Goal: Task Accomplishment & Management: Complete application form

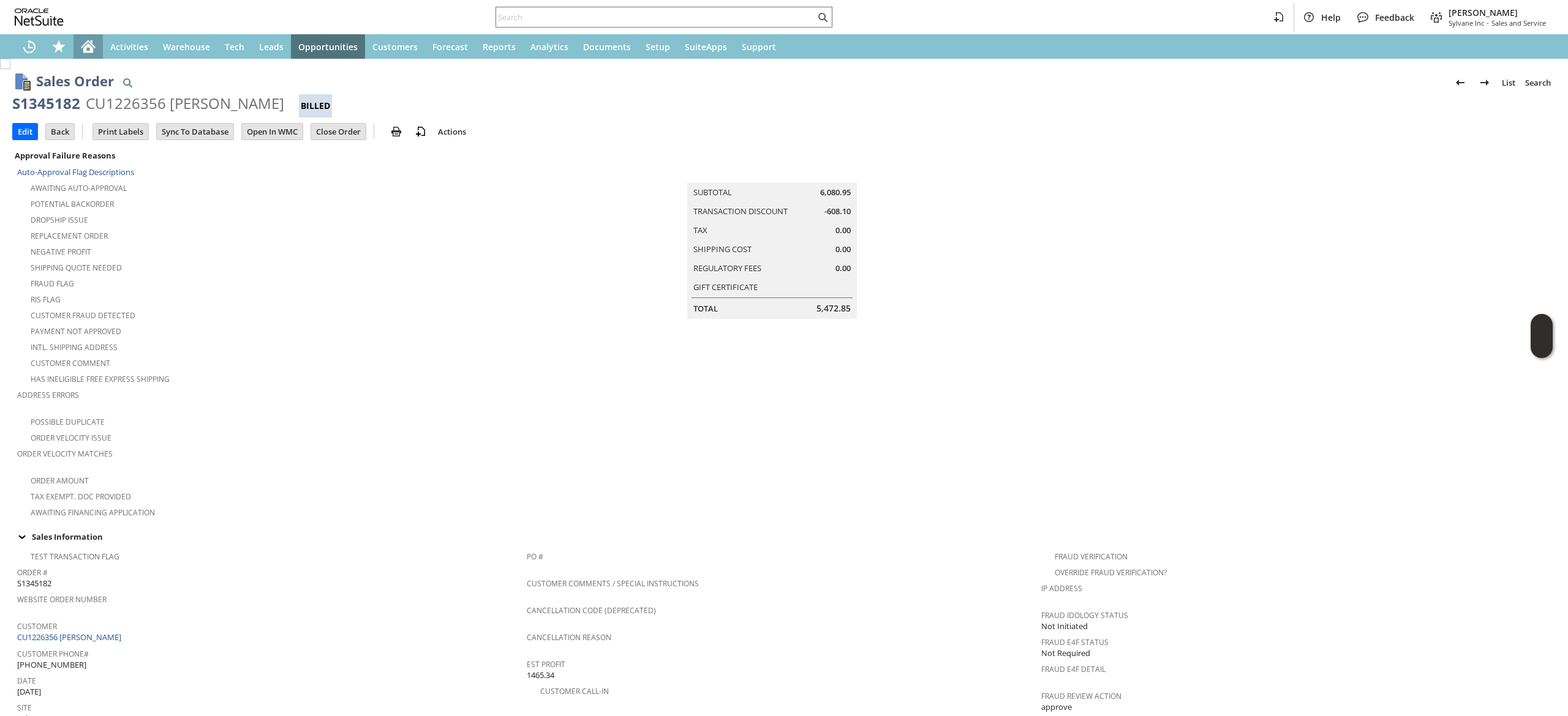
click at [89, 46] on icon "Home" at bounding box center [89, 47] width 10 height 9
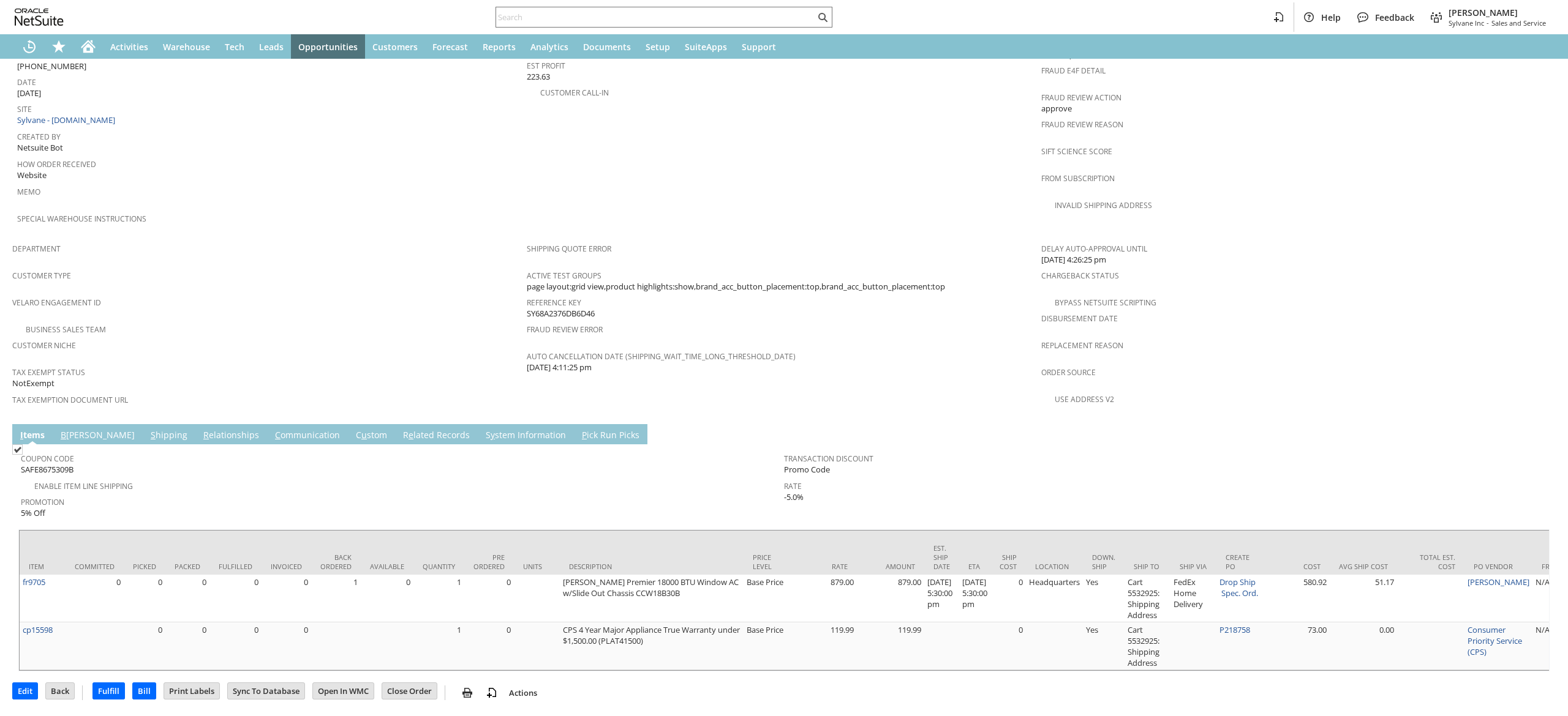
scroll to position [619, 0]
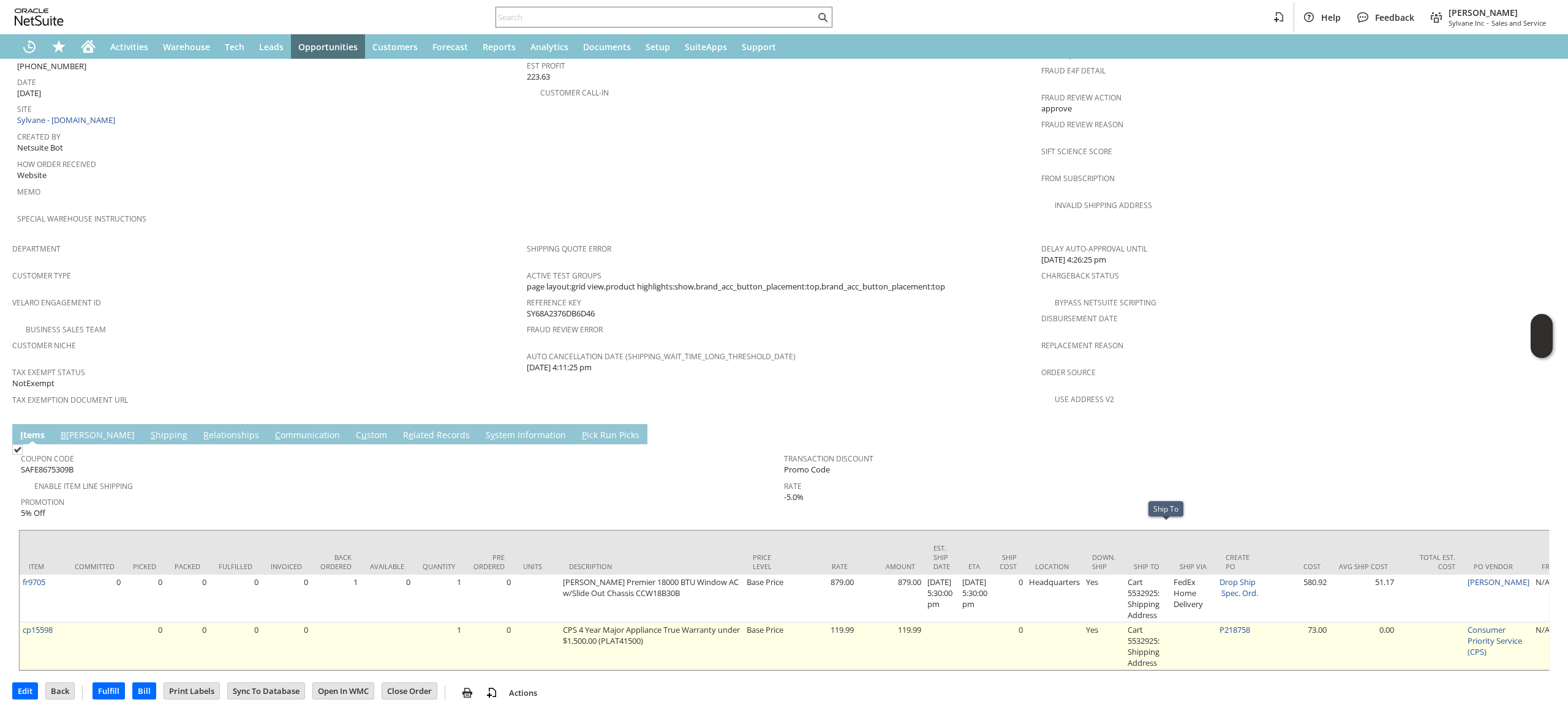
click at [1252, 622] on td "P218758" at bounding box center [1238, 646] width 46 height 48
click at [1250, 624] on link "P218758" at bounding box center [1234, 629] width 31 height 11
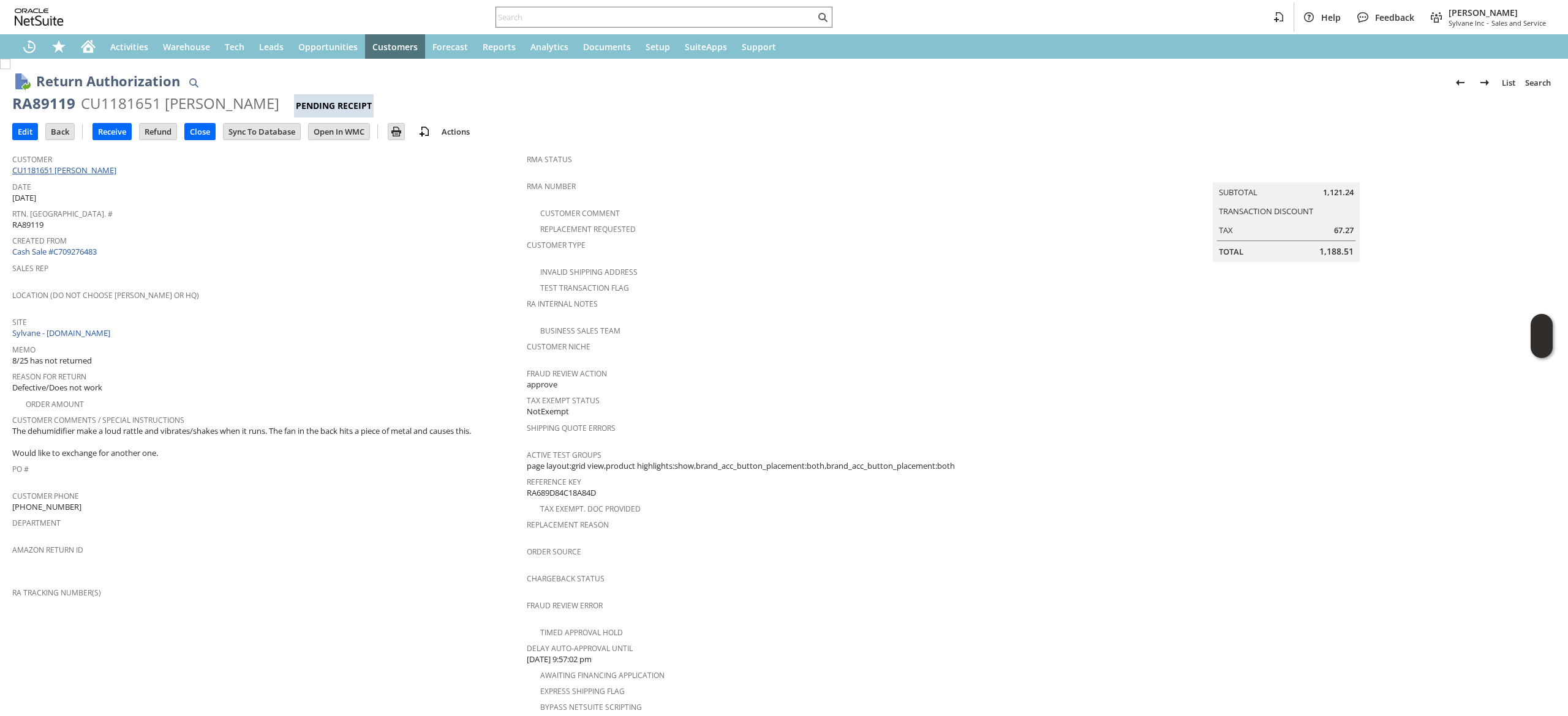
click at [95, 166] on link "CU1181651 Thomas J Purcell" at bounding box center [65, 170] width 107 height 11
click at [199, 178] on span "Date" at bounding box center [267, 185] width 509 height 14
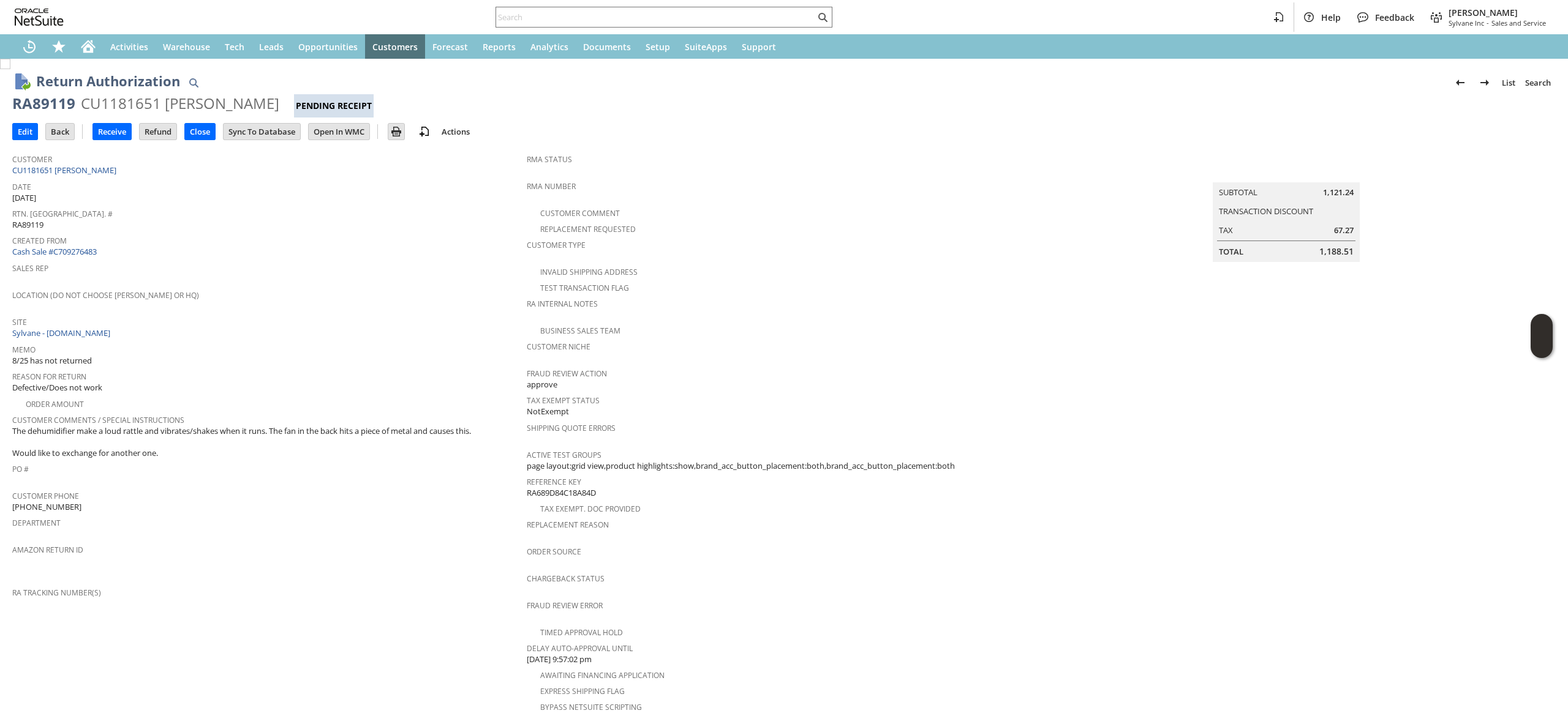
click at [199, 178] on span "Date" at bounding box center [267, 185] width 509 height 14
click at [199, 171] on div "Customer CU1181651 Thomas J Purcell" at bounding box center [267, 164] width 509 height 26
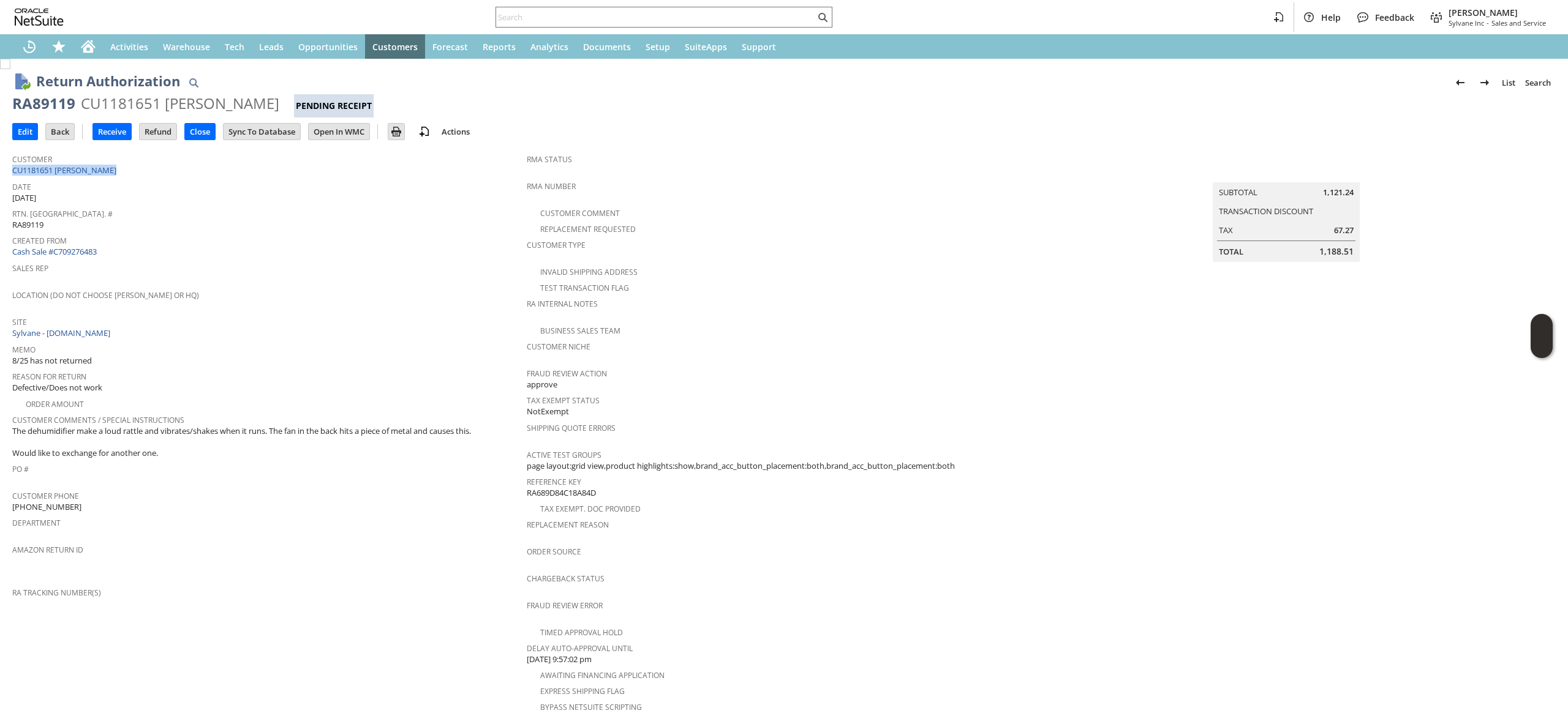
copy tbody "CU1181651 Thomas J Purcell"
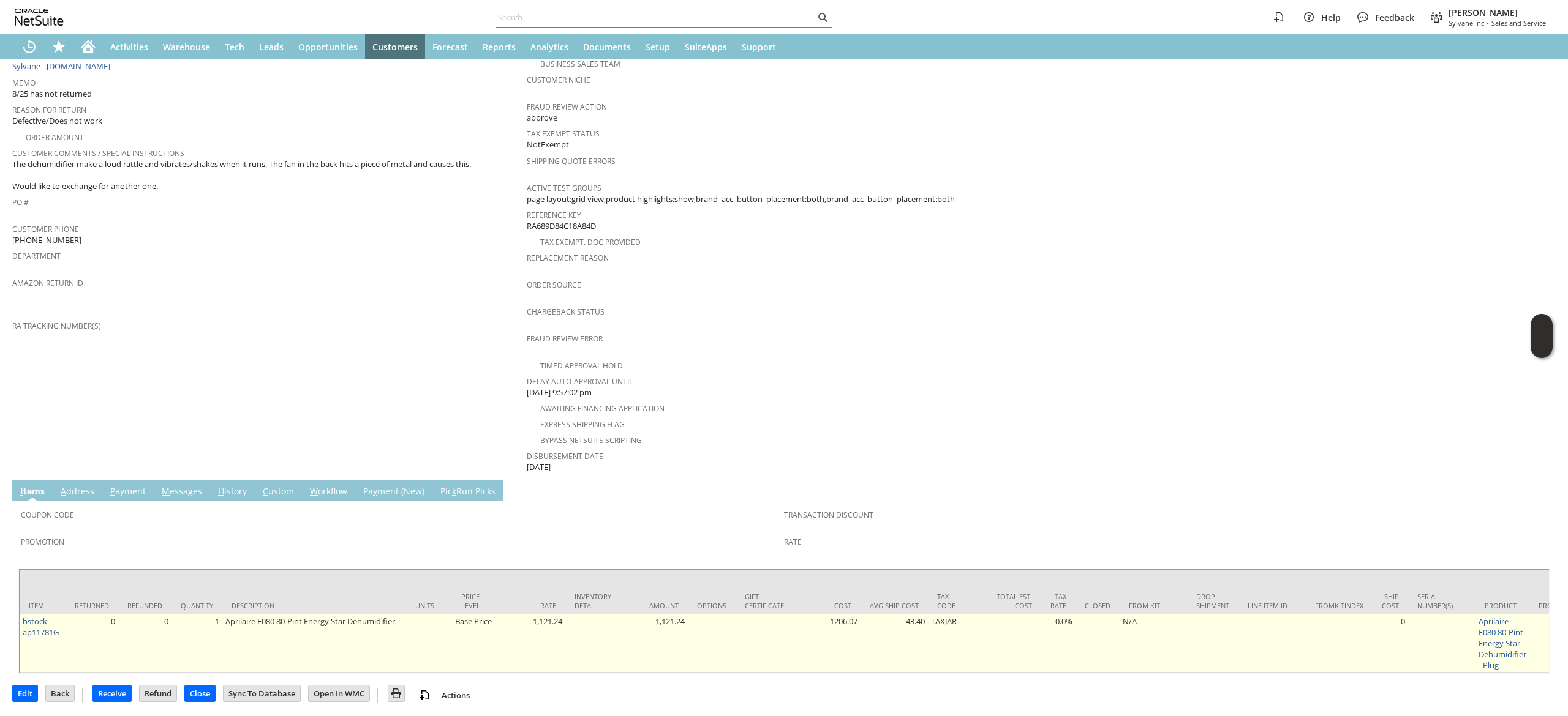
click at [36, 616] on link "bstock-ap11781G" at bounding box center [41, 627] width 36 height 22
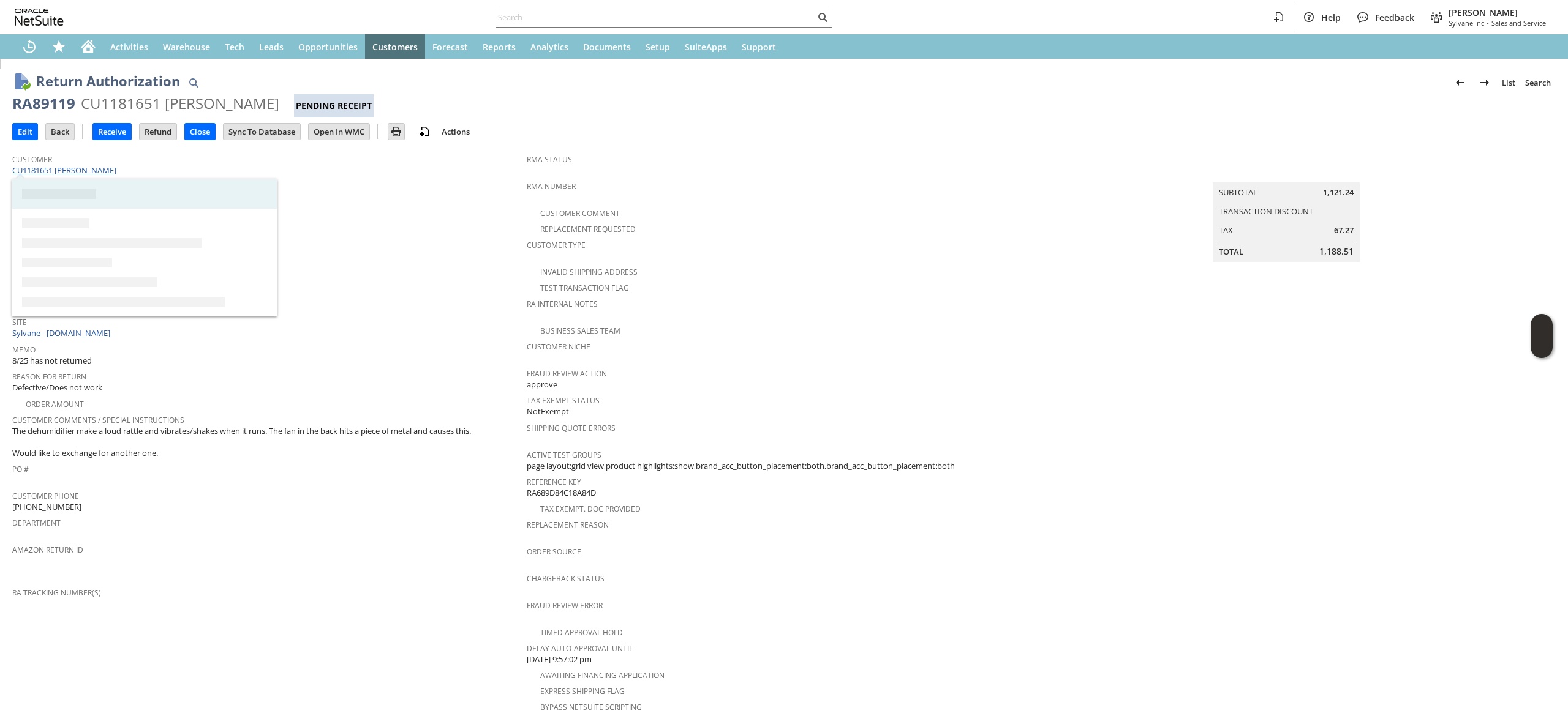
click at [98, 166] on link "CU1181651 [PERSON_NAME]" at bounding box center [65, 170] width 107 height 11
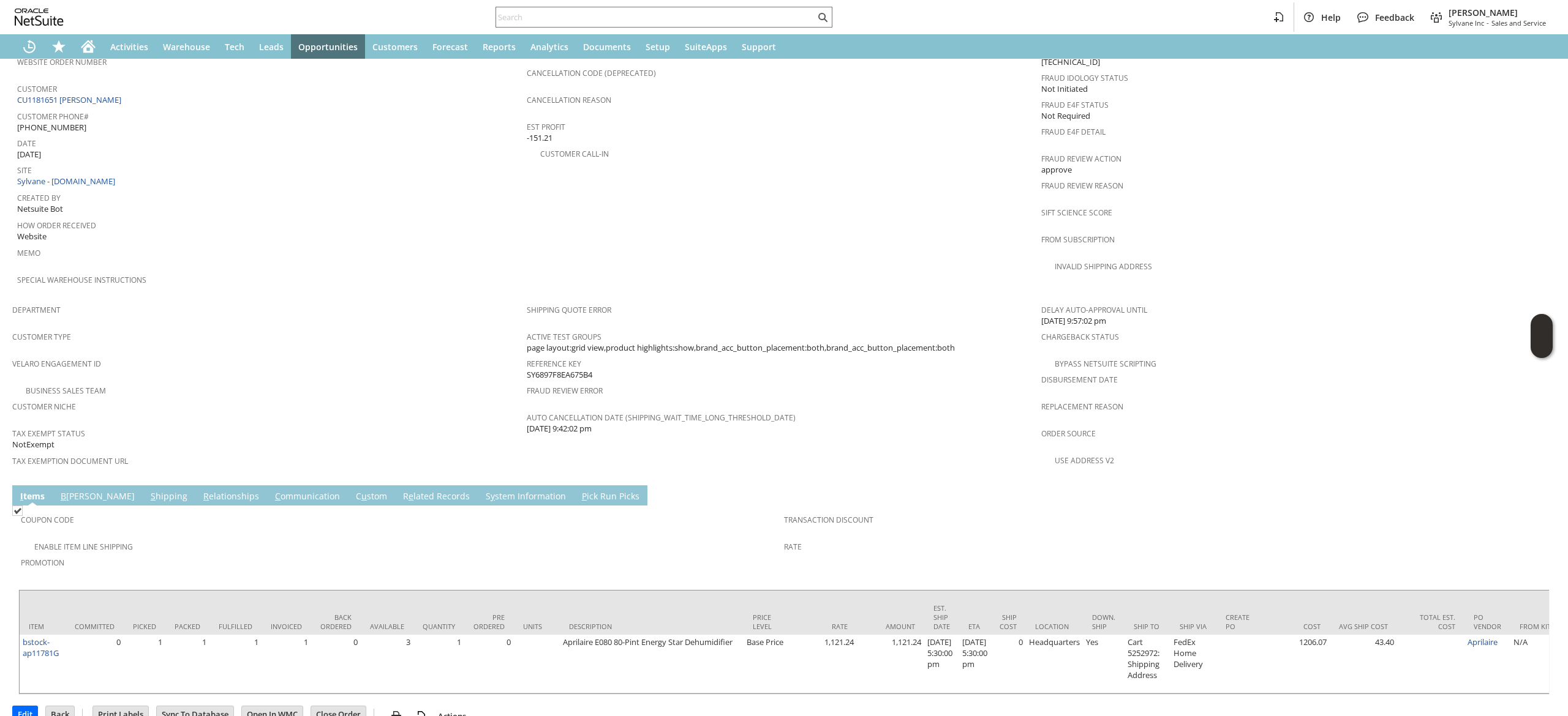
scroll to position [541, 0]
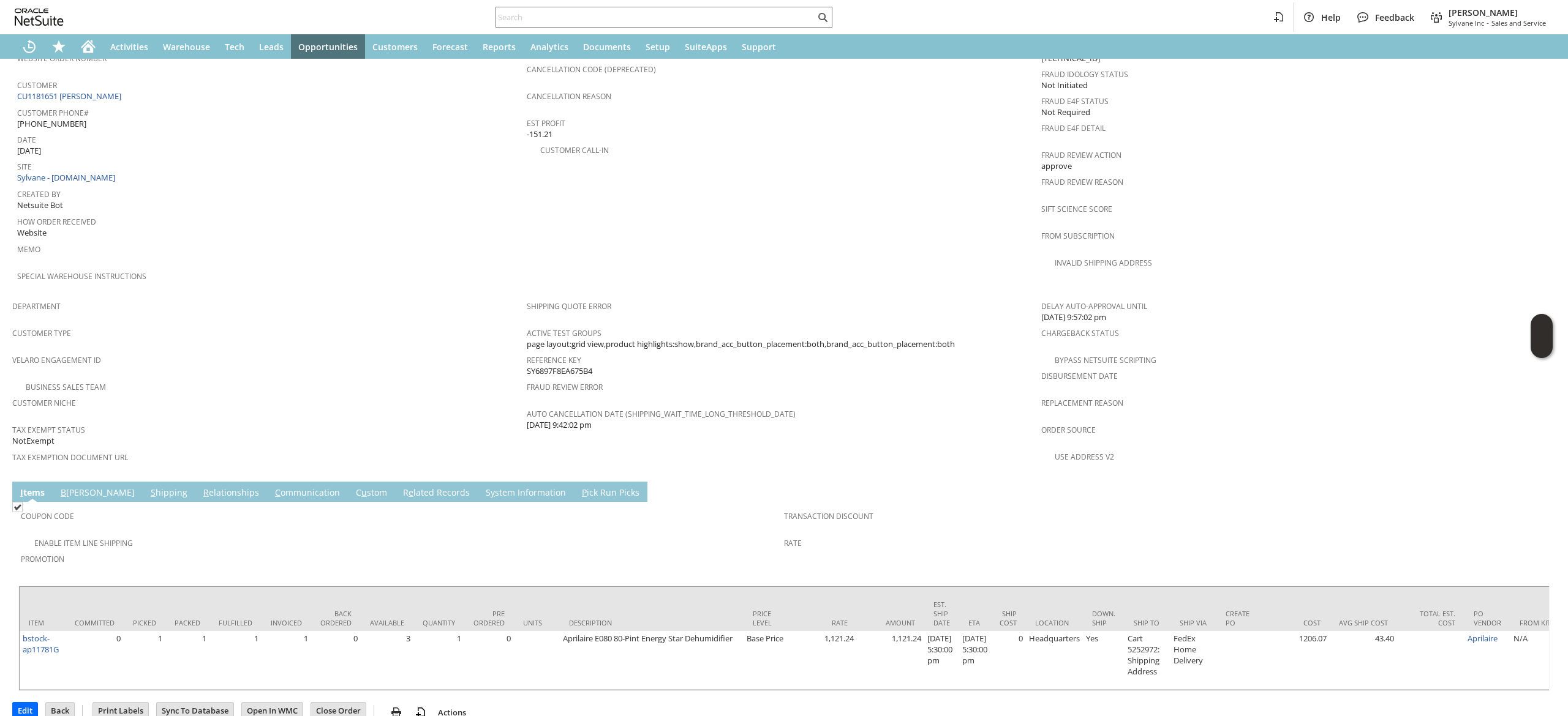
click at [147, 487] on link "S hipping" at bounding box center [169, 493] width 43 height 13
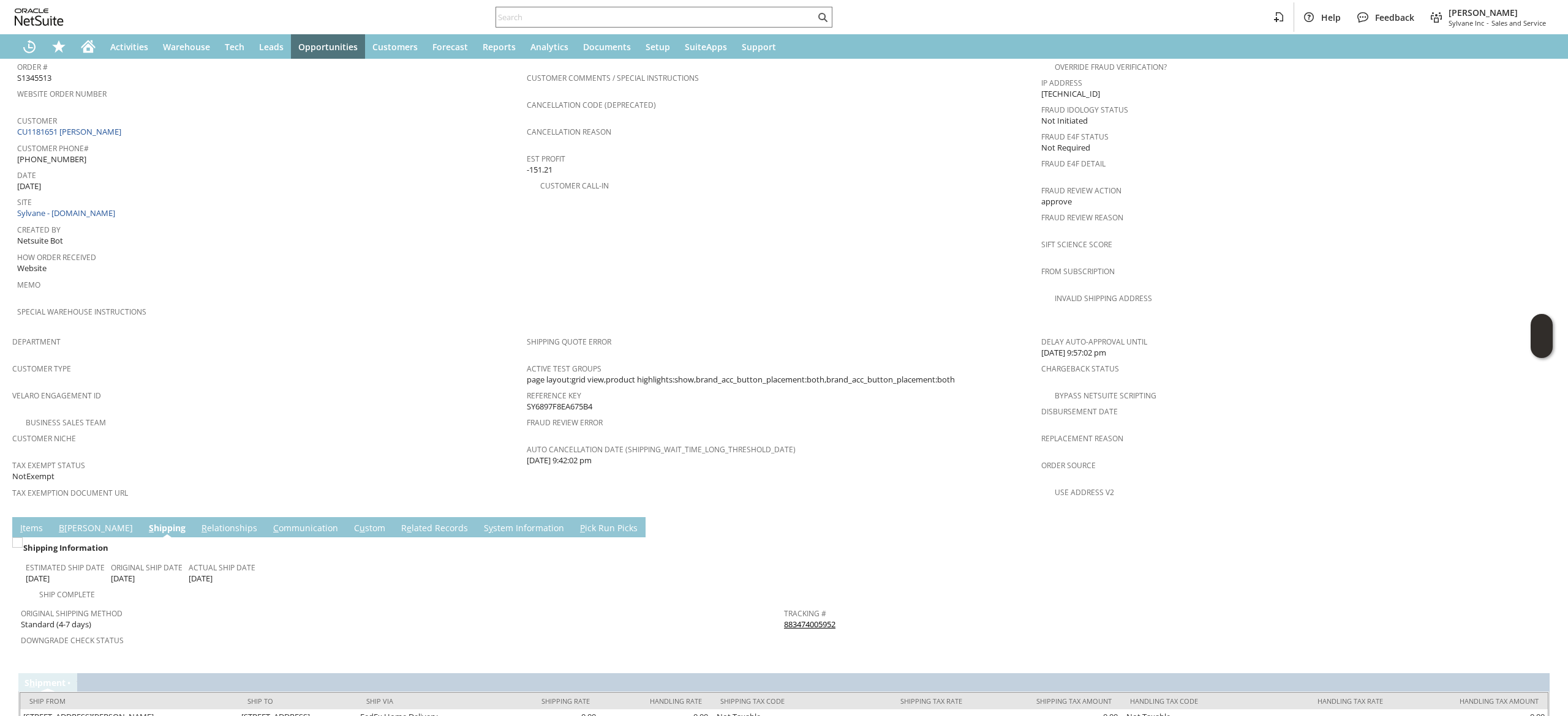
scroll to position [530, 0]
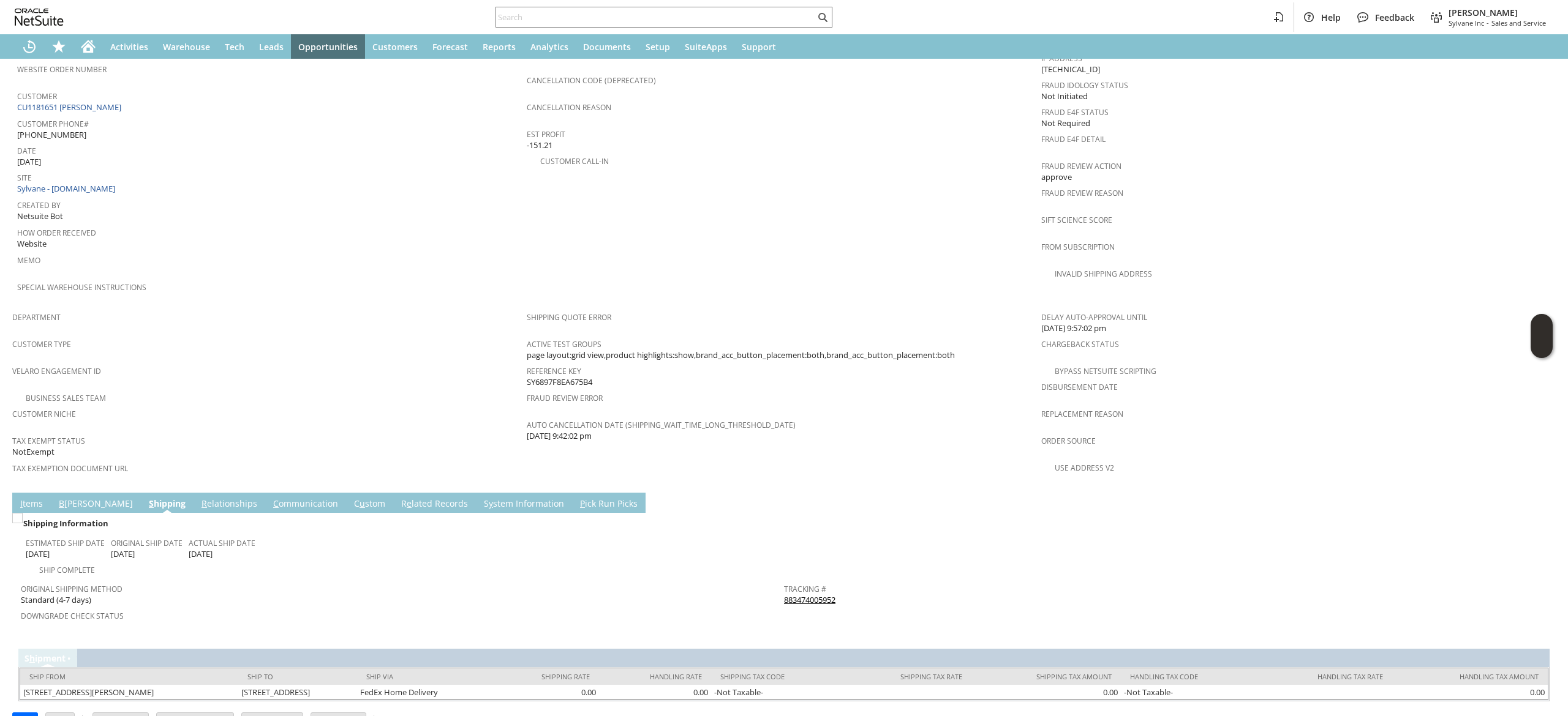
click at [159, 94] on div "Customer CU1181651 Thomas J Purcell" at bounding box center [269, 101] width 504 height 26
copy tbody "CU1181651 Thomas J Purcell"
click at [66, 497] on link "B illing" at bounding box center [95, 504] width 80 height 13
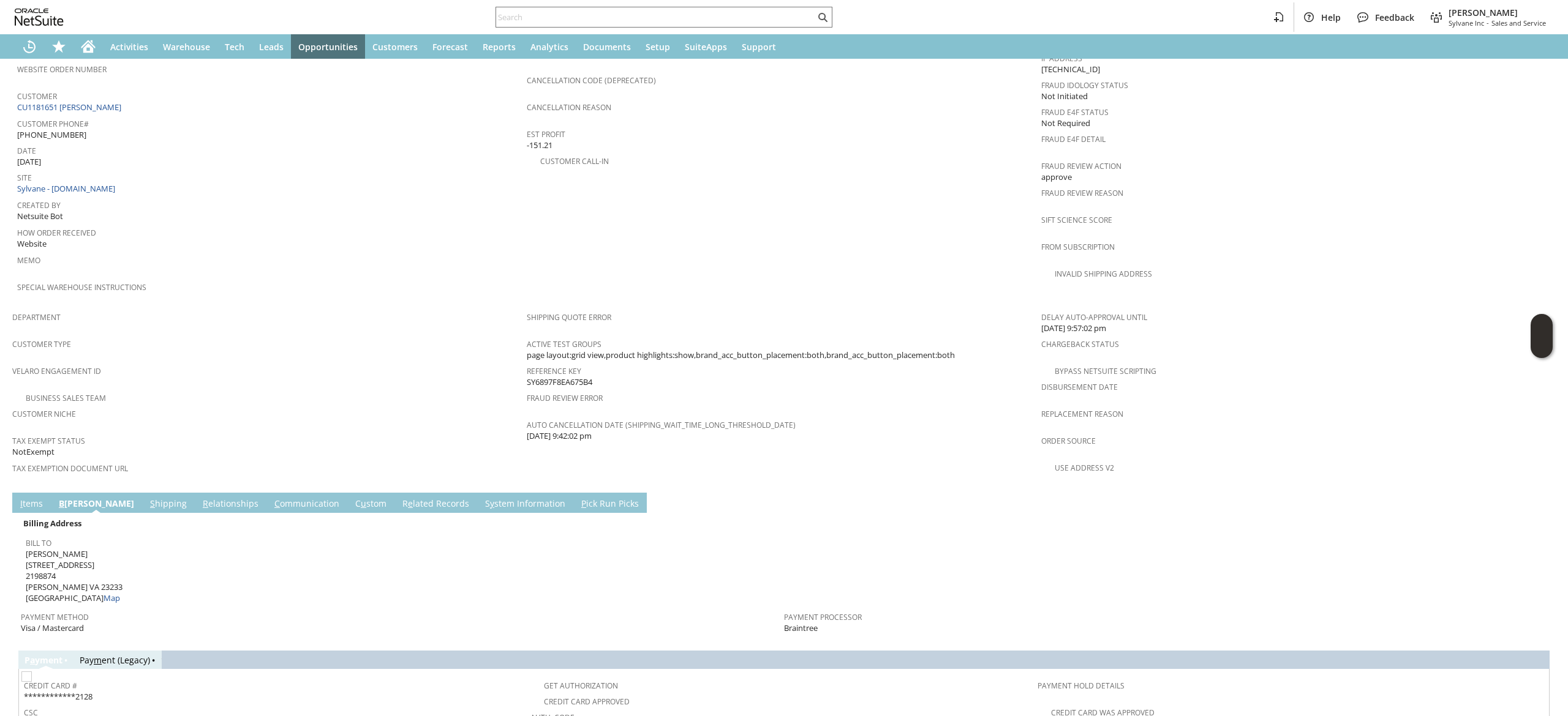
click at [67, 548] on span "Thomas J Purcell 2541 NORTHWIND PL 2198874 HENRICO VA 23233 United States Map" at bounding box center [74, 575] width 97 height 55
click at [70, 548] on span "Thomas J Purcell 2541 NORTHWIND PL 2198874 HENRICO VA 23233 United States Map" at bounding box center [74, 575] width 97 height 55
click at [77, 548] on span "Thomas J Purcell 2541 NORTHWIND PL 2198874 HENRICO VA 23233 United States Map" at bounding box center [74, 575] width 97 height 55
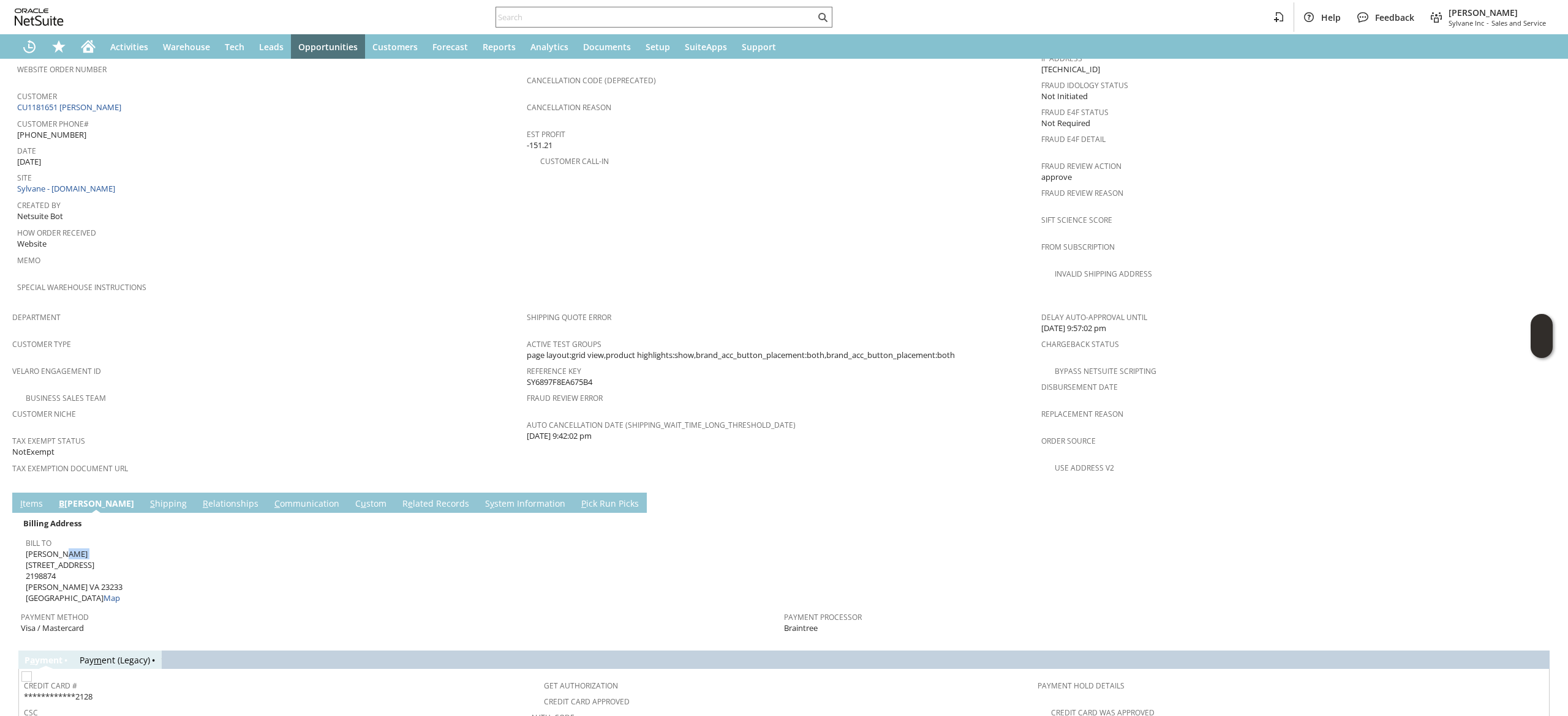
click at [77, 548] on span "Thomas J Purcell 2541 NORTHWIND PL 2198874 HENRICO VA 23233 United States Map" at bounding box center [74, 575] width 97 height 55
copy span "Thomas J Purcell"
click at [72, 548] on span "Thomas J Purcell 2541 NORTHWIND PL 2198874 HENRICO VA 23233 United States Map" at bounding box center [74, 575] width 97 height 55
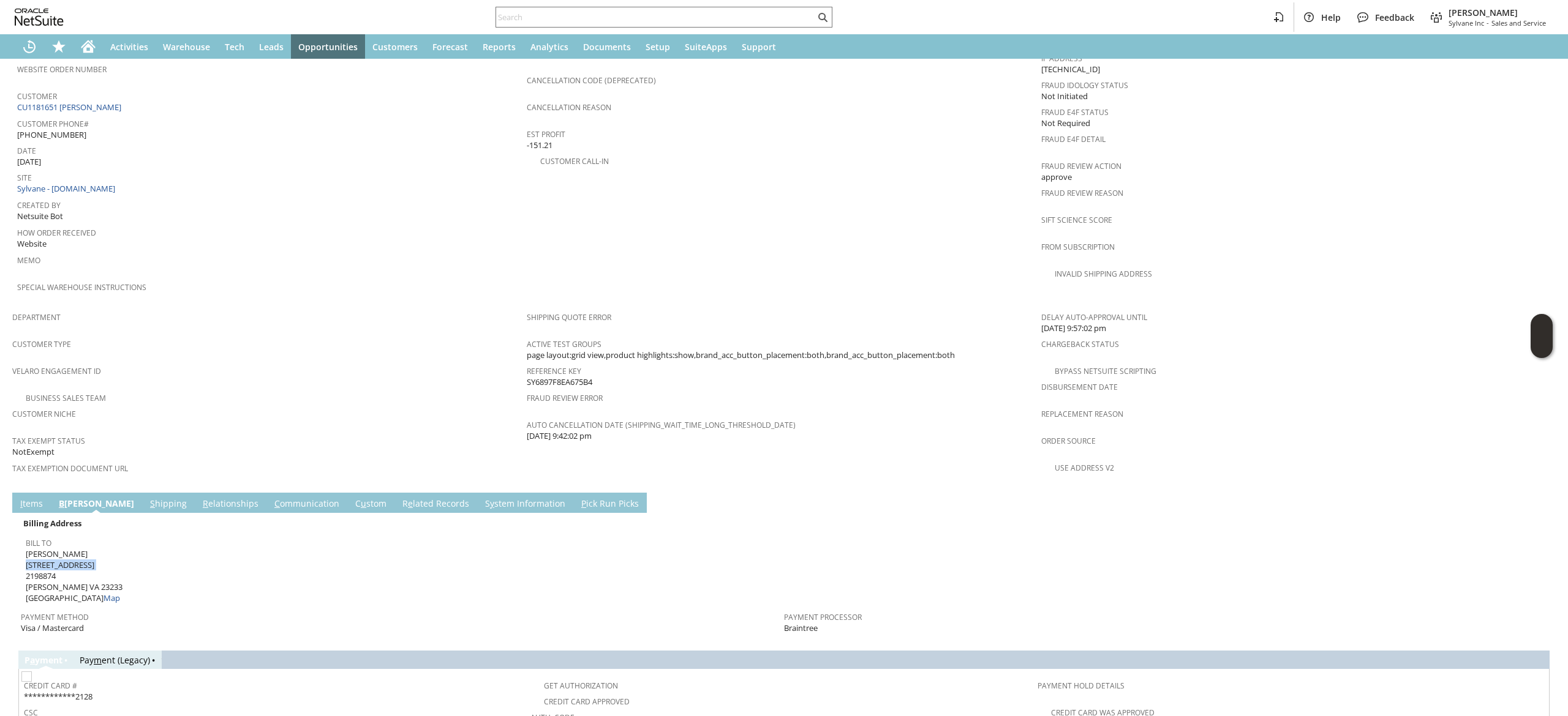
copy span "2541 NORTHWIND PL"
click at [77, 558] on span "Thomas J Purcell 2541 NORTHWIND PL 2198874 HENRICO VA 23233 United States Map" at bounding box center [74, 575] width 97 height 55
copy span "23233"
drag, startPoint x: 77, startPoint y: 558, endPoint x: 30, endPoint y: 480, distance: 91.1
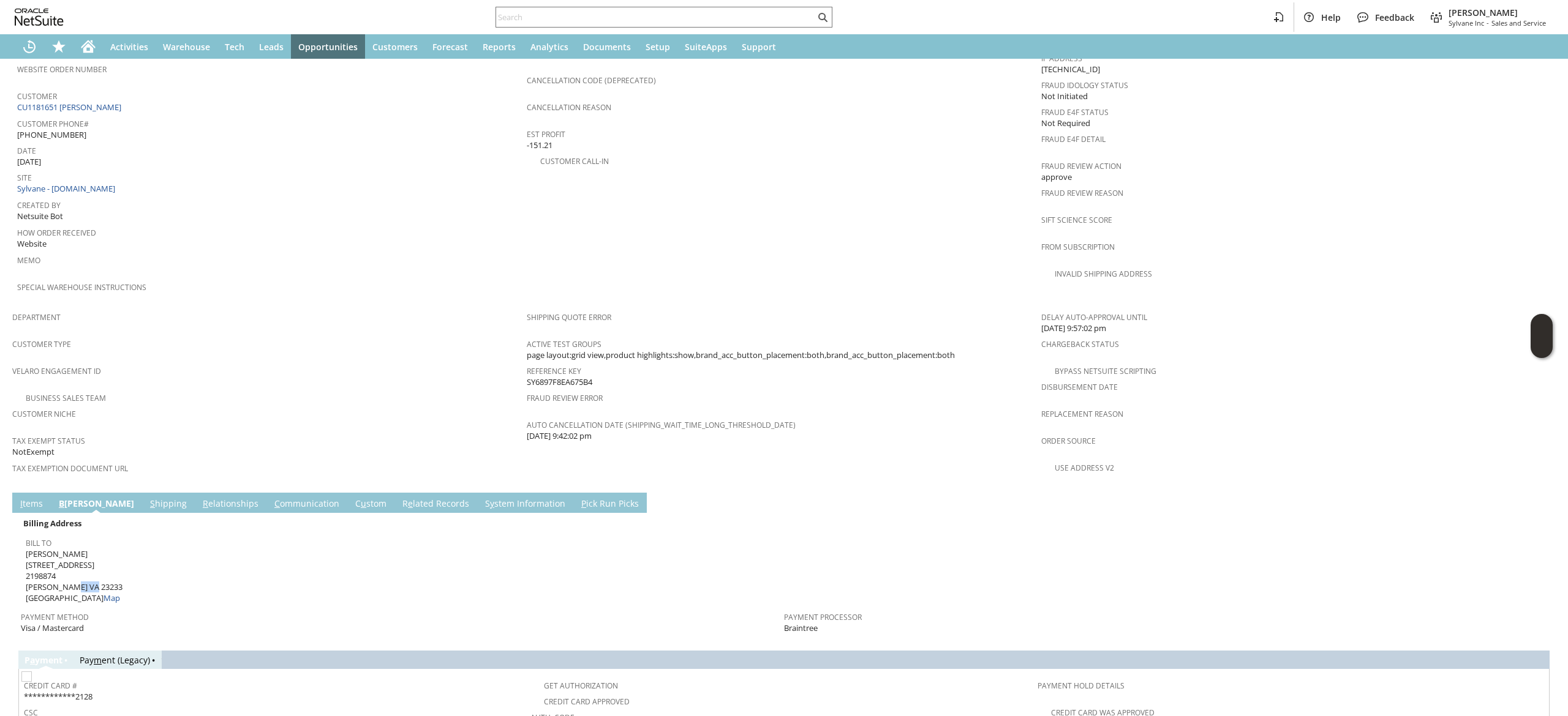
click at [30, 497] on link "I tems" at bounding box center [31, 504] width 29 height 13
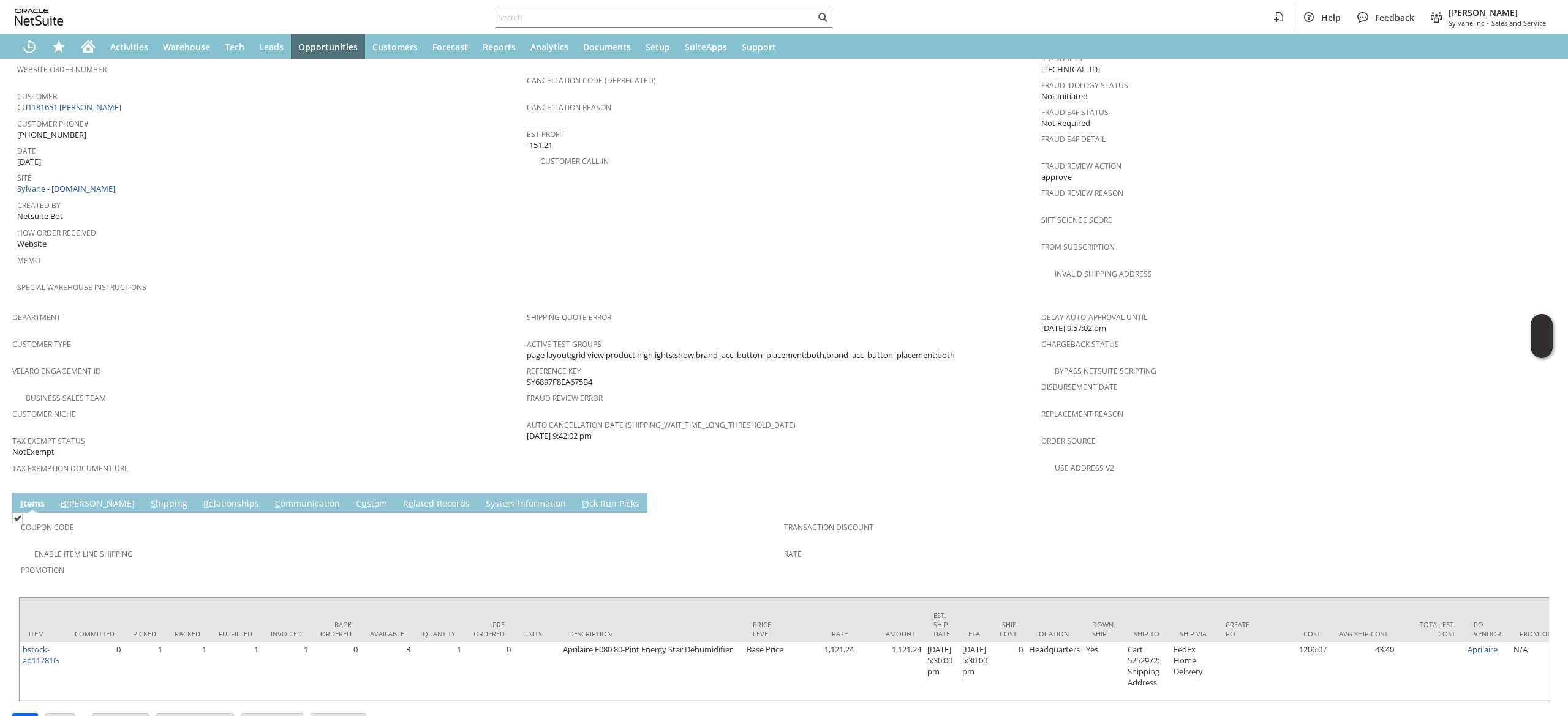
click at [263, 461] on form "Sales Order List Search S1345513 CU1181651 Thomas J Purcell Billed Go Edit Back…" at bounding box center [784, 12] width 1543 height 961
click at [272, 497] on link "C ommunication" at bounding box center [307, 504] width 71 height 13
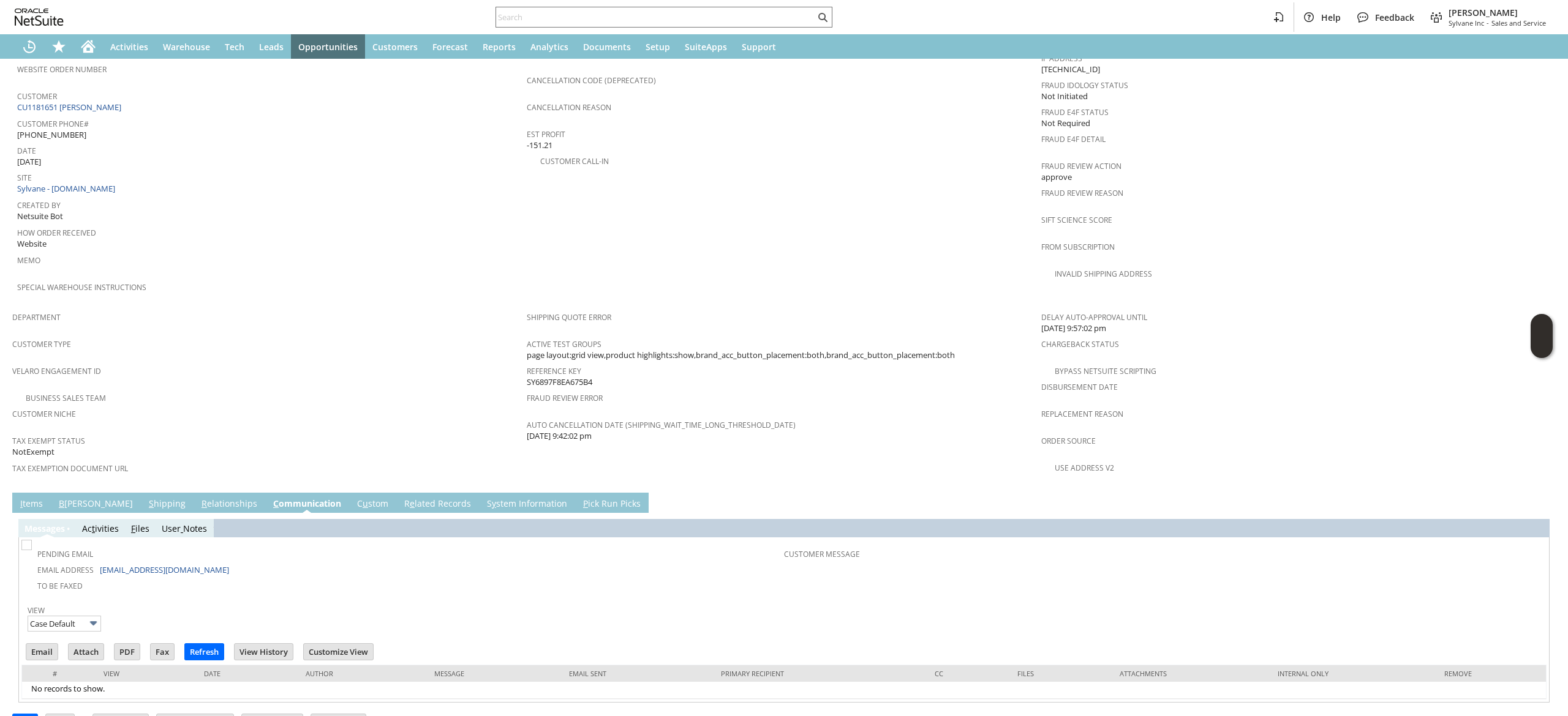
scroll to position [0, 0]
drag, startPoint x: 184, startPoint y: 545, endPoint x: 97, endPoint y: 545, distance: 87.0
click at [97, 561] on td "Email Address purceltj@gmail.com" at bounding box center [404, 569] width 760 height 16
copy td "purceltj@gmail.com"
click at [15, 493] on td "I tems" at bounding box center [31, 502] width 39 height 20
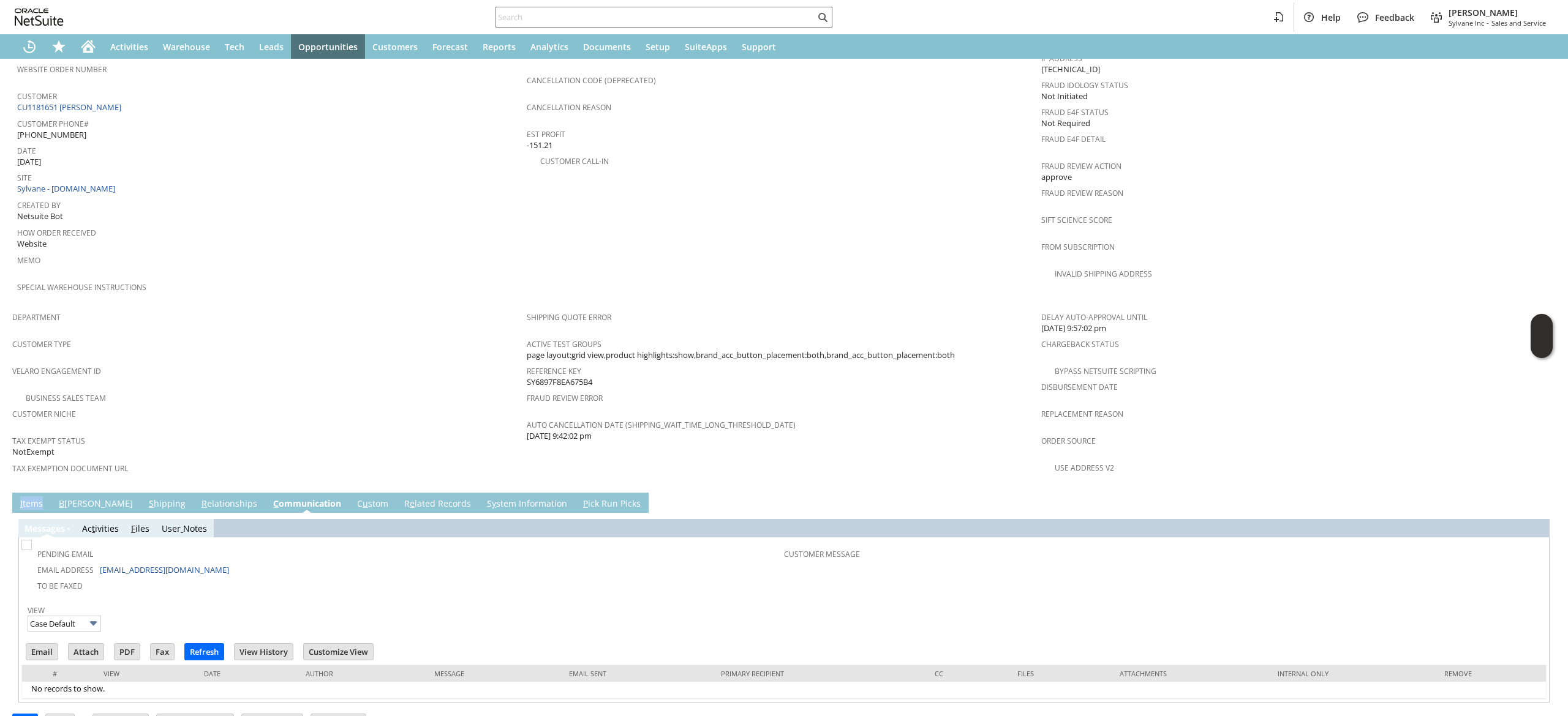
click at [15, 493] on td "I tems" at bounding box center [31, 502] width 39 height 20
click at [30, 513] on div "Messa g es Ac t ivities F iles User Notes Pending Email Email Address purceltj@…" at bounding box center [784, 608] width 1531 height 190
click at [40, 497] on link "I tems" at bounding box center [31, 504] width 29 height 13
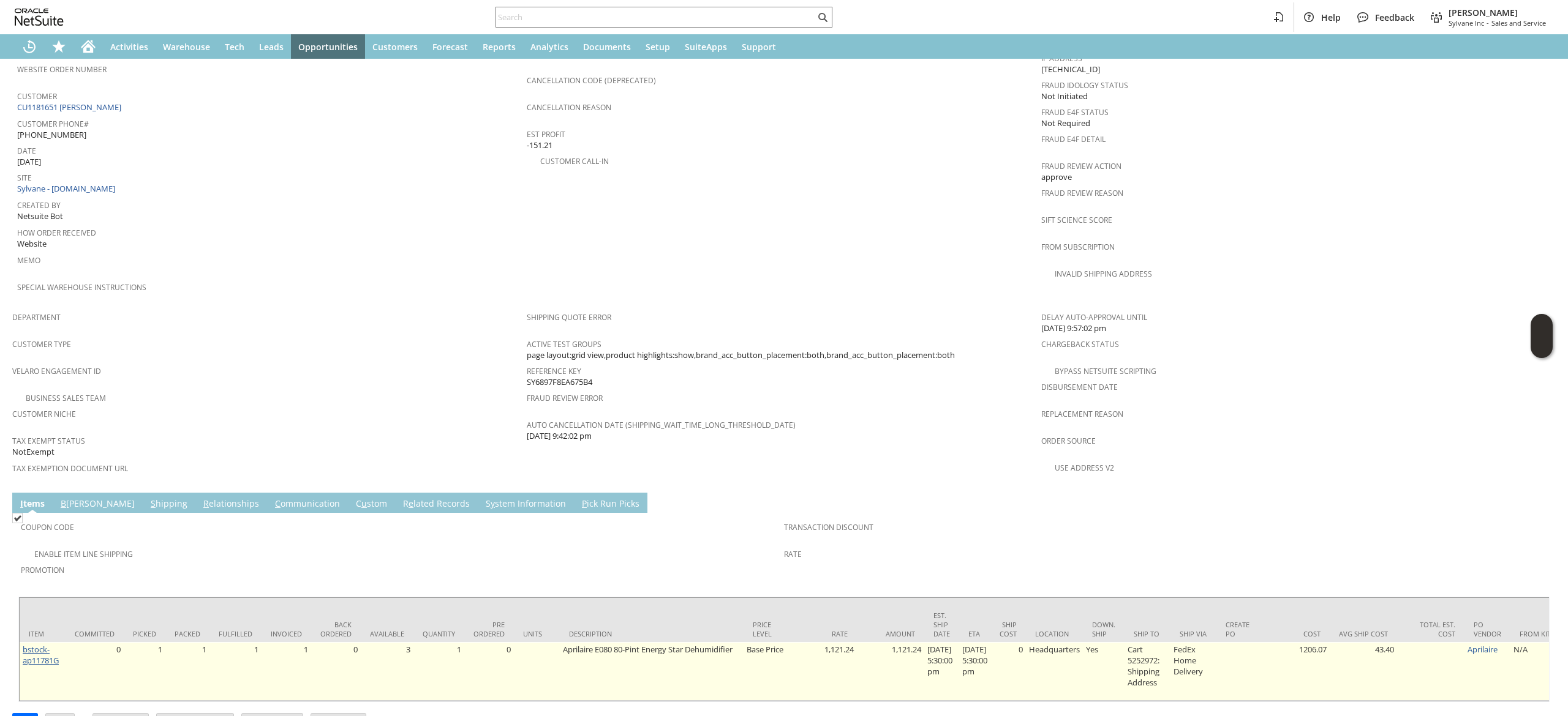
click at [35, 644] on link "bstock-ap11781G" at bounding box center [41, 655] width 36 height 22
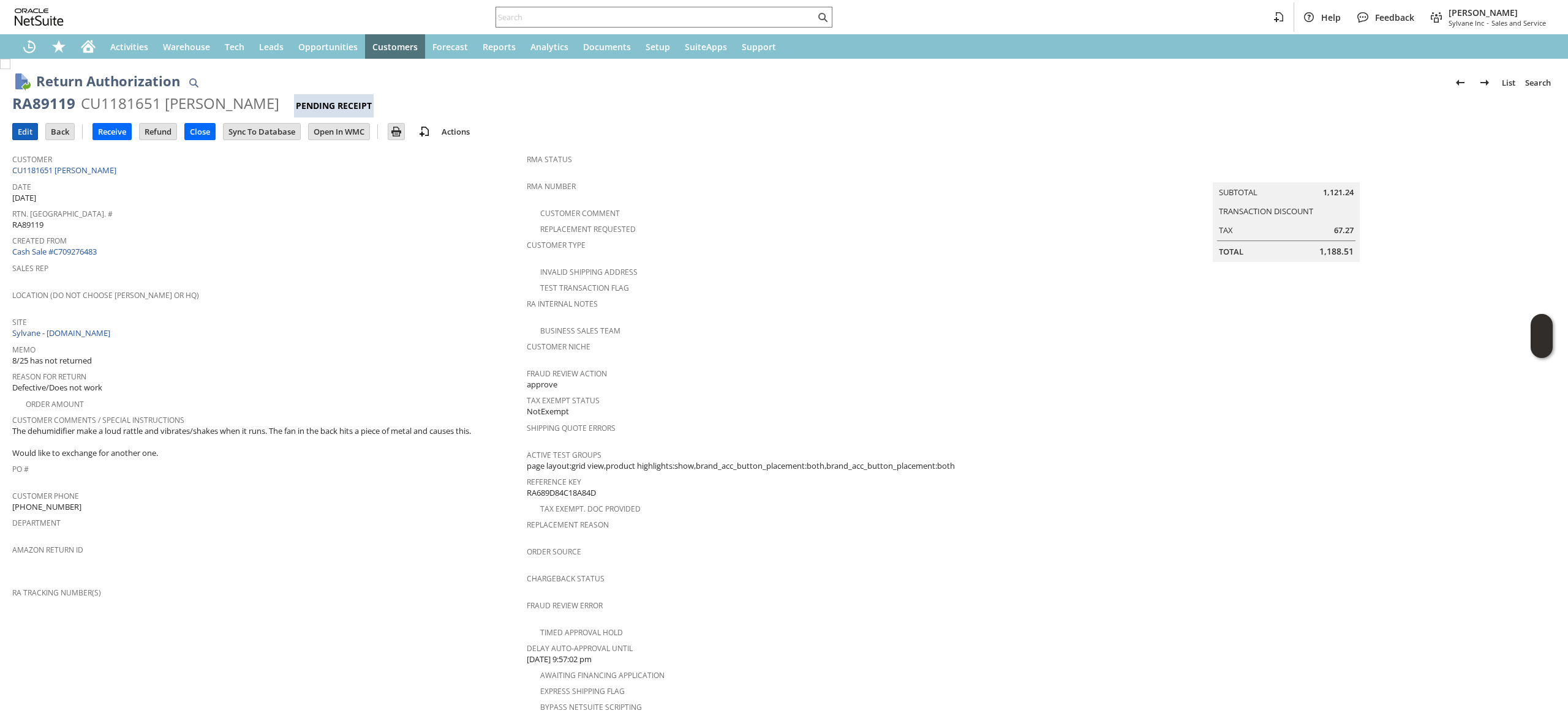
click at [27, 129] on input "Edit" at bounding box center [26, 131] width 25 height 16
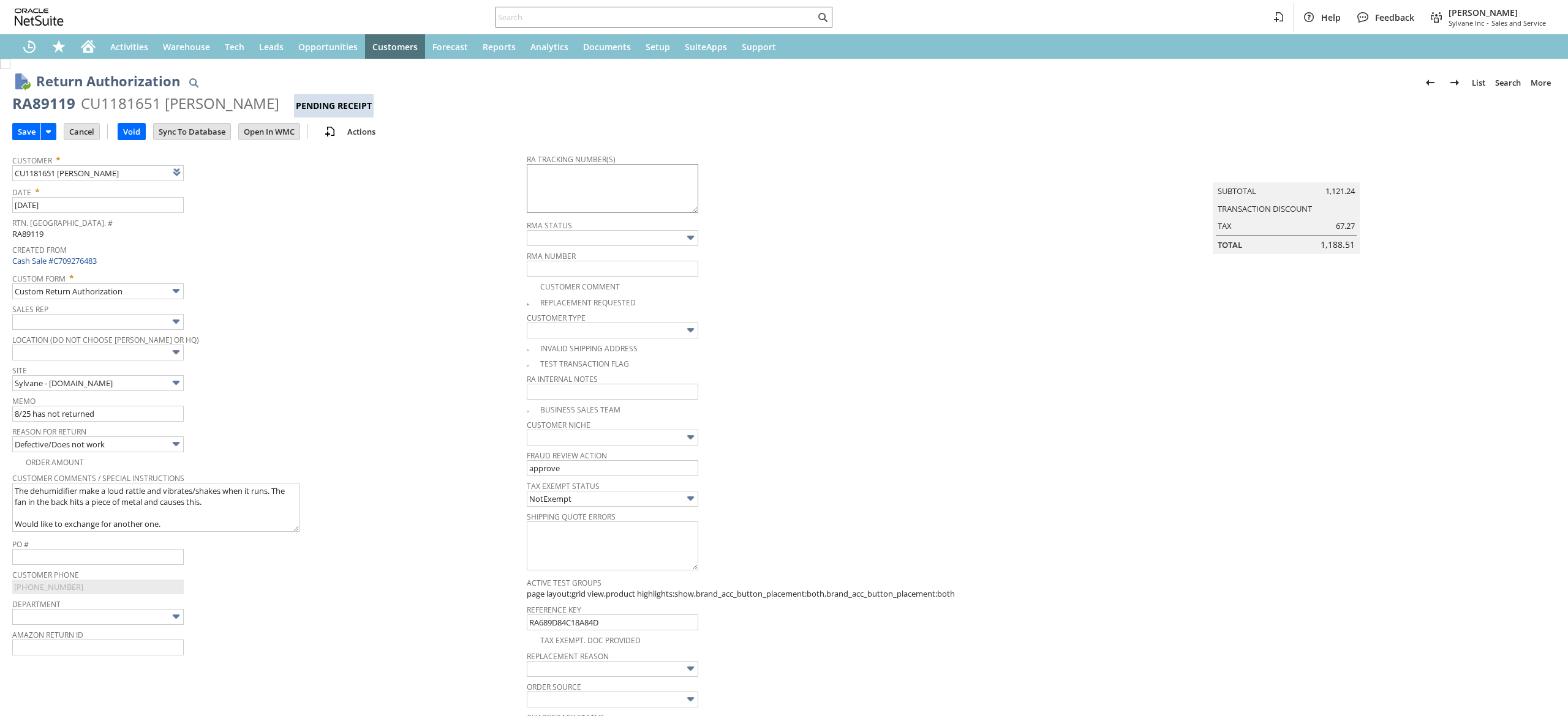
type input "Add"
type input "Copy Previous"
type textarea "791911737837 Email Label"
click at [23, 141] on td "Save" at bounding box center [38, 131] width 51 height 22
click at [27, 132] on input "Save" at bounding box center [27, 131] width 27 height 16
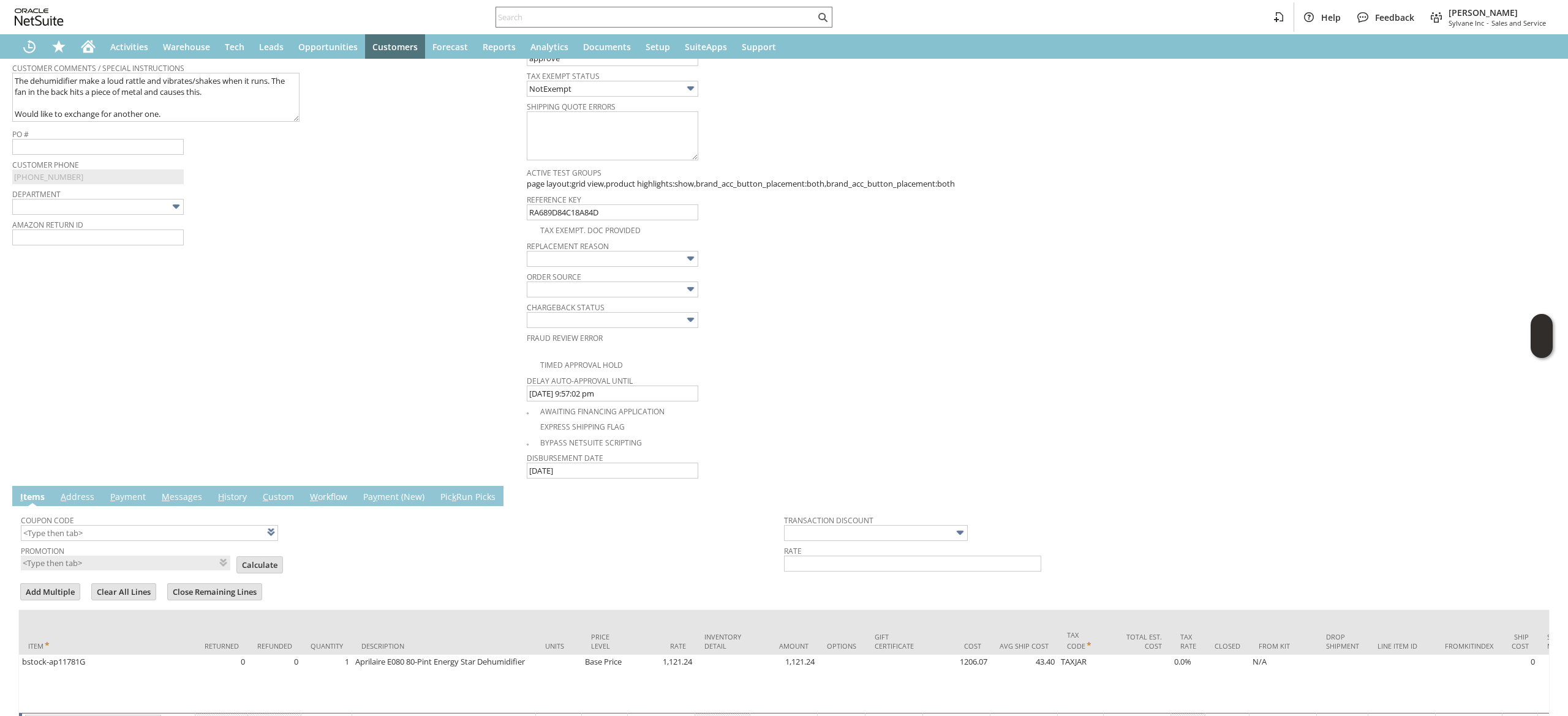
scroll to position [519, 0]
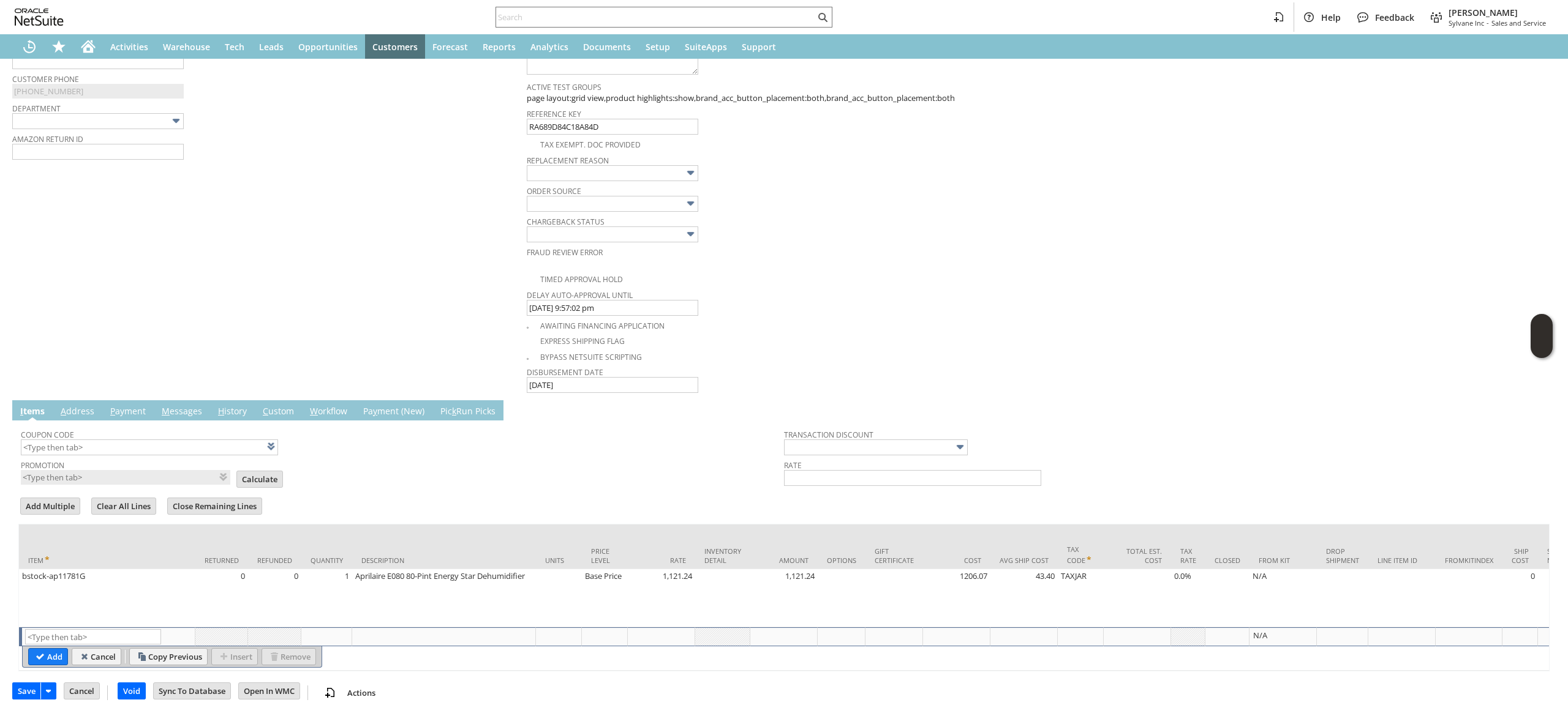
click at [189, 405] on link "M essages" at bounding box center [181, 411] width 46 height 13
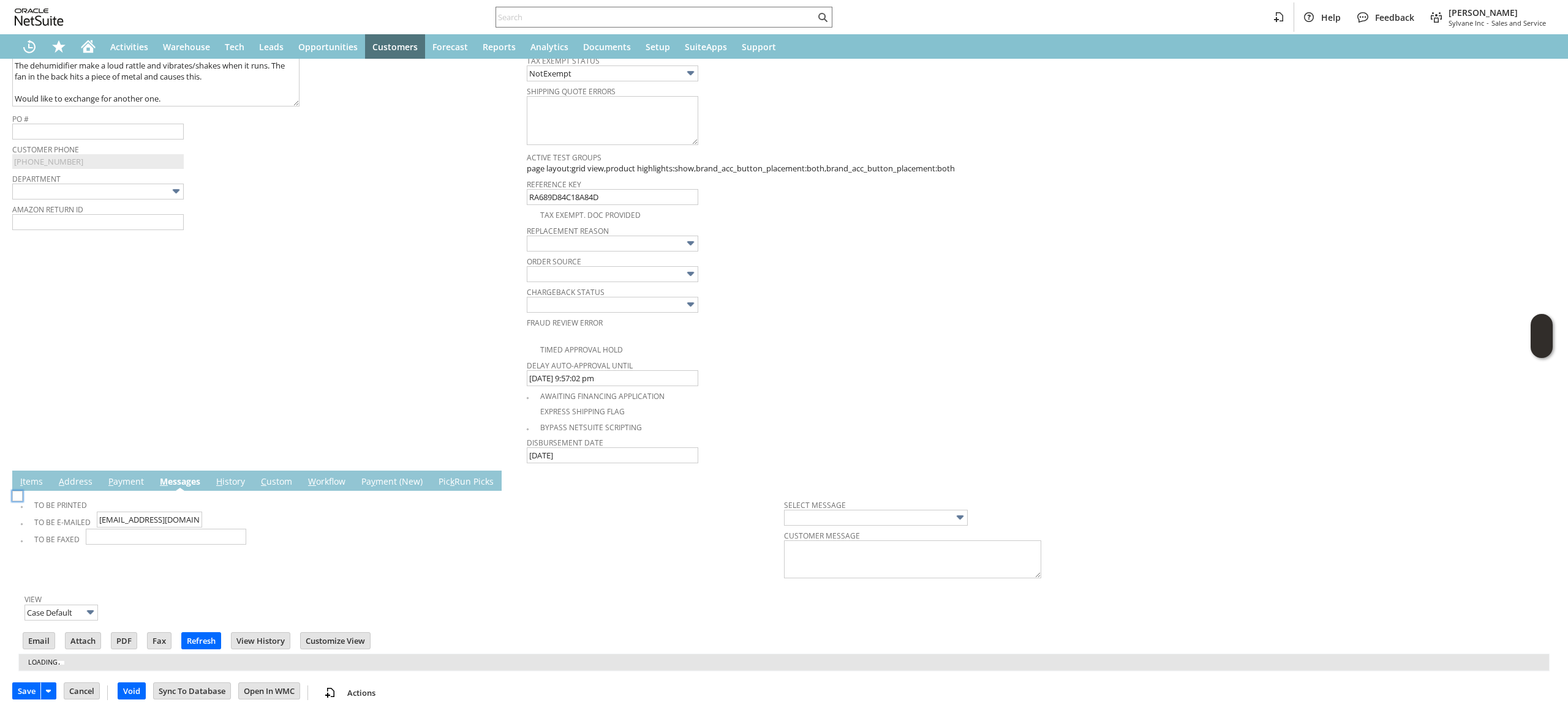
scroll to position [431, 0]
click at [177, 520] on input "purceltj@gmail.com" at bounding box center [149, 519] width 105 height 16
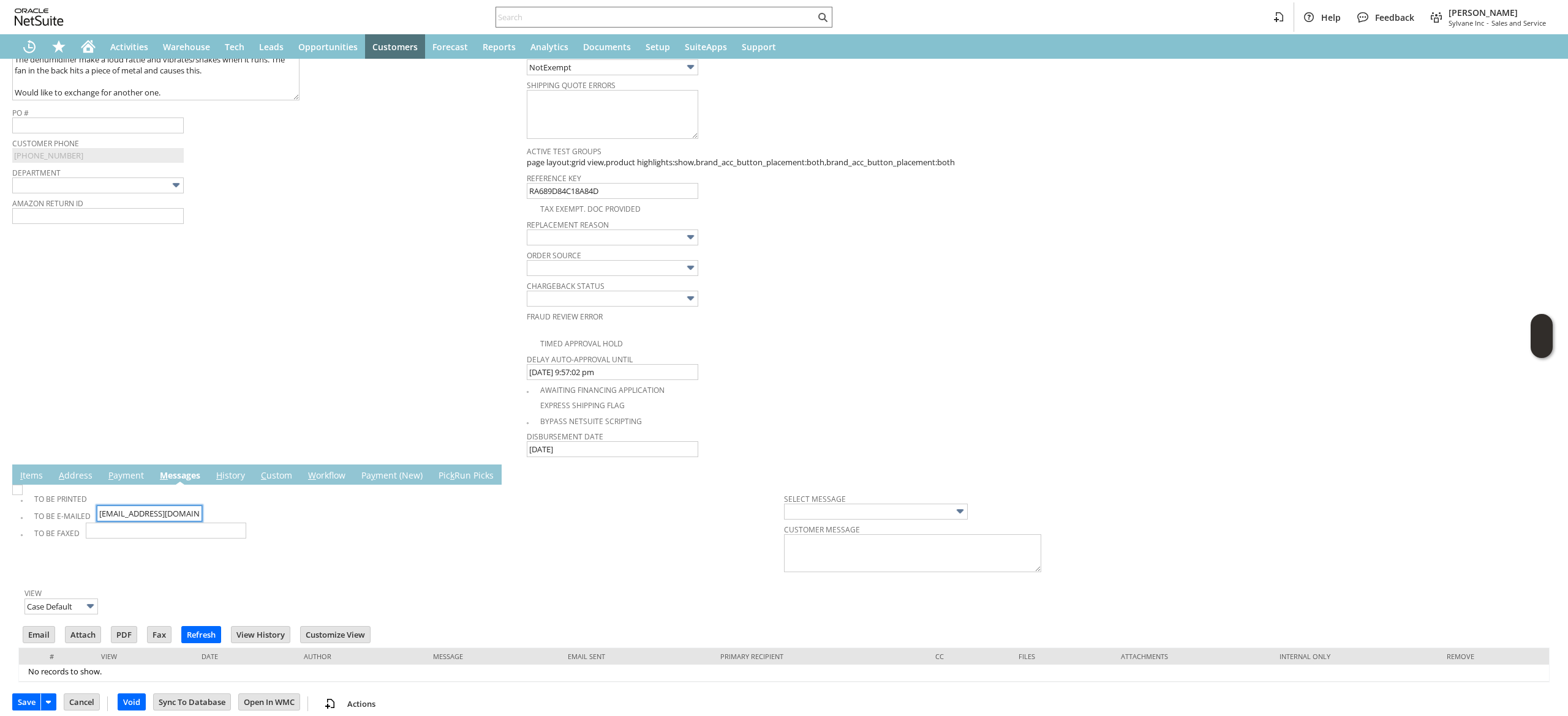
click at [177, 520] on input "purceltj@gmail.com" at bounding box center [149, 513] width 105 height 16
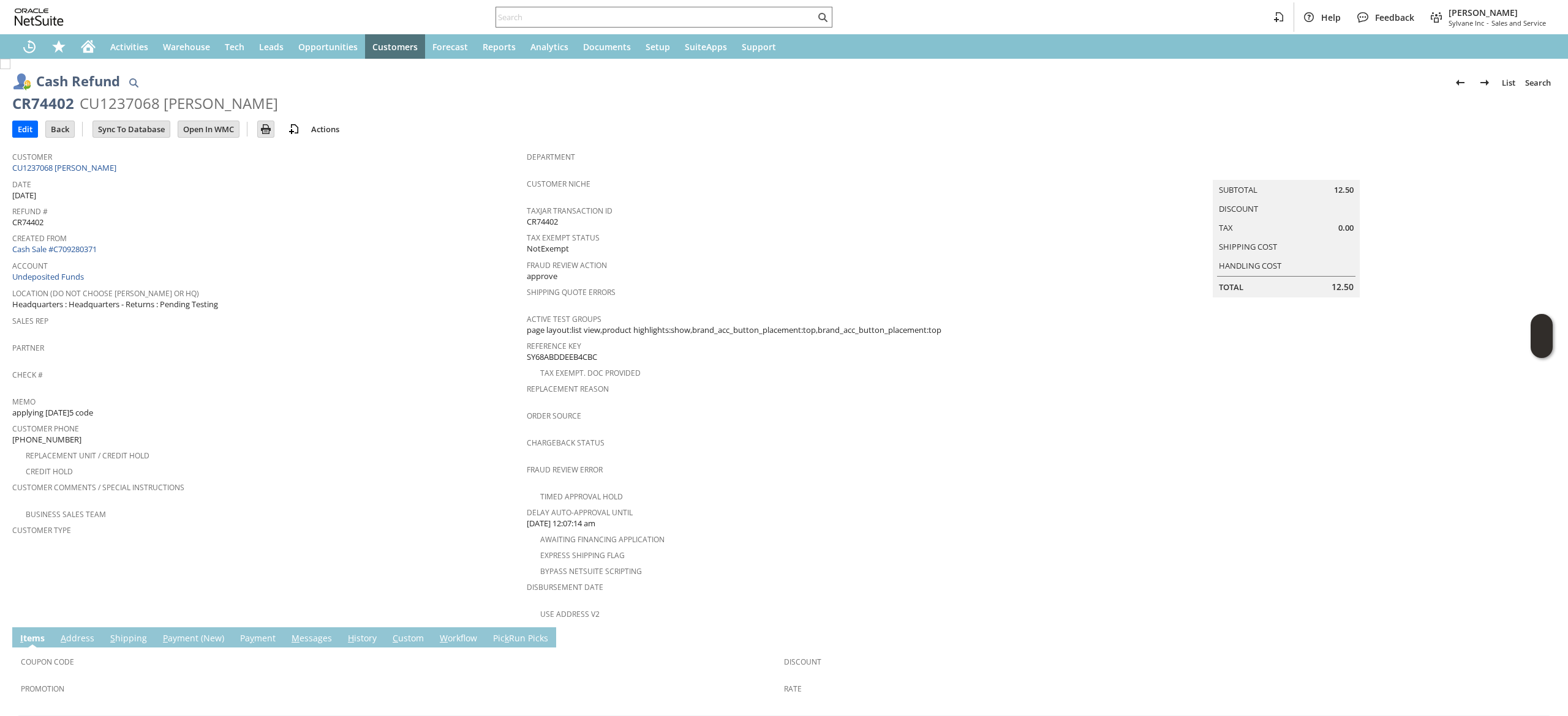
click at [100, 178] on span "Date" at bounding box center [267, 182] width 509 height 14
click at [101, 171] on div "Customer CU1237068 [PERSON_NAME]" at bounding box center [267, 161] width 509 height 26
click at [101, 171] on div "Customer CU1237068 Johnny Yu" at bounding box center [267, 161] width 509 height 26
copy tbody "CU1237068 [PERSON_NAME]"
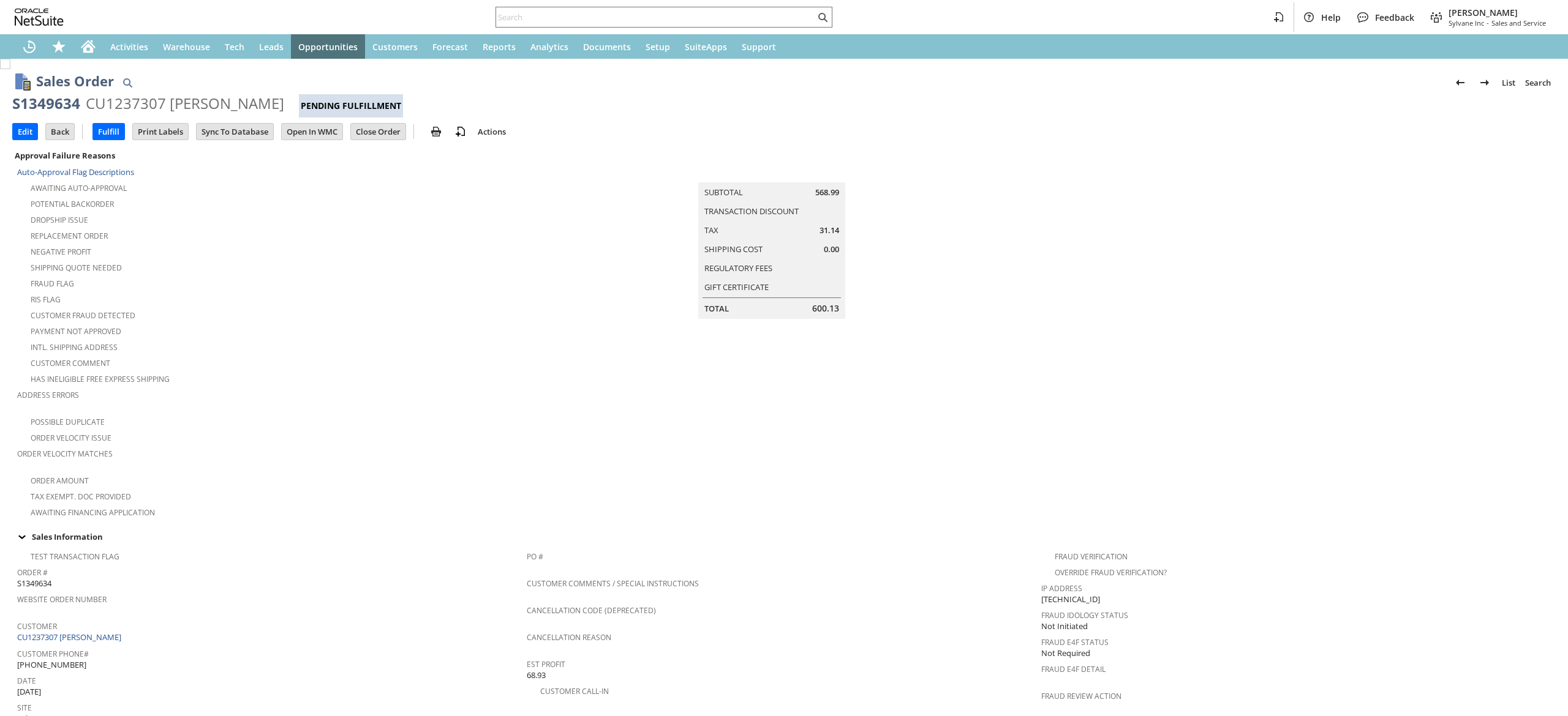
scroll to position [123, 0]
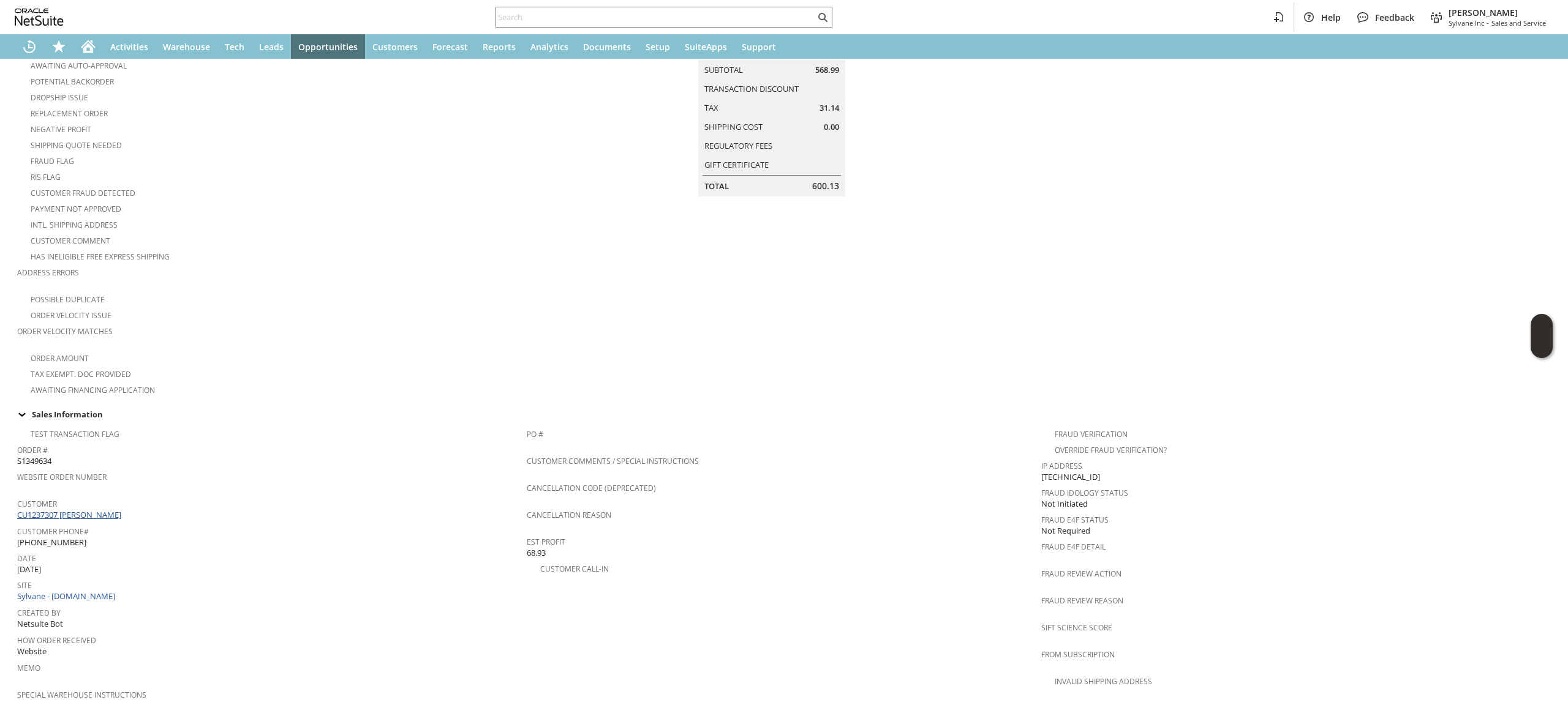
click at [100, 509] on link "CU1237307 Joseph Whalen" at bounding box center [70, 514] width 107 height 11
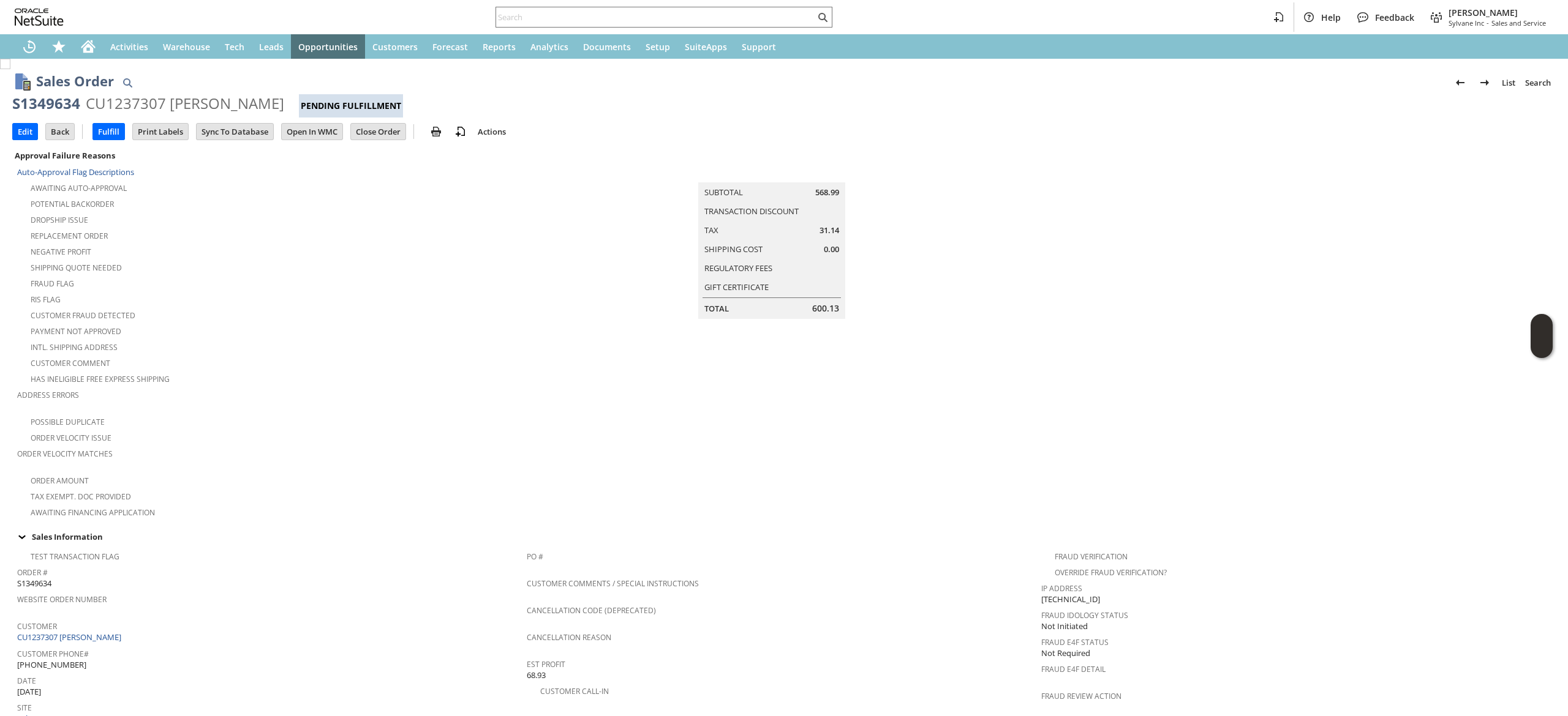
scroll to position [245, 0]
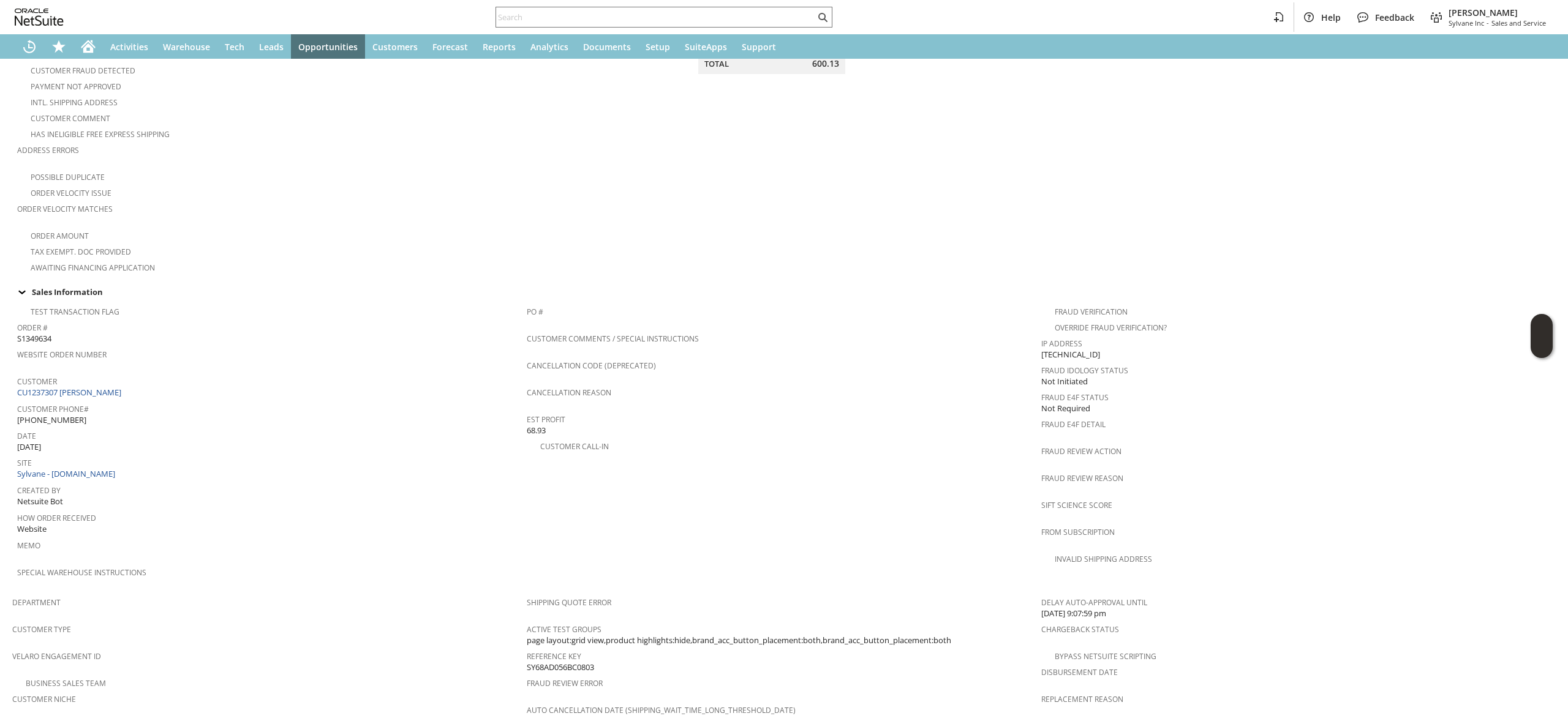
click at [190, 384] on div "Customer CU1237307 Joseph Whalen" at bounding box center [269, 386] width 504 height 26
click at [187, 384] on div "Customer CU1237307 Joseph Whalen" at bounding box center [269, 386] width 504 height 26
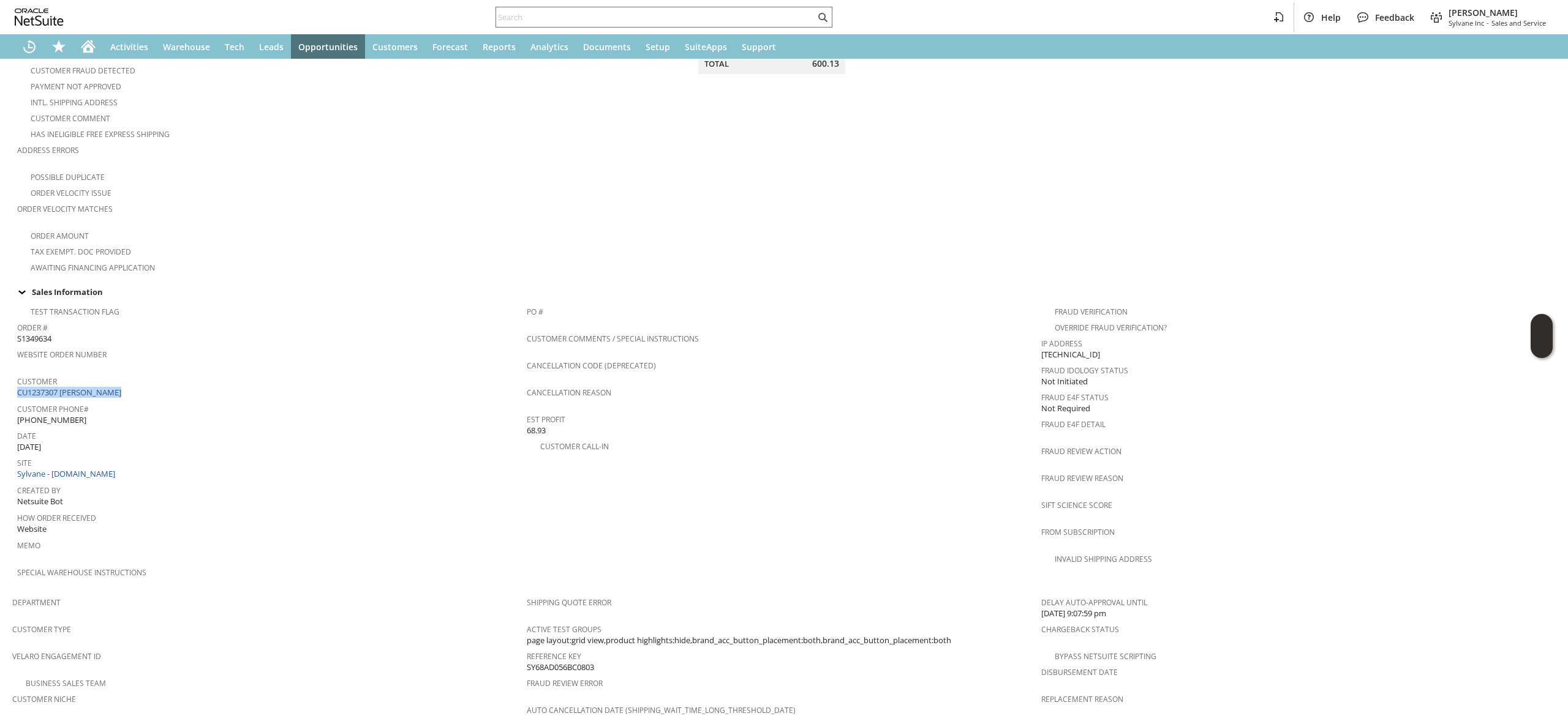
click at [185, 384] on div "Customer CU1237307 Joseph Whalen" at bounding box center [269, 386] width 504 height 26
click at [153, 372] on span "Customer" at bounding box center [269, 379] width 504 height 14
click at [149, 372] on span "Customer" at bounding box center [269, 379] width 504 height 14
click at [150, 377] on div "Customer CU1237307 Joseph Whalen" at bounding box center [269, 386] width 504 height 26
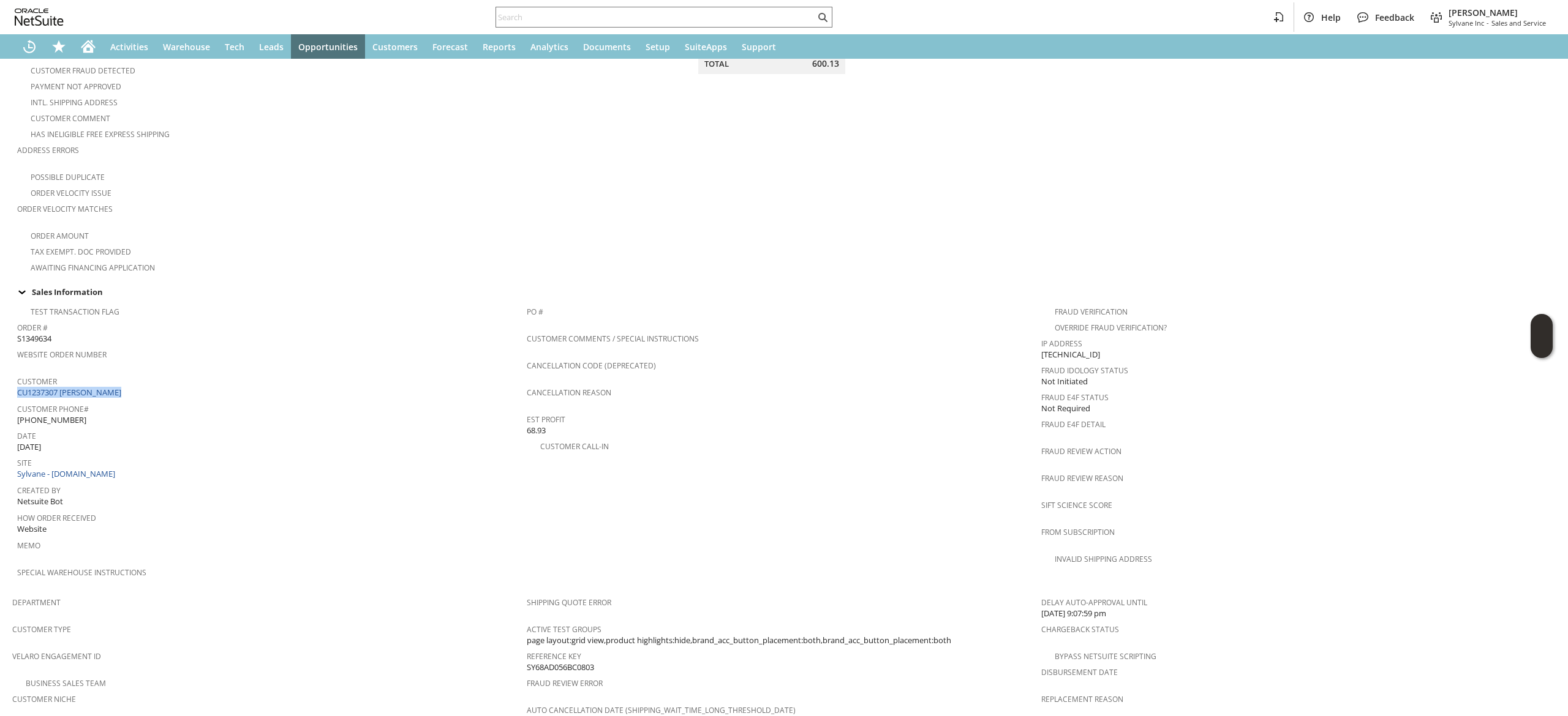
click at [150, 377] on div "Customer CU1237307 Joseph Whalen" at bounding box center [269, 386] width 504 height 26
copy tbody "CU1237307 Joseph Whalen"
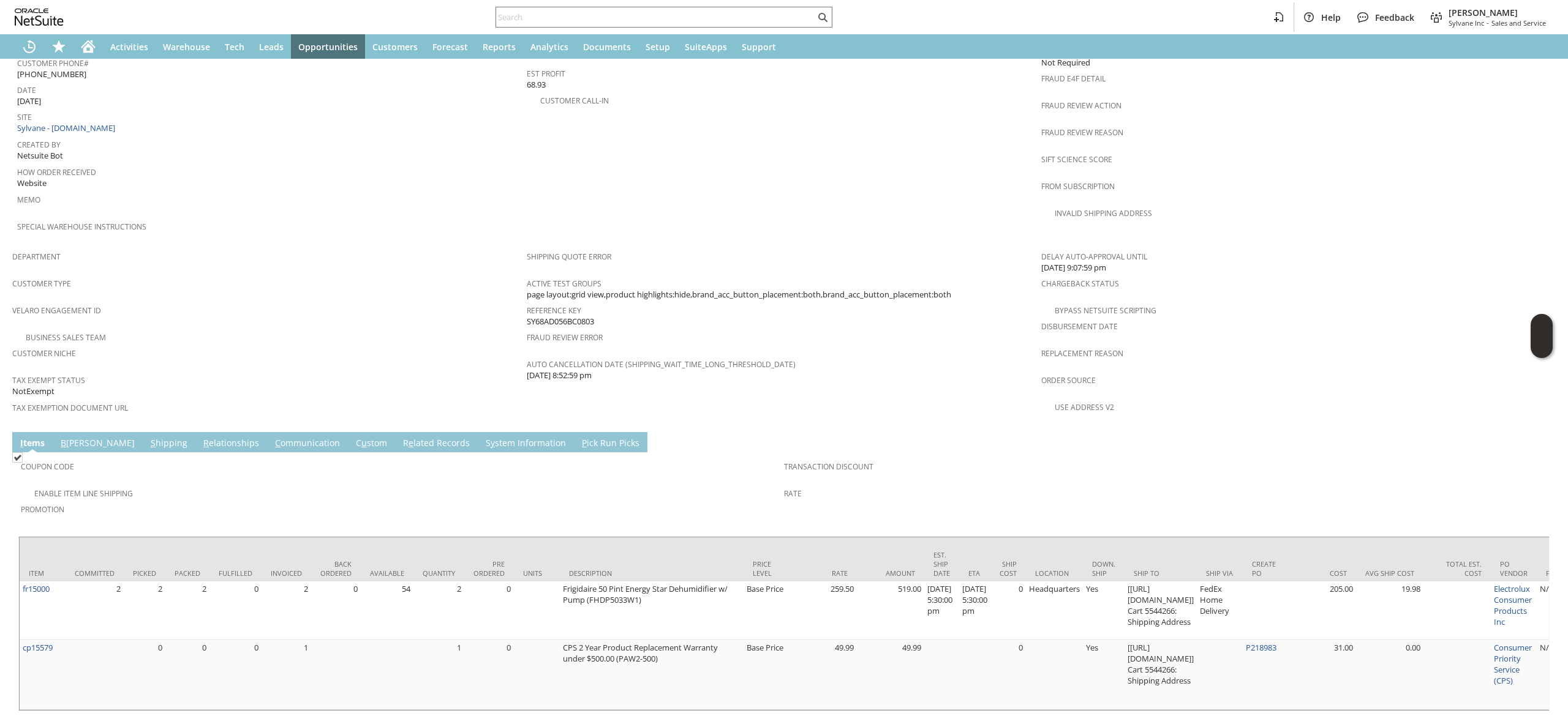
scroll to position [616, 0]
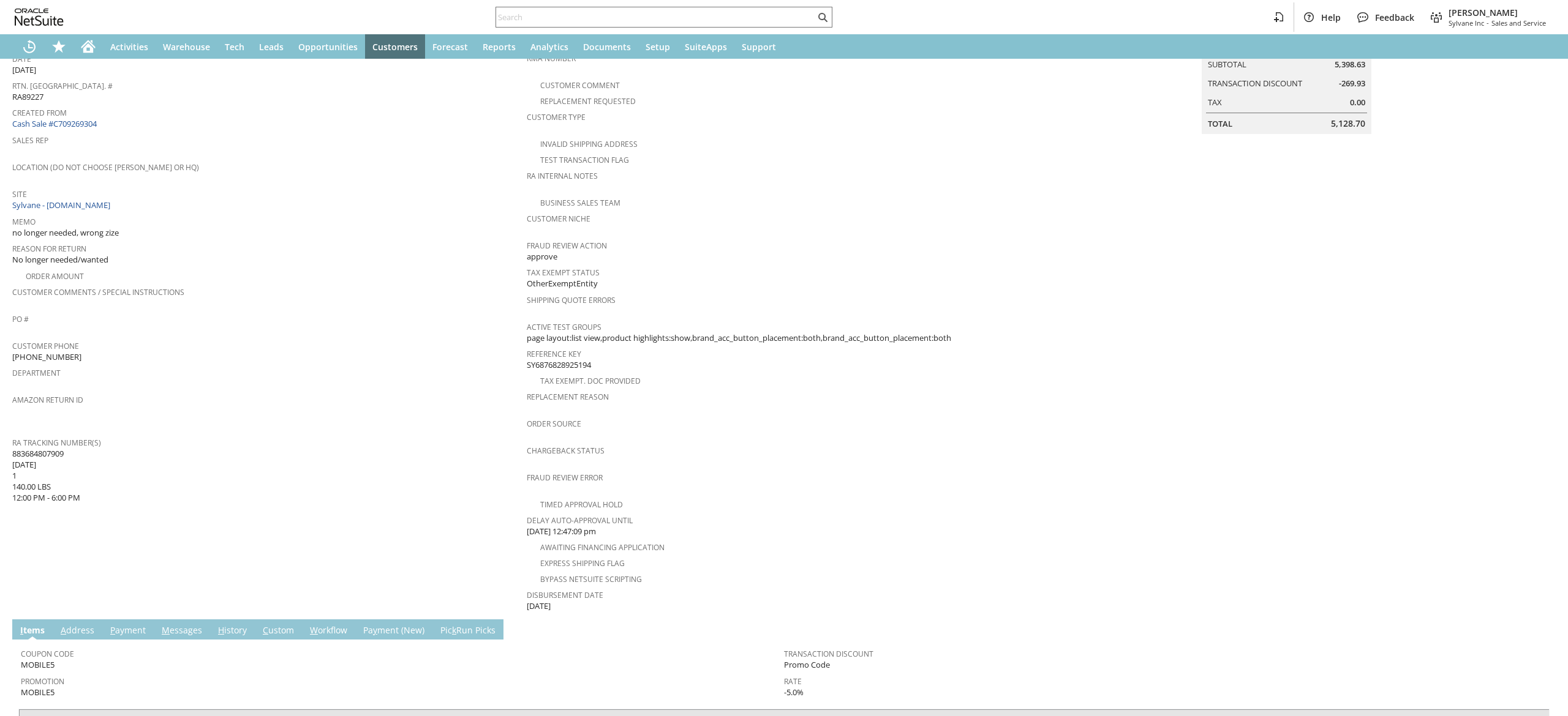
scroll to position [281, 0]
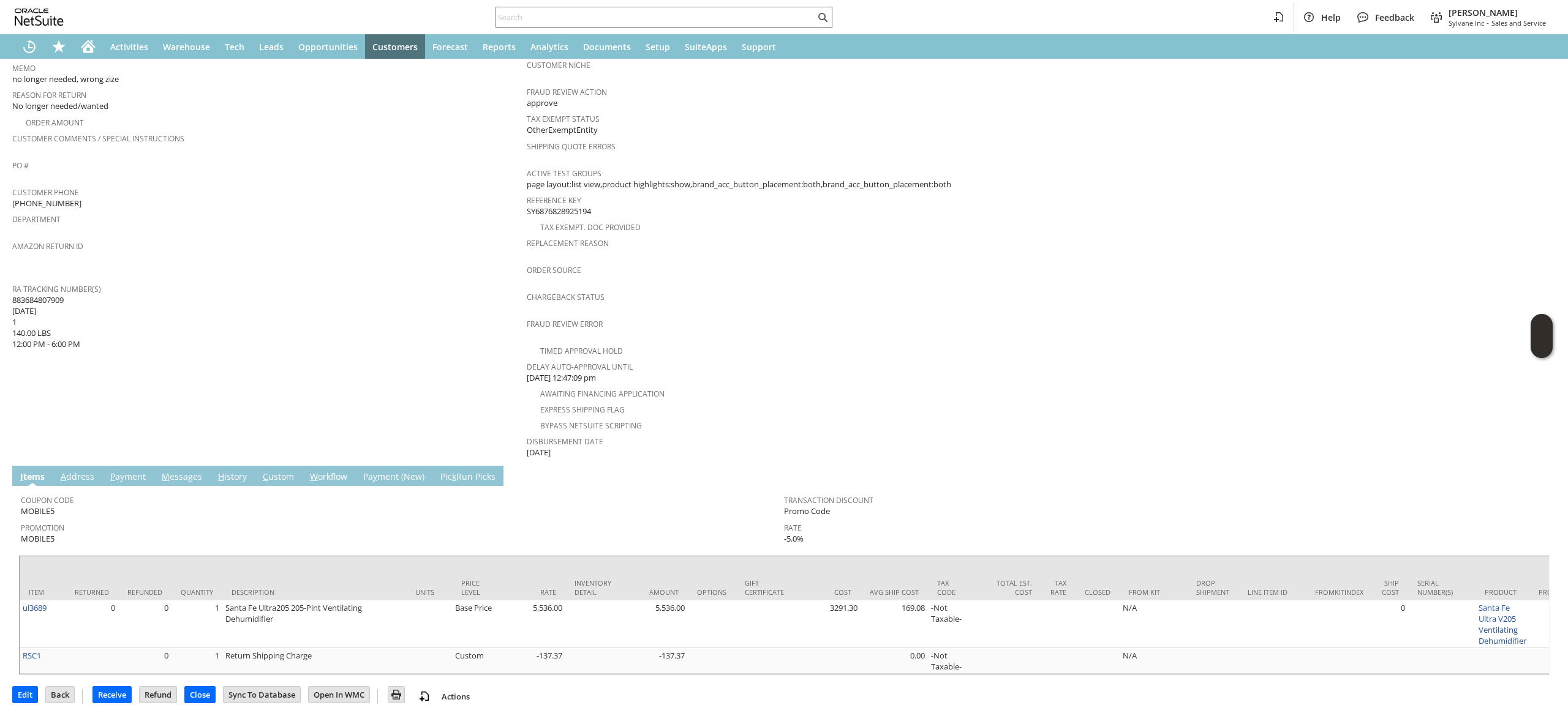
click at [31, 295] on span "883684807909 [DATE] 1 140.00 LBS 12:00 PM - 6:00 PM" at bounding box center [46, 322] width 68 height 55
copy span "883684807909"
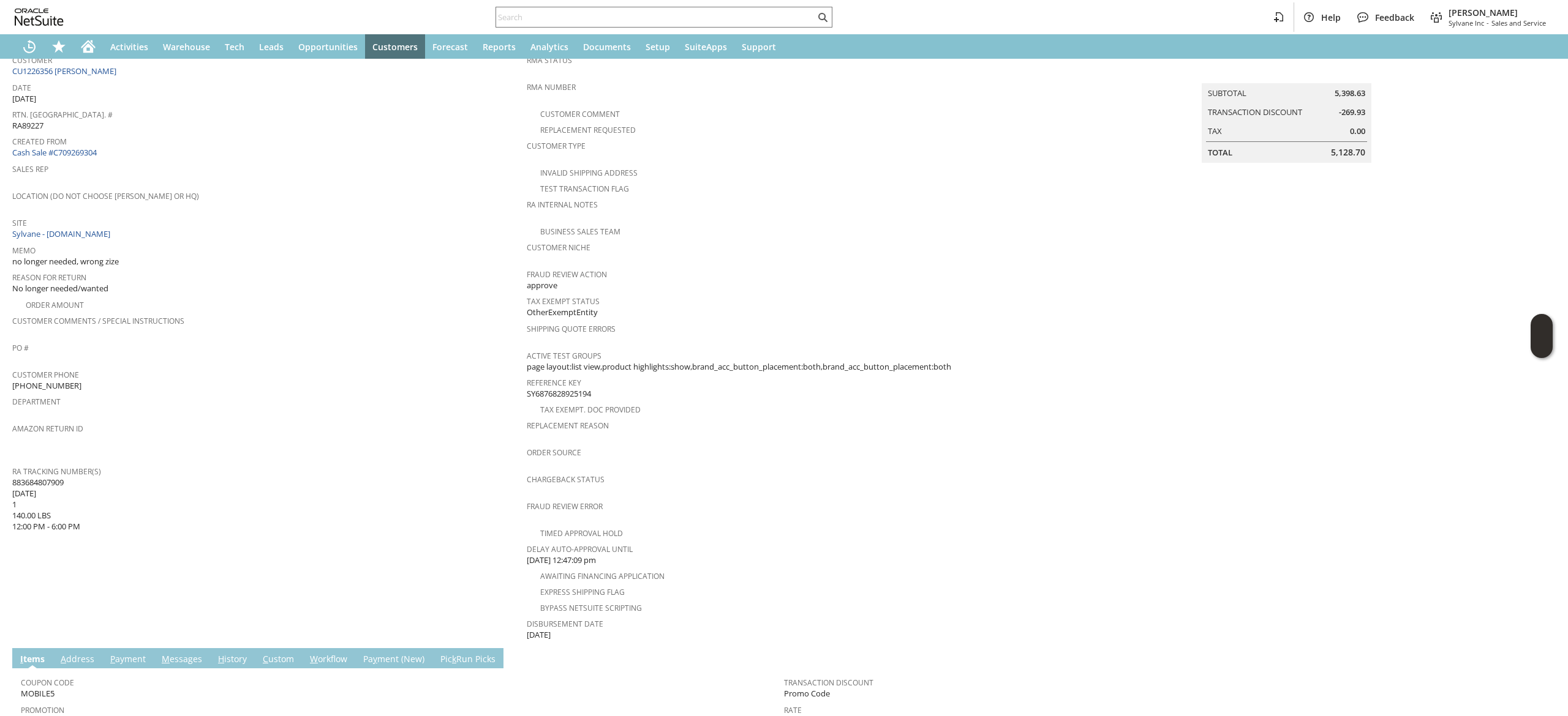
scroll to position [0, 0]
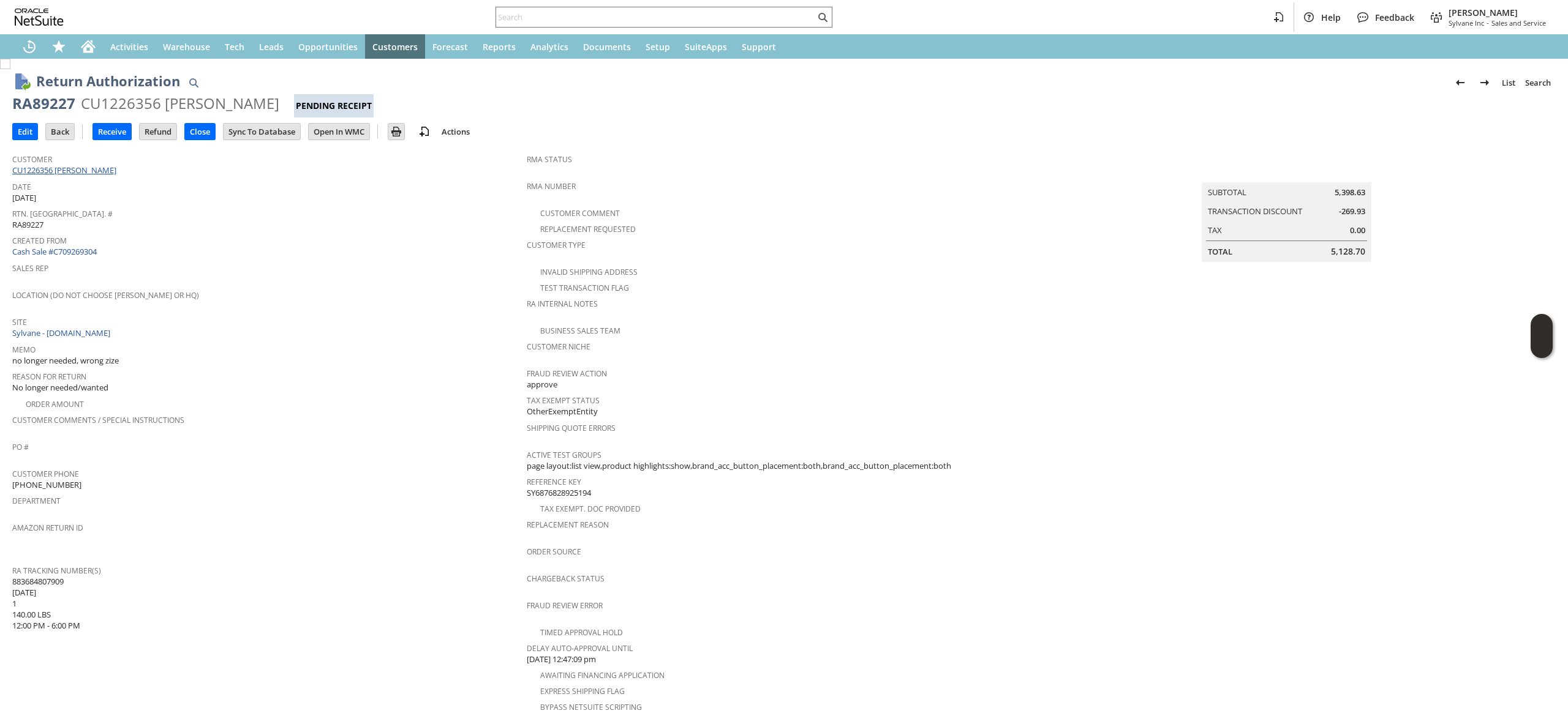
click at [107, 169] on link "CU1226356 [PERSON_NAME]" at bounding box center [65, 170] width 107 height 11
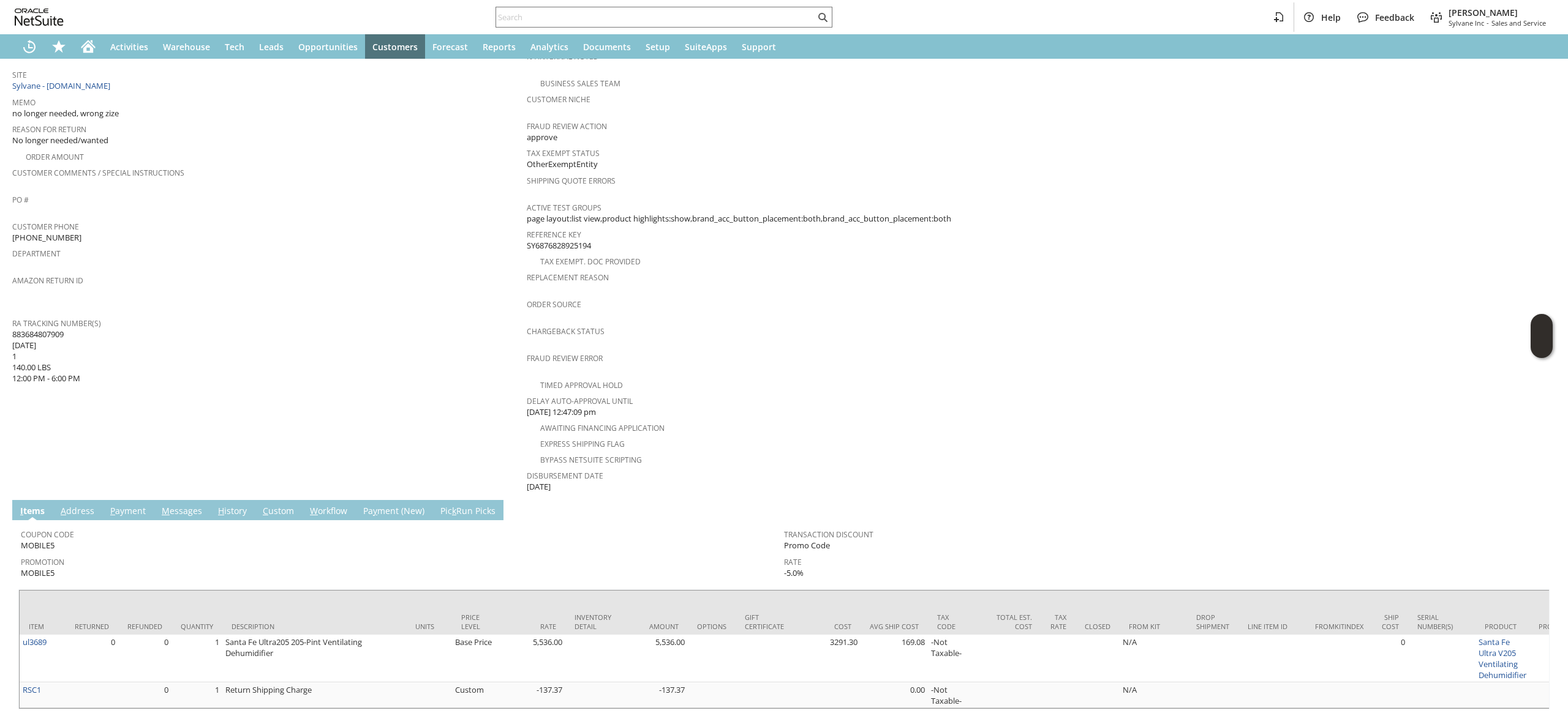
scroll to position [281, 0]
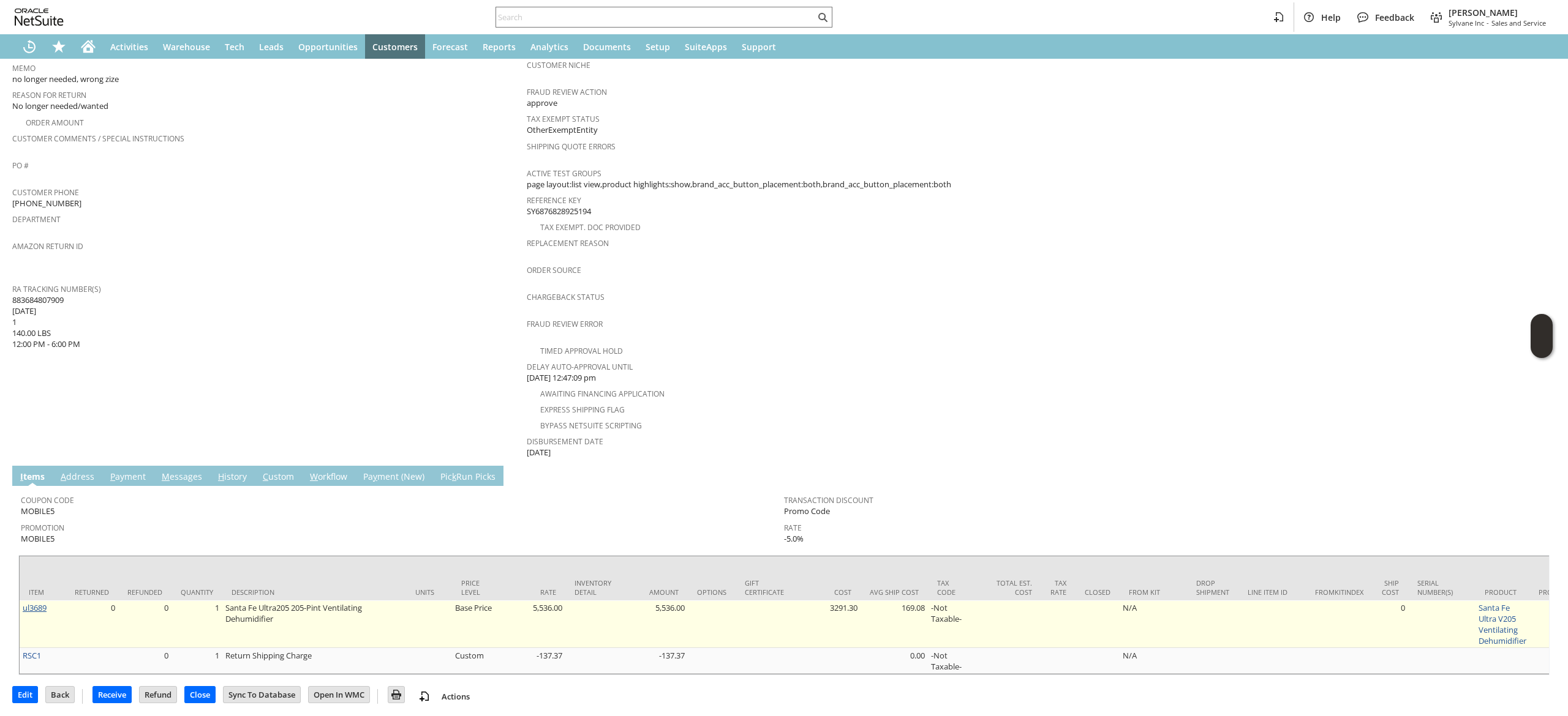
click at [36, 603] on link "ul3689" at bounding box center [34, 608] width 24 height 11
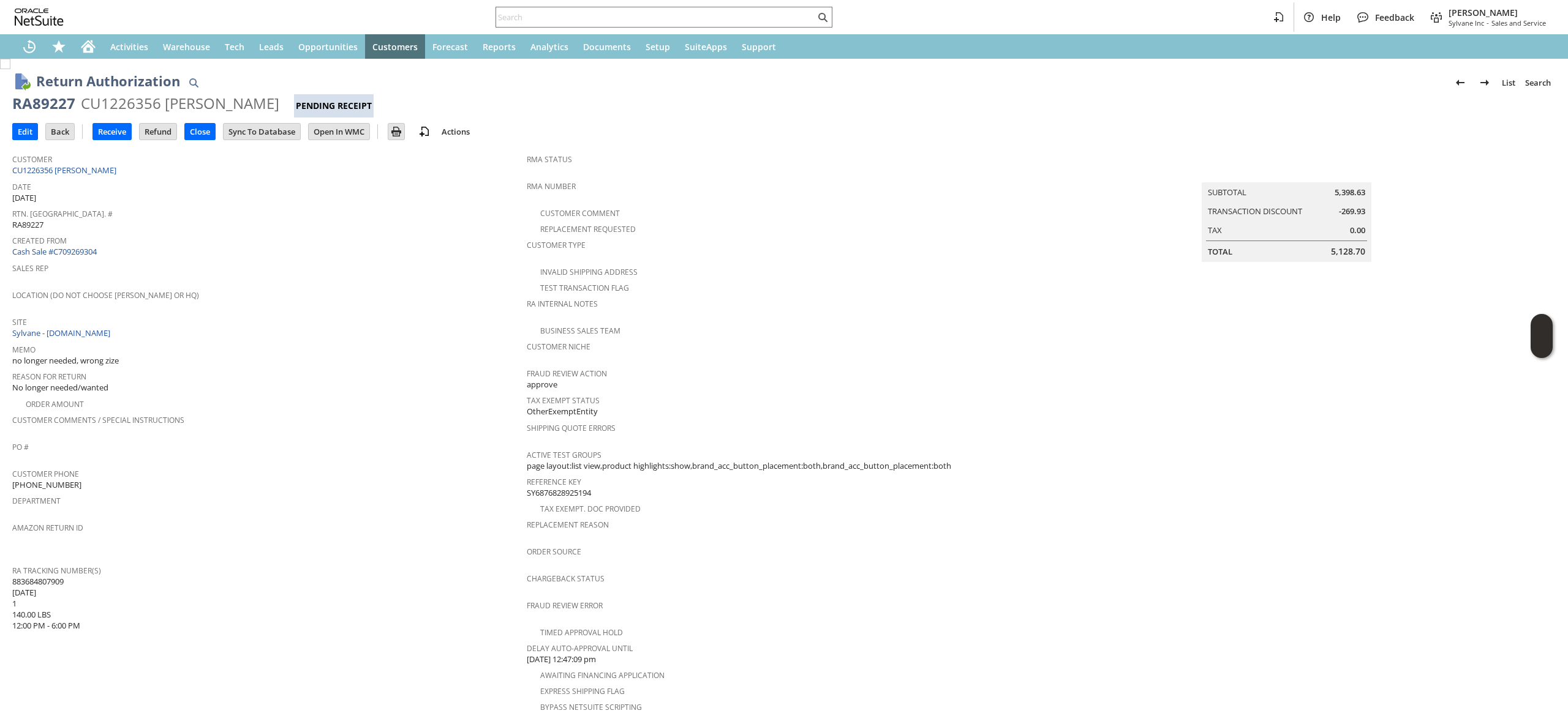
click at [161, 174] on div "Customer CU1226356 Alex Naumenko" at bounding box center [267, 164] width 509 height 26
copy tbody "CU1226356 [PERSON_NAME]"
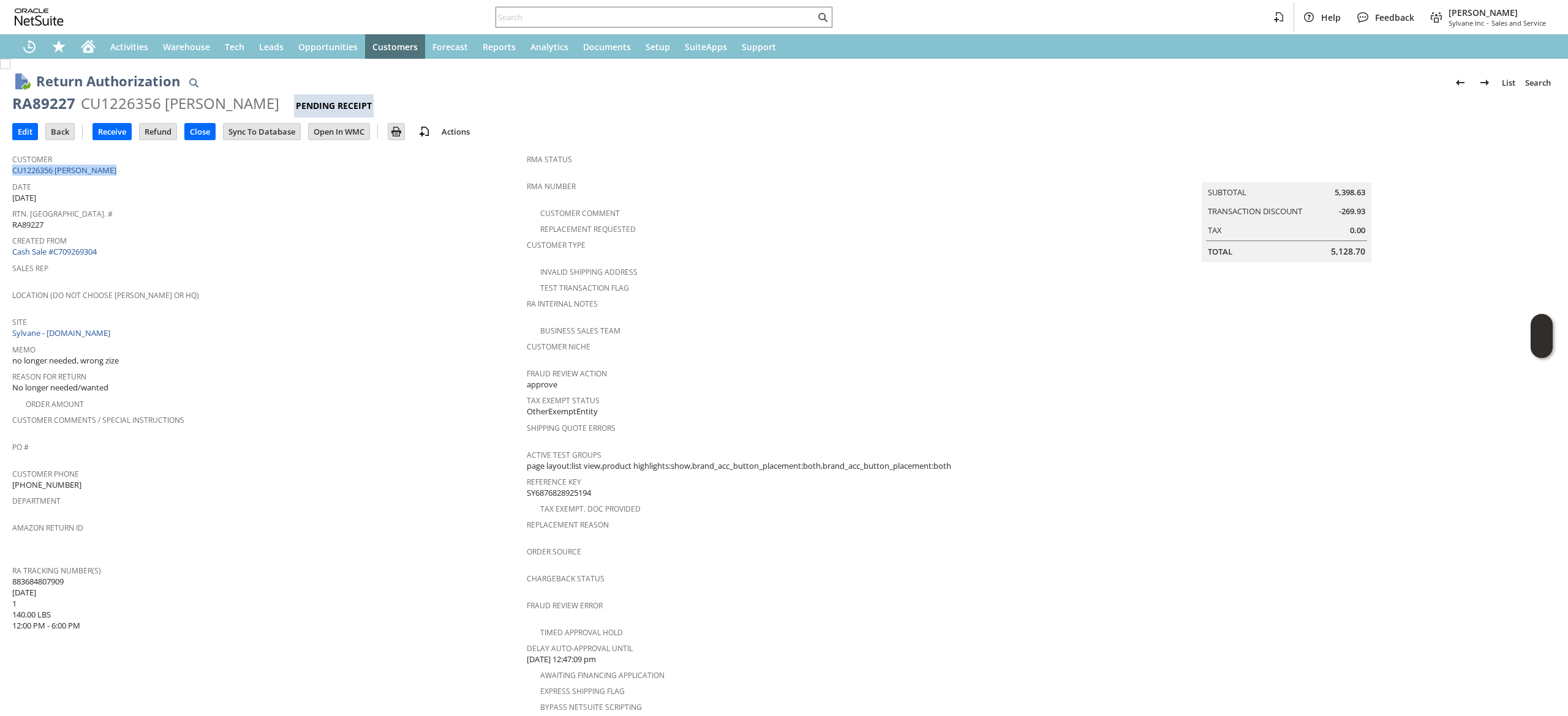
copy tbody "CU1226356 [PERSON_NAME]"
click at [52, 100] on div "RA89227" at bounding box center [44, 103] width 63 height 20
copy div "RA89227"
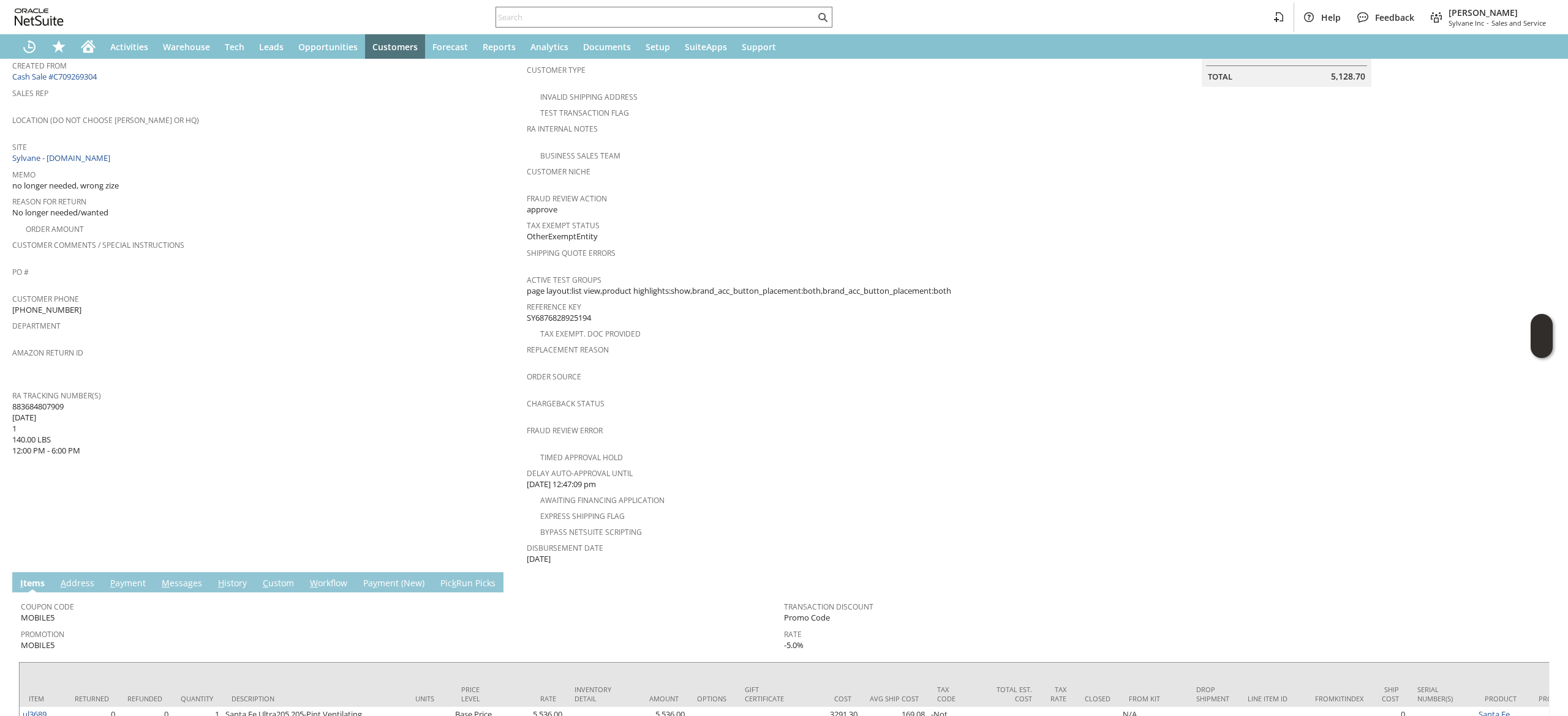
scroll to position [281, 0]
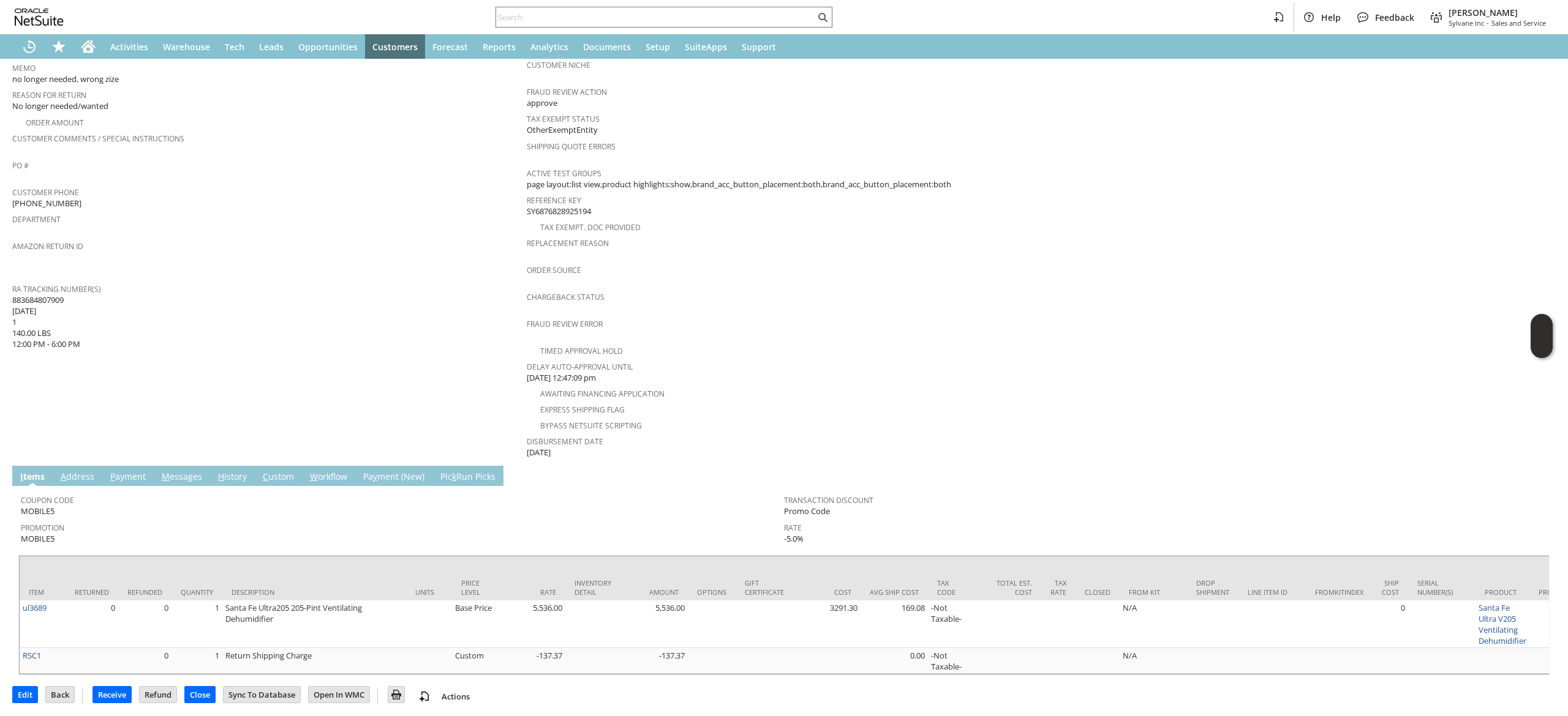
click at [53, 466] on td "A ddress" at bounding box center [78, 476] width 50 height 20
click at [70, 471] on link "A ddress" at bounding box center [78, 478] width 40 height 13
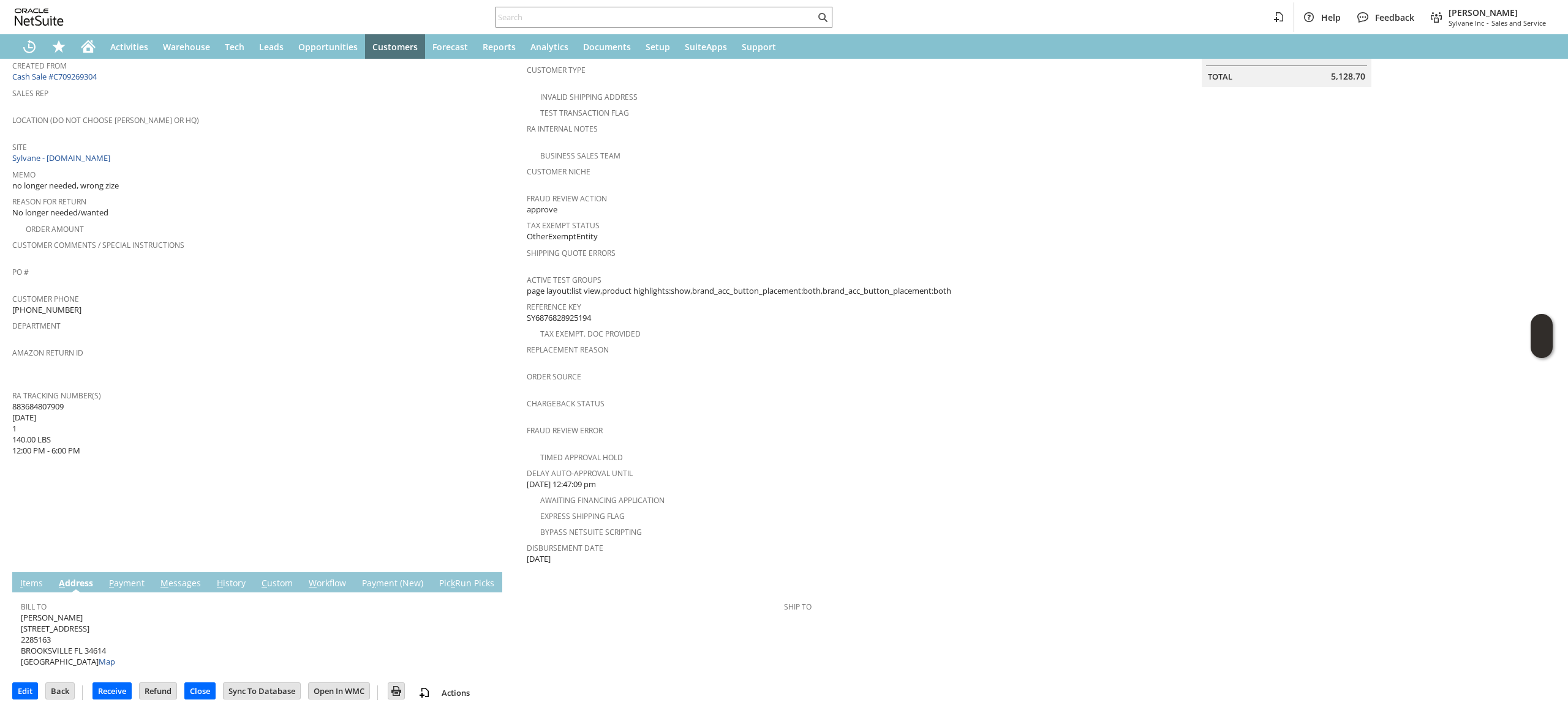
scroll to position [155, 0]
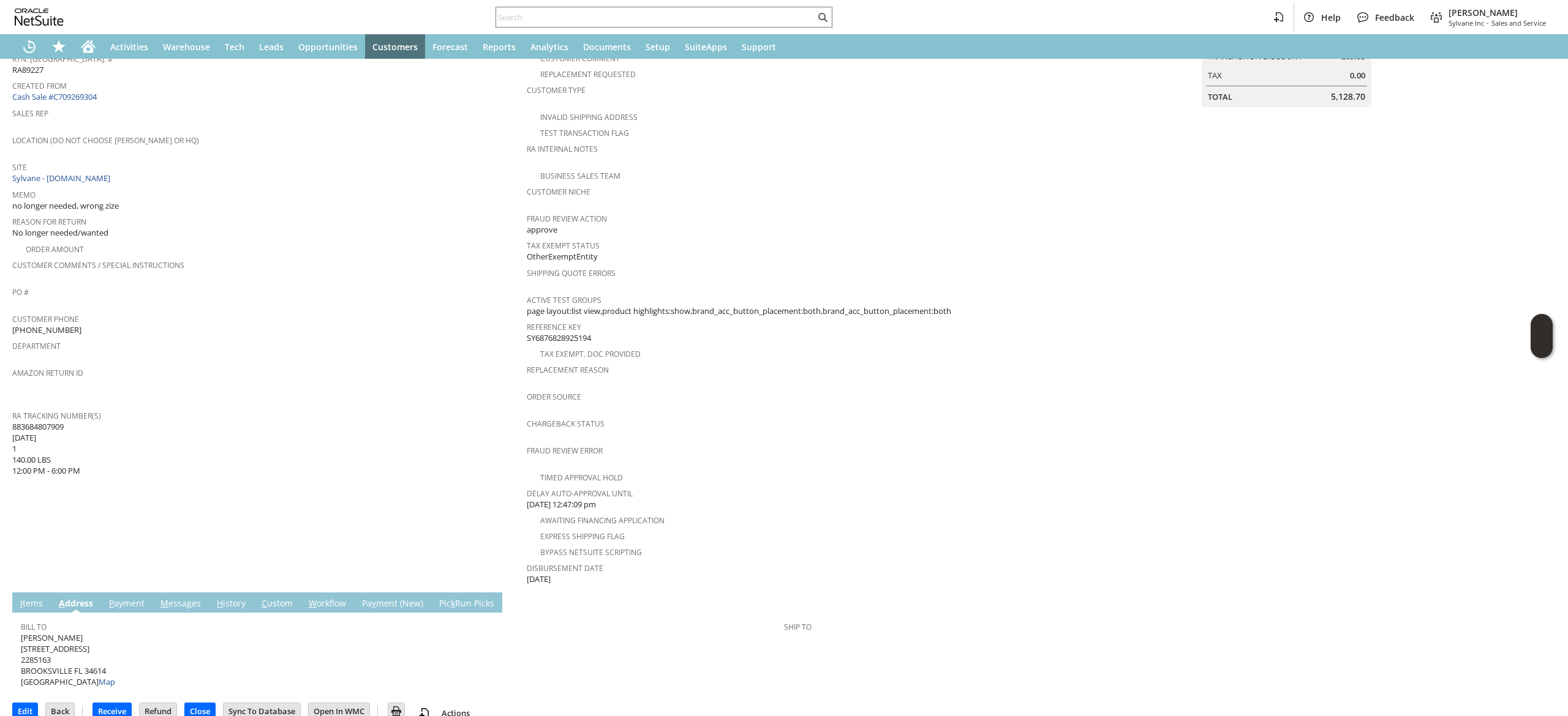
click at [43, 632] on span "Alex Naumenko 11228 SHIVERING OWL AVE 2285163 BROOKSVILLE FL 34614 United State…" at bounding box center [68, 660] width 94 height 55
copy span "11228 SHIVERING OWL AVE"
click at [92, 653] on span "Alex Naumenko 11228 SHIVERING OWL AVE 2285163 BROOKSVILLE FL 34614 United State…" at bounding box center [68, 660] width 94 height 55
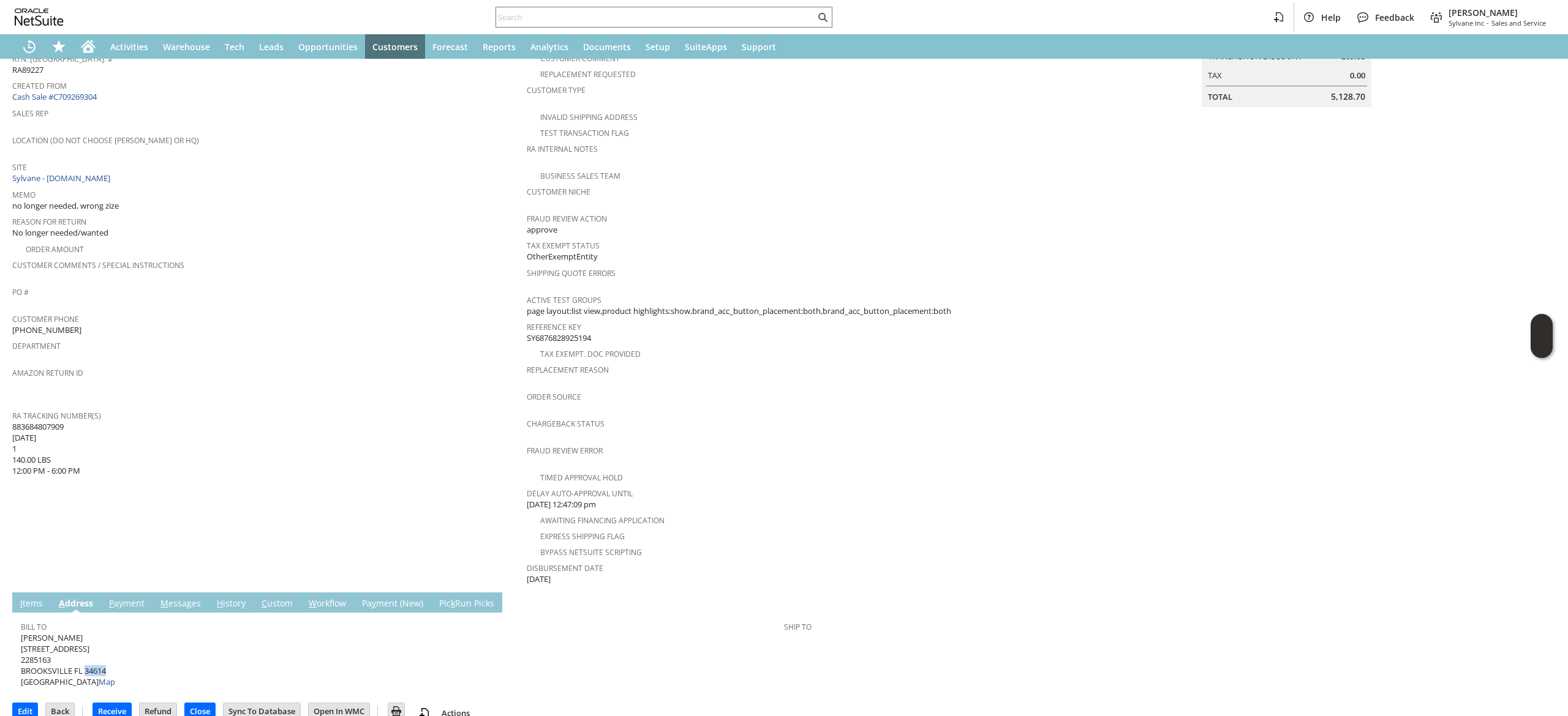
click at [92, 653] on span "Alex Naumenko 11228 SHIVERING OWL AVE 2285163 BROOKSVILLE FL 34614 United State…" at bounding box center [68, 660] width 94 height 55
copy span "34614"
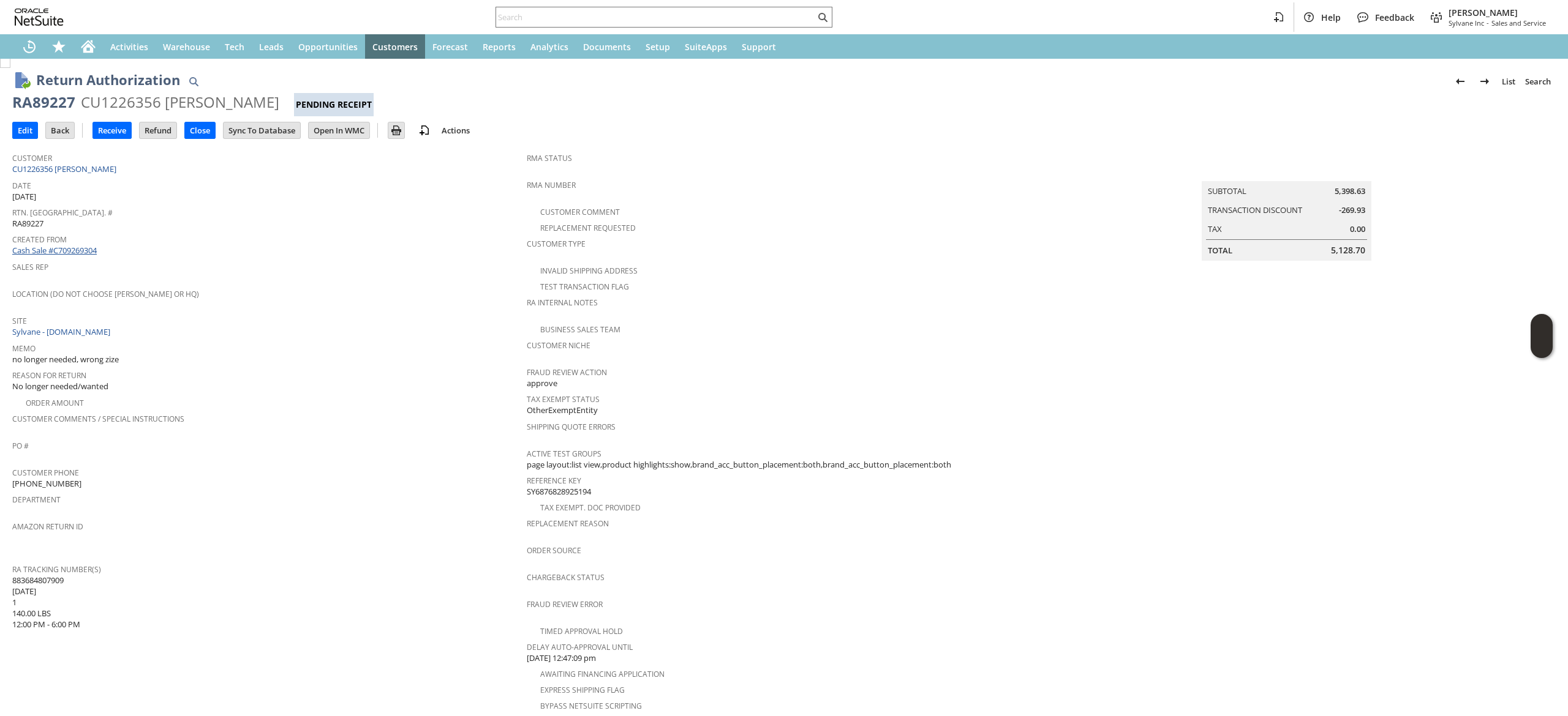
scroll to position [0, 0]
click at [103, 174] on link "CU1226356 Alex Naumenko" at bounding box center [65, 170] width 107 height 11
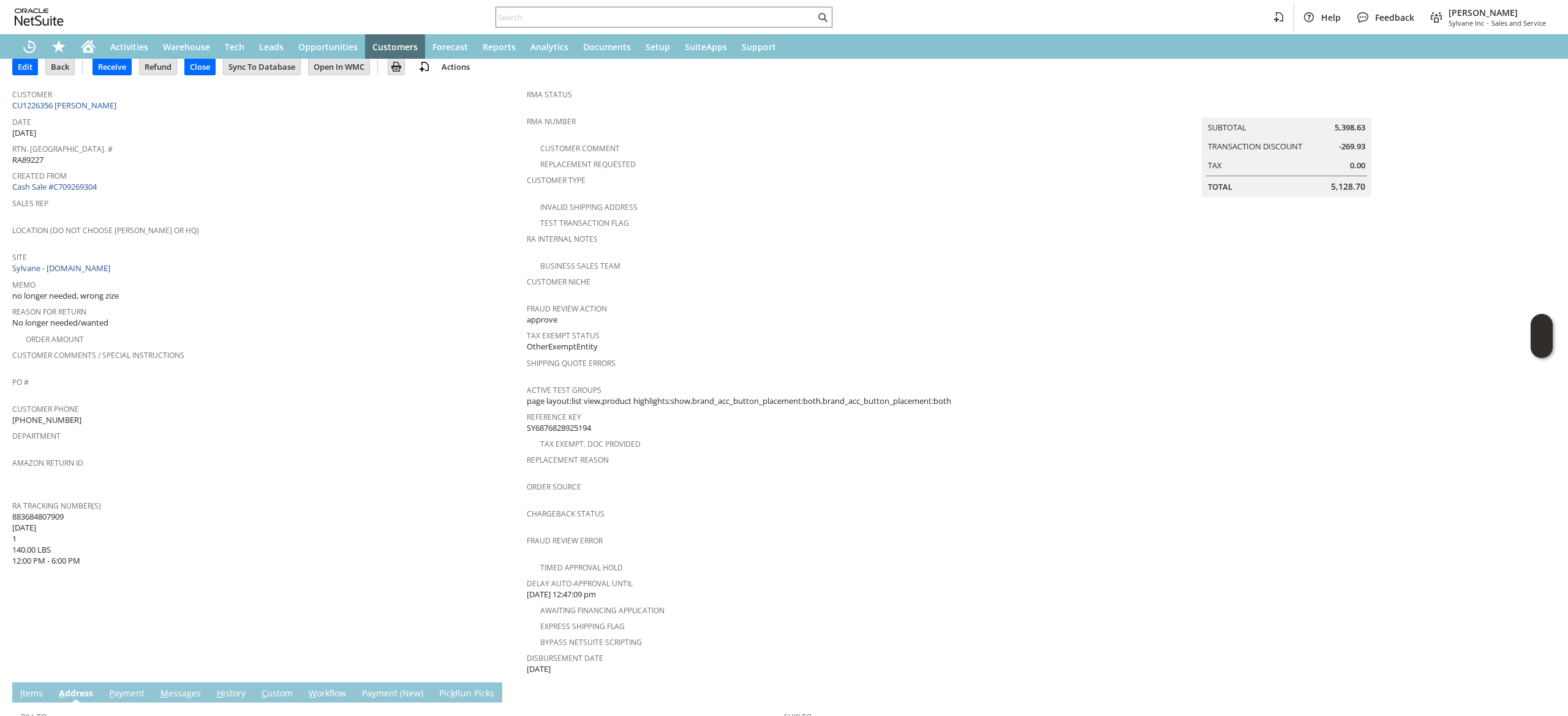
scroll to position [155, 0]
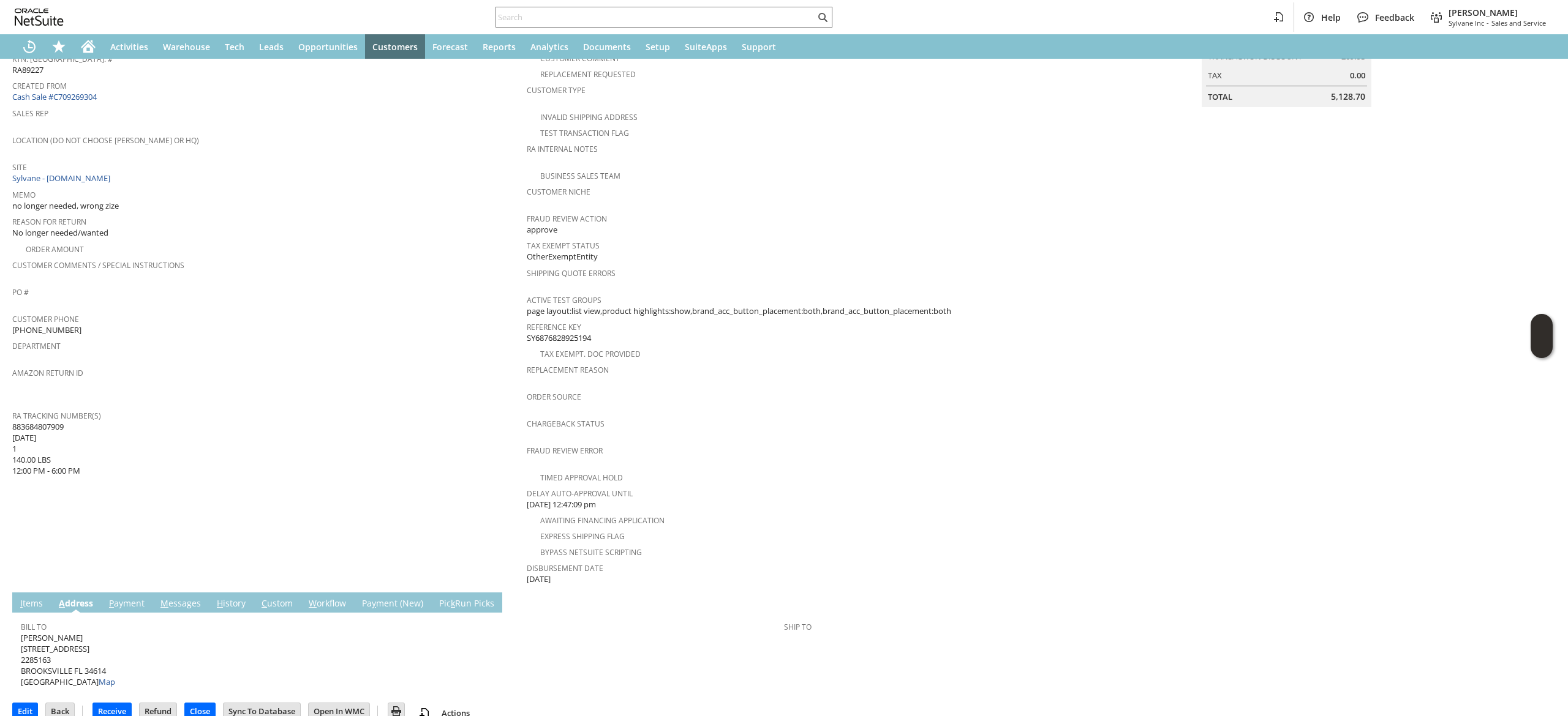
click at [23, 572] on form "Return Authorization List Search RA89227 CU1226356 Alex Naumenko Pending Receip…" at bounding box center [784, 250] width 1543 height 685
click at [41, 598] on link "I tems" at bounding box center [31, 604] width 29 height 13
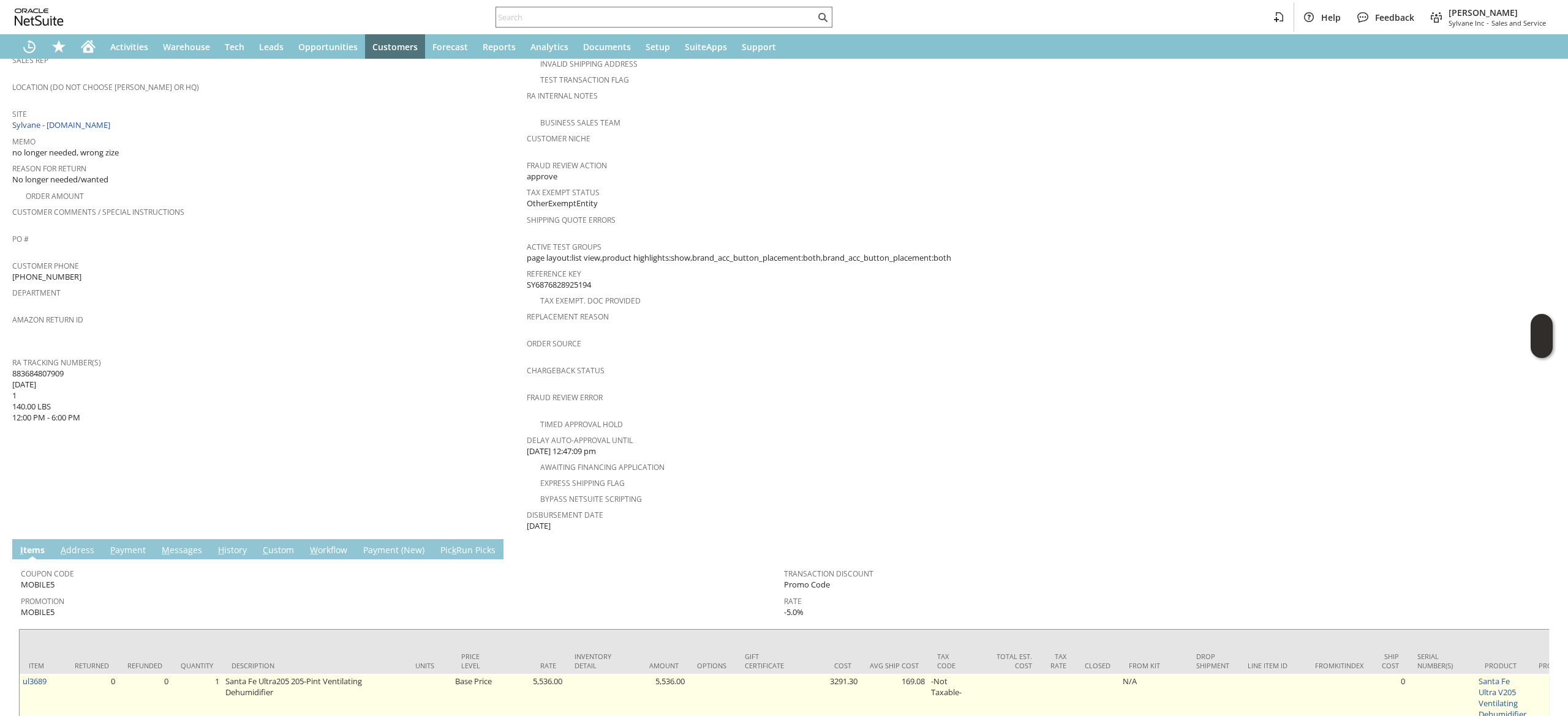
scroll to position [281, 0]
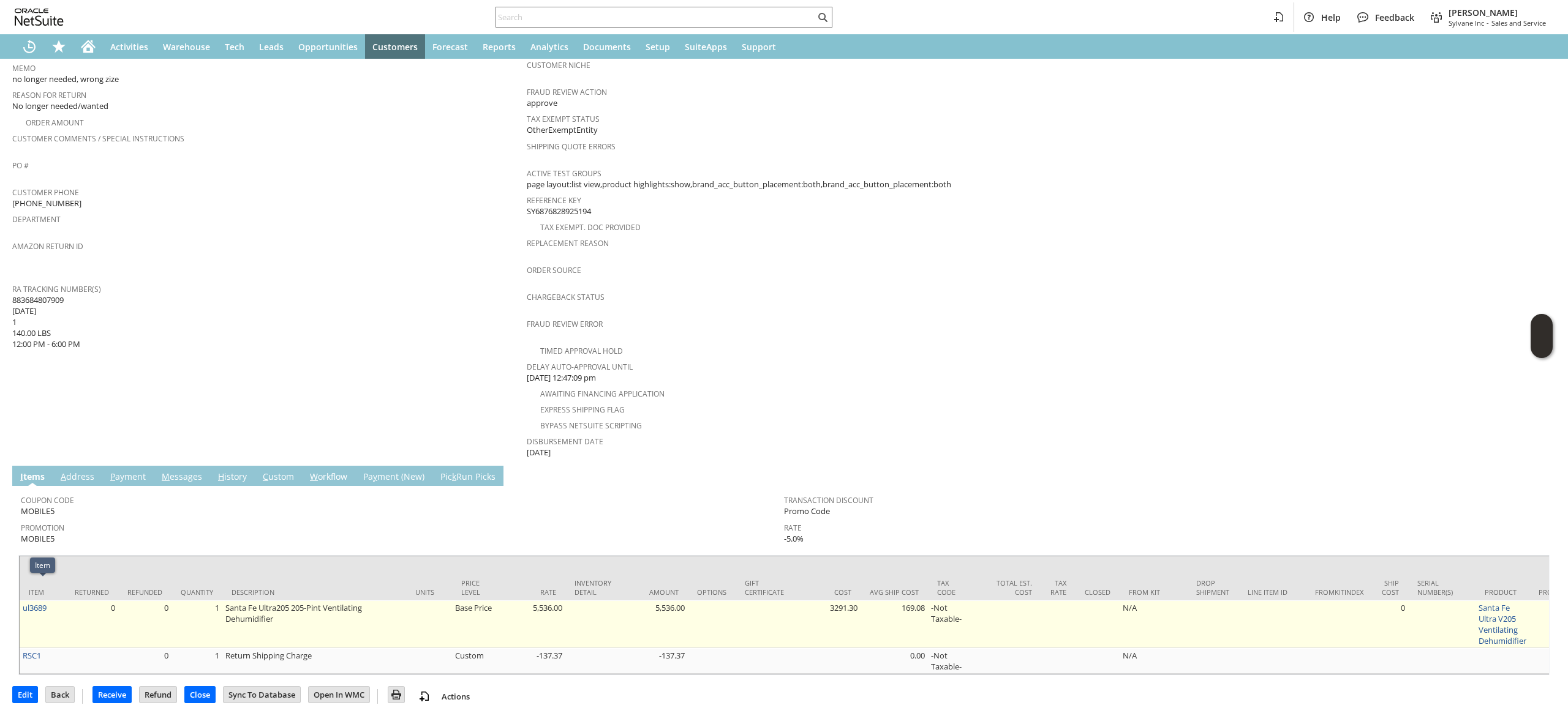
click at [57, 600] on td "ul3689" at bounding box center [42, 624] width 46 height 48
copy tr "ul3689"
click at [36, 603] on link "ul3689" at bounding box center [34, 608] width 24 height 11
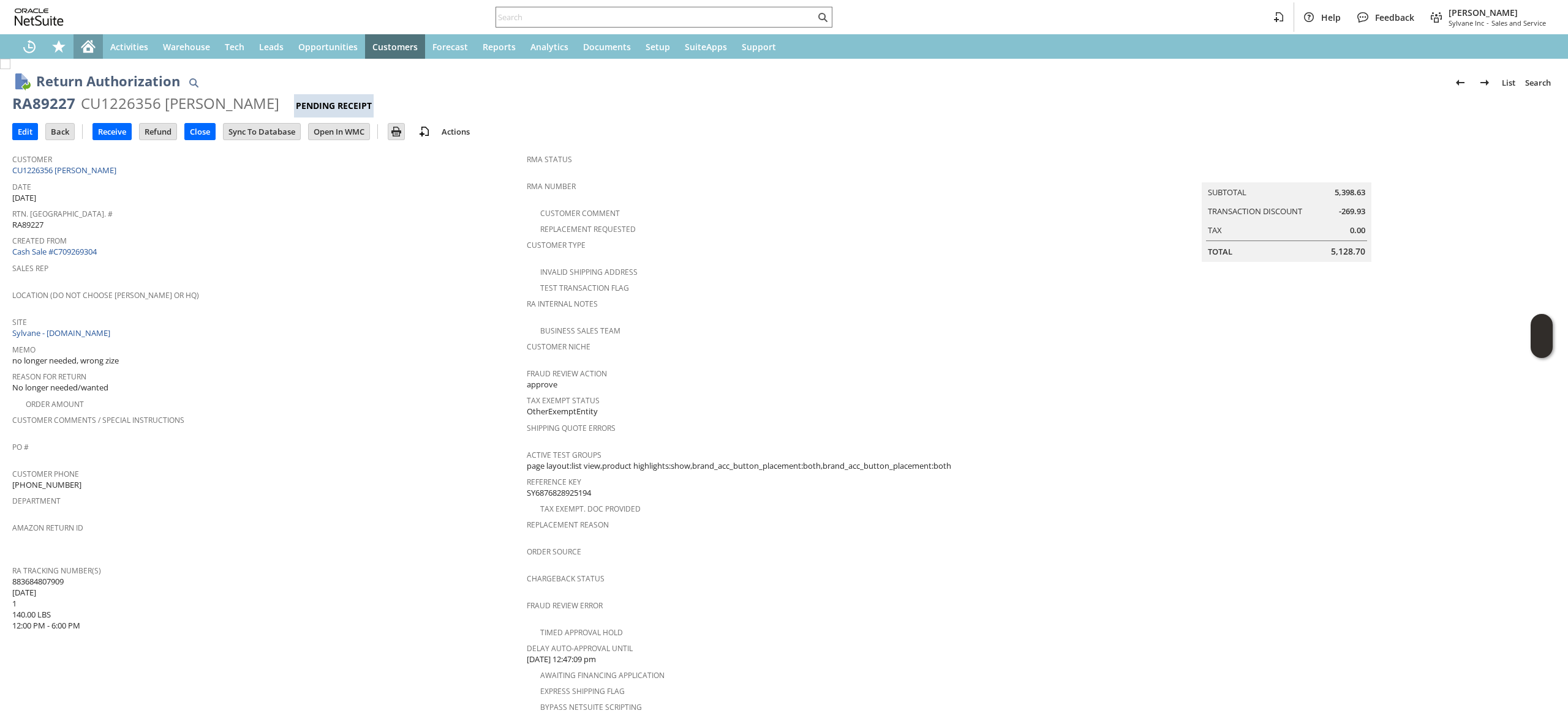
click at [88, 46] on icon "Home" at bounding box center [89, 47] width 10 height 9
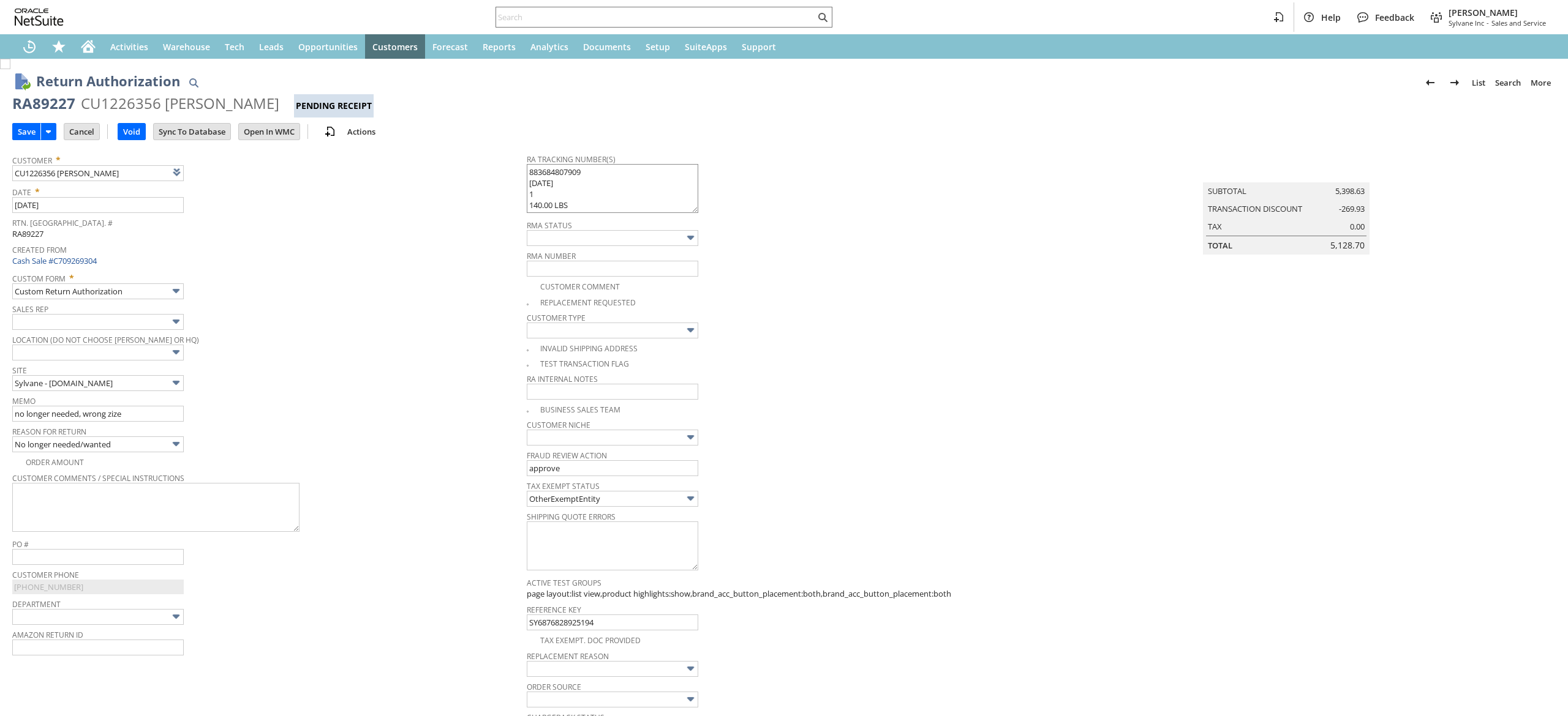
type input "Add"
type input "Copy Previous"
click at [567, 179] on textarea "883684807909 [DATE] 1 140.00 LBS 12:00 PM - 6:00 PM" at bounding box center [612, 188] width 171 height 49
click at [570, 174] on textarea "883684807909 08/22/2025 1 140.00 LBS 12:00 PM - 6:00 PM" at bounding box center [612, 188] width 171 height 49
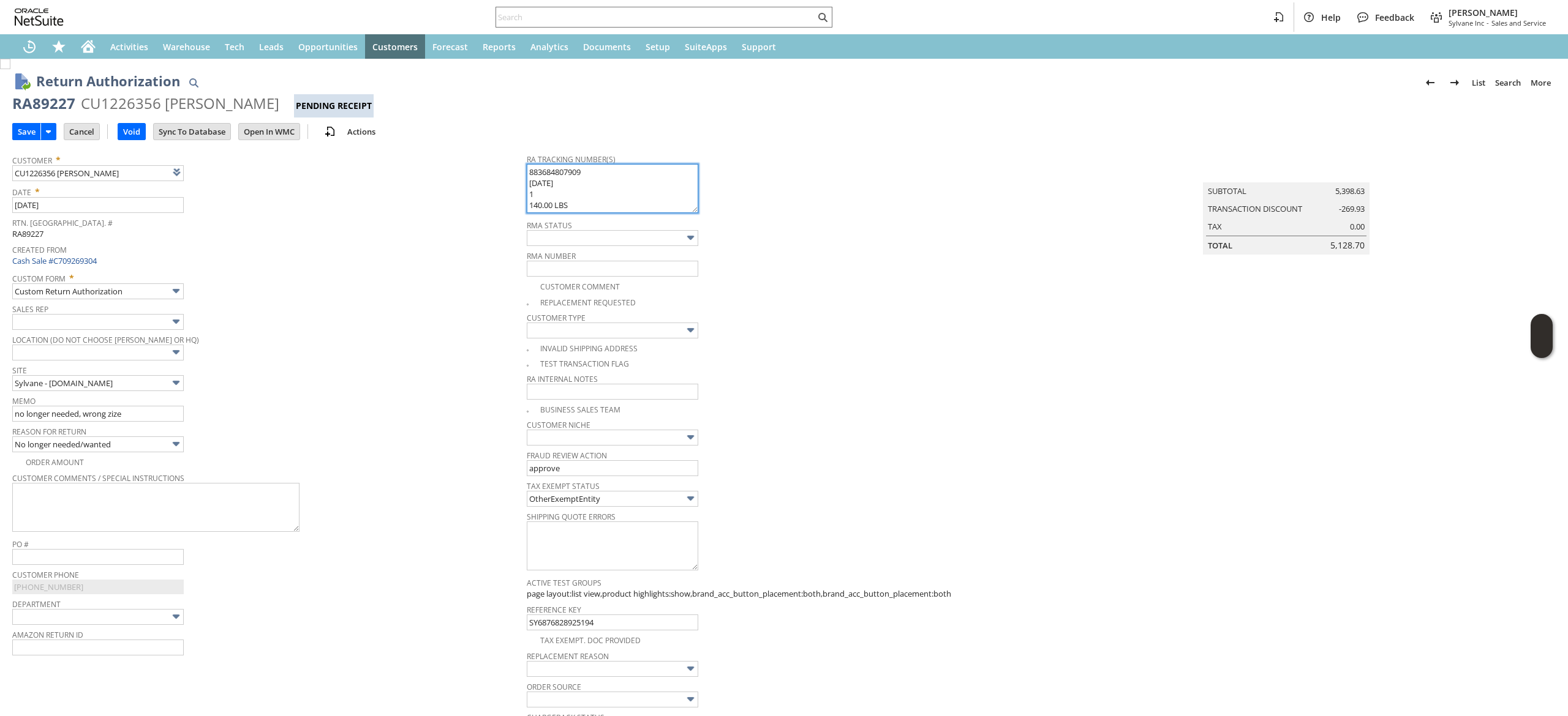
click at [570, 174] on textarea "883684807909 08/22/2025 1 140.00 LBS 12:00 PM - 6:00 PM" at bounding box center [612, 188] width 171 height 49
paste textarea "874432373"
click at [537, 177] on textarea "883684807909 08/22/2025 1 140.00 LBS 12:00 PM - 6:00 PM" at bounding box center [612, 188] width 171 height 49
click at [549, 182] on textarea "883684807909 08/22/2025 1 140.00 LBS 12:00 PM - 6:00 PM" at bounding box center [612, 188] width 171 height 49
click at [544, 185] on textarea "883684807909 08/22/2025 1 140.00 LBS 12:00 PM - 6:00 PM" at bounding box center [612, 188] width 171 height 49
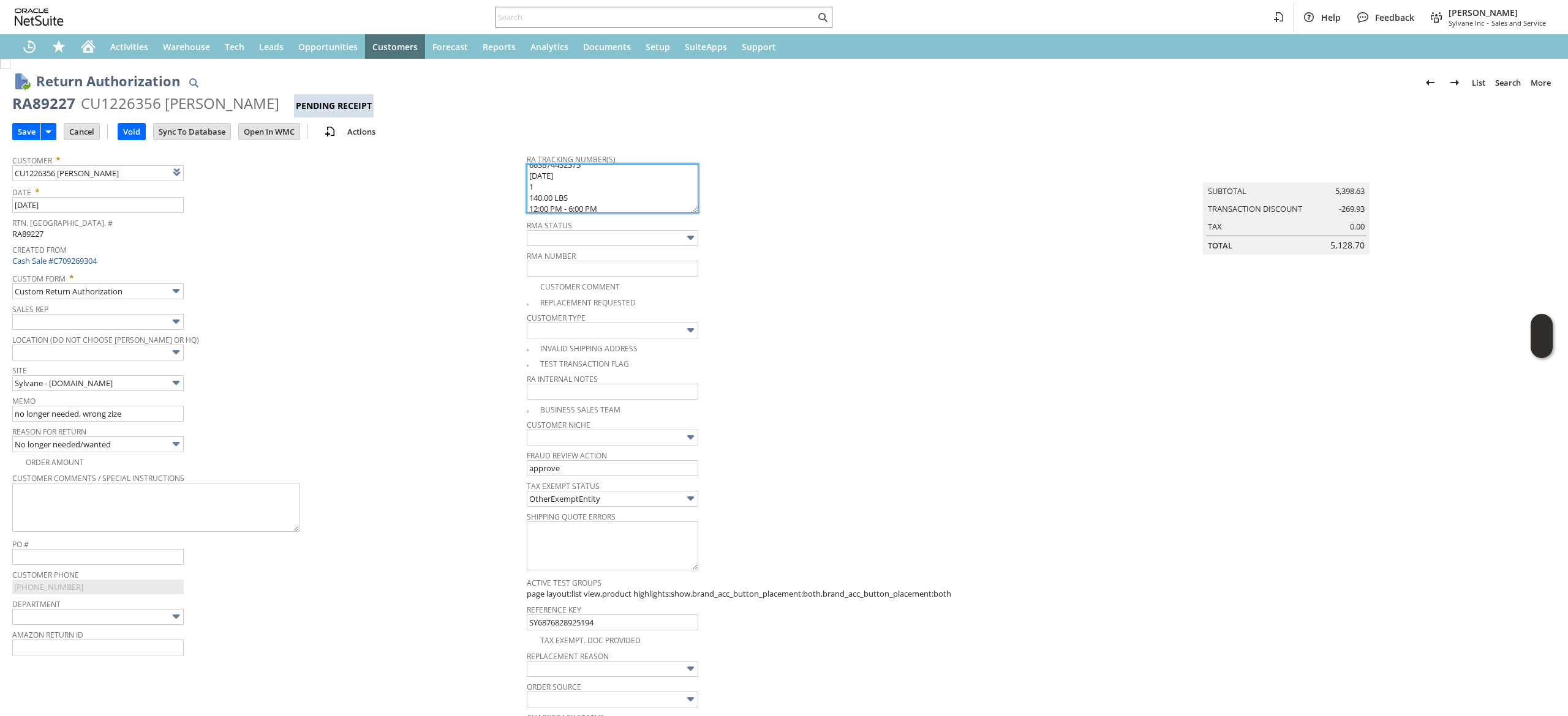
scroll to position [11, 0]
type textarea "883874432373 08/27/2025 1 140.00 LBS 12:00 PM - 6:00 PM"
click at [789, 251] on span "RMA Number" at bounding box center [781, 254] width 509 height 13
click at [36, 132] on input "Save" at bounding box center [27, 131] width 27 height 16
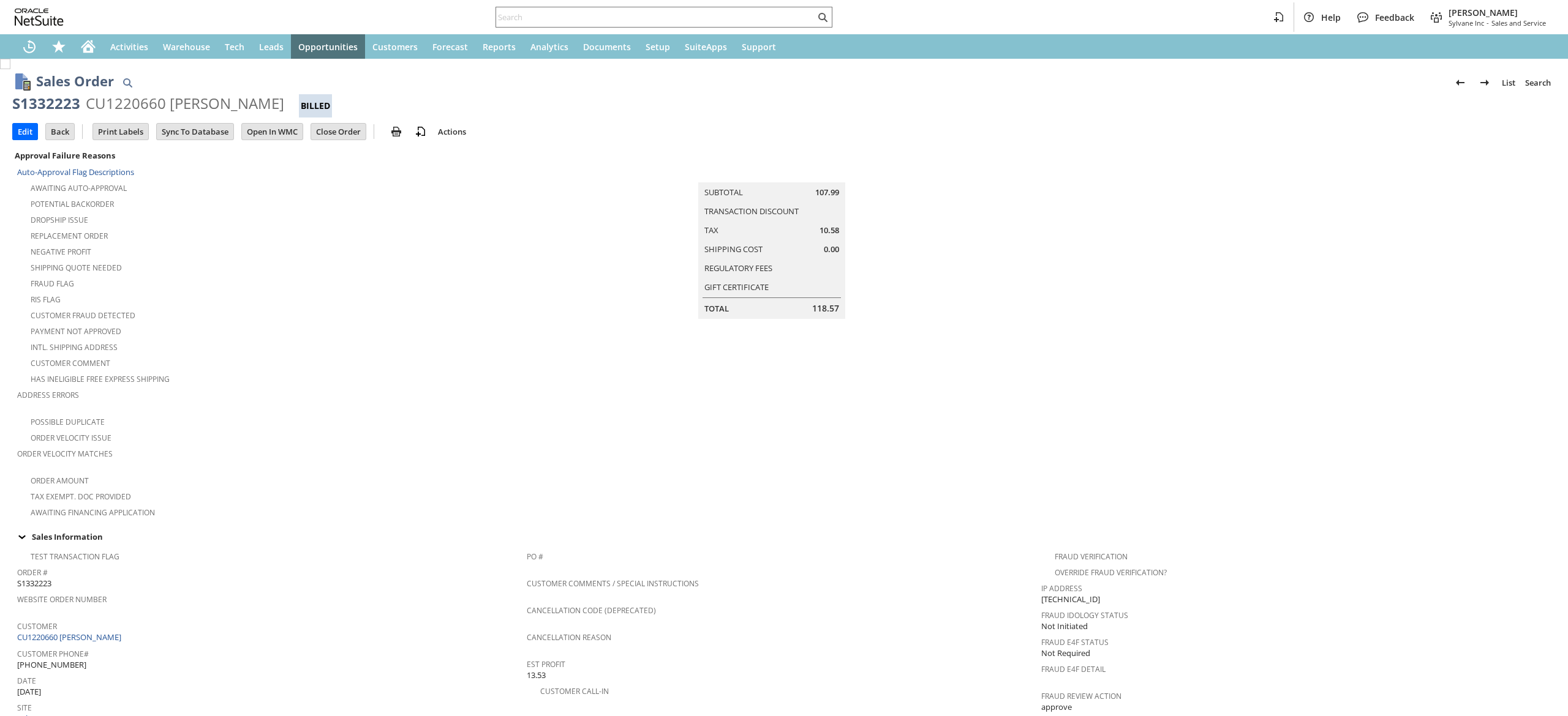
scroll to position [694, 0]
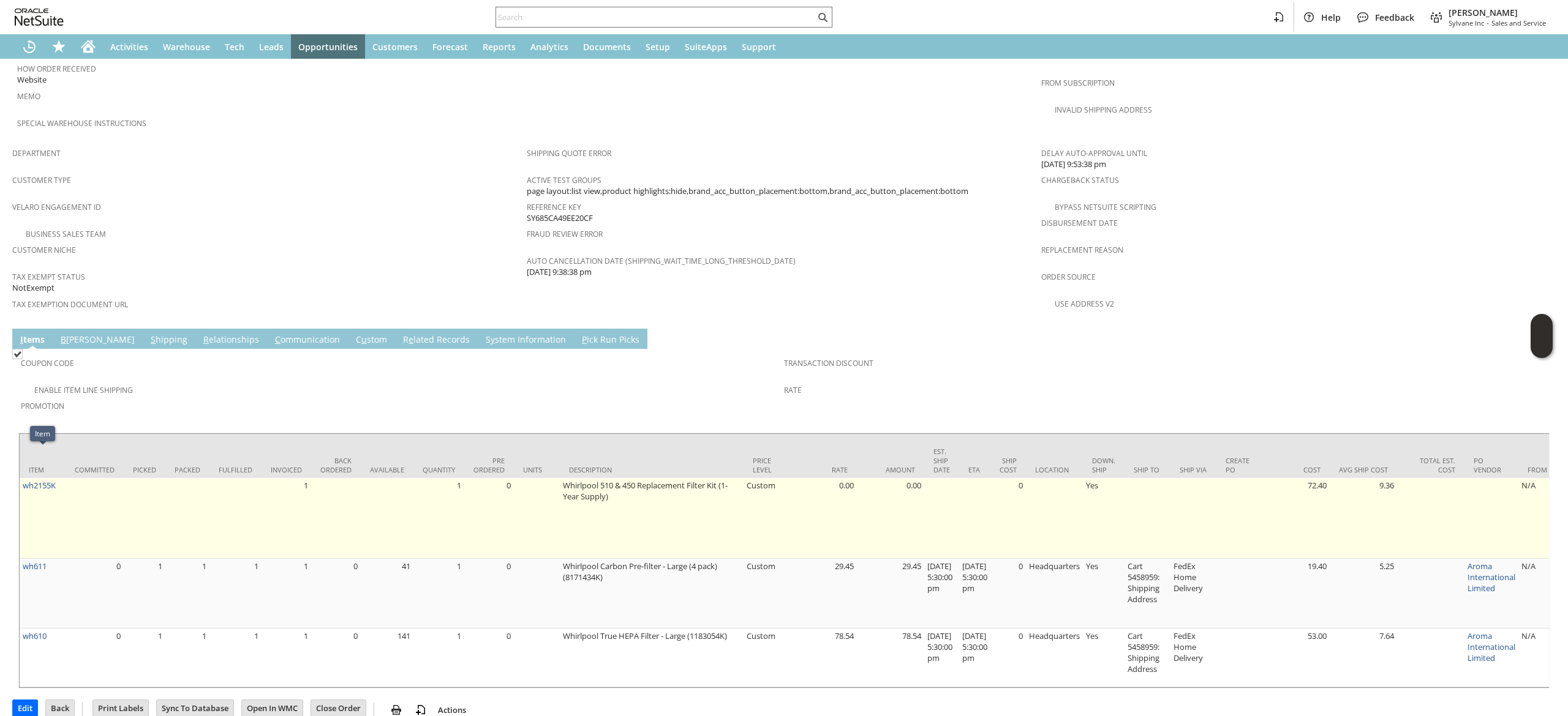
click at [65, 478] on td at bounding box center [94, 518] width 58 height 81
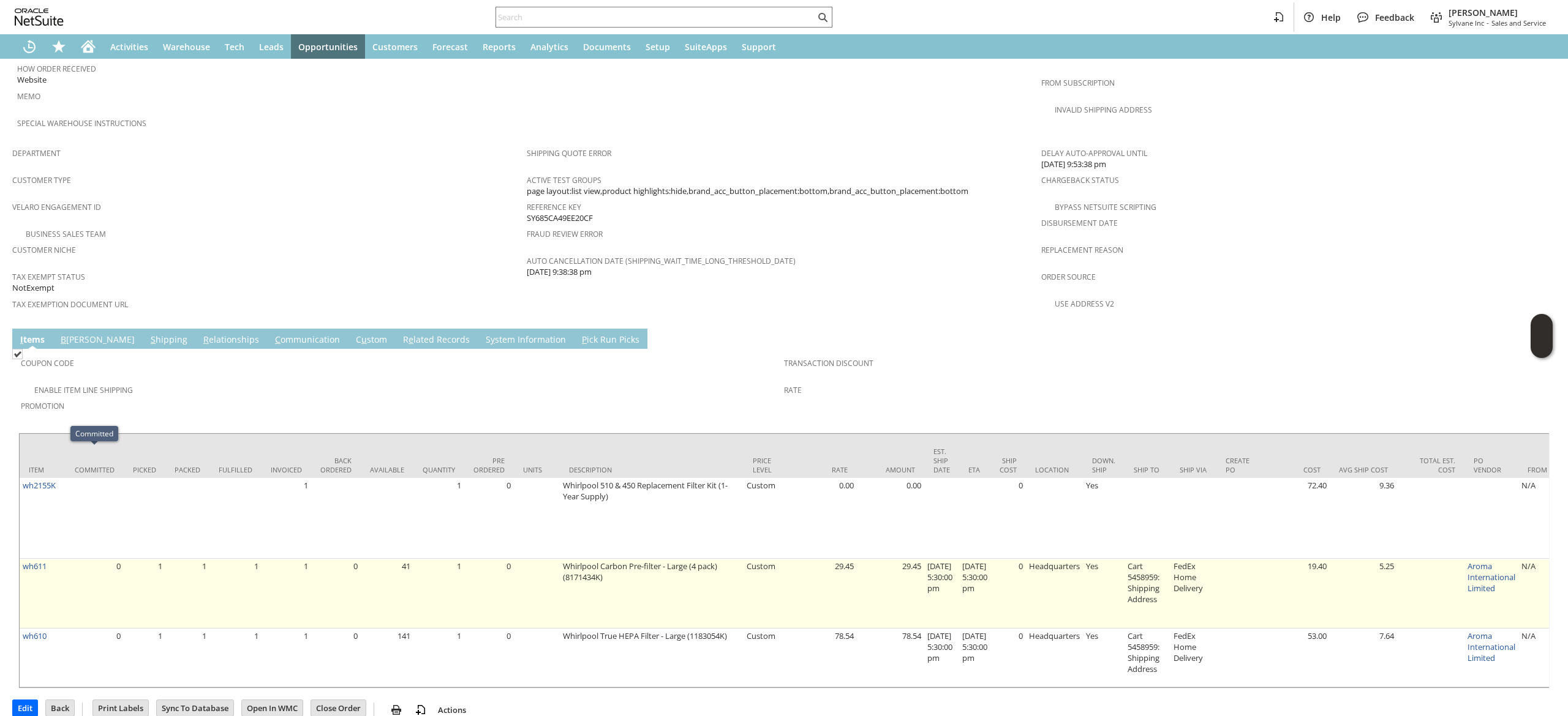
click at [54, 559] on td "wh611" at bounding box center [42, 593] width 46 height 70
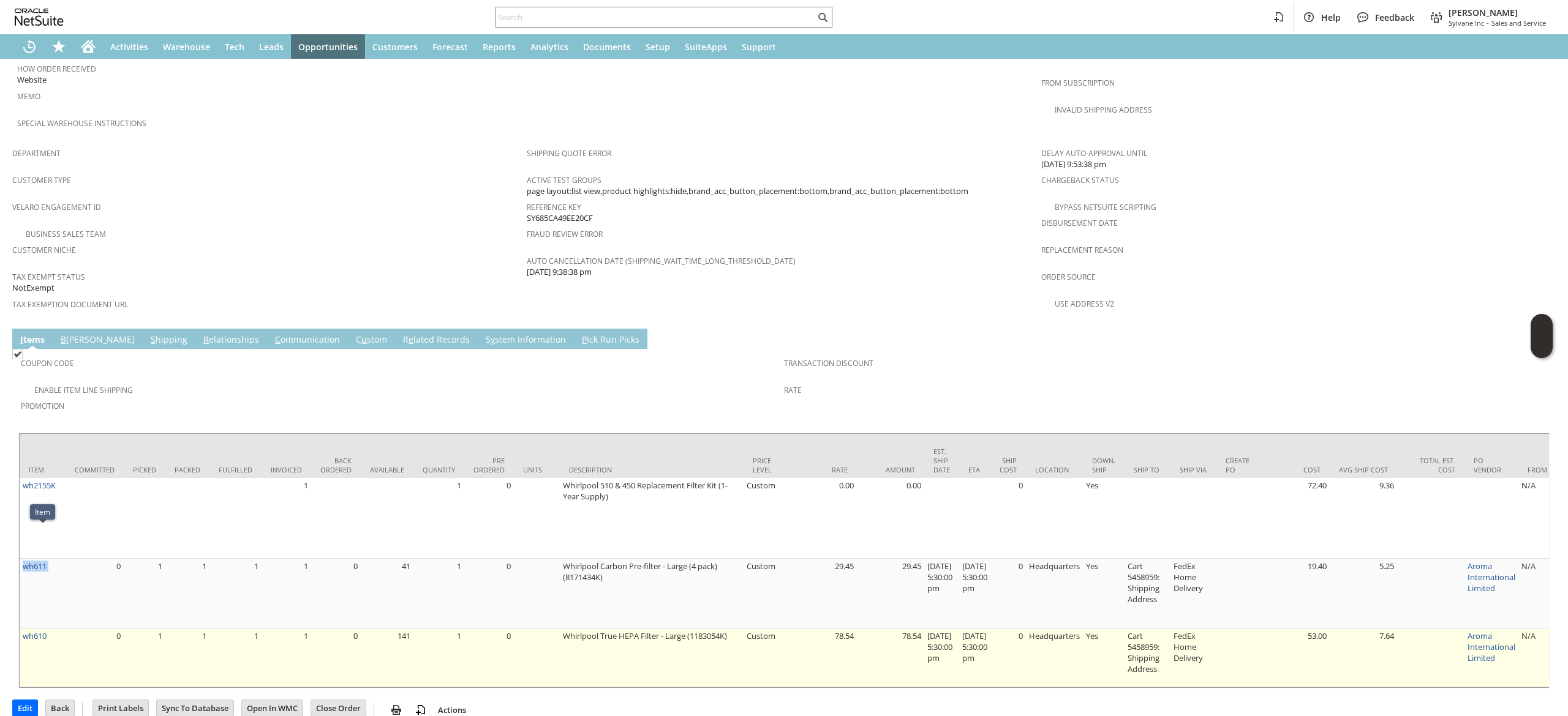
copy tr "wh611"
click at [61, 628] on td "wh610" at bounding box center [42, 657] width 46 height 59
click at [59, 628] on td "wh610" at bounding box center [42, 657] width 46 height 59
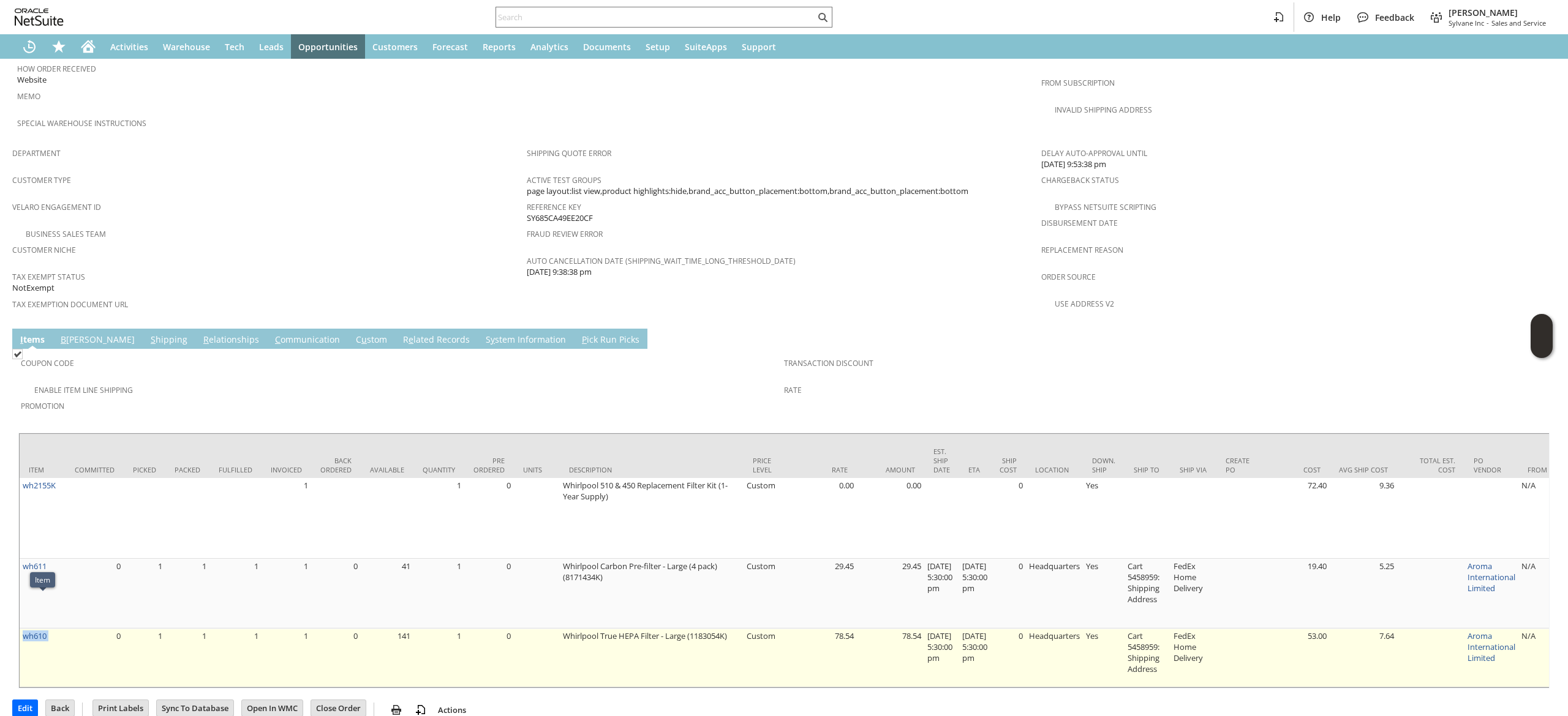
click at [59, 628] on td "wh610" at bounding box center [42, 657] width 46 height 59
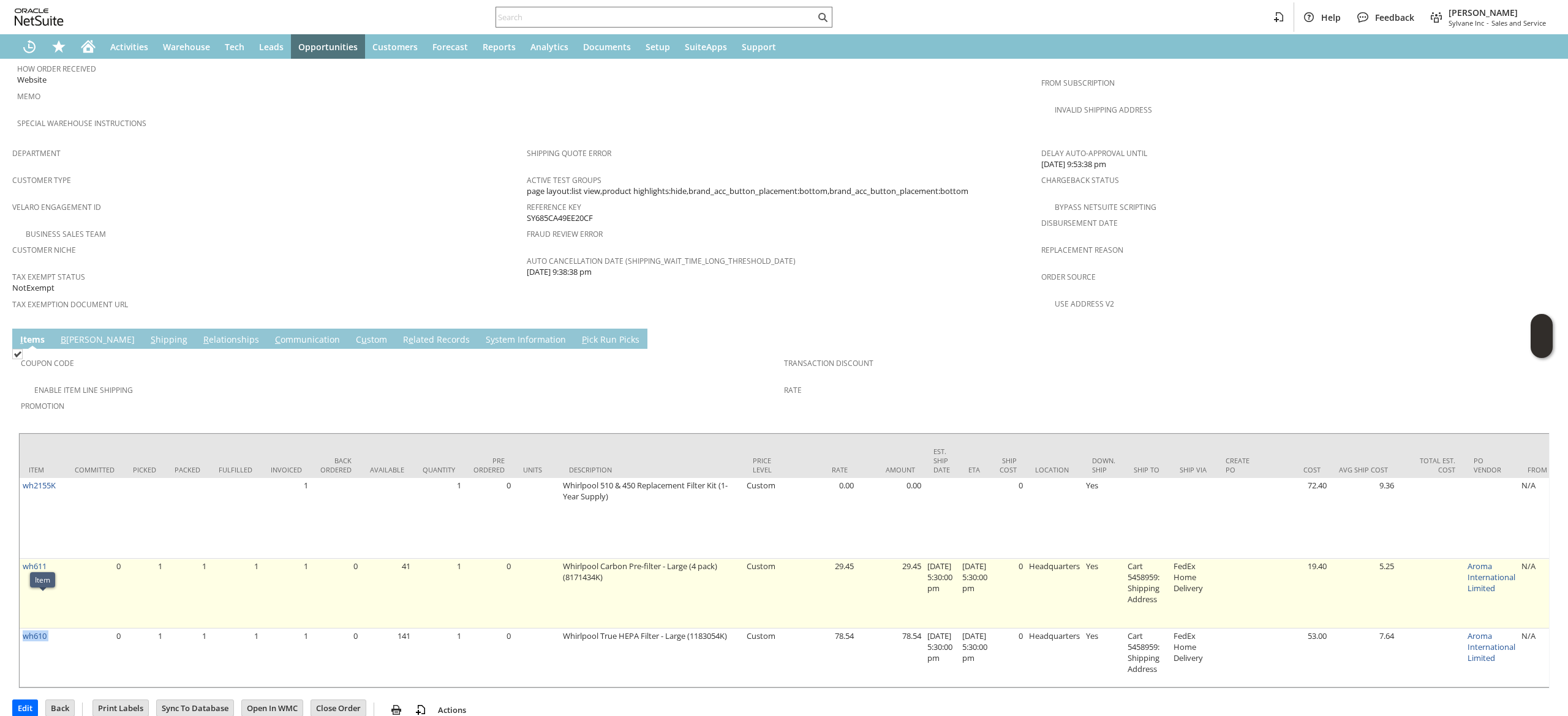
copy tr "wh610"
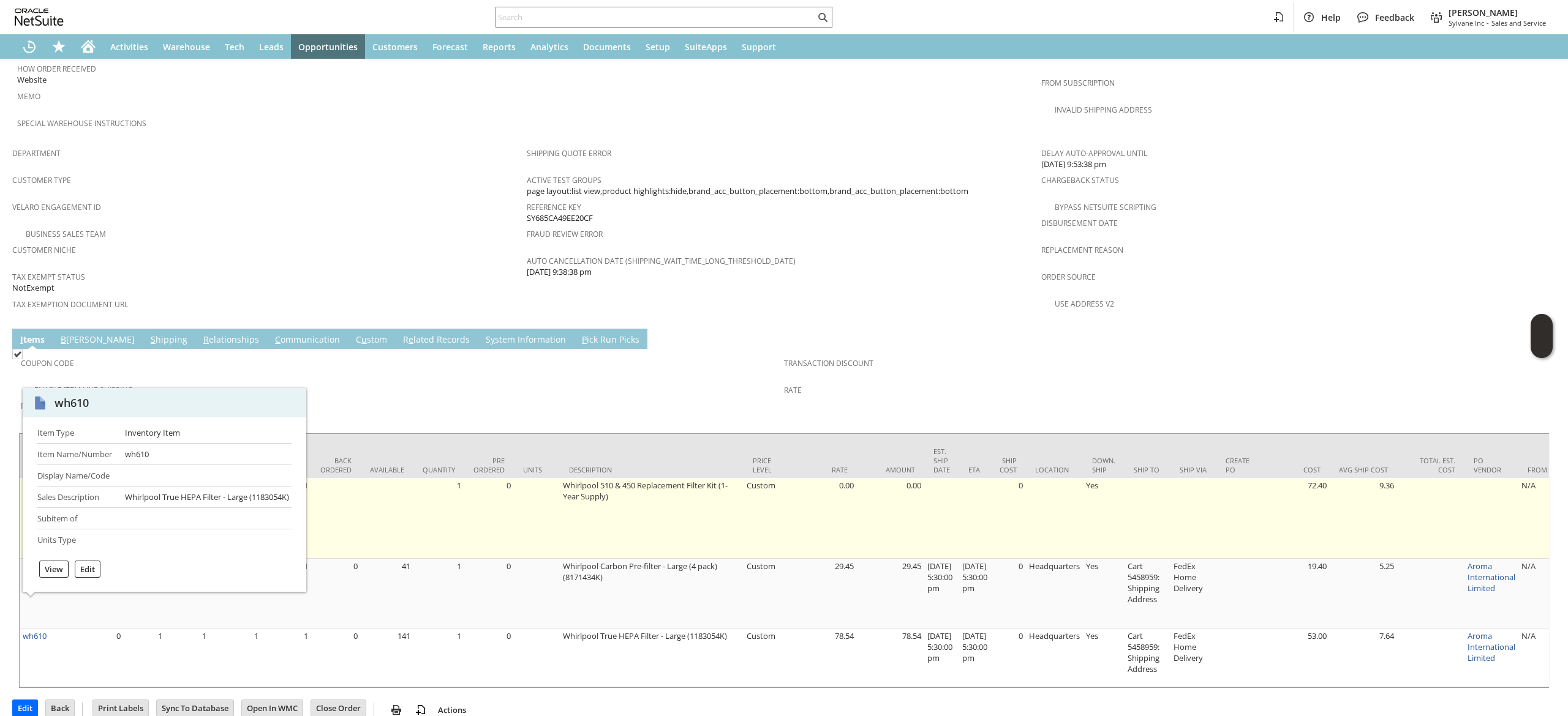
click at [343, 478] on td at bounding box center [336, 518] width 50 height 81
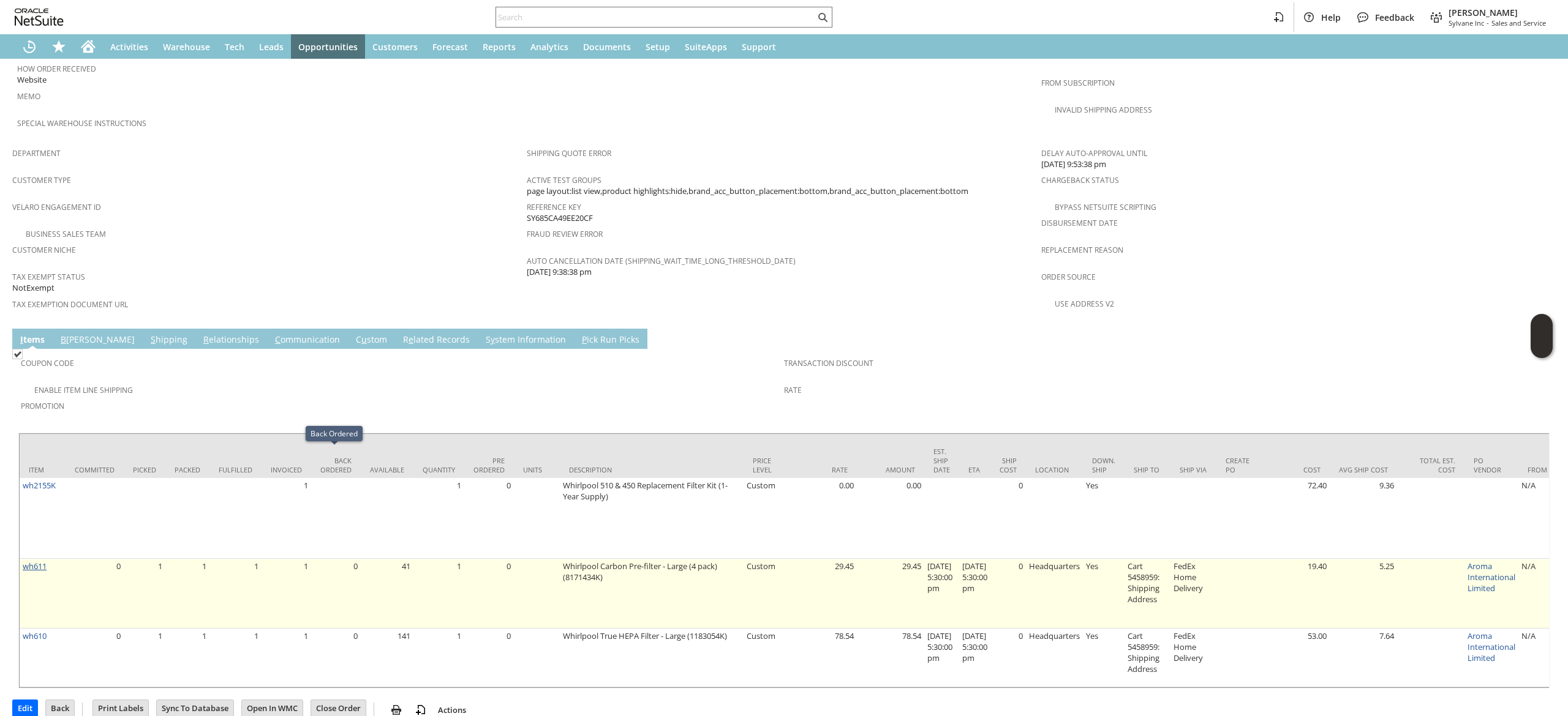
click at [36, 560] on link "wh611" at bounding box center [34, 565] width 24 height 11
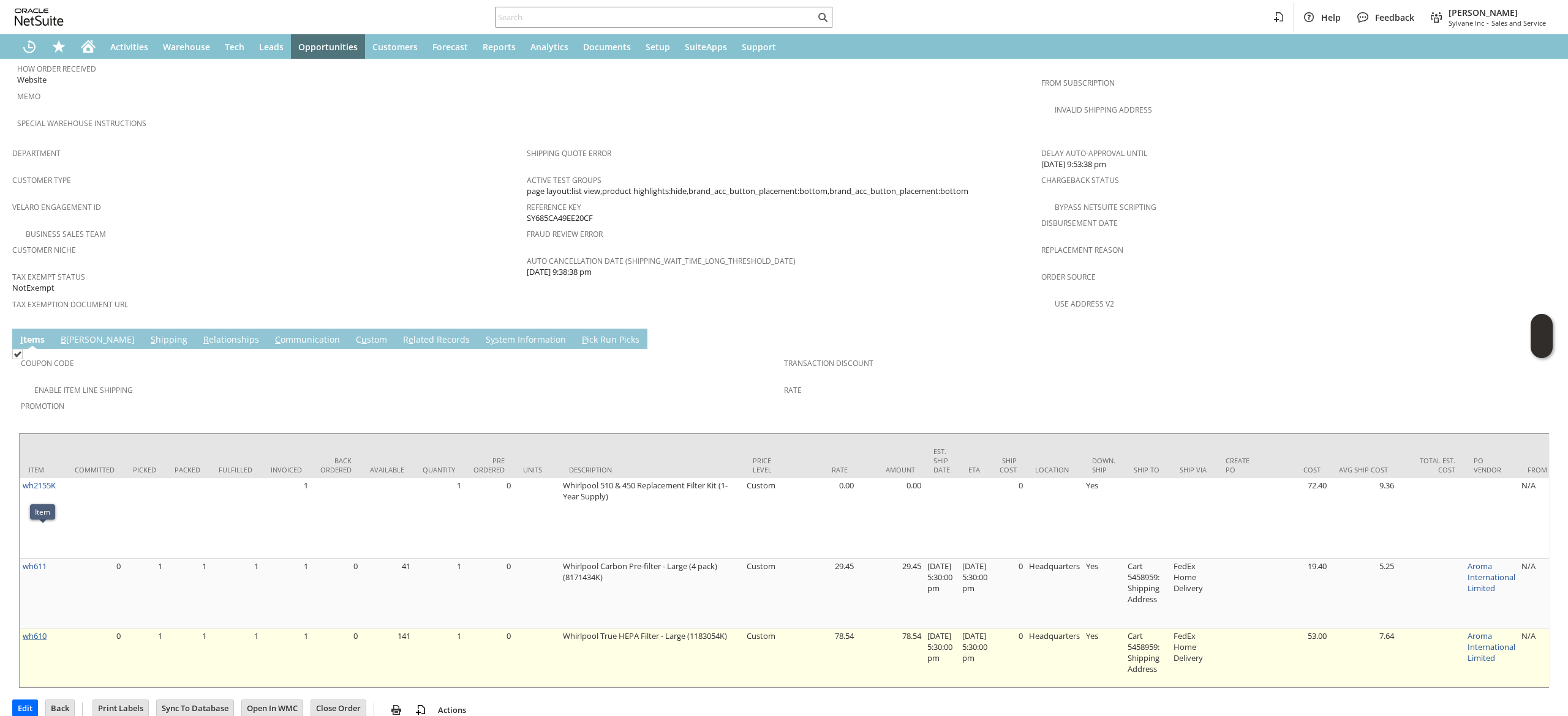
click at [39, 631] on link "wh610" at bounding box center [34, 636] width 24 height 11
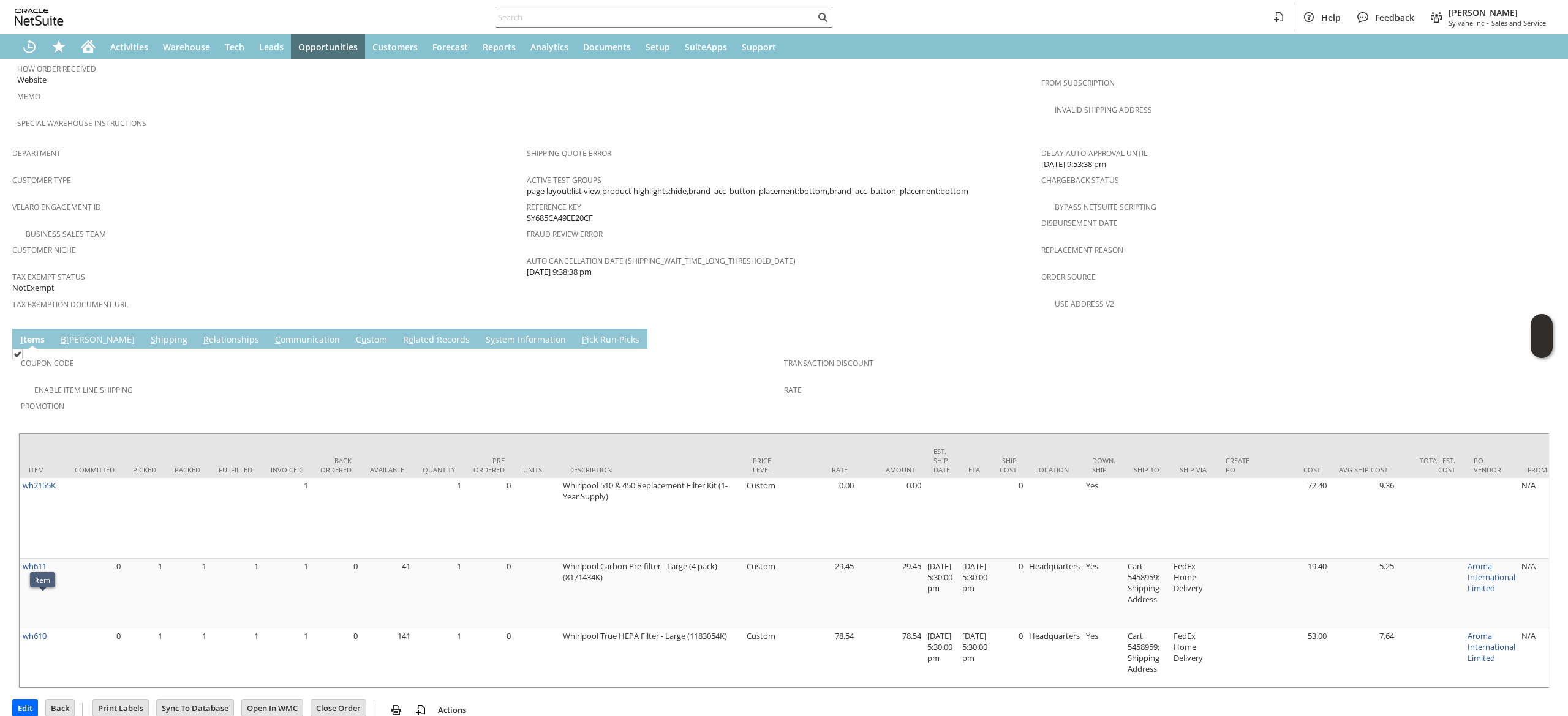
click at [267, 329] on td "C ommunication" at bounding box center [307, 339] width 81 height 20
click at [272, 334] on link "C ommunication" at bounding box center [307, 340] width 71 height 13
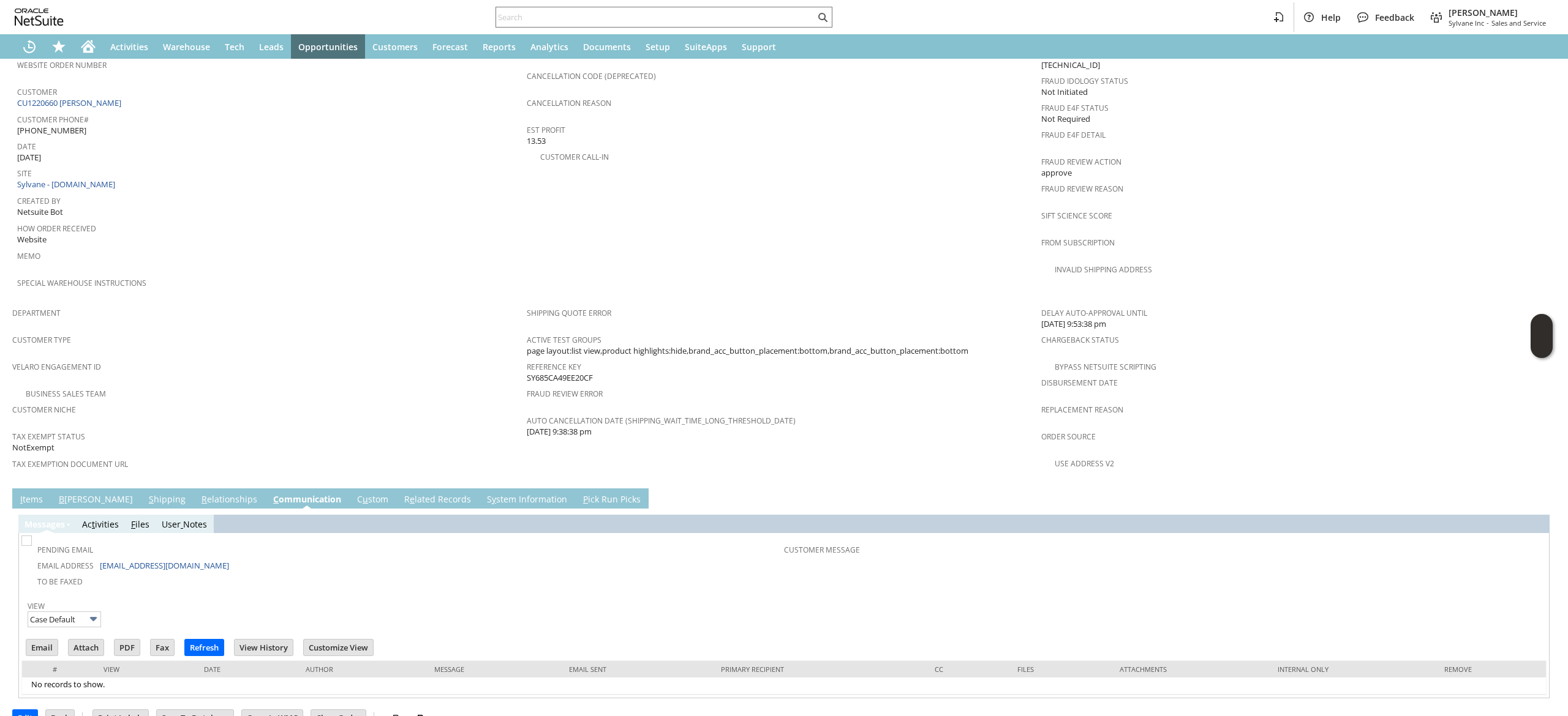
scroll to position [0, 0]
click at [146, 493] on link "S hipping" at bounding box center [167, 500] width 43 height 13
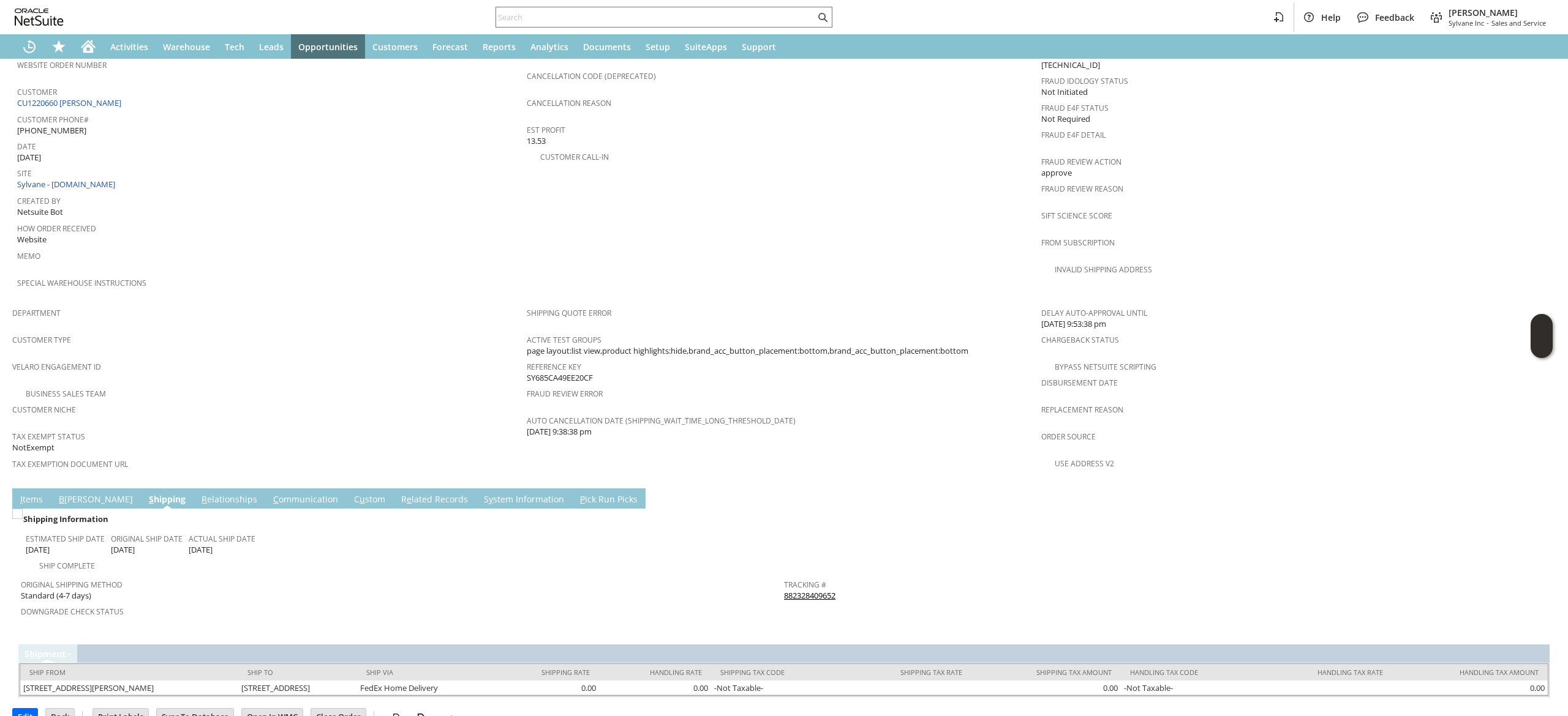
scroll to position [530, 0]
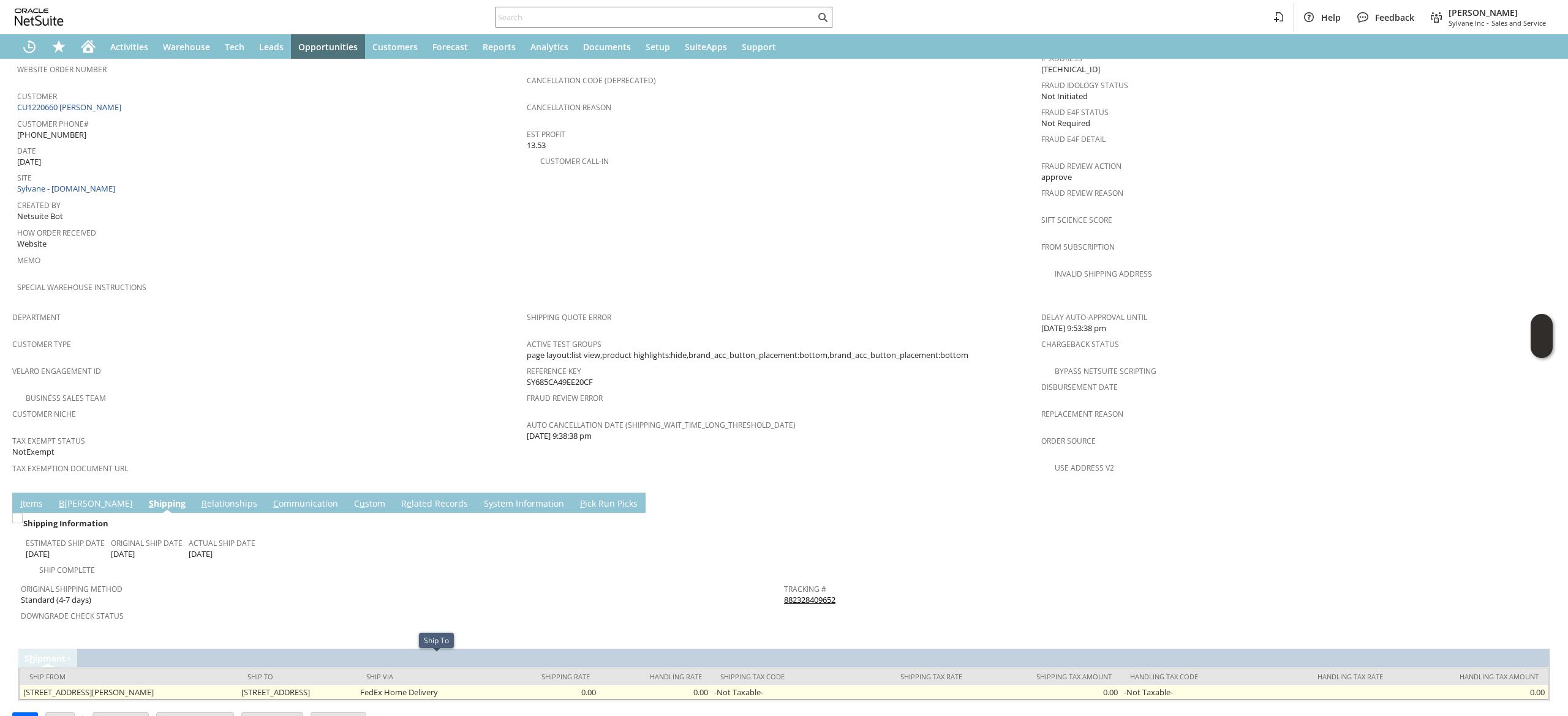
drag, startPoint x: 297, startPoint y: 660, endPoint x: 390, endPoint y: 663, distance: 93.0
click at [358, 685] on td "2515 Cedar Park Loop SE Olympia WA 98501 United States" at bounding box center [298, 692] width 119 height 15
copy td "2515 Cedar Park Loop SE"
click at [358, 685] on td "2515 Cedar Park Loop SE Olympia WA 98501 United States" at bounding box center [298, 692] width 119 height 15
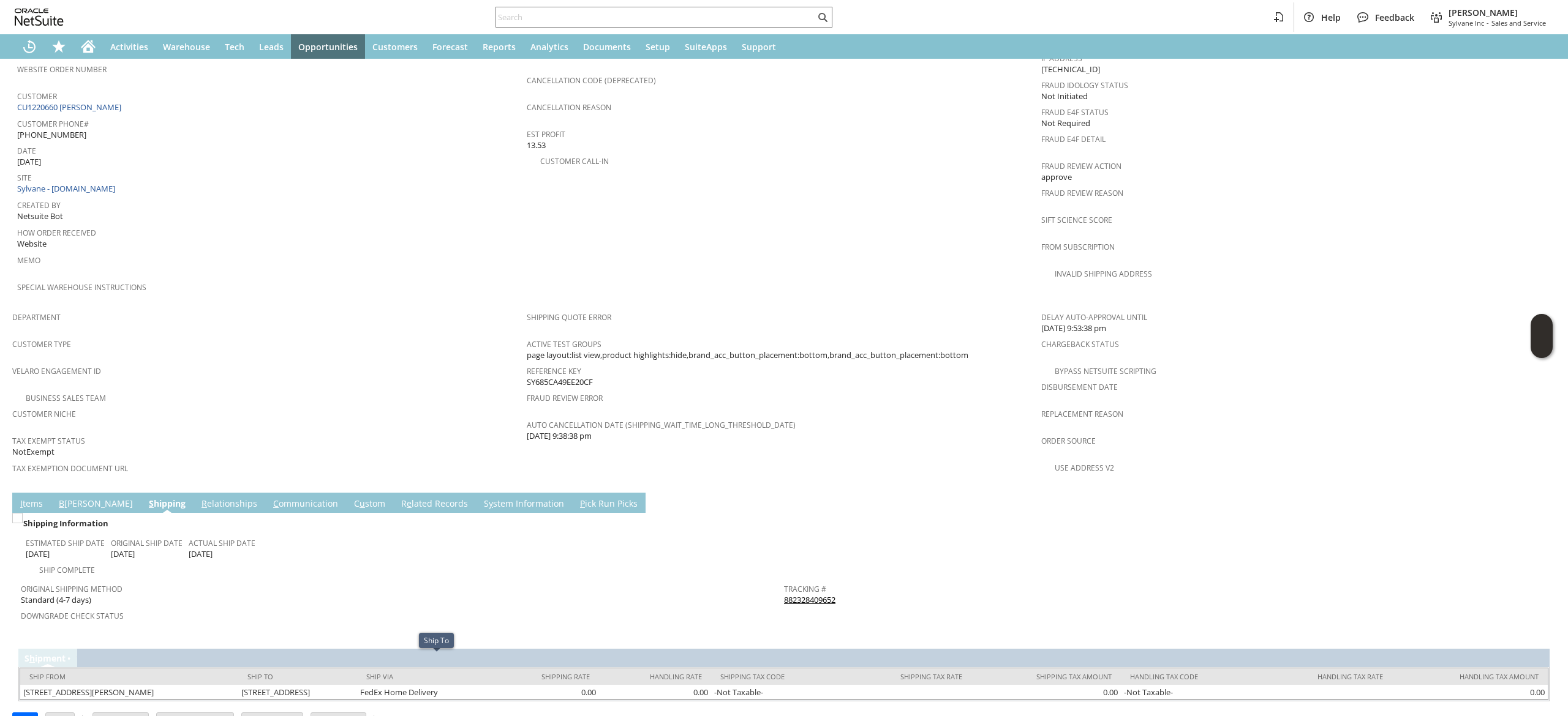
copy td "98501"
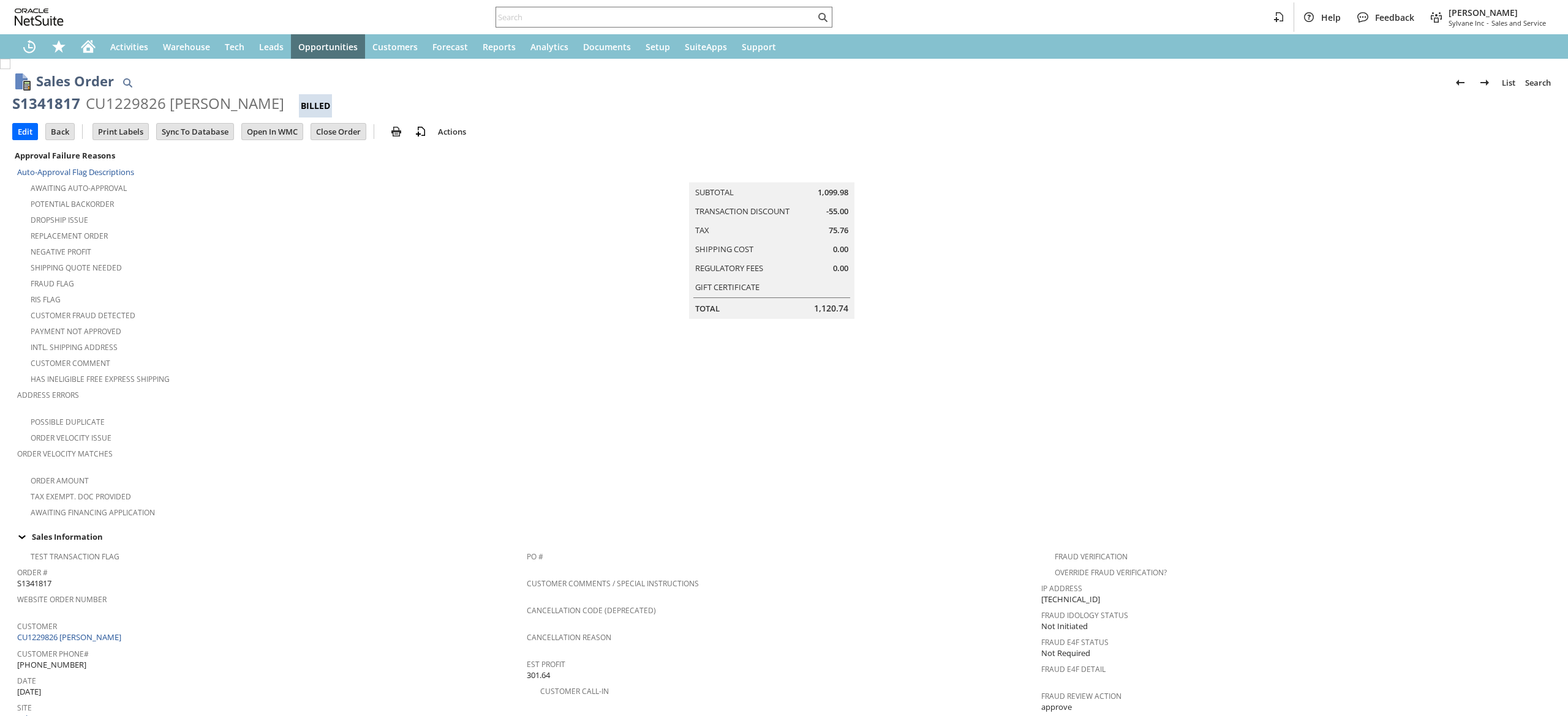
scroll to position [536, 0]
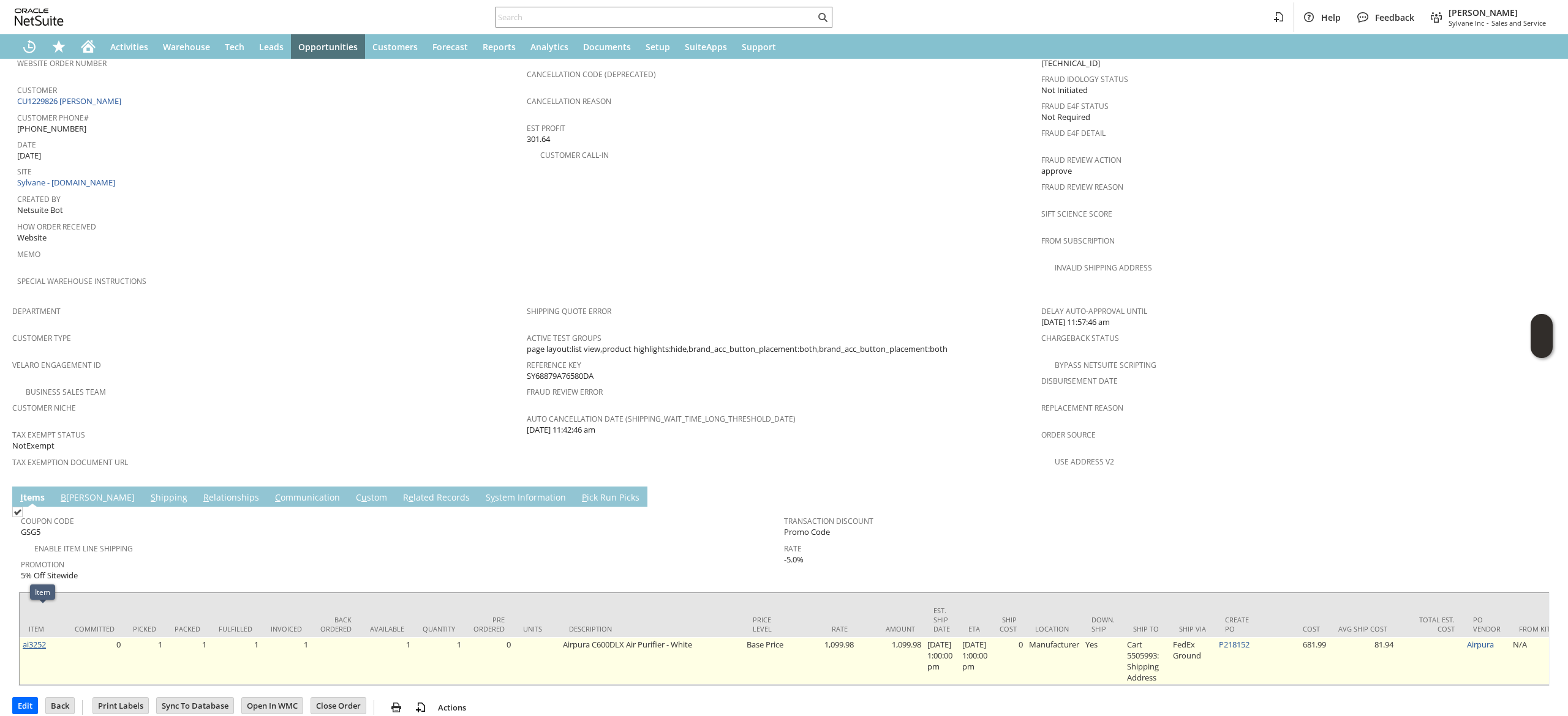
click at [38, 639] on link "ai3252" at bounding box center [34, 644] width 23 height 11
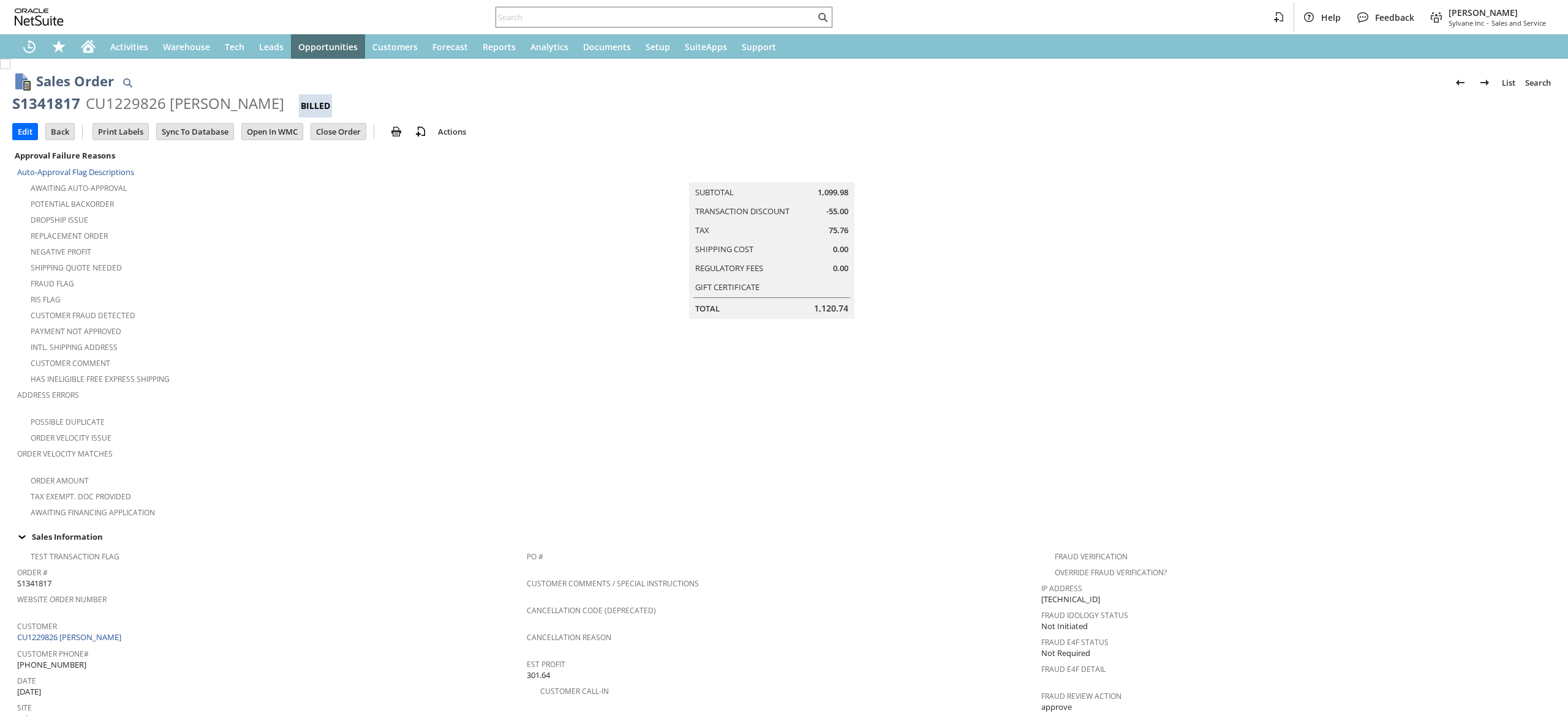
scroll to position [537, 0]
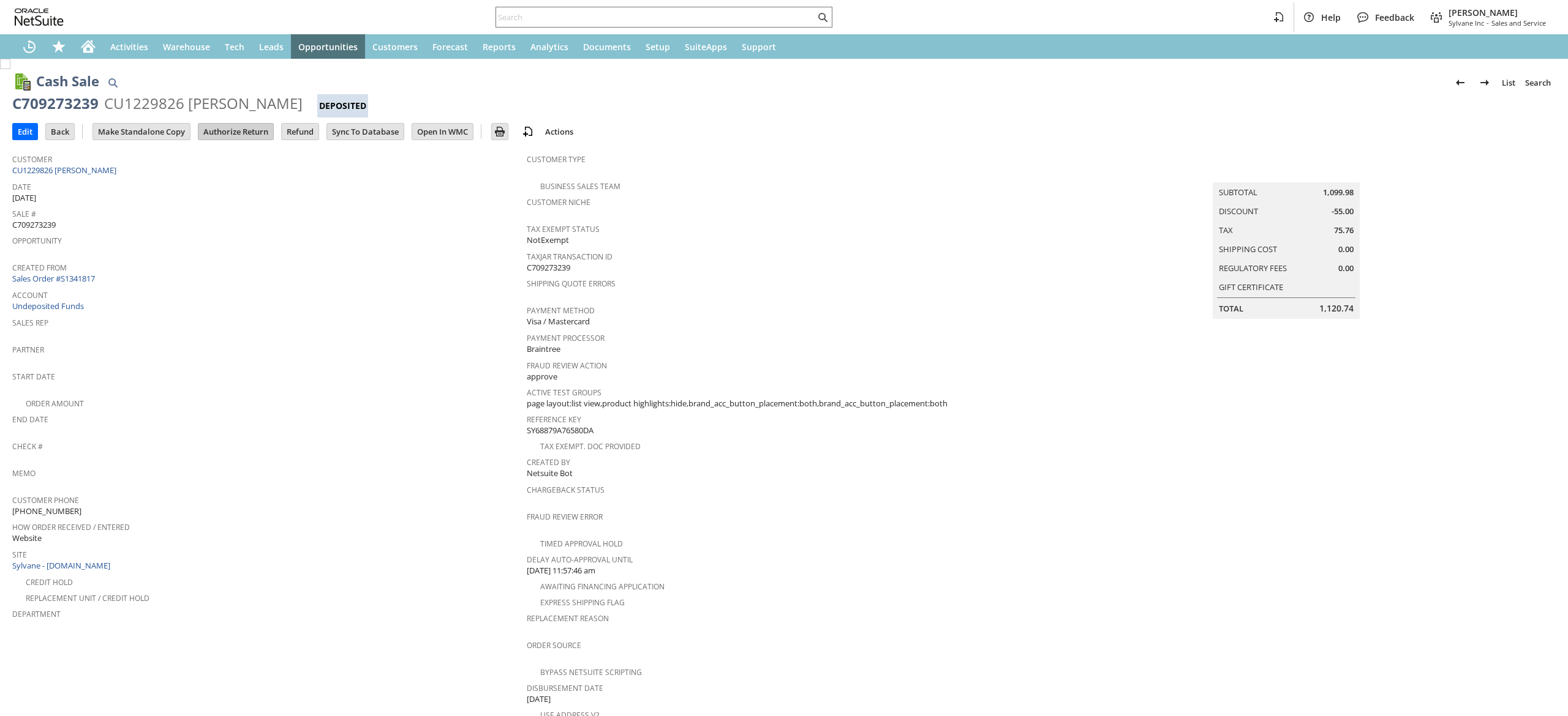
click at [229, 123] on input "Authorize Return" at bounding box center [236, 131] width 75 height 16
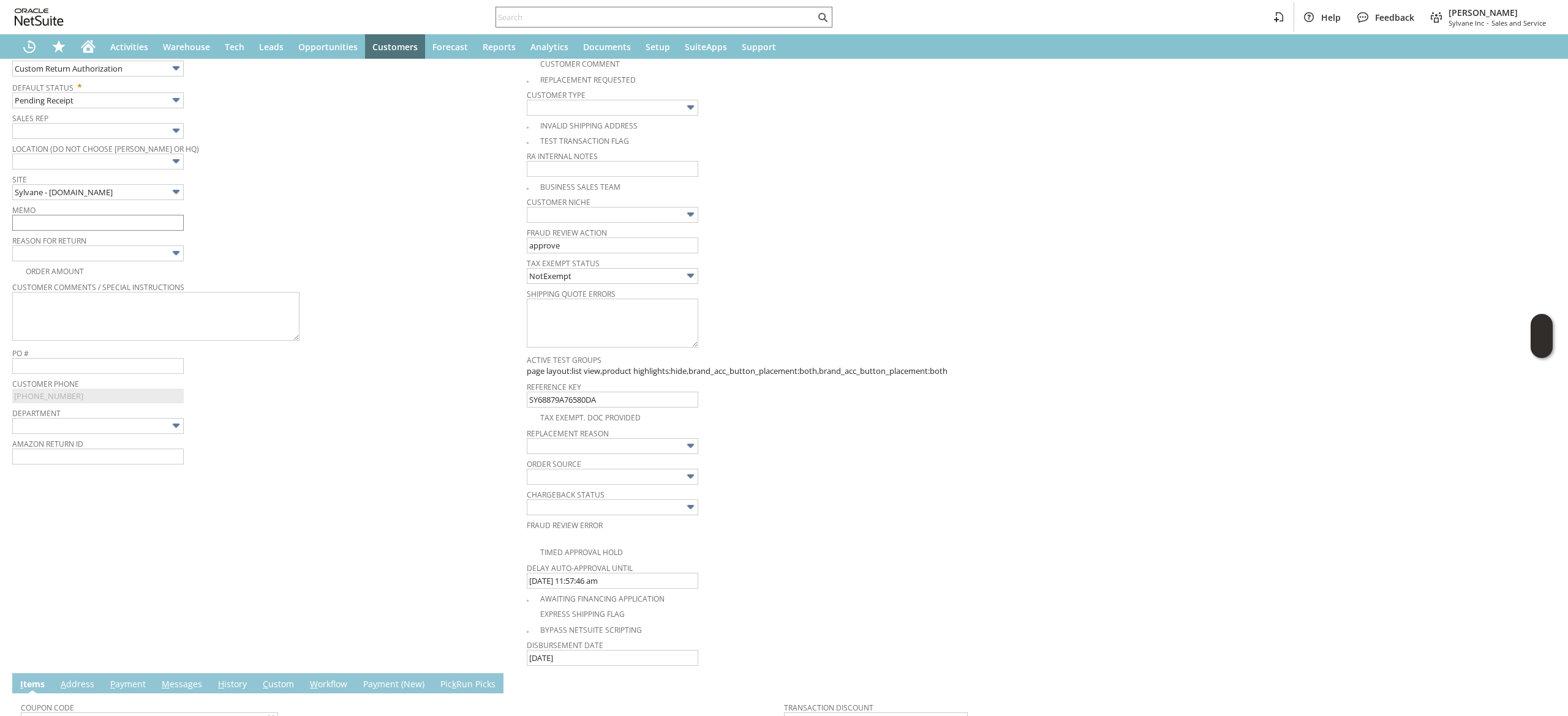
scroll to position [127, 0]
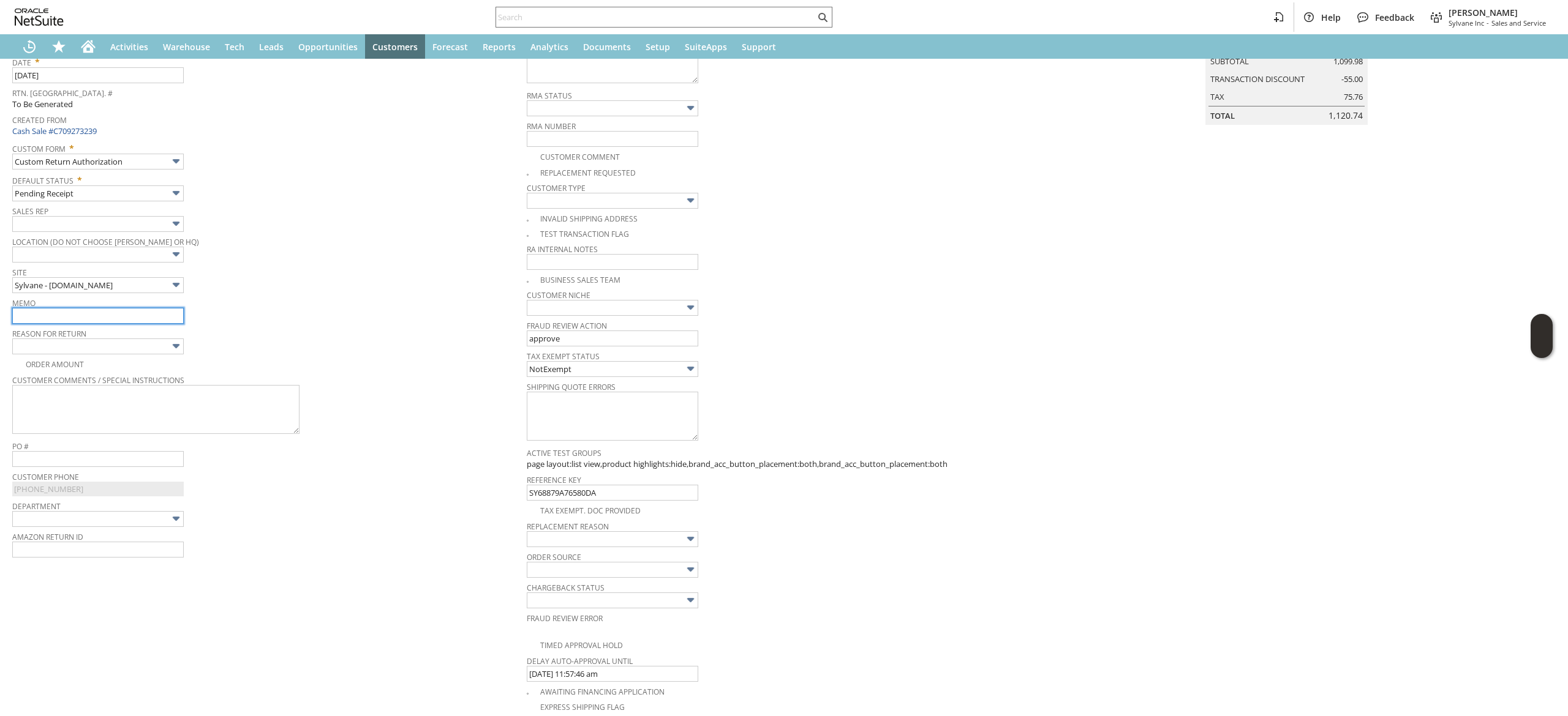
click at [142, 311] on input "text" at bounding box center [98, 315] width 171 height 16
type input "customer not satisfied with the performance of unit."
click at [130, 350] on input "text" at bounding box center [98, 346] width 171 height 16
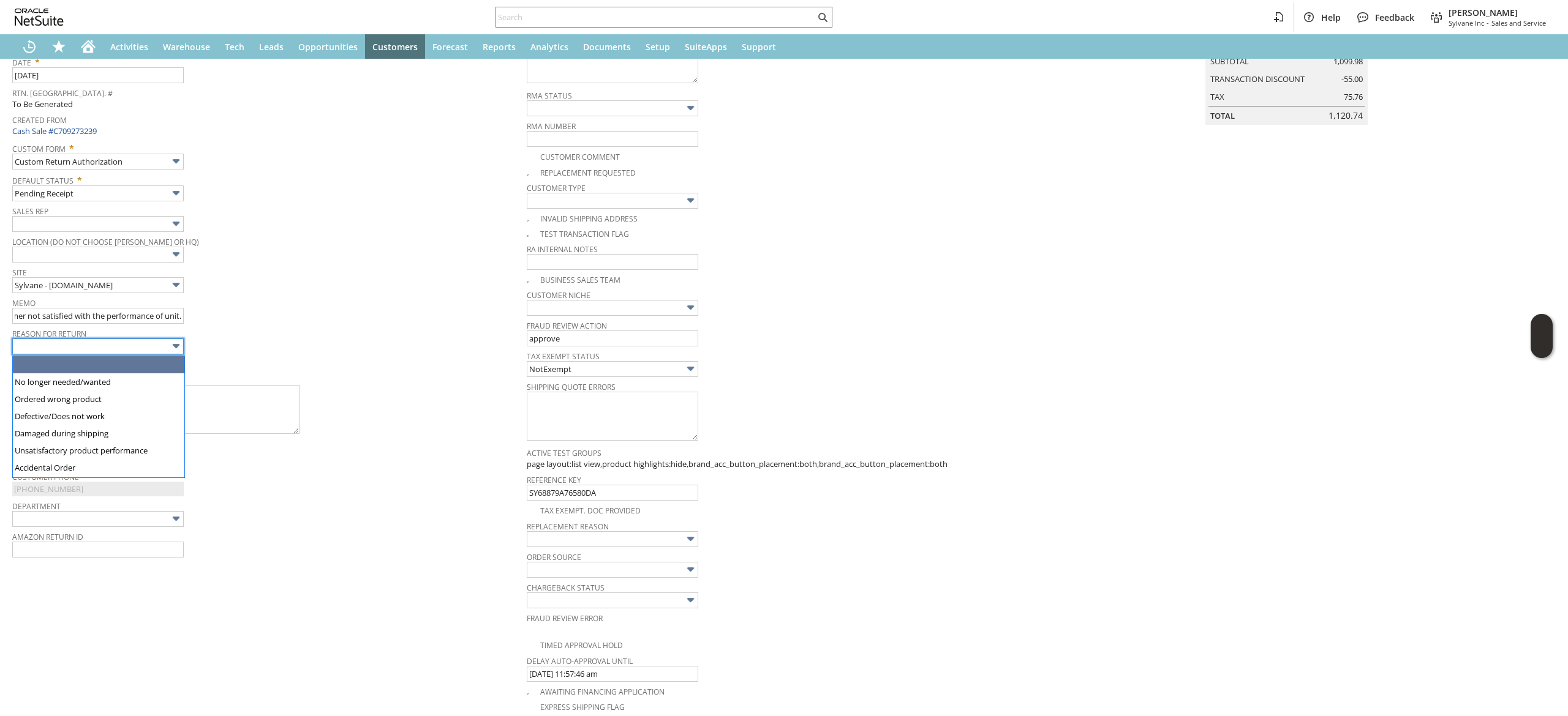
scroll to position [0, 0]
type input "No longer needed/wanted"
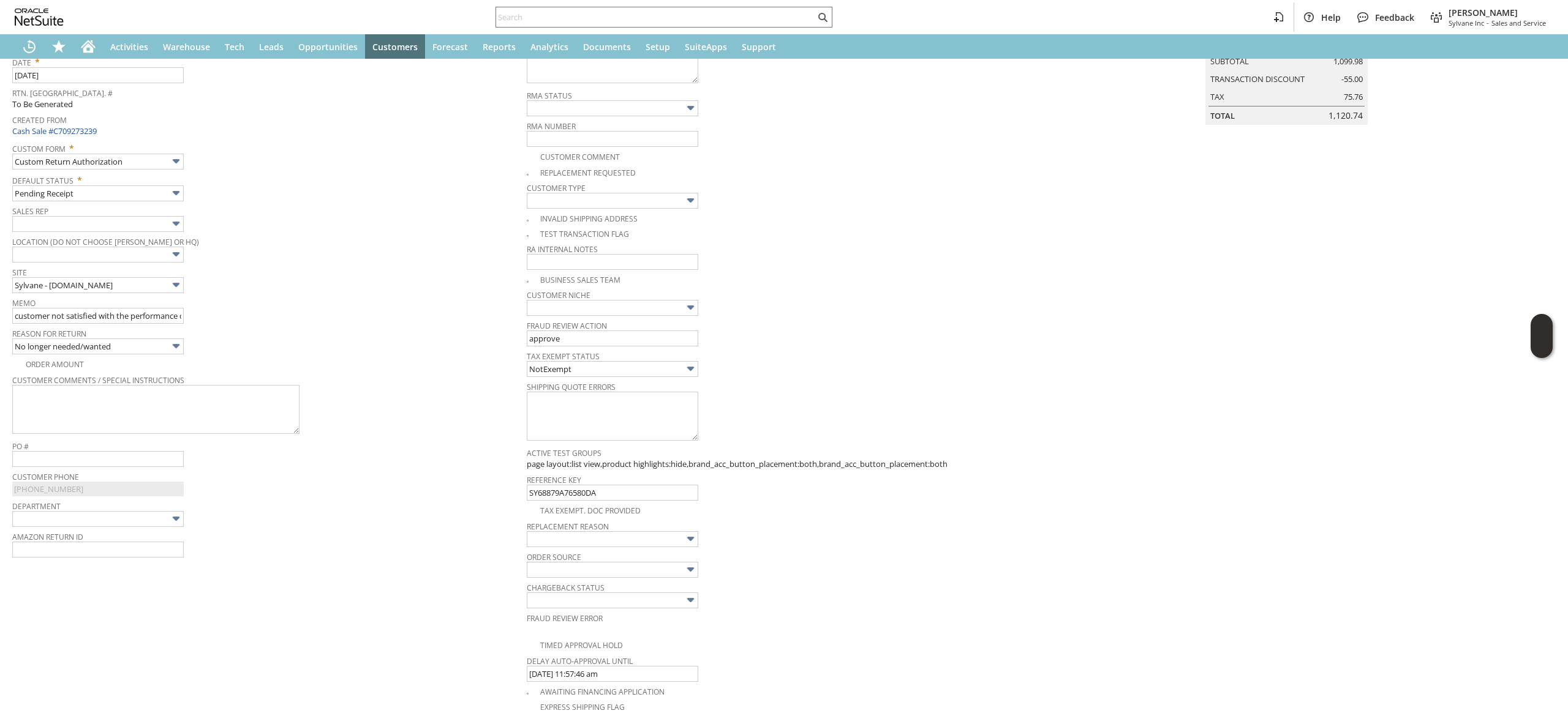
click at [622, 555] on span "Order Source" at bounding box center [781, 555] width 509 height 13
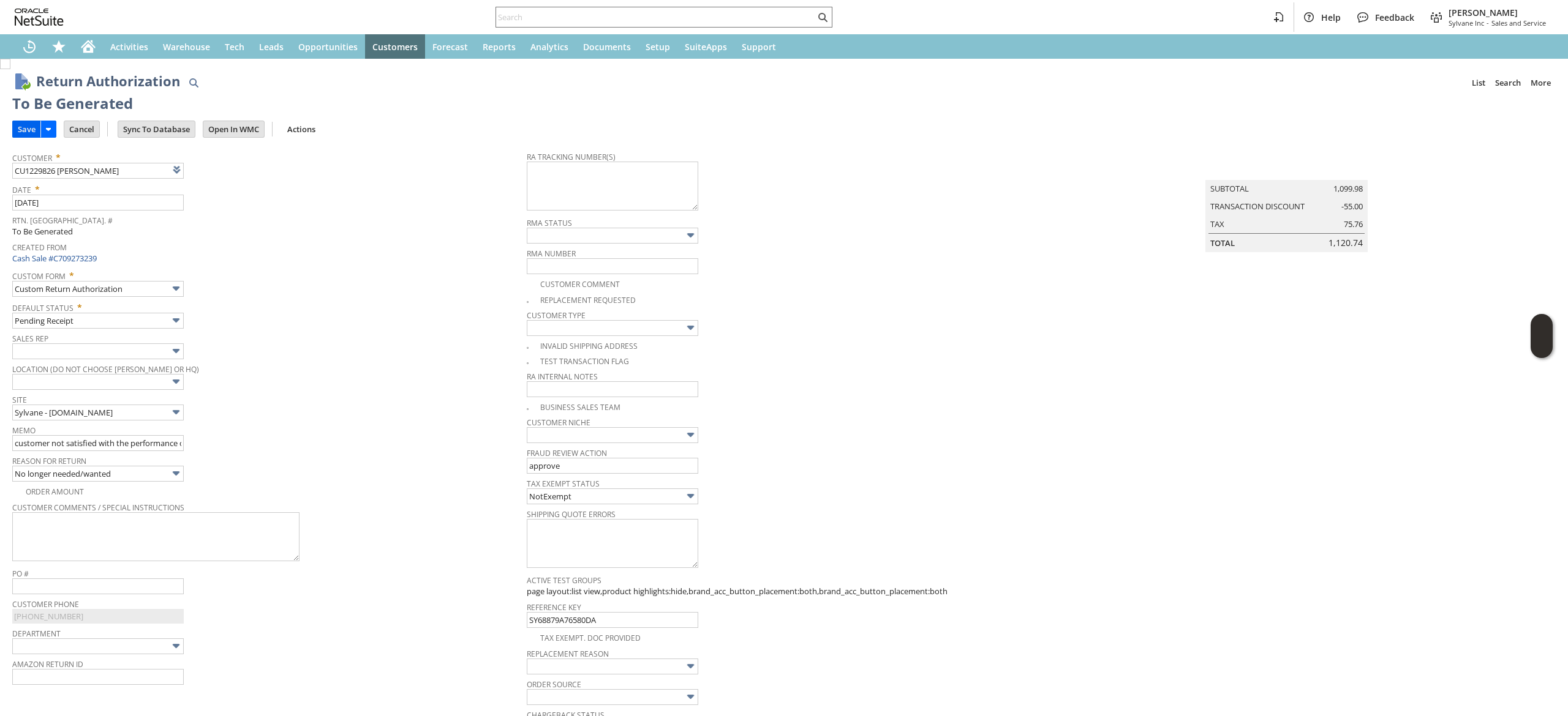
drag, startPoint x: 30, startPoint y: 126, endPoint x: 995, endPoint y: 137, distance: 965.1
click at [30, 127] on input "Save" at bounding box center [27, 128] width 27 height 16
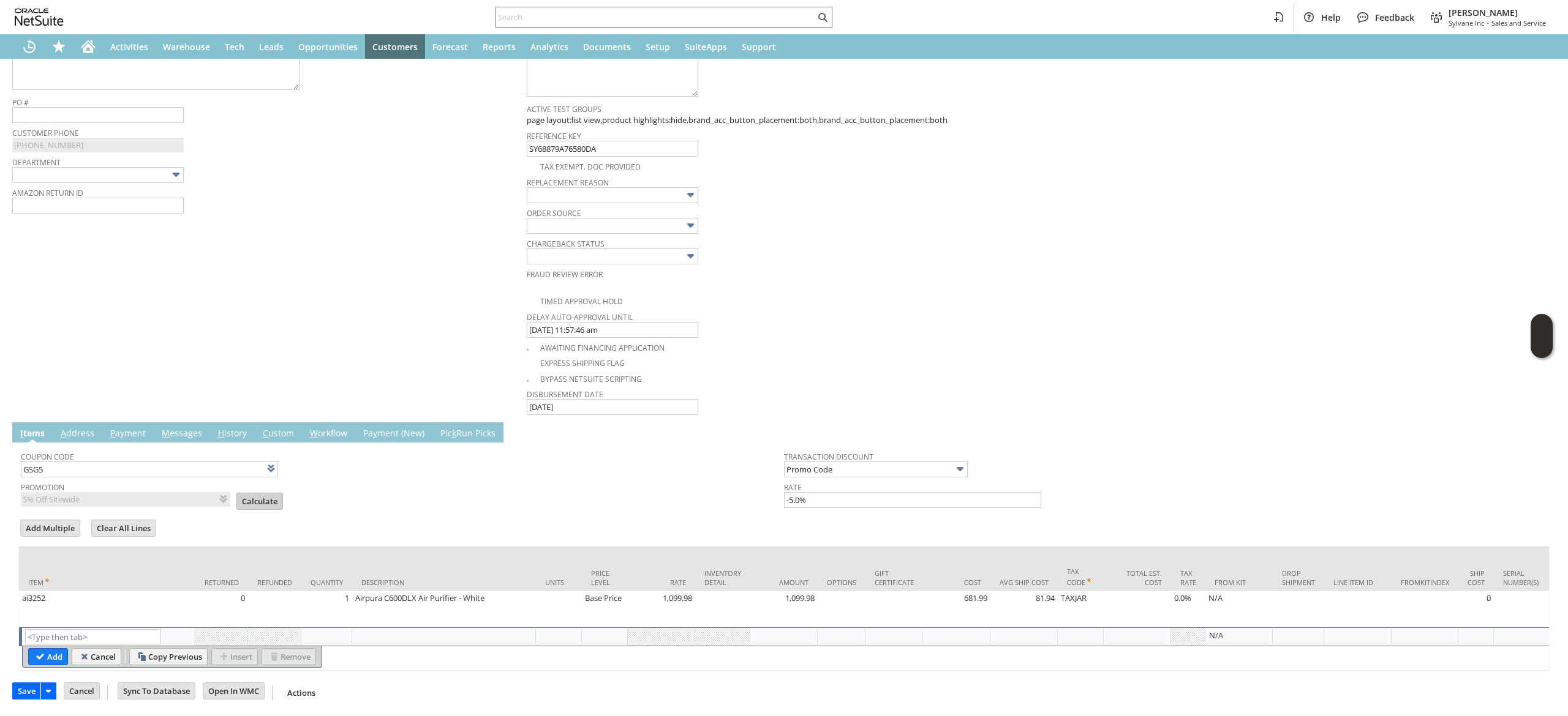
click at [245, 493] on input "Calculate" at bounding box center [259, 501] width 46 height 16
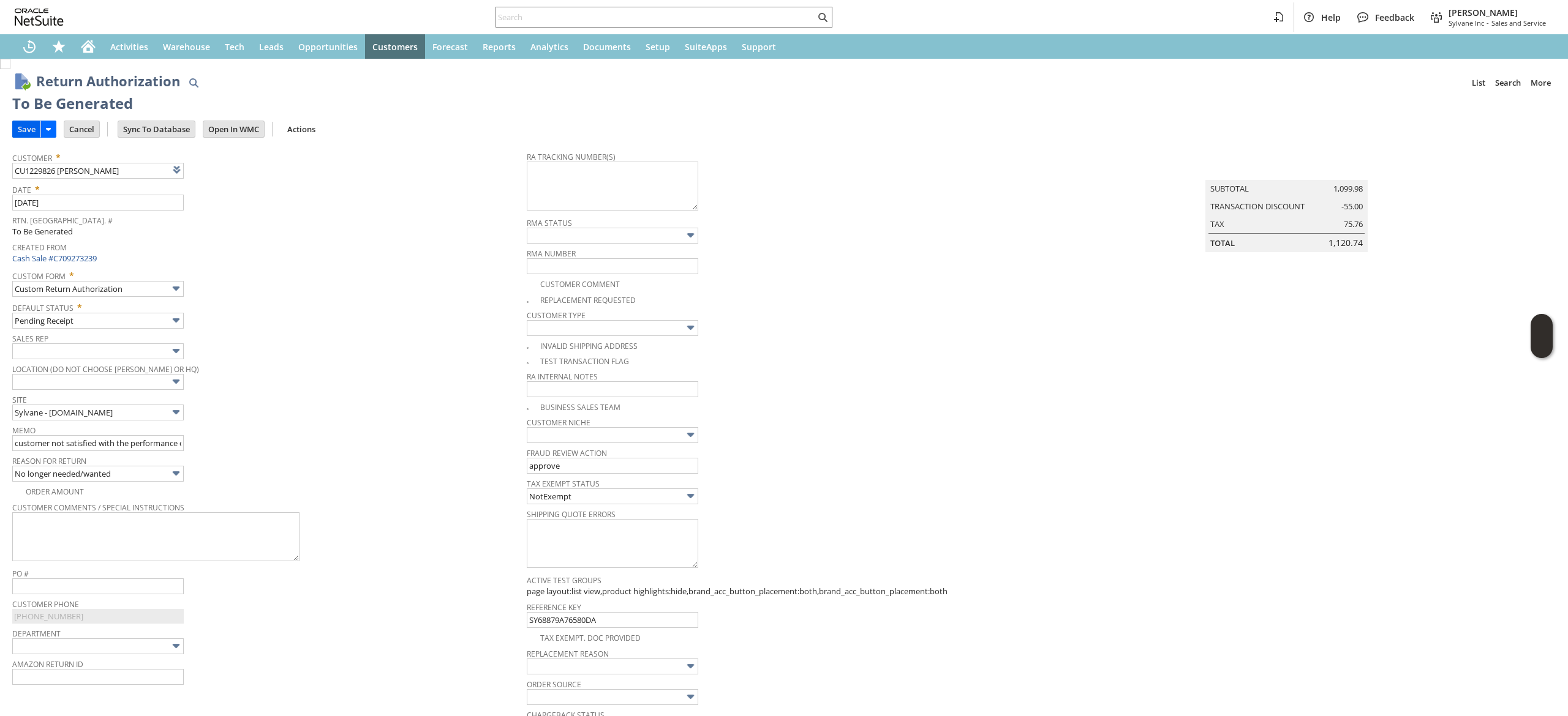
drag, startPoint x: 13, startPoint y: 126, endPoint x: 31, endPoint y: 135, distance: 20.1
click at [18, 132] on input "Save" at bounding box center [27, 128] width 27 height 16
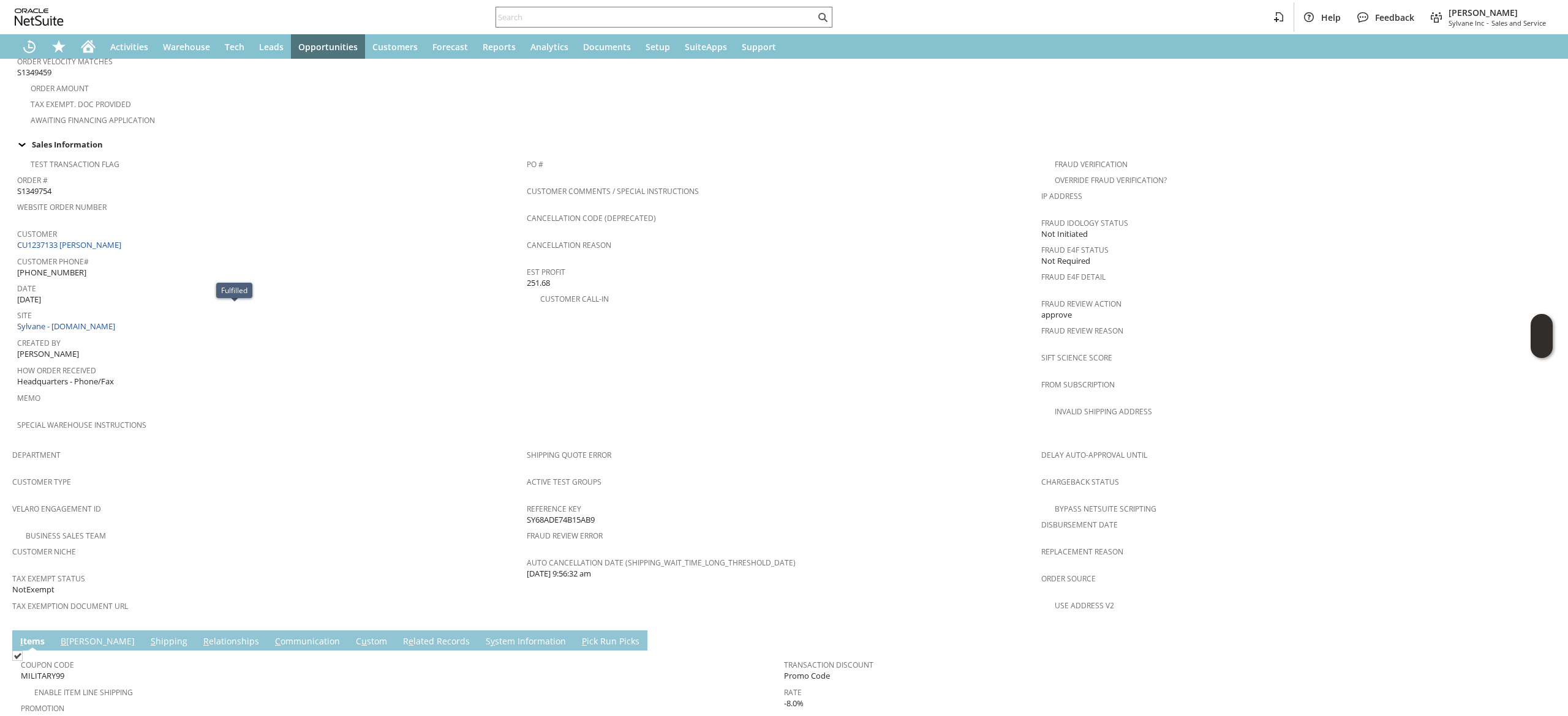
scroll to position [382, 0]
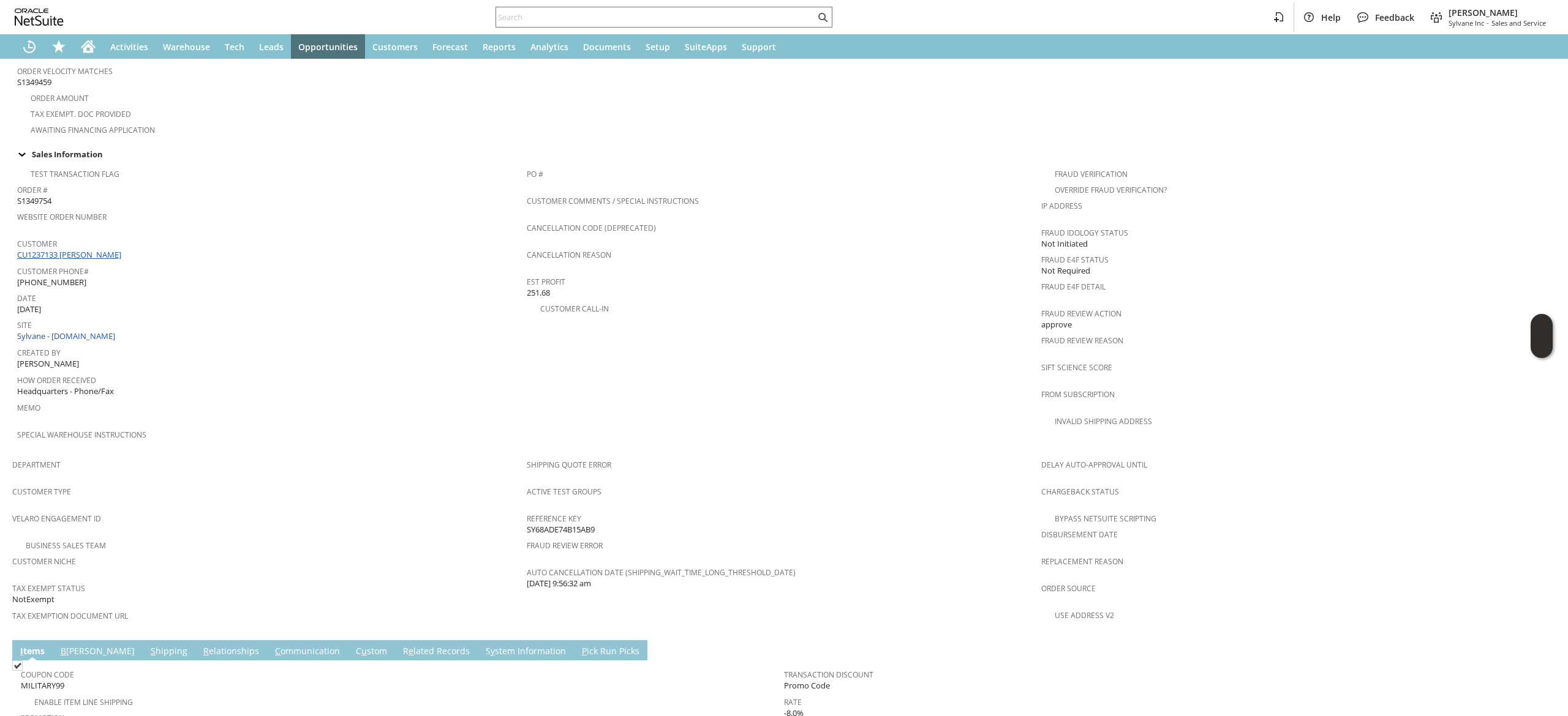
click at [99, 249] on link "CU1237133 [PERSON_NAME]" at bounding box center [70, 254] width 107 height 11
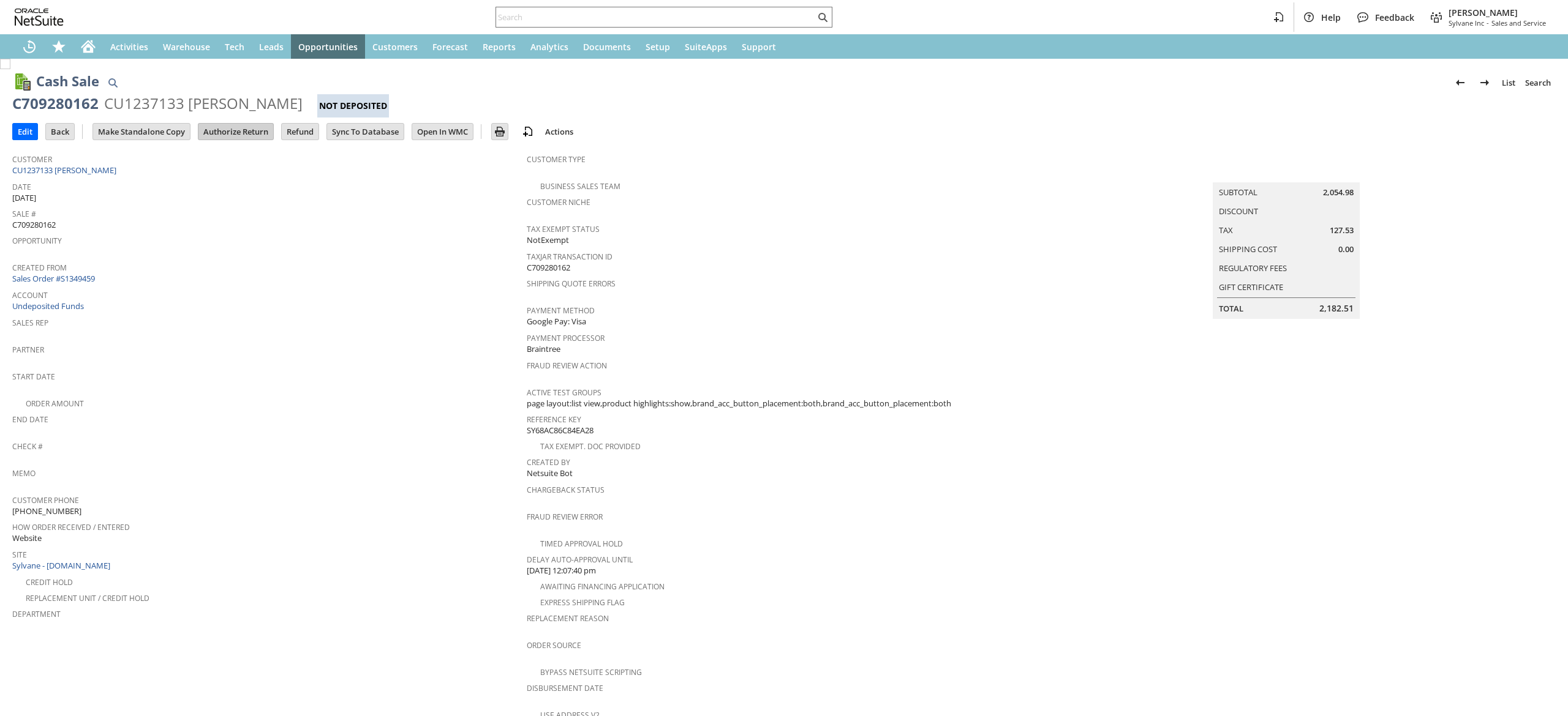
click at [238, 125] on input "Authorize Return" at bounding box center [236, 131] width 75 height 16
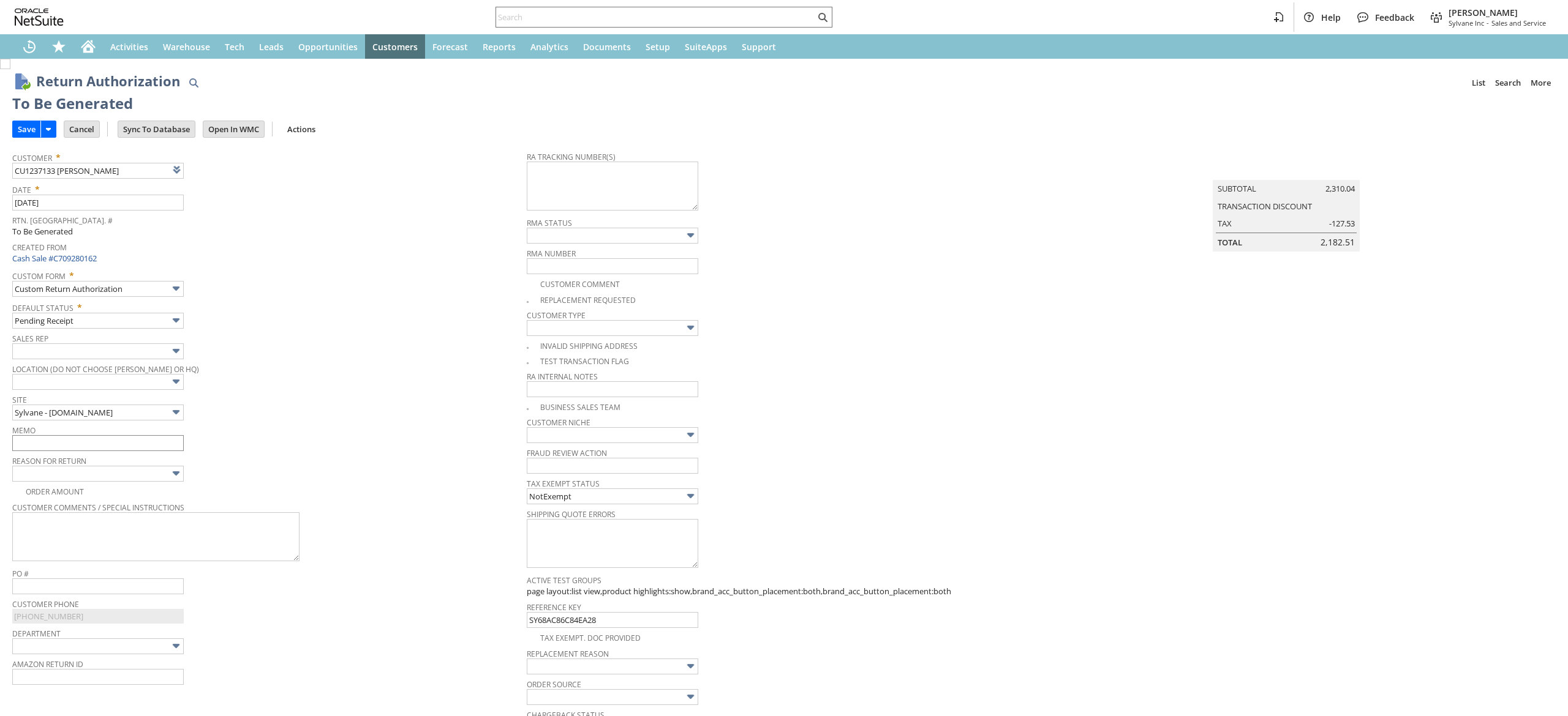
type input "Add"
type input "Copy Previous"
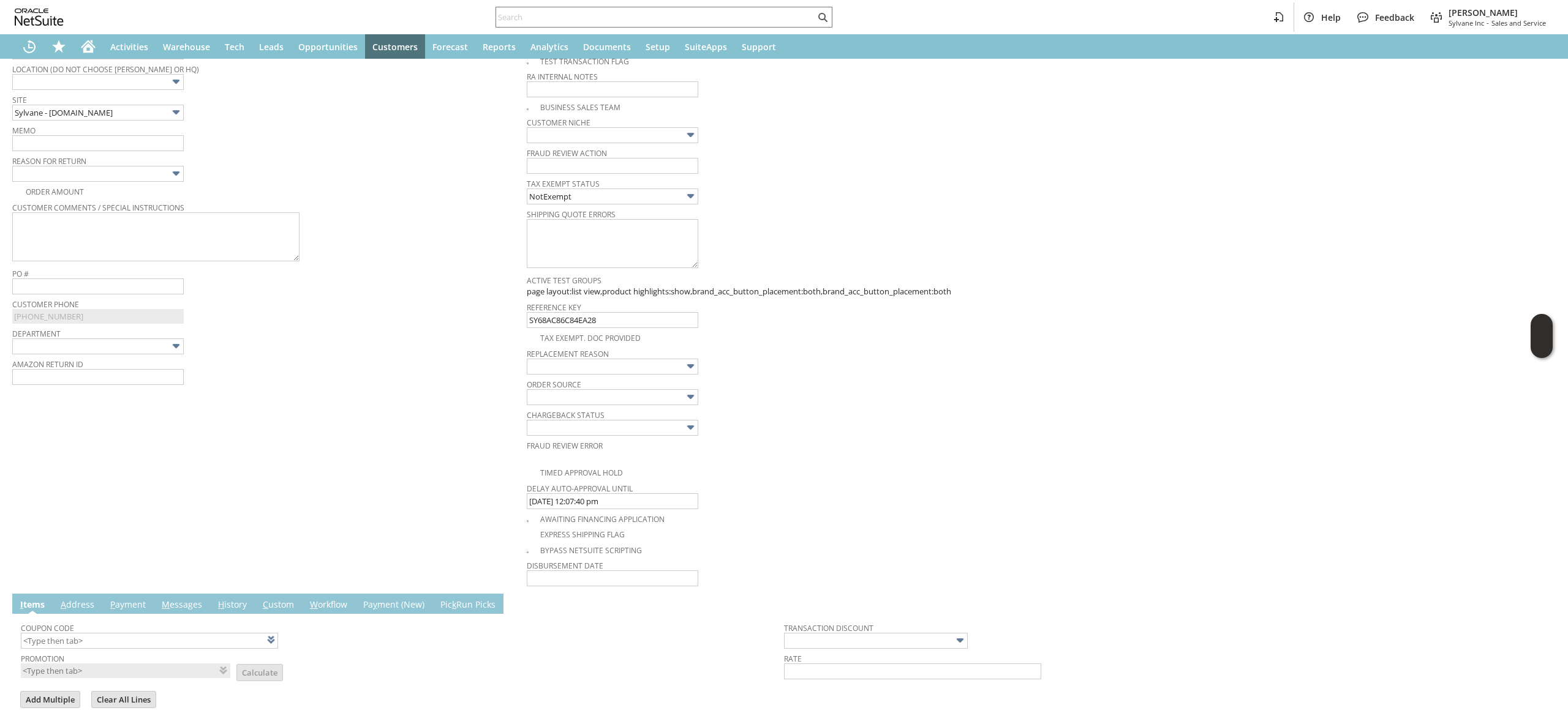
scroll to position [194, 0]
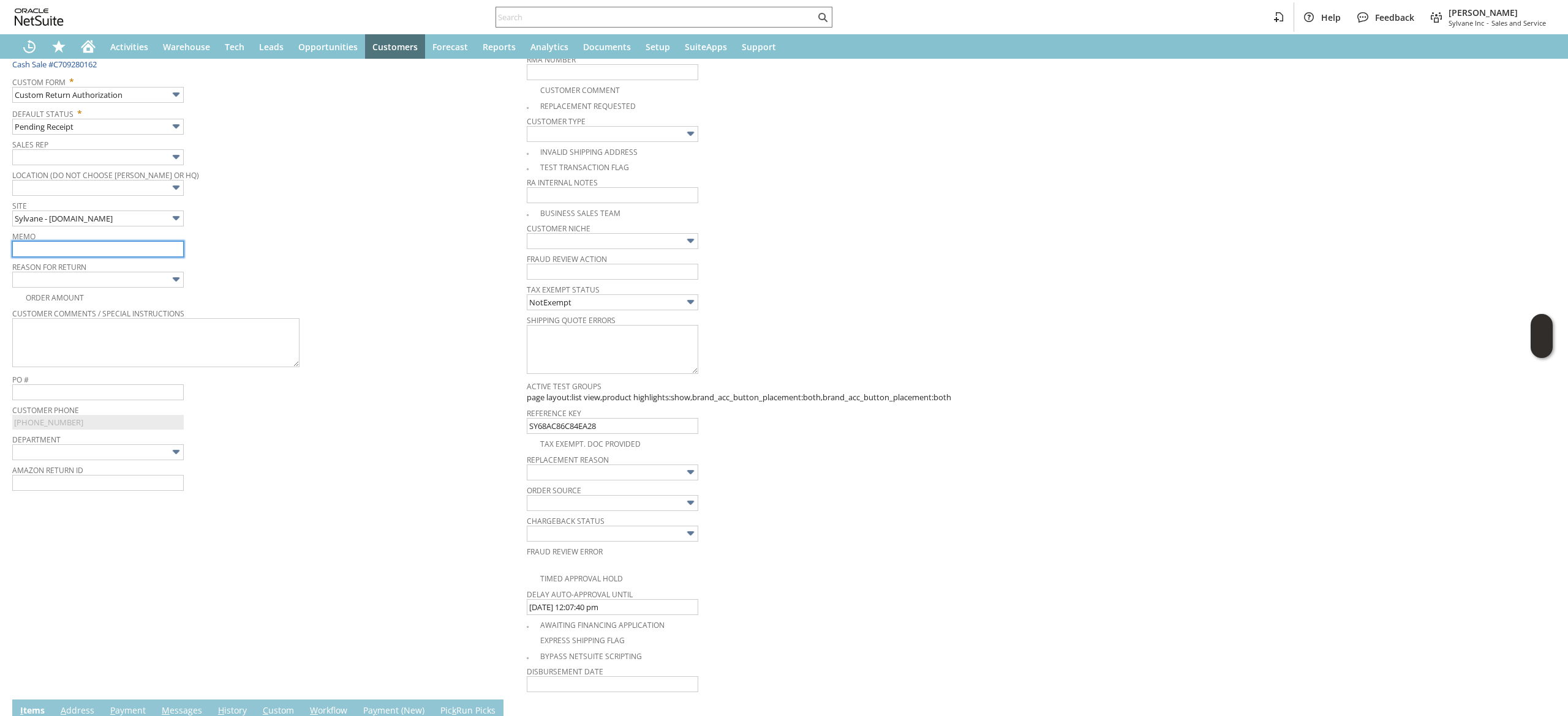
click at [121, 257] on input "text" at bounding box center [98, 248] width 171 height 16
type input "customer purchased wrong unit- intercepting and returning"
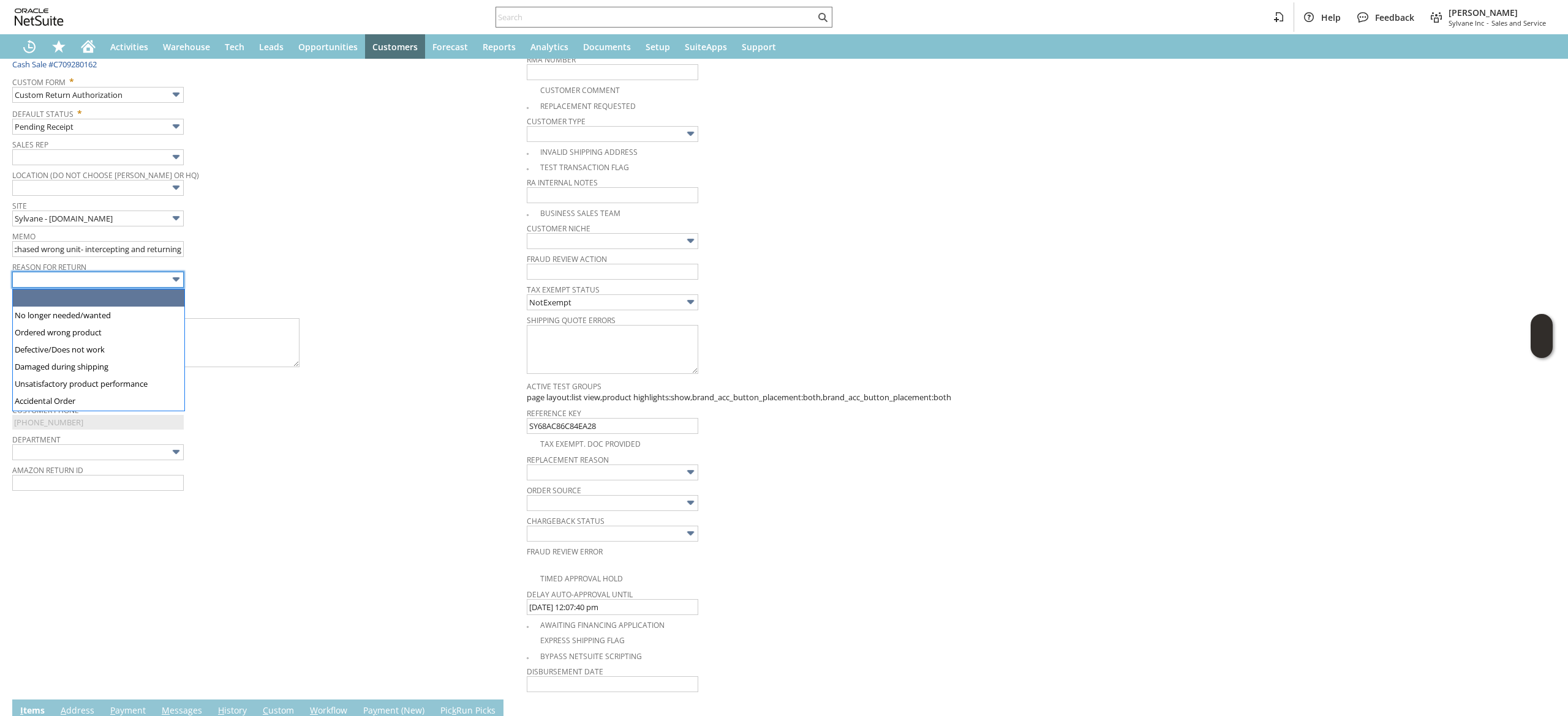
drag, startPoint x: 171, startPoint y: 288, endPoint x: 162, endPoint y: 289, distance: 9.1
click at [169, 286] on img at bounding box center [176, 279] width 14 height 14
click at [147, 286] on input "text" at bounding box center [98, 279] width 171 height 16
type input "No longer needed/wanted"
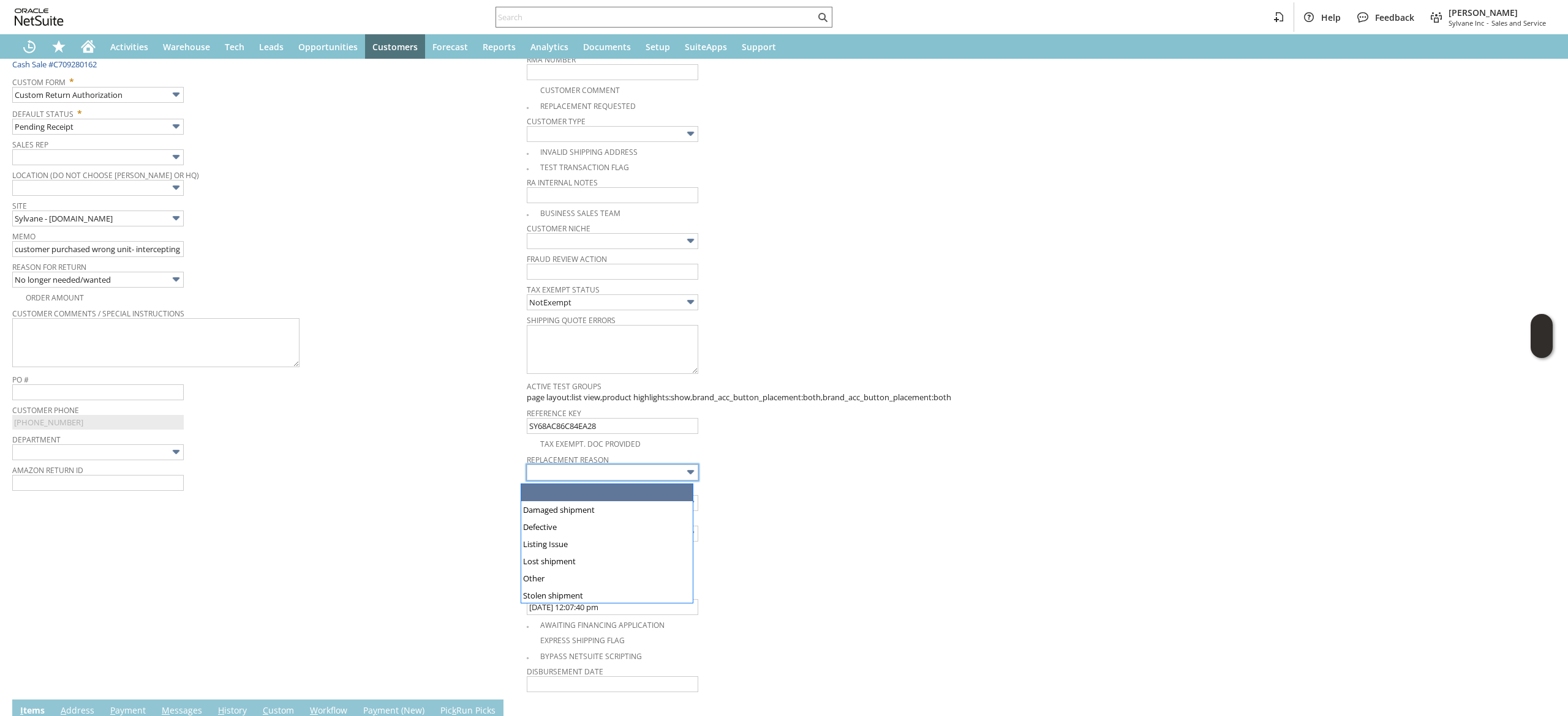
click at [485, 481] on div "Amazon Return ID" at bounding box center [267, 475] width 509 height 29
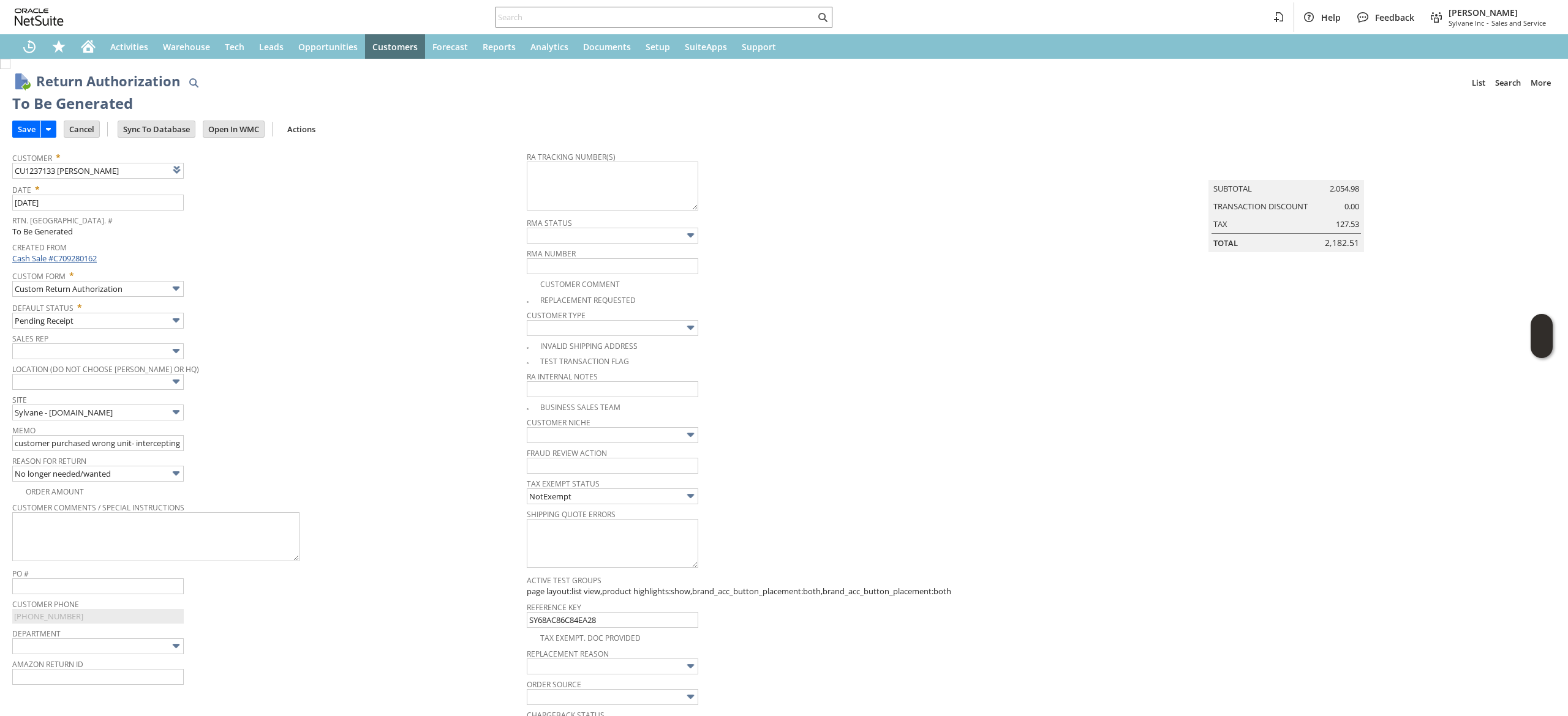
click at [97, 257] on link "Cash Sale #C709280162" at bounding box center [55, 257] width 84 height 11
click at [584, 171] on textarea at bounding box center [612, 185] width 171 height 49
paste textarea "883838023391"
type textarea "883838023391"
click at [29, 132] on input "Save" at bounding box center [27, 128] width 27 height 16
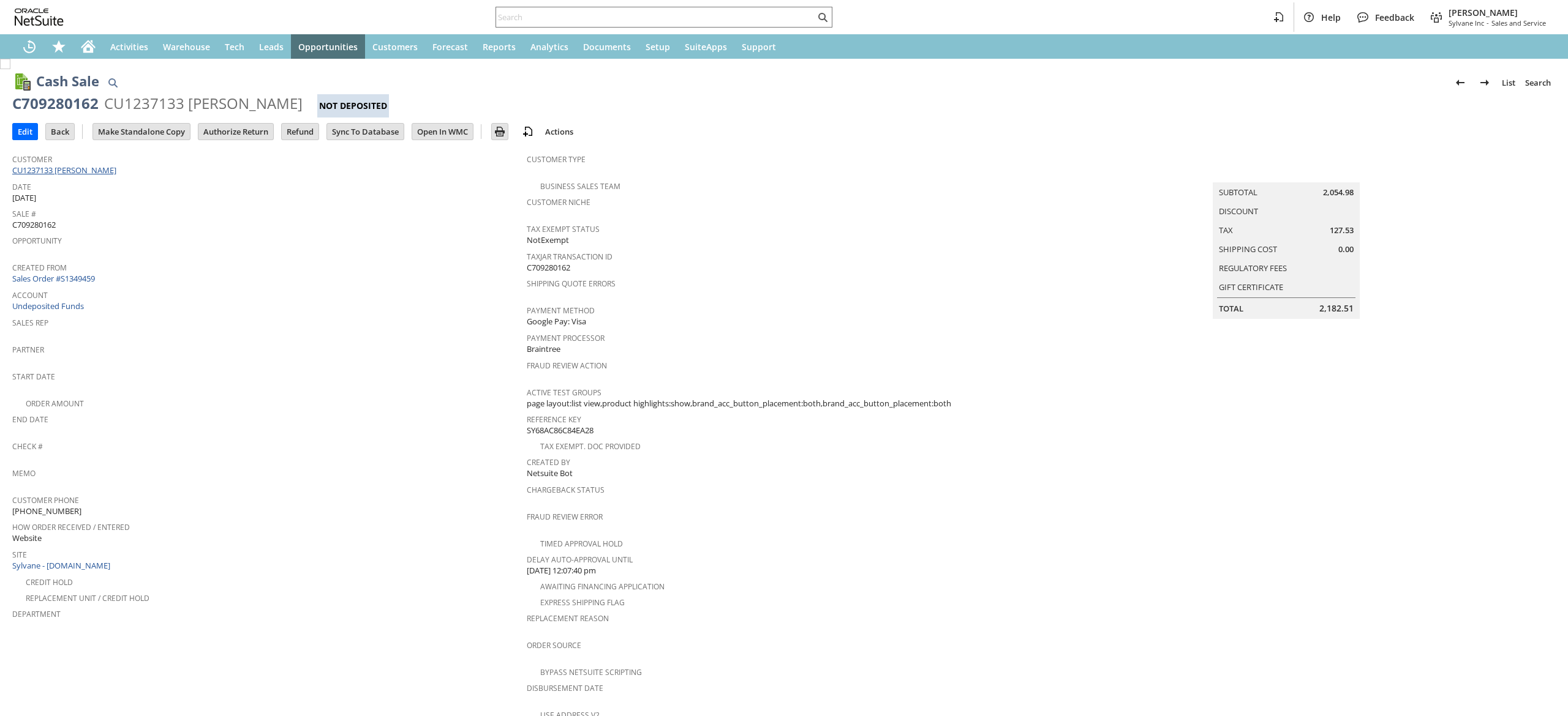
click at [111, 175] on td "Customer CU1237133 [PERSON_NAME]" at bounding box center [269, 162] width 514 height 31
click at [111, 175] on link "CU1237133 [PERSON_NAME]" at bounding box center [65, 170] width 107 height 11
click at [79, 273] on link "Sales Order #S1349459" at bounding box center [55, 278] width 86 height 11
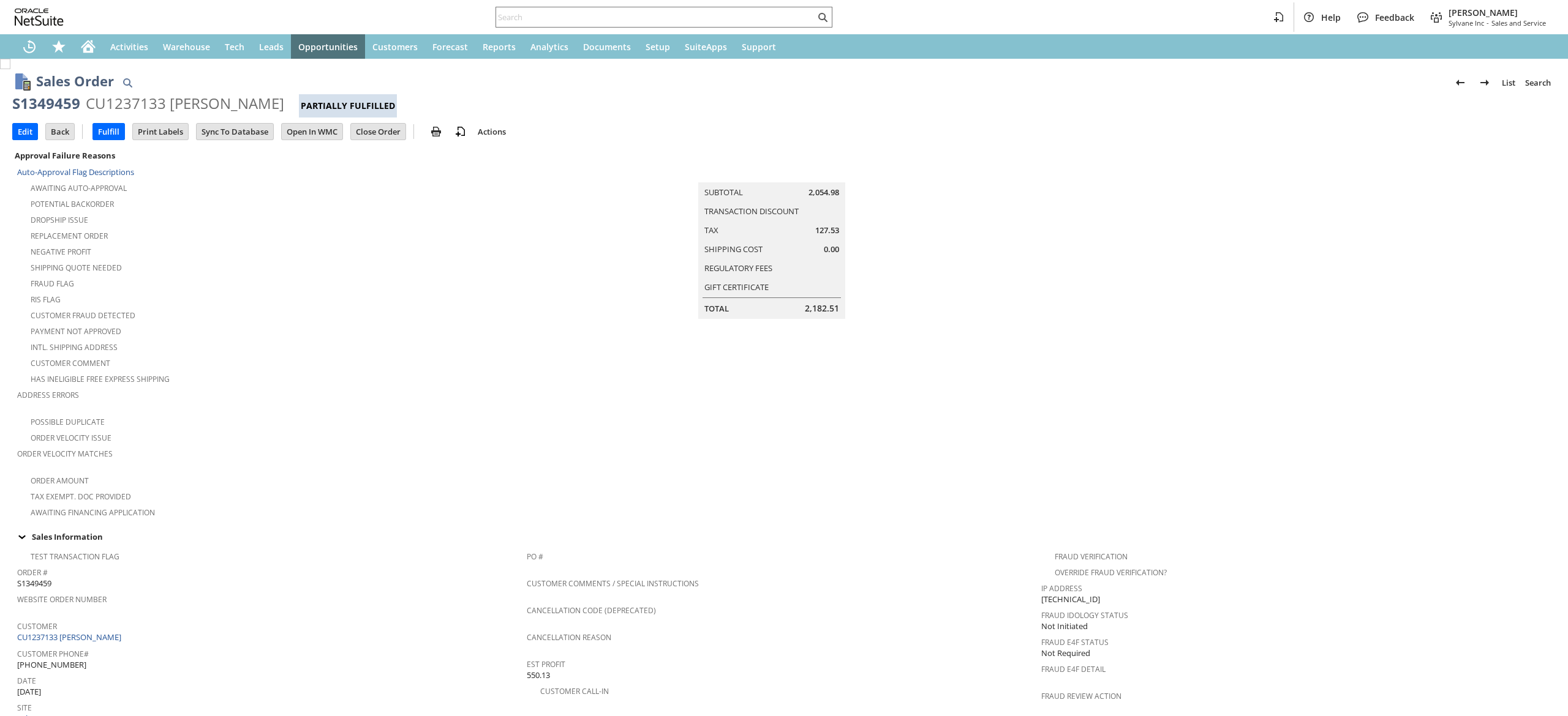
click at [113, 529] on div "Sales Information" at bounding box center [781, 536] width 1538 height 16
click at [118, 517] on div "Sales Order List Search S1349459 CU1237133 Juan Garcia-Perez Partially Fulfille…" at bounding box center [784, 703] width 1568 height 1288
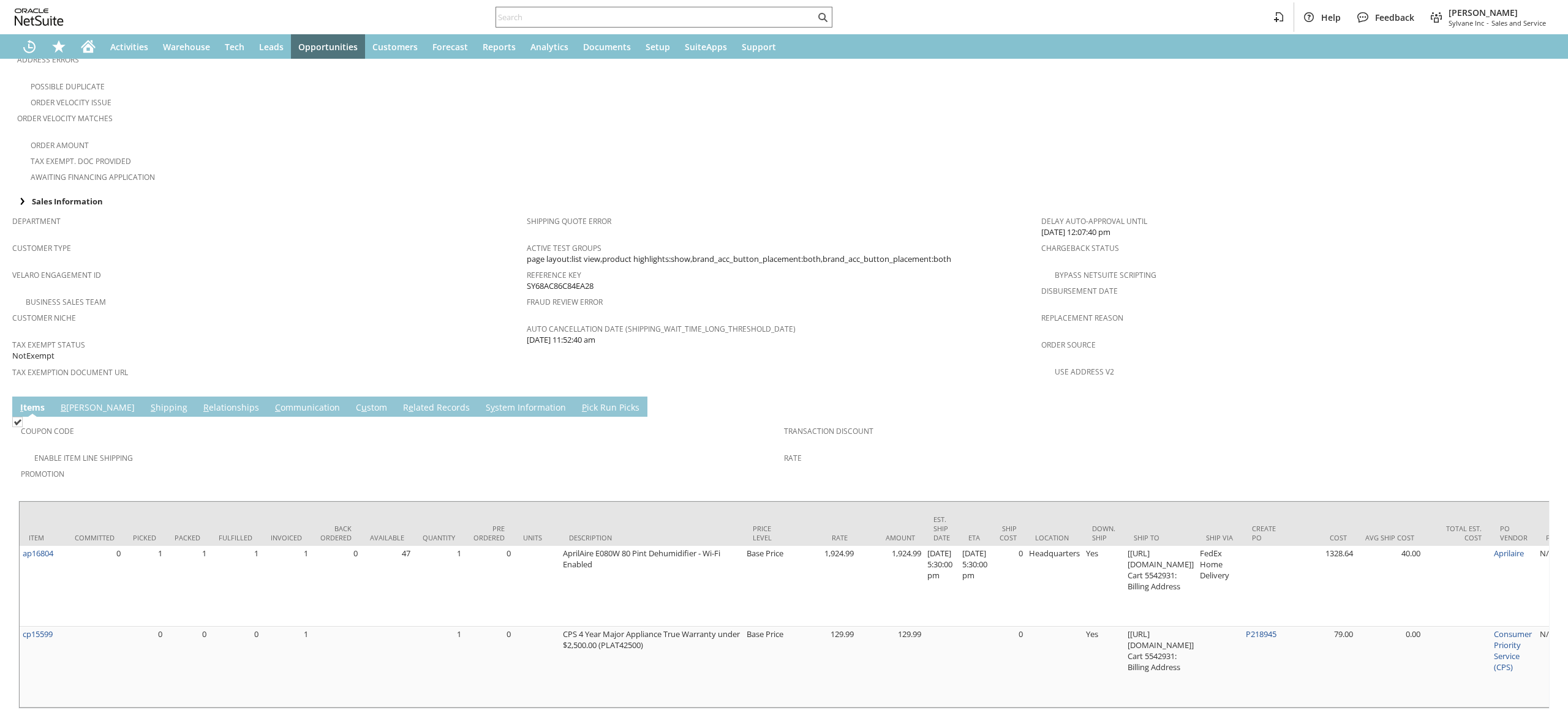
click at [133, 511] on td "Picked" at bounding box center [144, 523] width 41 height 44
click at [147, 401] on link "S hipping" at bounding box center [169, 408] width 43 height 13
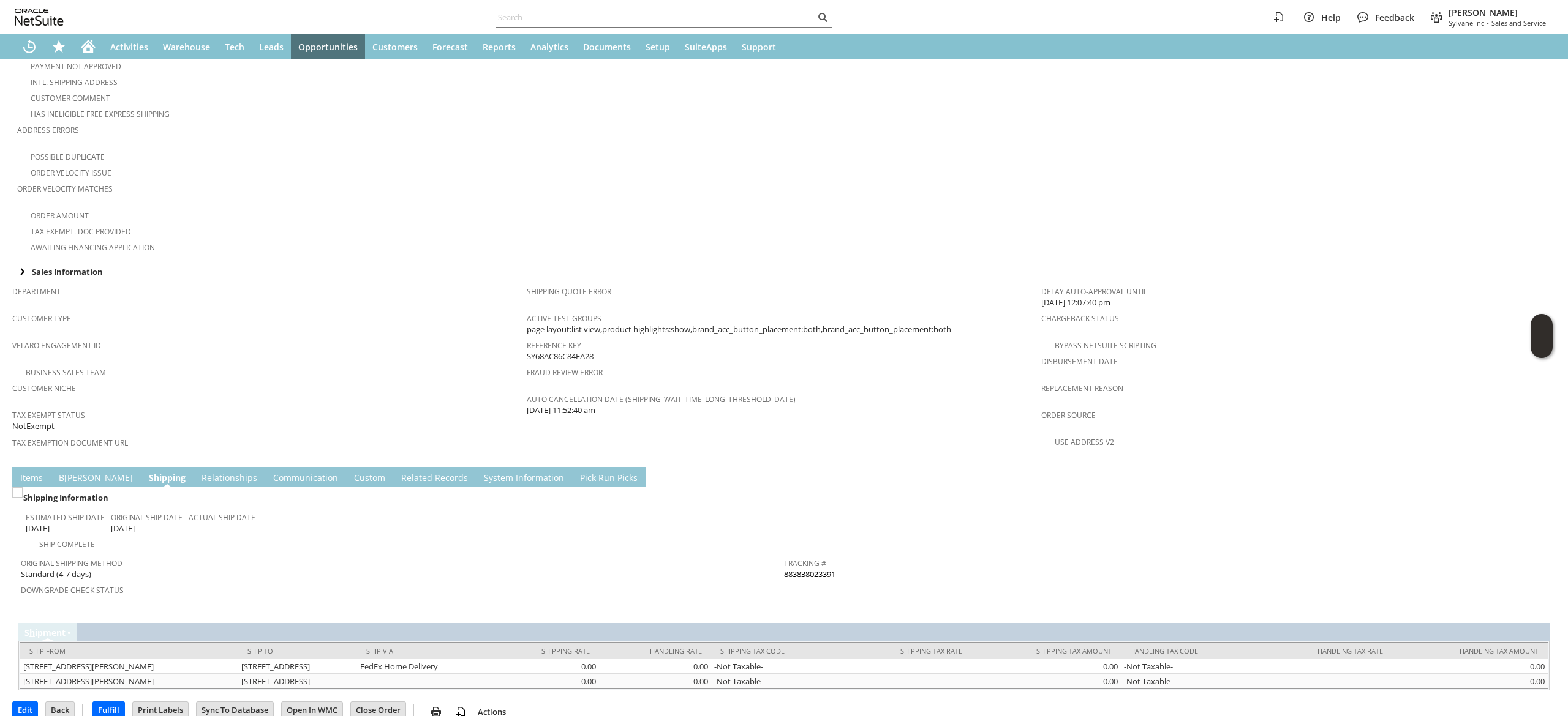
click at [883, 555] on div "Tracking # 883838023391" at bounding box center [1162, 567] width 757 height 26
click at [882, 555] on div "Tracking # 883838023391" at bounding box center [1162, 567] width 757 height 26
copy tbody "883838023391 Return Tracking #"
click at [74, 255] on div at bounding box center [784, 259] width 1543 height 9
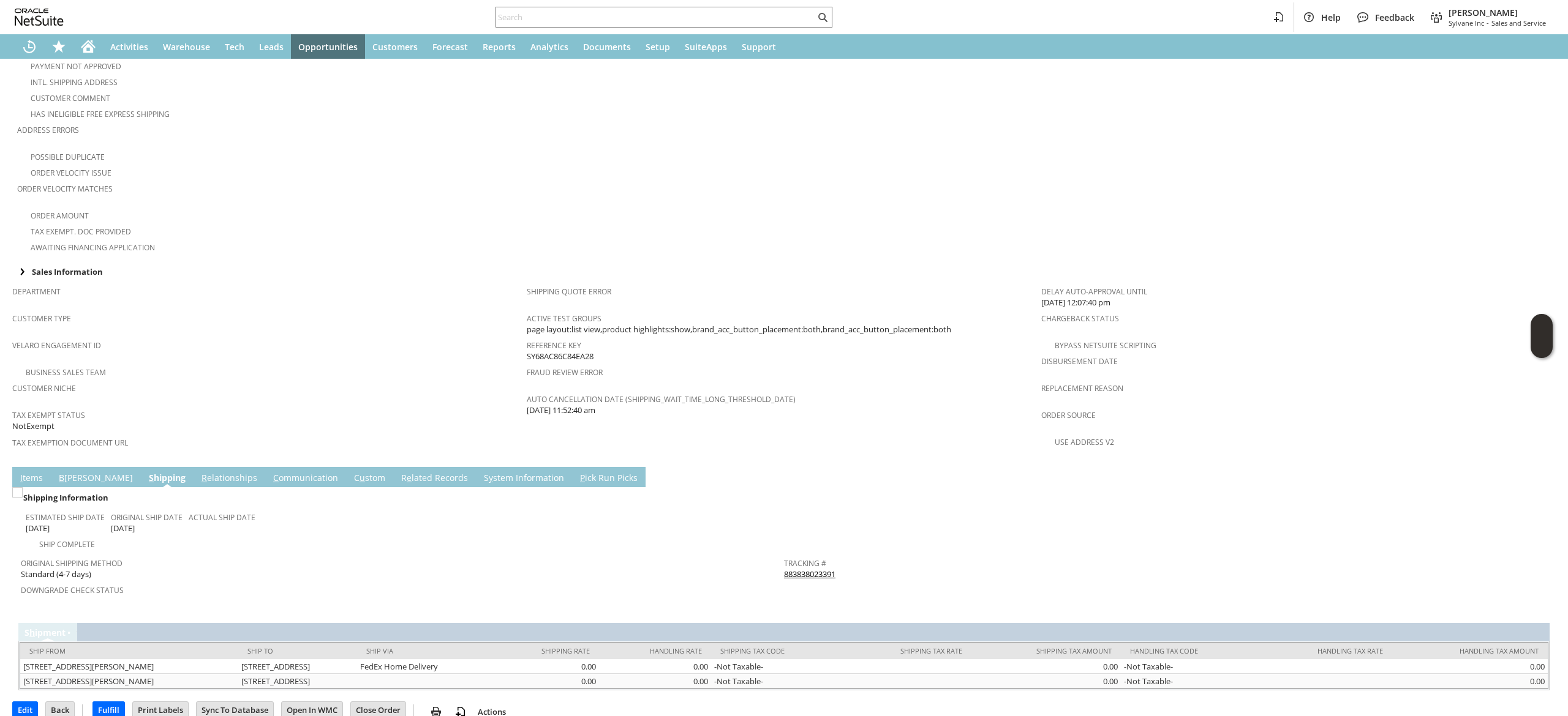
click at [74, 264] on div "Sales Information" at bounding box center [781, 272] width 1538 height 16
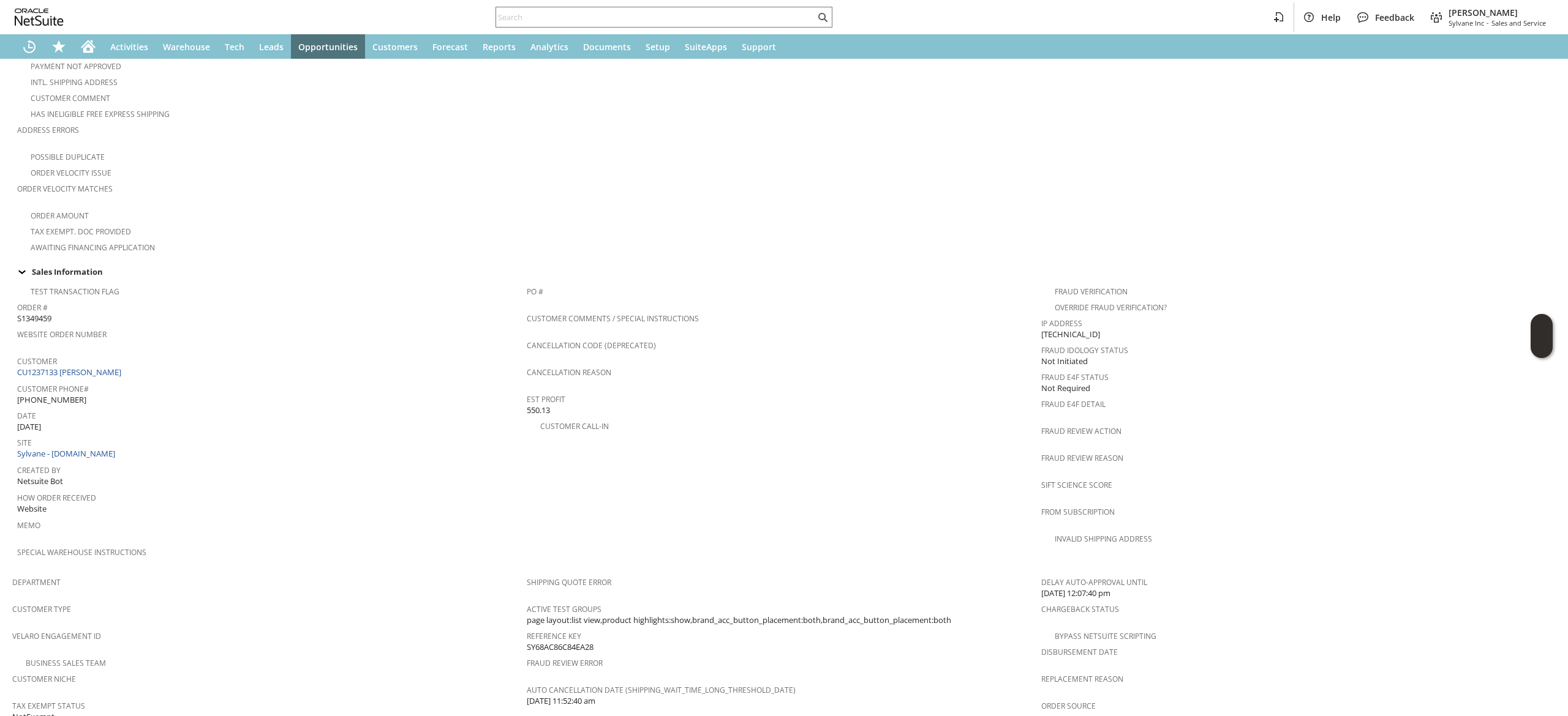
scroll to position [545, 0]
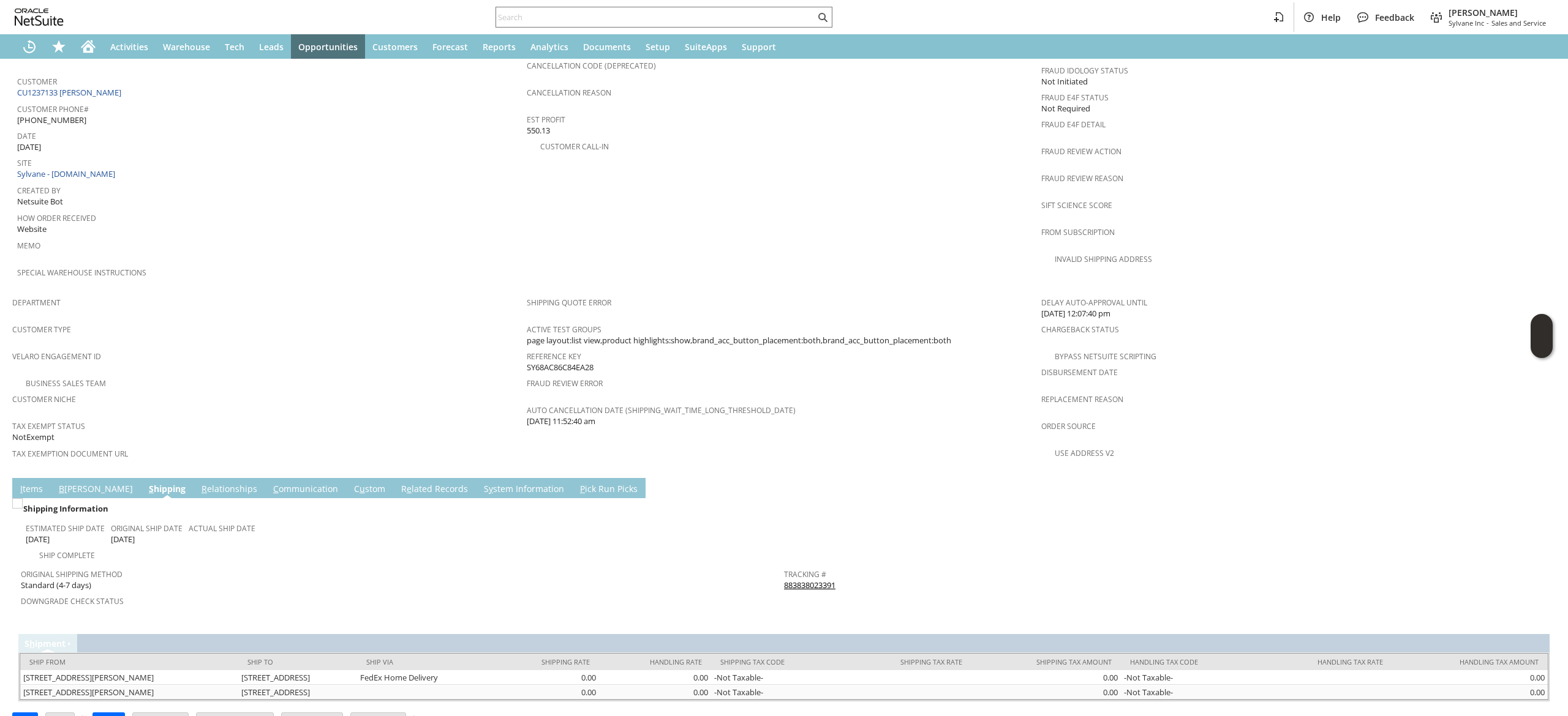
click at [49, 478] on td "I tems" at bounding box center [31, 488] width 39 height 20
click at [35, 483] on link "I tems" at bounding box center [31, 489] width 29 height 13
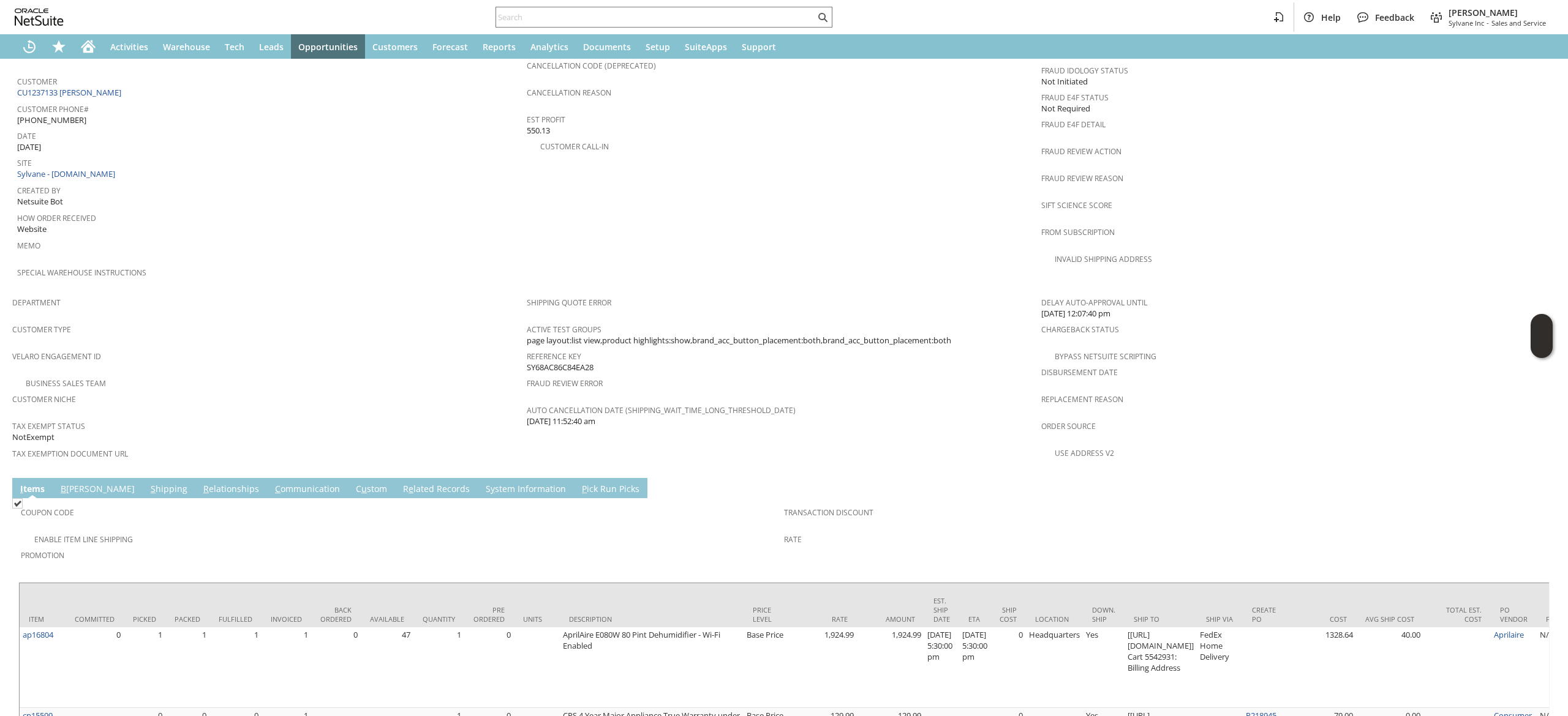
scroll to position [647, 0]
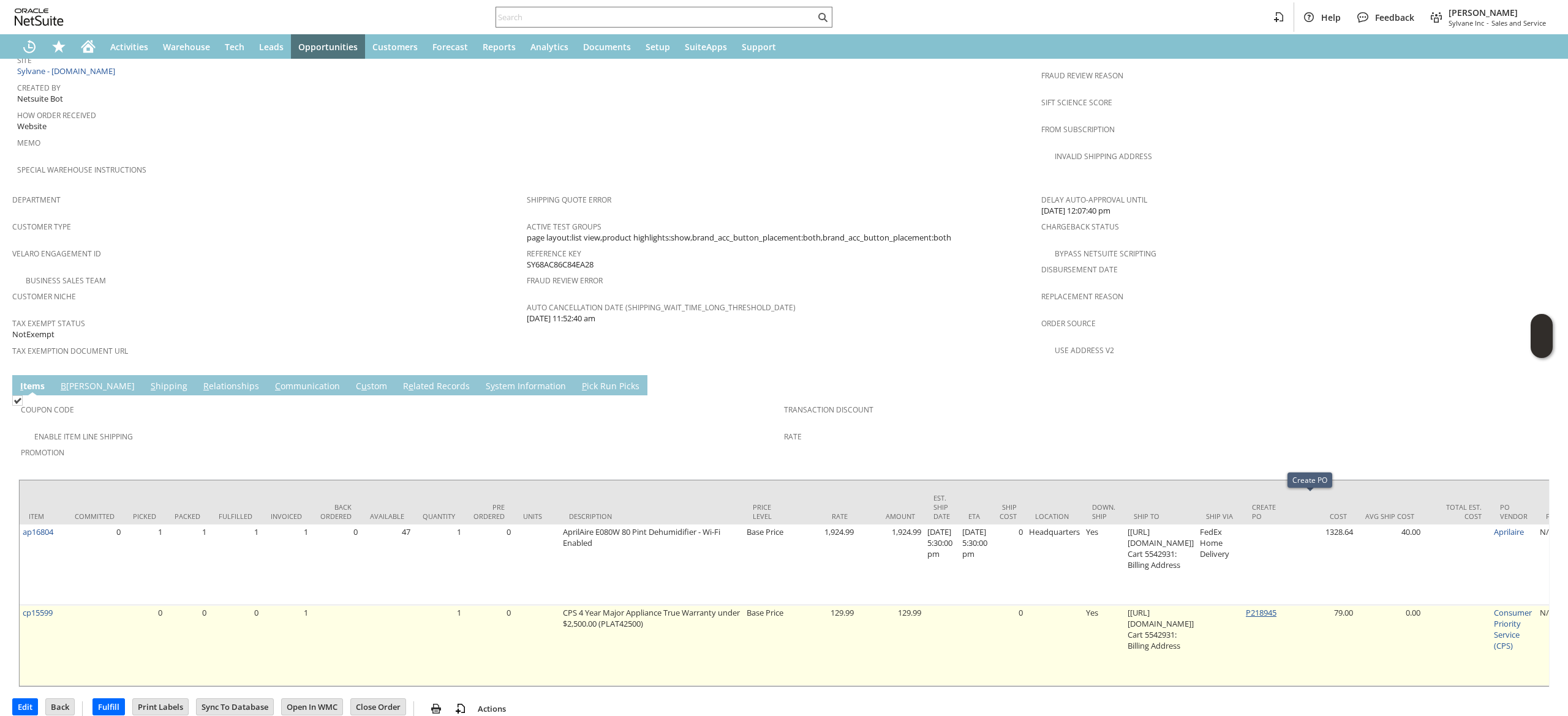
click at [1276, 607] on link "P218945" at bounding box center [1261, 612] width 31 height 11
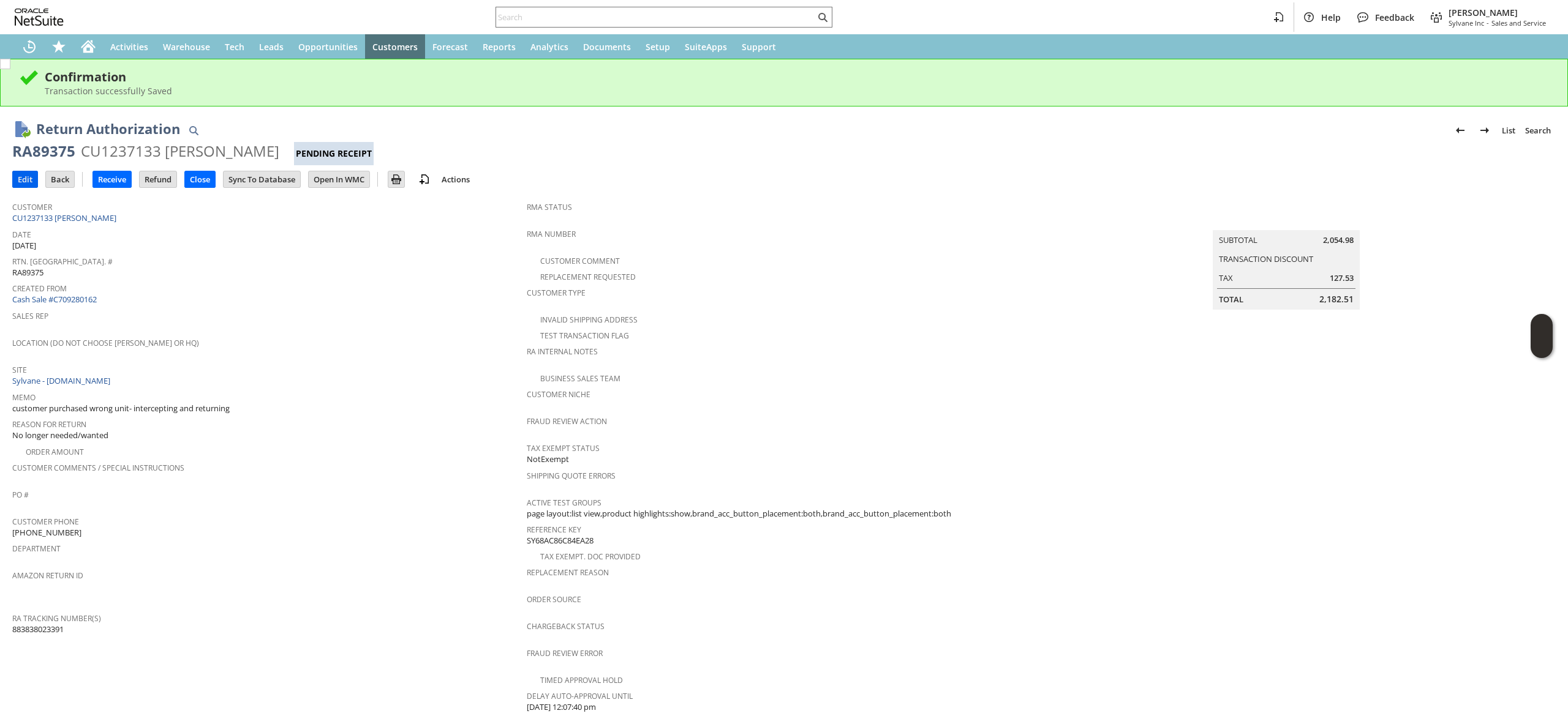
click at [32, 178] on input "Edit" at bounding box center [26, 179] width 25 height 16
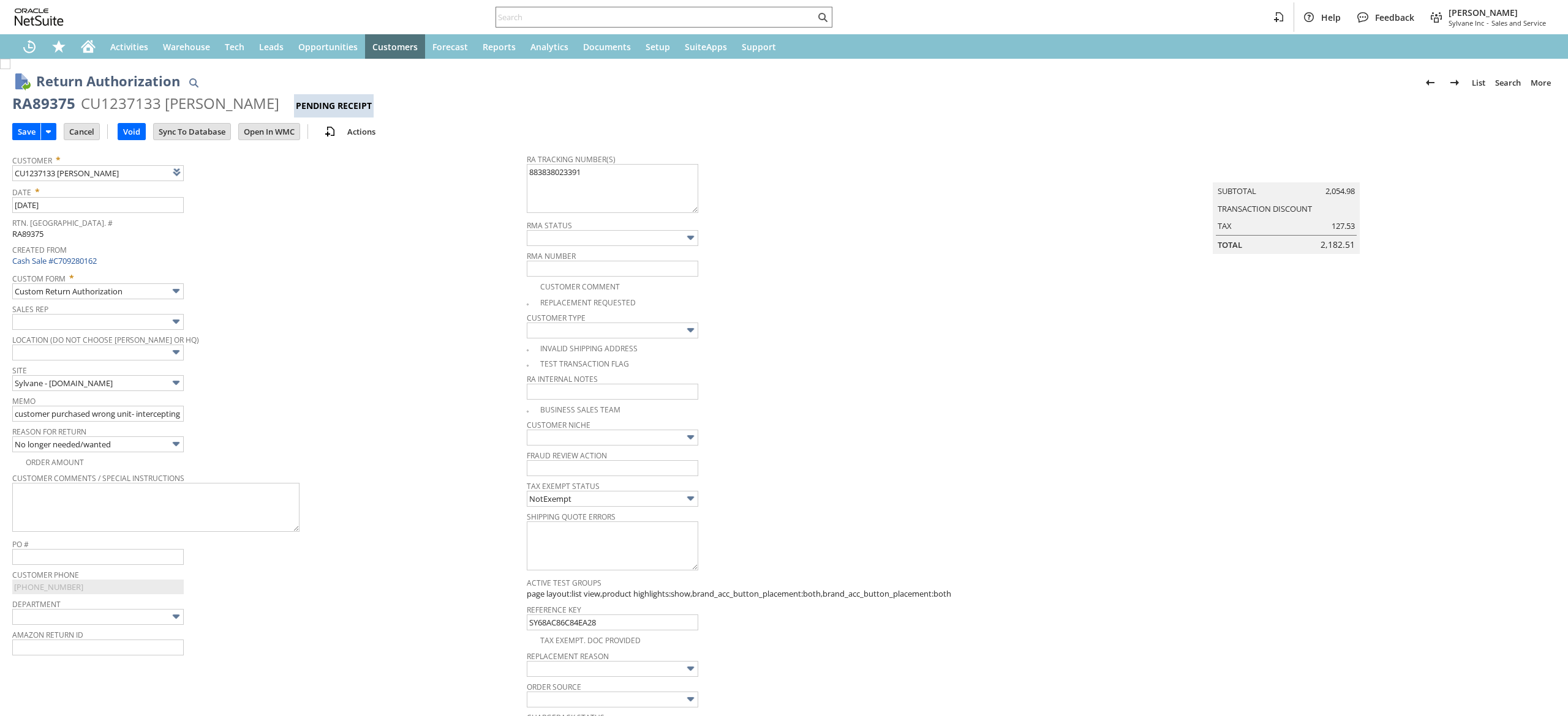
click at [621, 180] on textarea "883838023391" at bounding box center [612, 188] width 171 height 49
type textarea "883838023391"
type input "Add"
type input "Copy Previous"
click at [534, 174] on textarea "883838023391" at bounding box center [612, 188] width 171 height 49
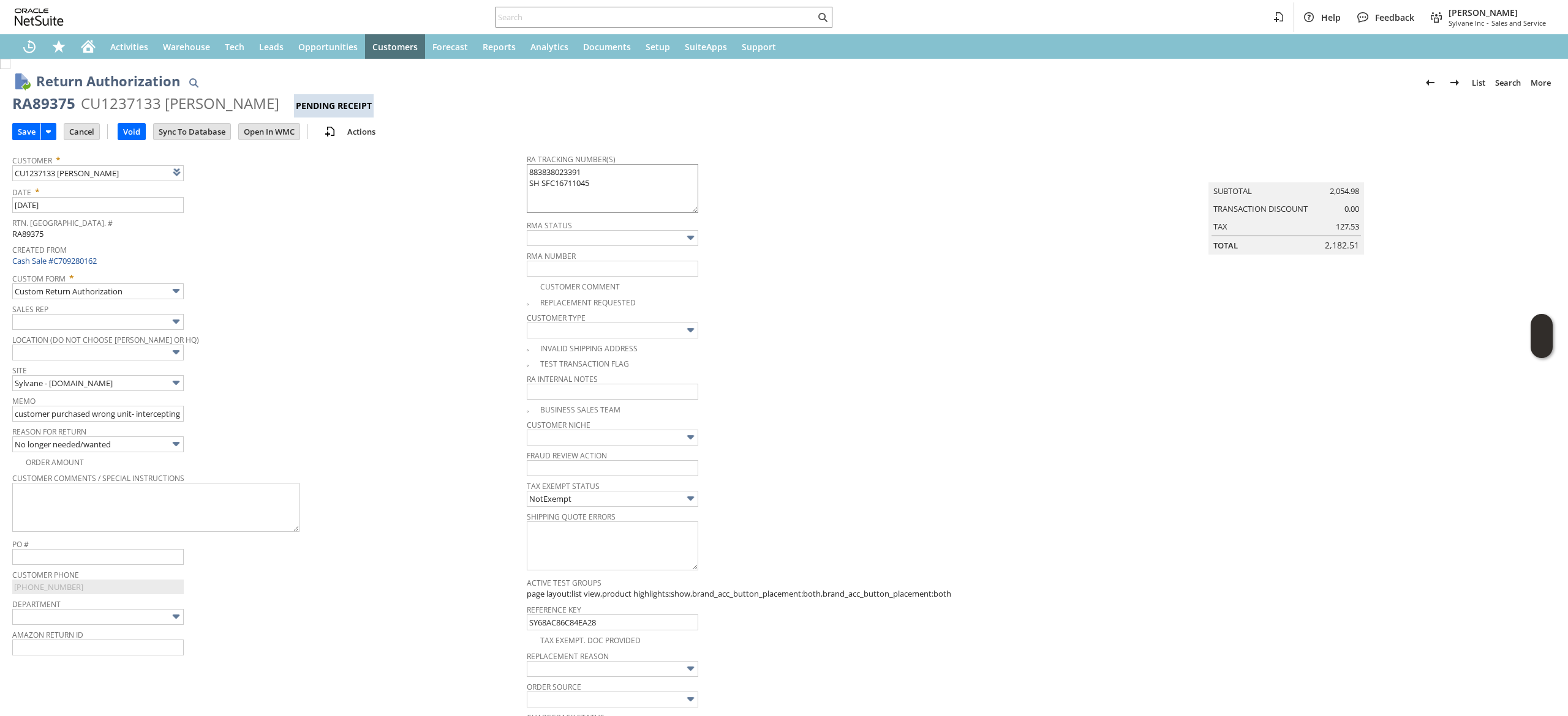
click at [533, 187] on textarea "883838023391" at bounding box center [612, 188] width 171 height 49
click at [534, 186] on textarea "883838023391" at bounding box center [612, 188] width 171 height 49
type textarea "883838023391 SH: SFC16711045"
drag, startPoint x: 856, startPoint y: 214, endPoint x: 843, endPoint y: 217, distance: 13.3
click at [859, 214] on div "RA Tracking Number(s) 883838023391" at bounding box center [781, 183] width 509 height 65
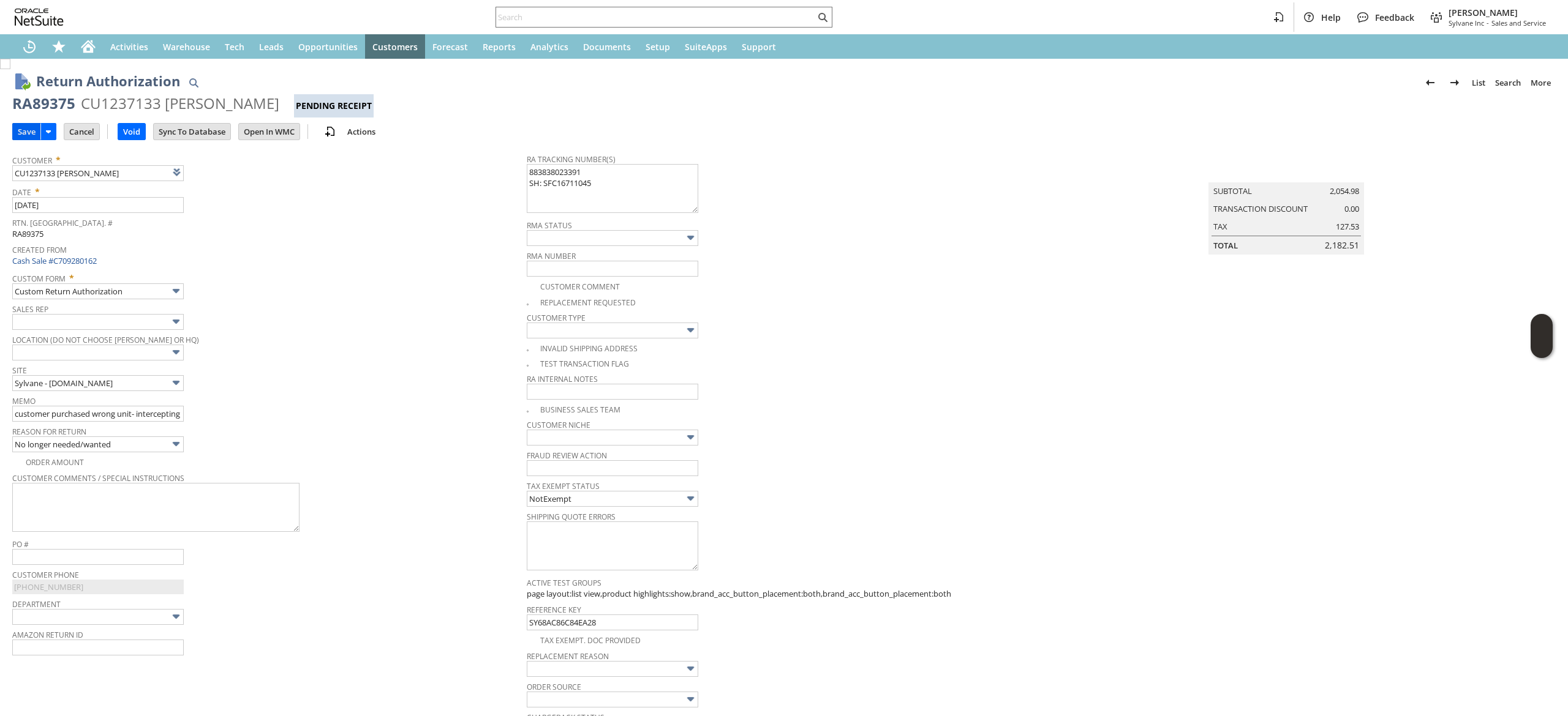
click at [31, 129] on input "Save" at bounding box center [27, 131] width 27 height 16
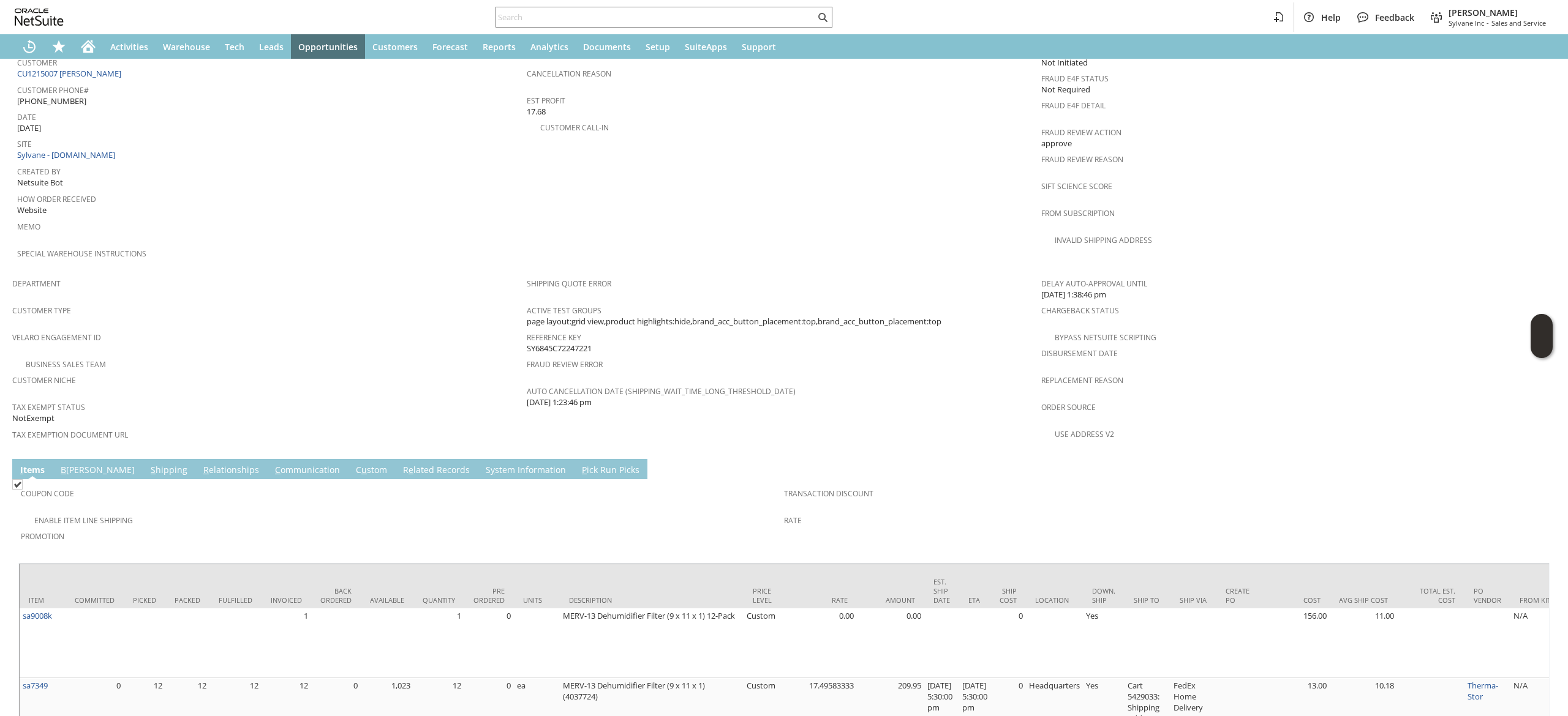
scroll to position [627, 0]
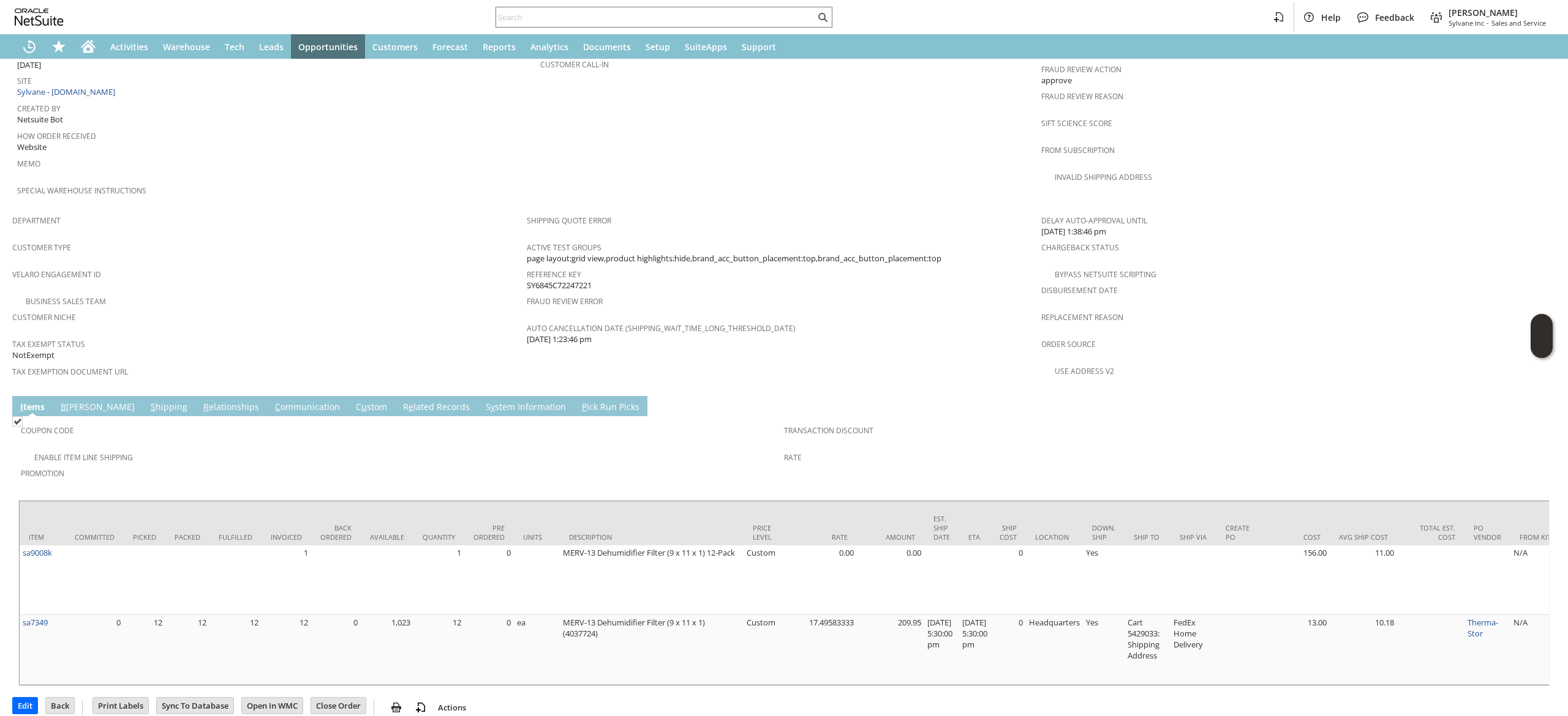
click at [259, 416] on td "Coupon Code Enable Item Line Shipping Promotion Transaction Discount Rate" at bounding box center [784, 455] width 1531 height 78
click at [277, 401] on link "C ommunication" at bounding box center [307, 407] width 71 height 13
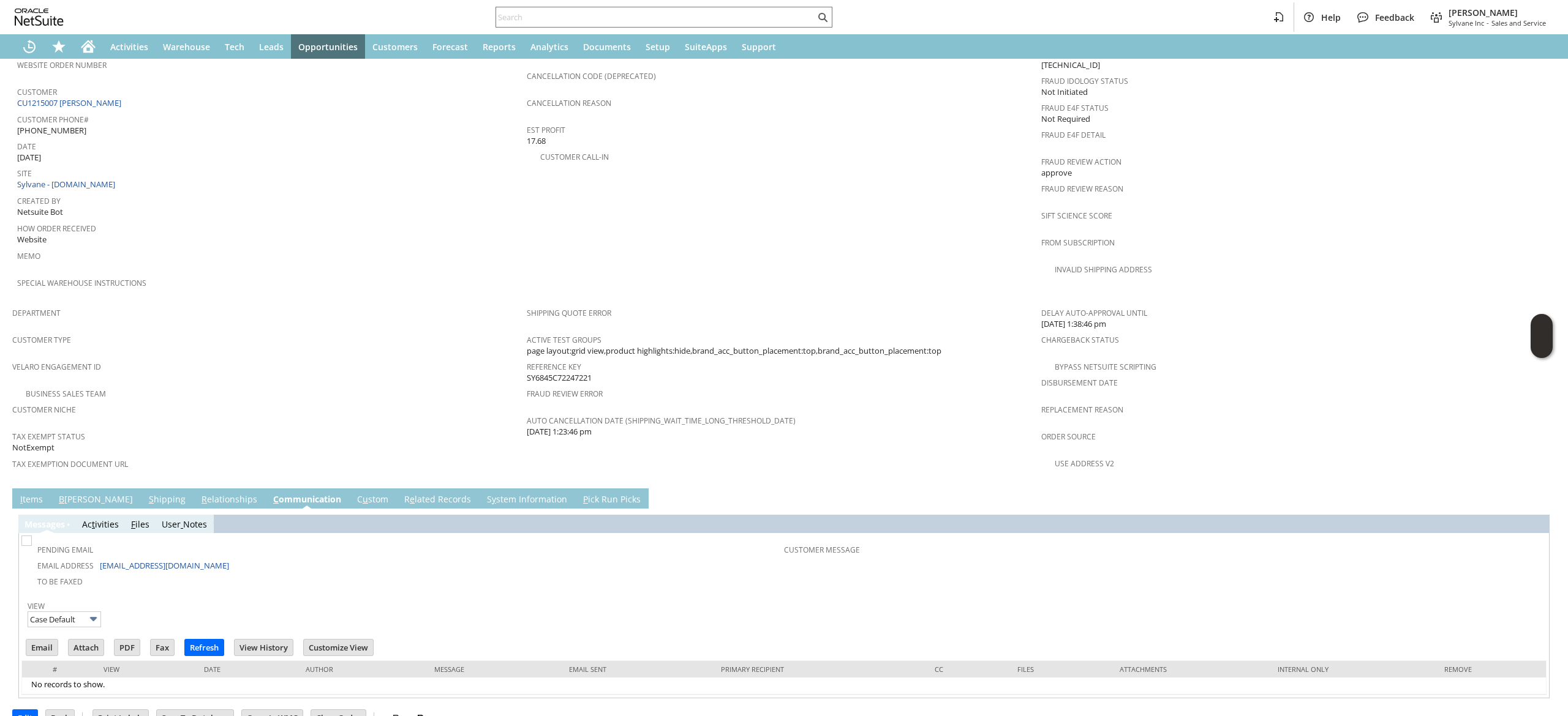
scroll to position [0, 0]
drag, startPoint x: 223, startPoint y: 546, endPoint x: 102, endPoint y: 532, distance: 121.8
click at [102, 538] on tbody "Pending Email Email Address [EMAIL_ADDRESS][DOMAIN_NAME] To Be Faxed" at bounding box center [404, 563] width 760 height 50
click at [278, 557] on td "Email Address [EMAIL_ADDRESS][DOMAIN_NAME]" at bounding box center [404, 565] width 760 height 16
drag, startPoint x: 222, startPoint y: 536, endPoint x: 99, endPoint y: 540, distance: 123.1
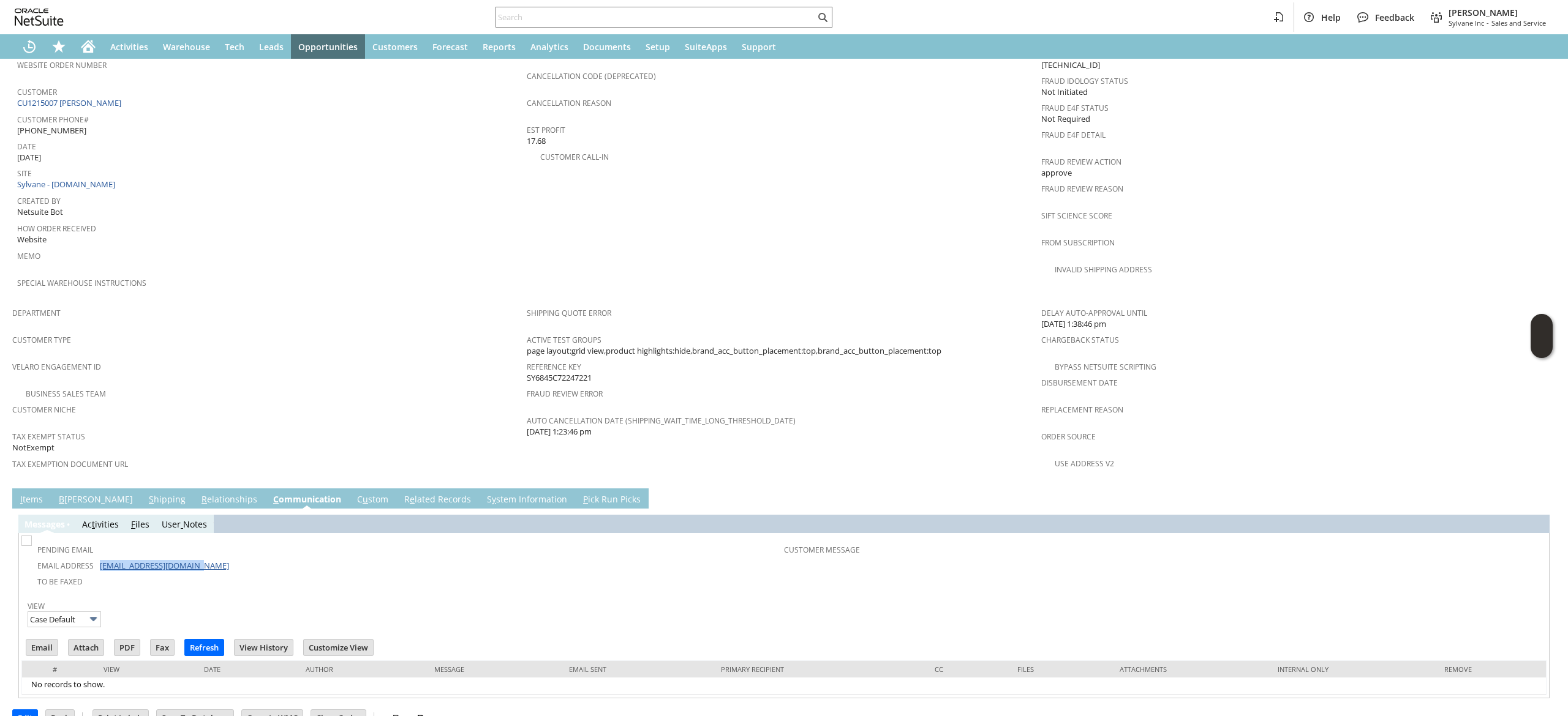
click at [99, 557] on td "Email Address [EMAIL_ADDRESS][DOMAIN_NAME]" at bounding box center [404, 565] width 760 height 16
copy link "[EMAIL_ADDRESS][DOMAIN_NAME]"
click at [603, 20] on input "text" at bounding box center [655, 17] width 319 height 15
paste input "[EMAIL_ADDRESS][DOMAIN_NAME]"
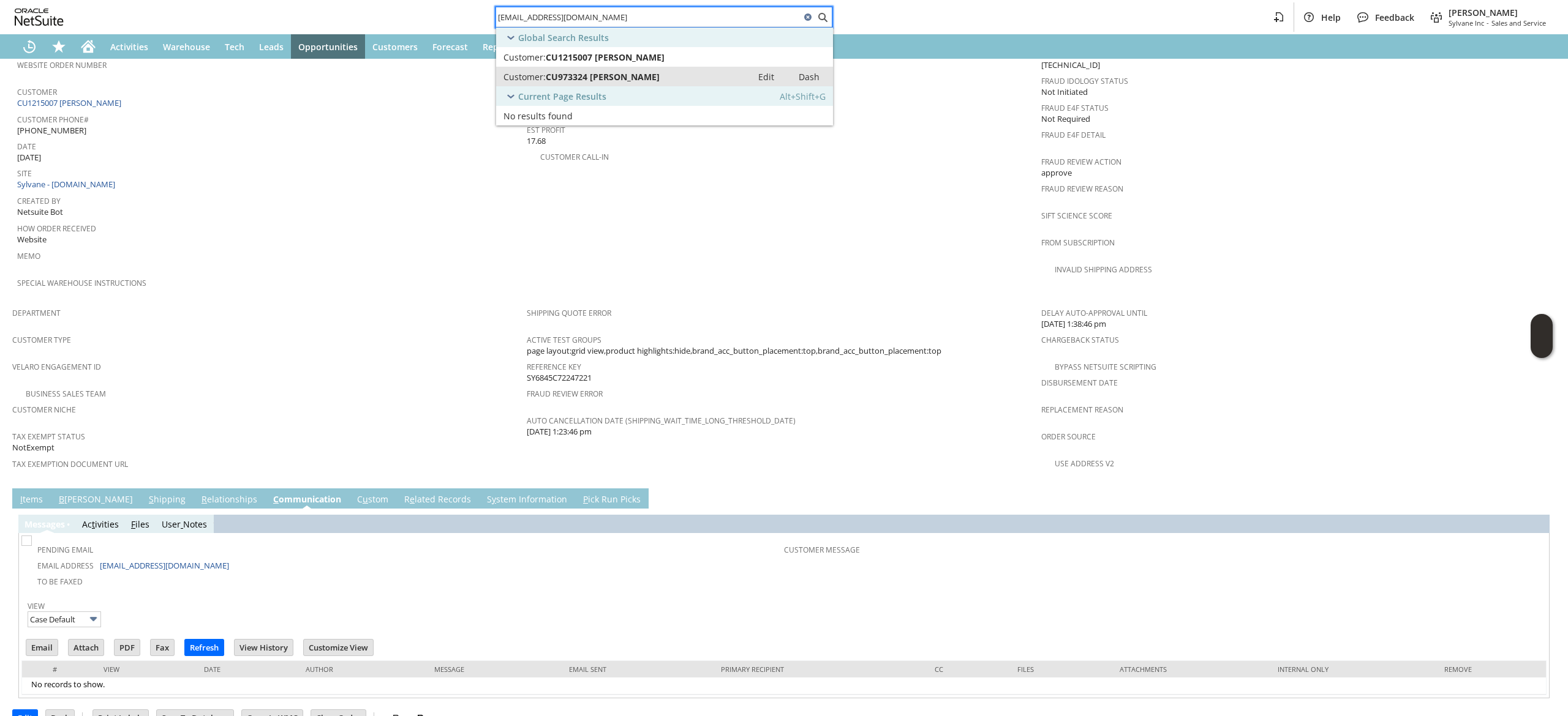
type input "[EMAIL_ADDRESS][DOMAIN_NAME]"
click at [620, 69] on link "Customer: CU973324 [PERSON_NAME] Edit [PERSON_NAME]" at bounding box center [664, 77] width 337 height 20
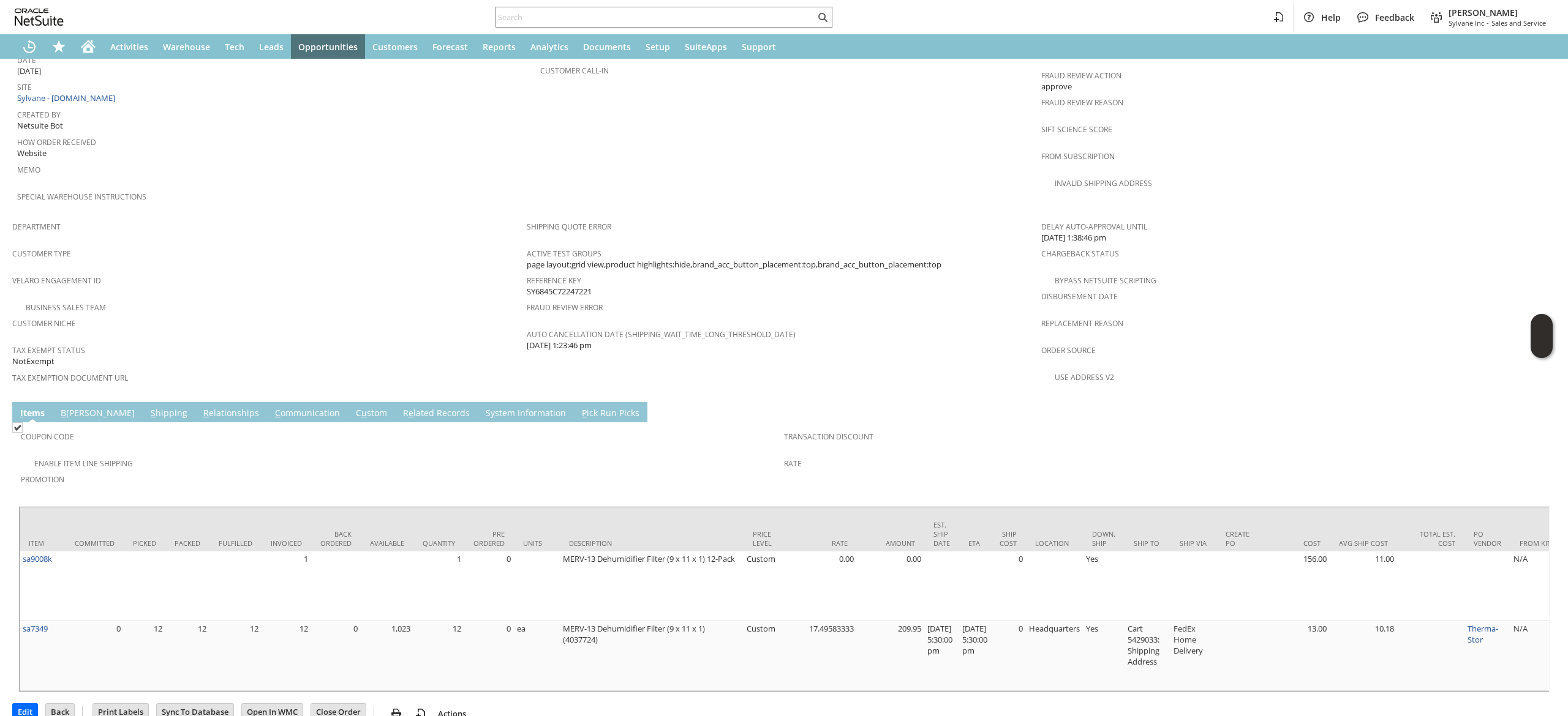
scroll to position [627, 0]
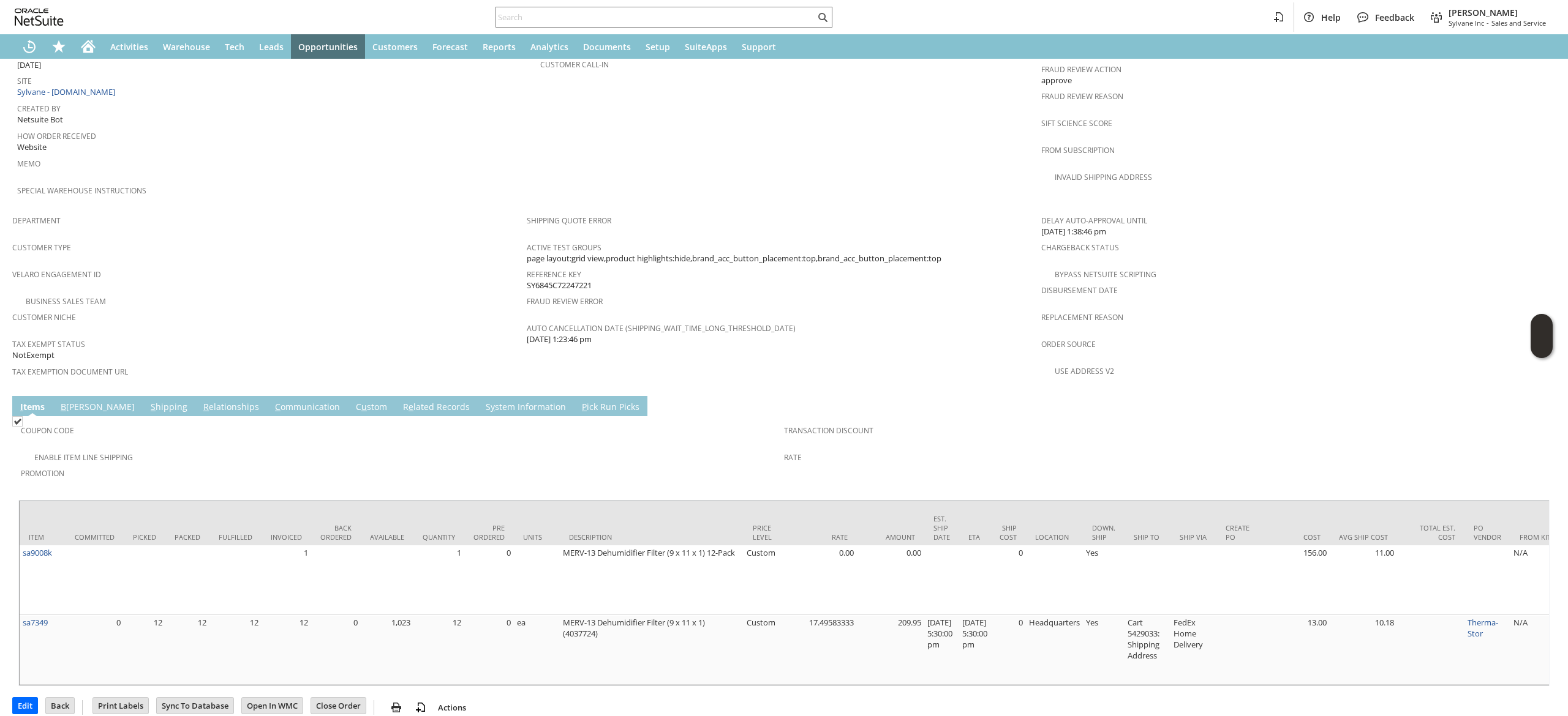
click at [147, 401] on link "S hipping" at bounding box center [169, 407] width 43 height 13
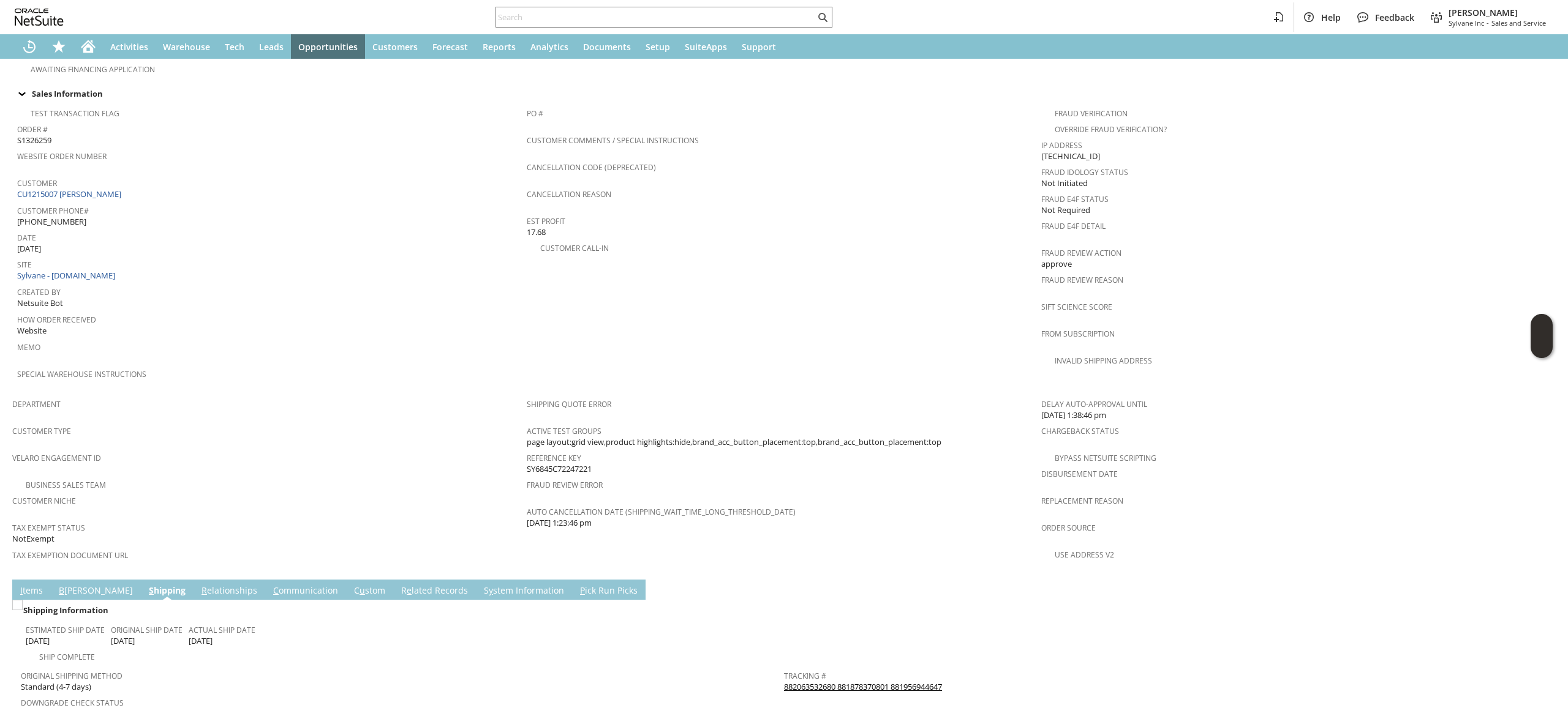
scroll to position [407, 0]
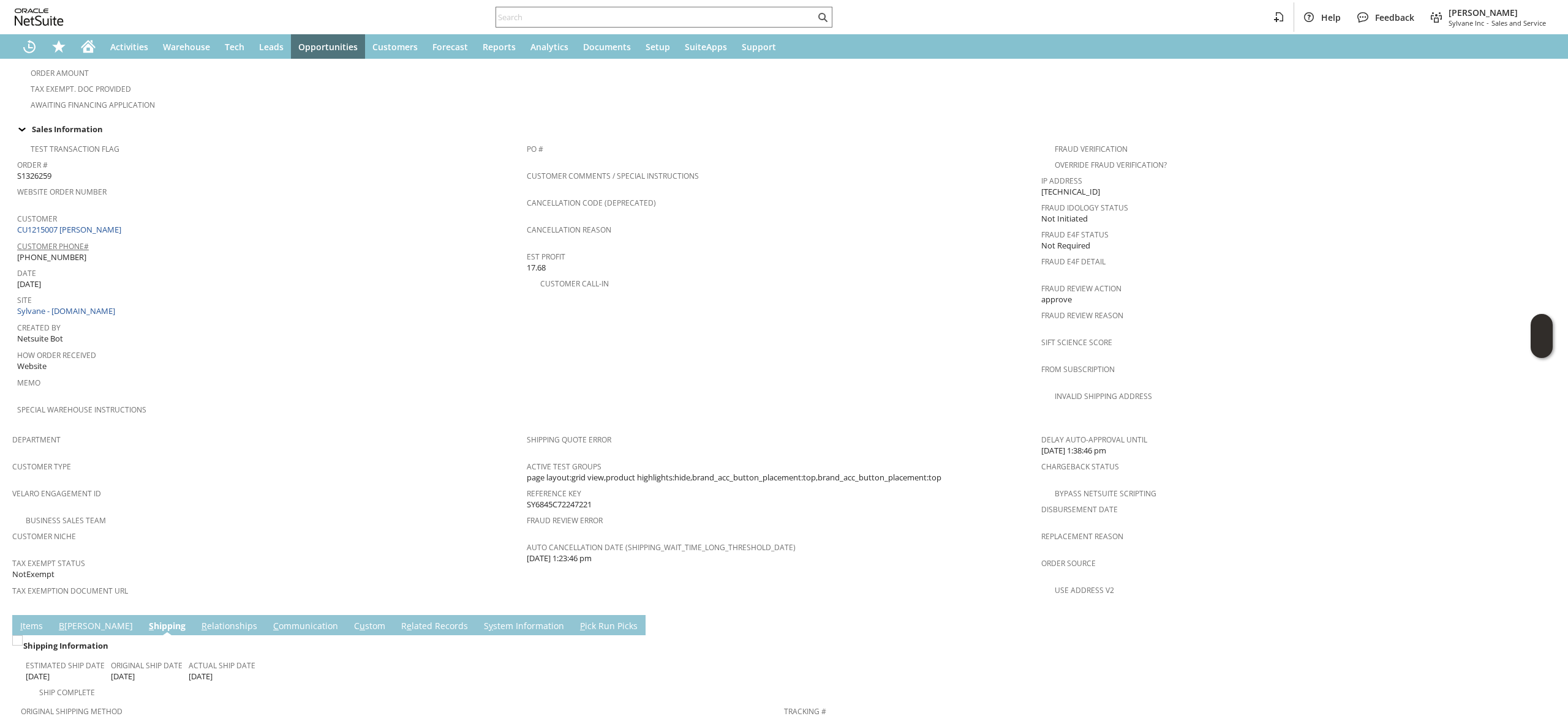
click at [72, 210] on span "Customer" at bounding box center [269, 217] width 504 height 14
click at [75, 224] on link "CU1215007 Ronald Rippner" at bounding box center [70, 229] width 107 height 11
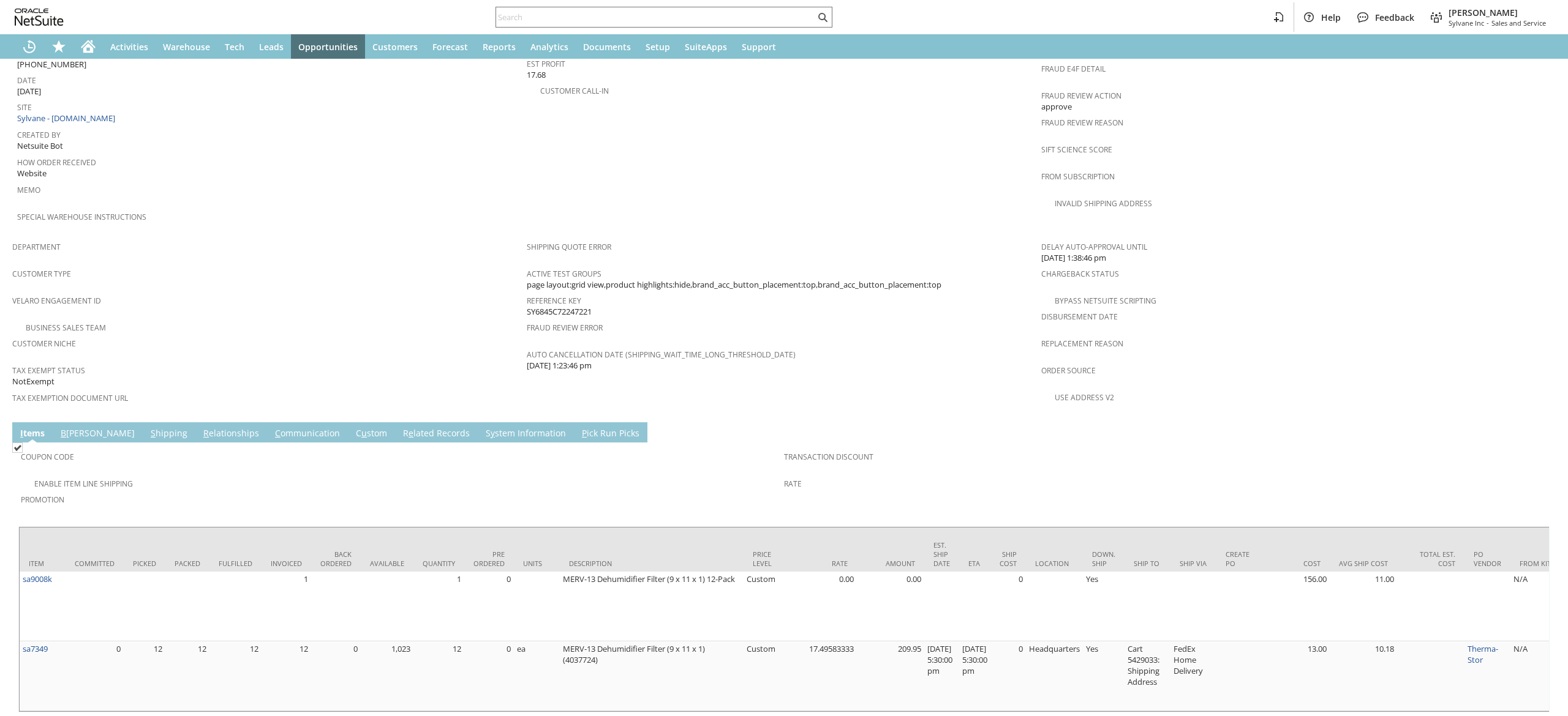
scroll to position [612, 0]
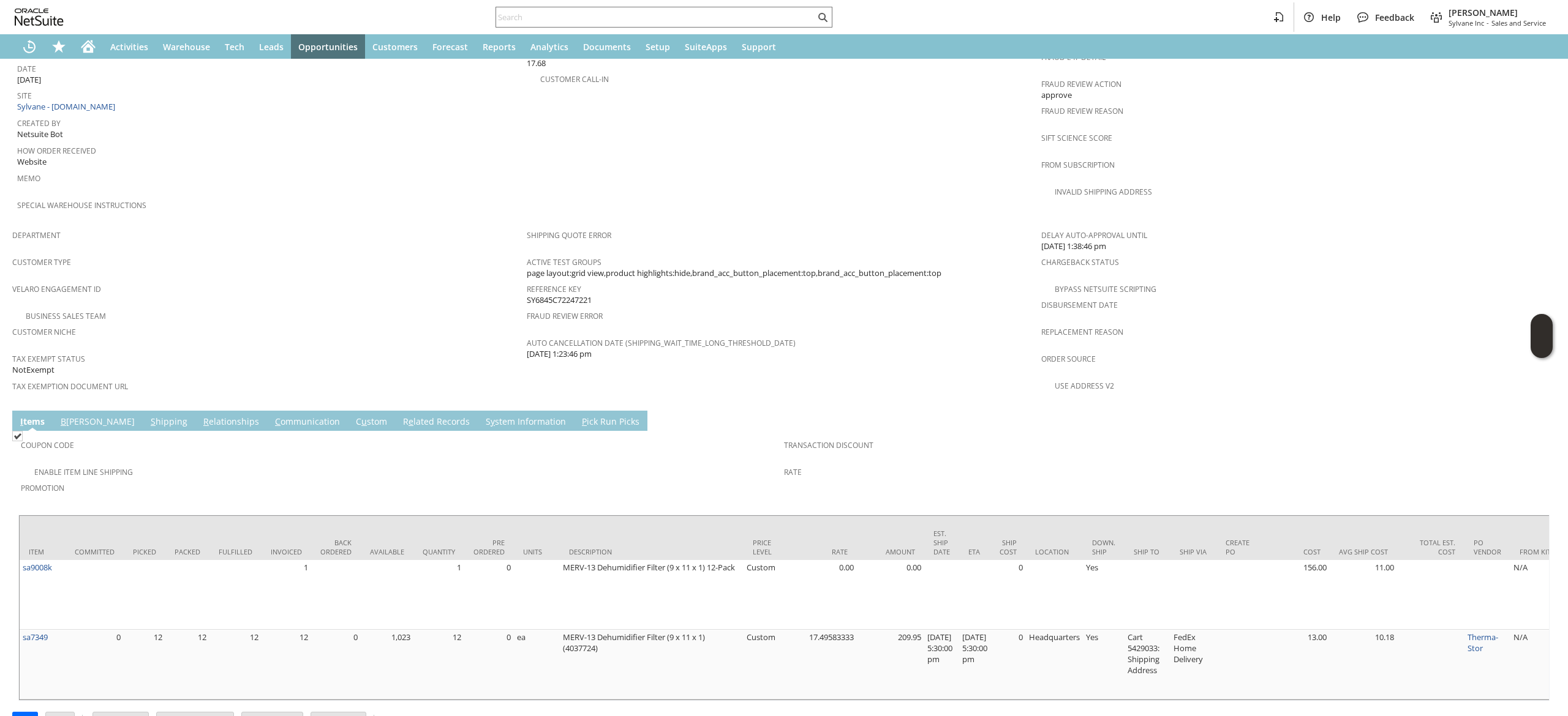
click at [147, 416] on link "S hipping" at bounding box center [169, 422] width 43 height 13
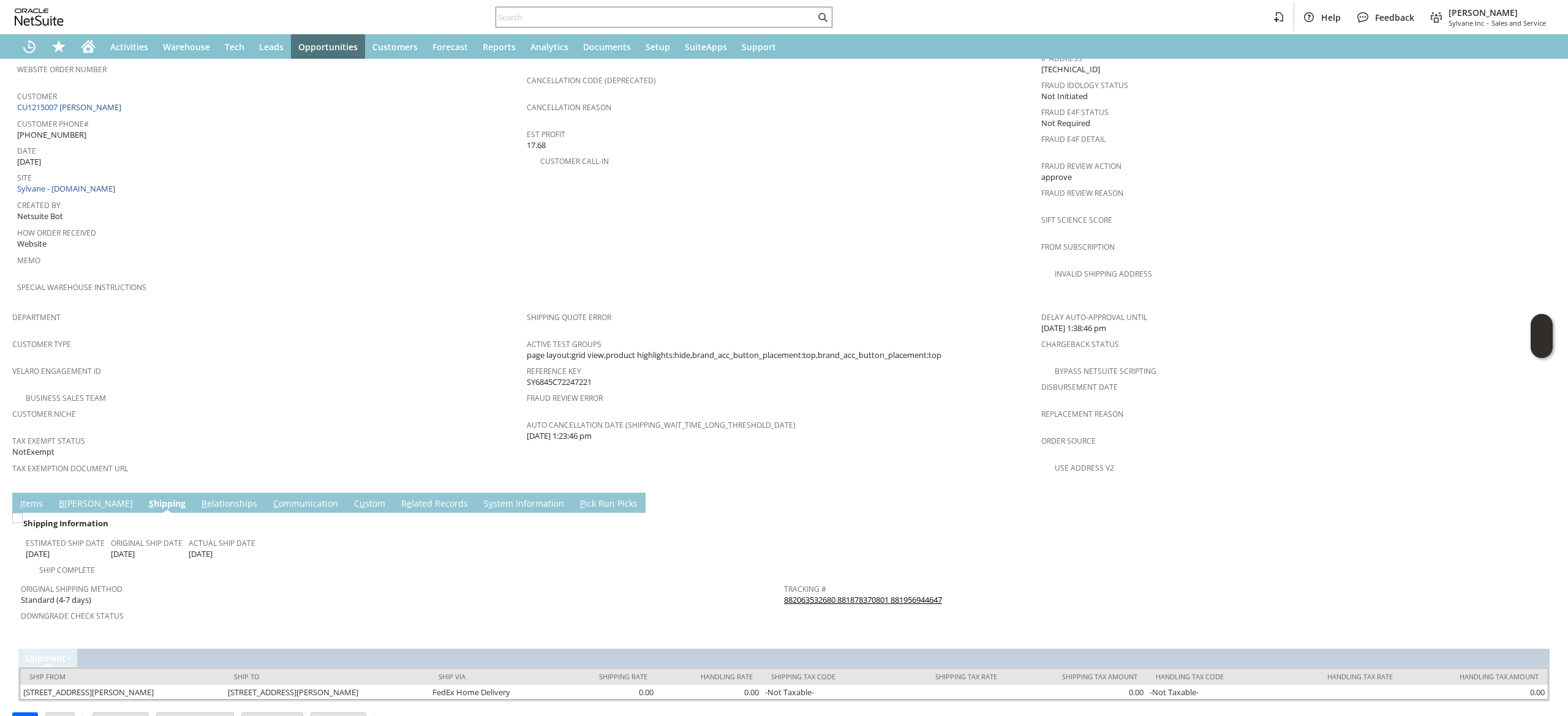
click at [814, 594] on link "882063532680 881878370801 881956944647" at bounding box center [862, 599] width 158 height 11
click at [31, 497] on link "I tems" at bounding box center [31, 504] width 29 height 13
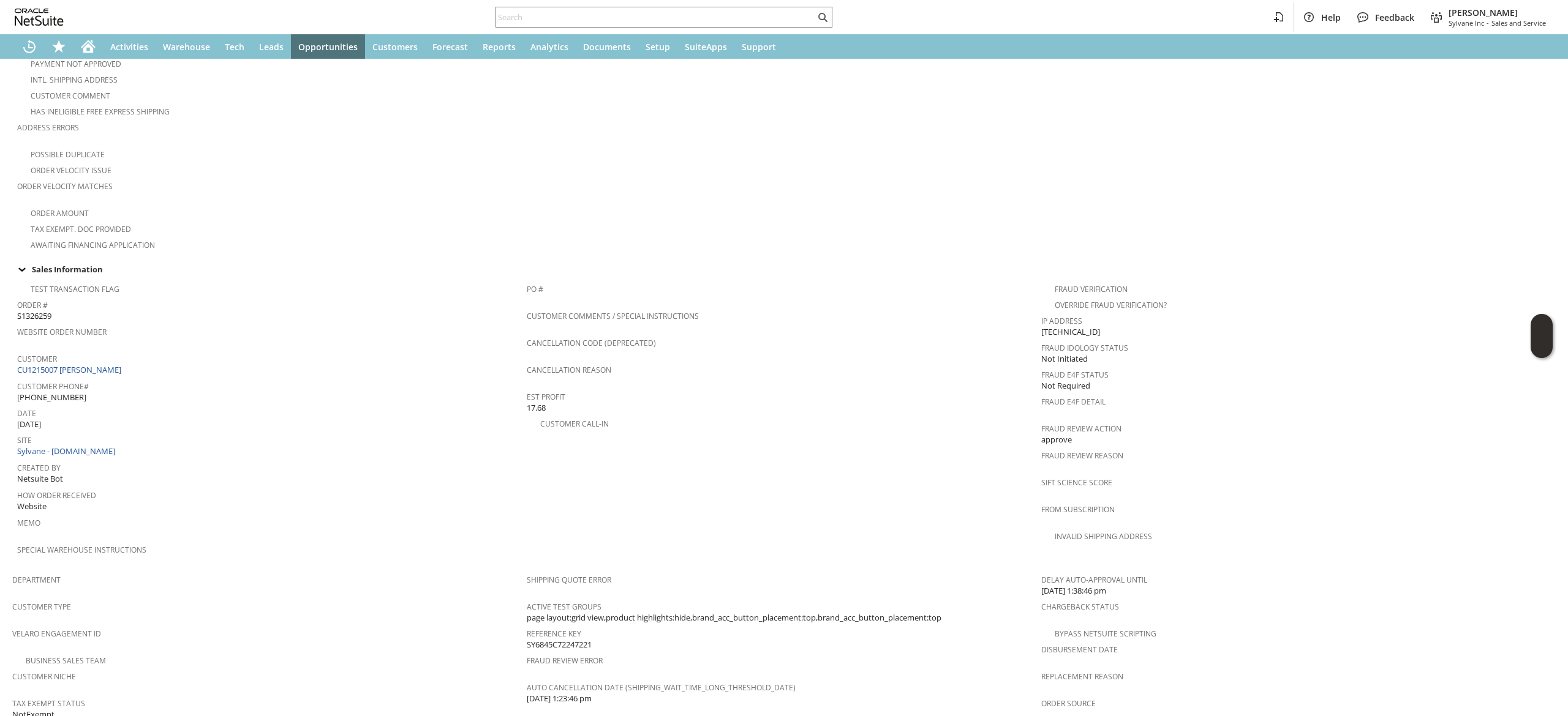
scroll to position [137, 0]
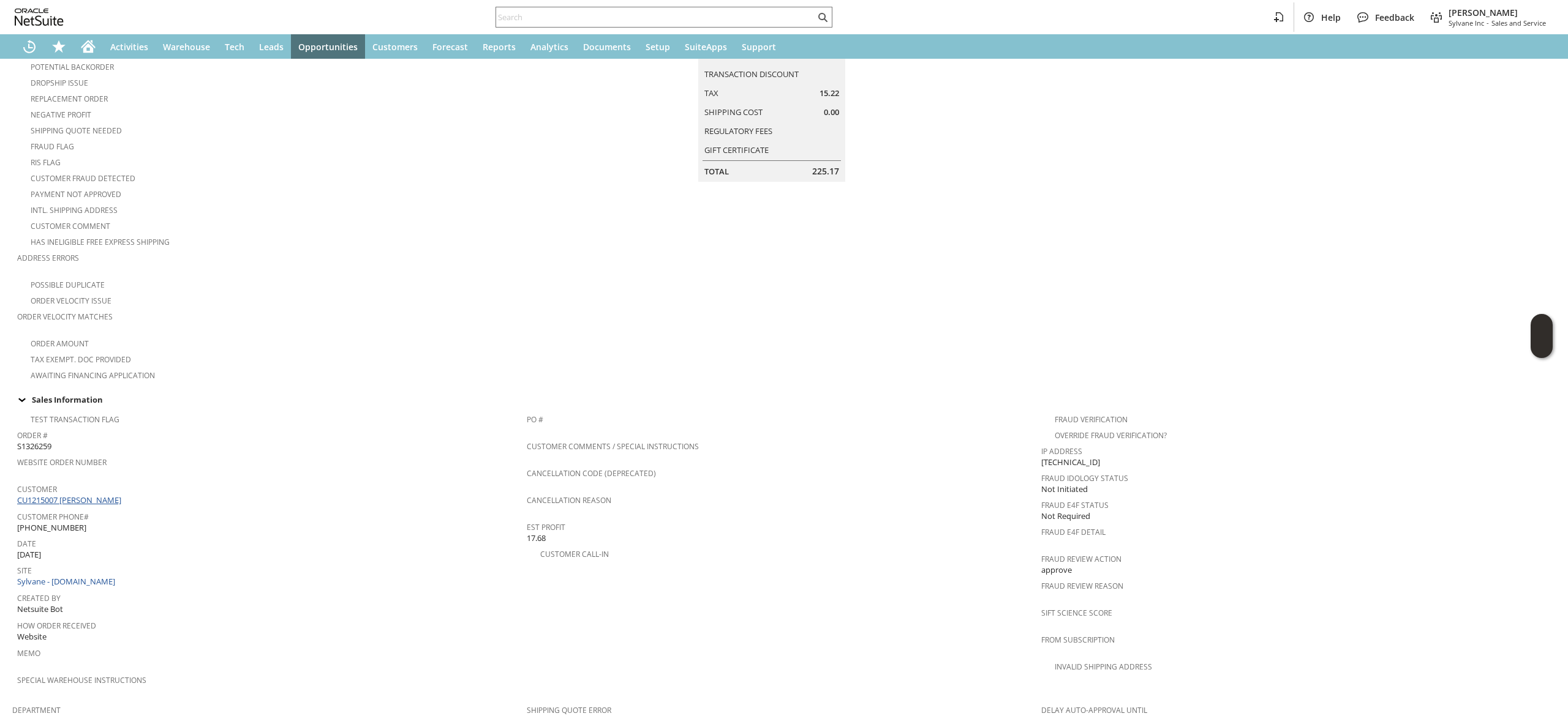
click at [103, 494] on link "CU1215007 Ronald Rippner" at bounding box center [70, 499] width 107 height 11
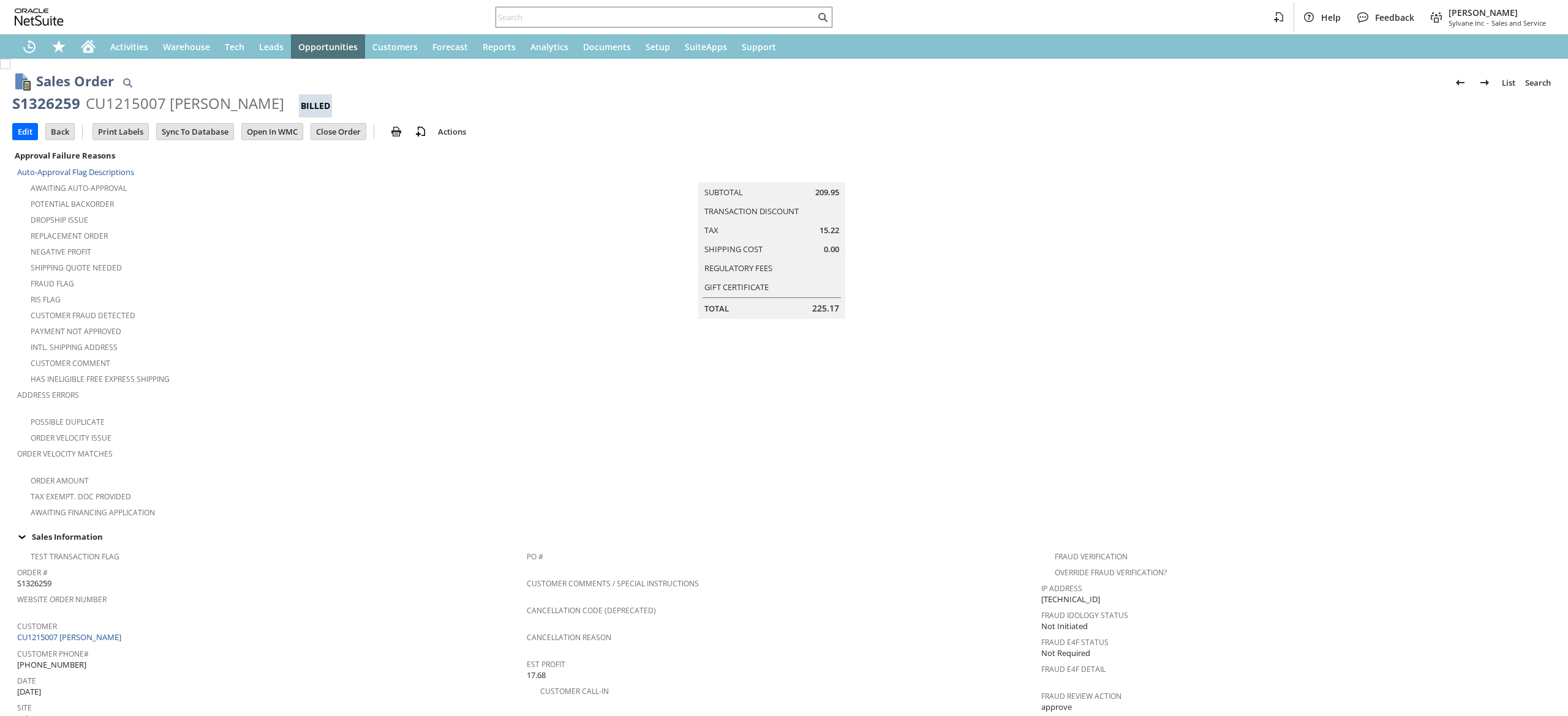
scroll to position [593, 0]
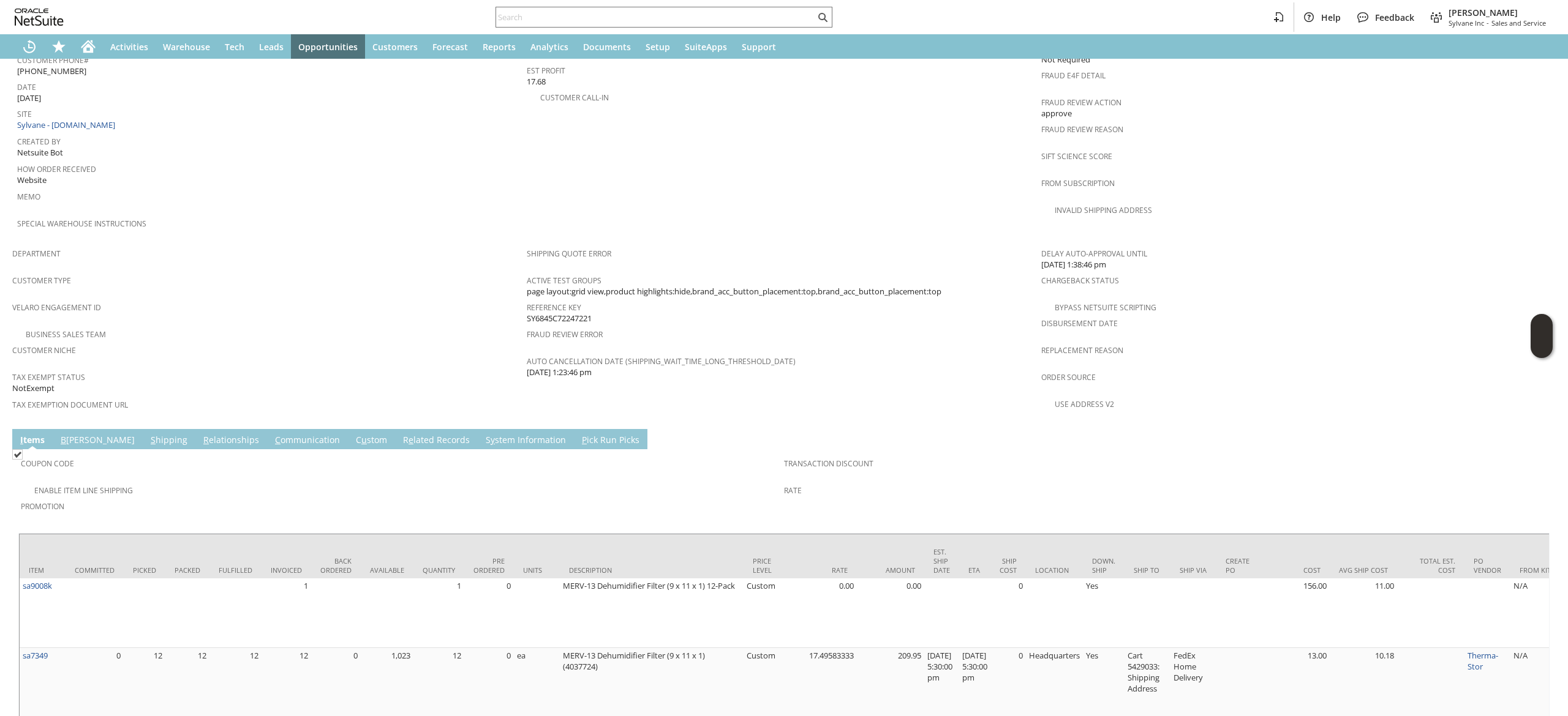
click at [267, 429] on td "C ommunication" at bounding box center [307, 439] width 81 height 20
click at [263, 449] on td "Coupon Code Enable Item Line Shipping Promotion Transaction Discount Rate" at bounding box center [784, 488] width 1531 height 78
click at [272, 434] on link "C ommunication" at bounding box center [307, 440] width 71 height 13
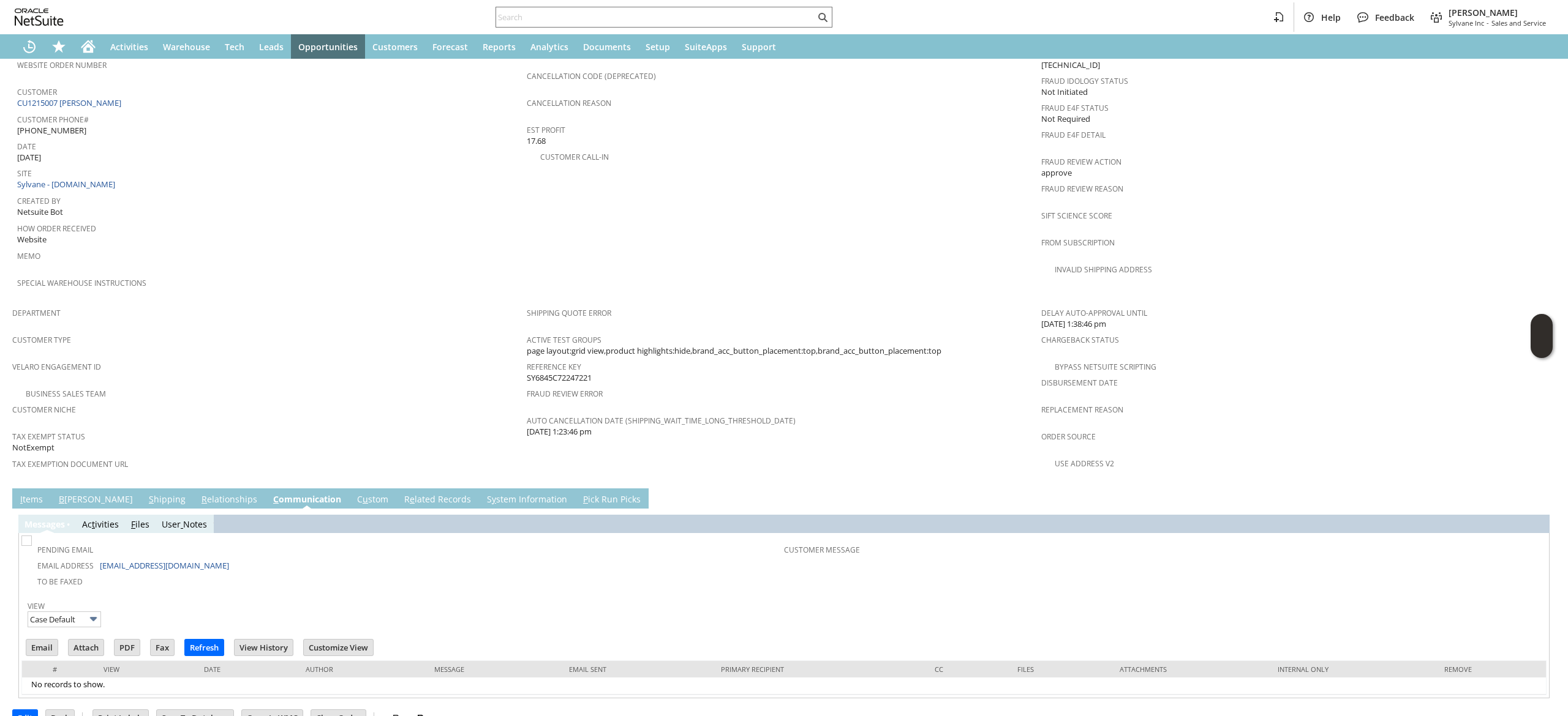
scroll to position [0, 0]
drag, startPoint x: 229, startPoint y: 535, endPoint x: 123, endPoint y: 536, distance: 106.0
click at [98, 557] on td "Email Address ronaldrippner@yahoo.com" at bounding box center [404, 565] width 760 height 16
drag, startPoint x: 140, startPoint y: 536, endPoint x: 147, endPoint y: 537, distance: 7.1
copy td "ronaldrippner@yahoo.com"
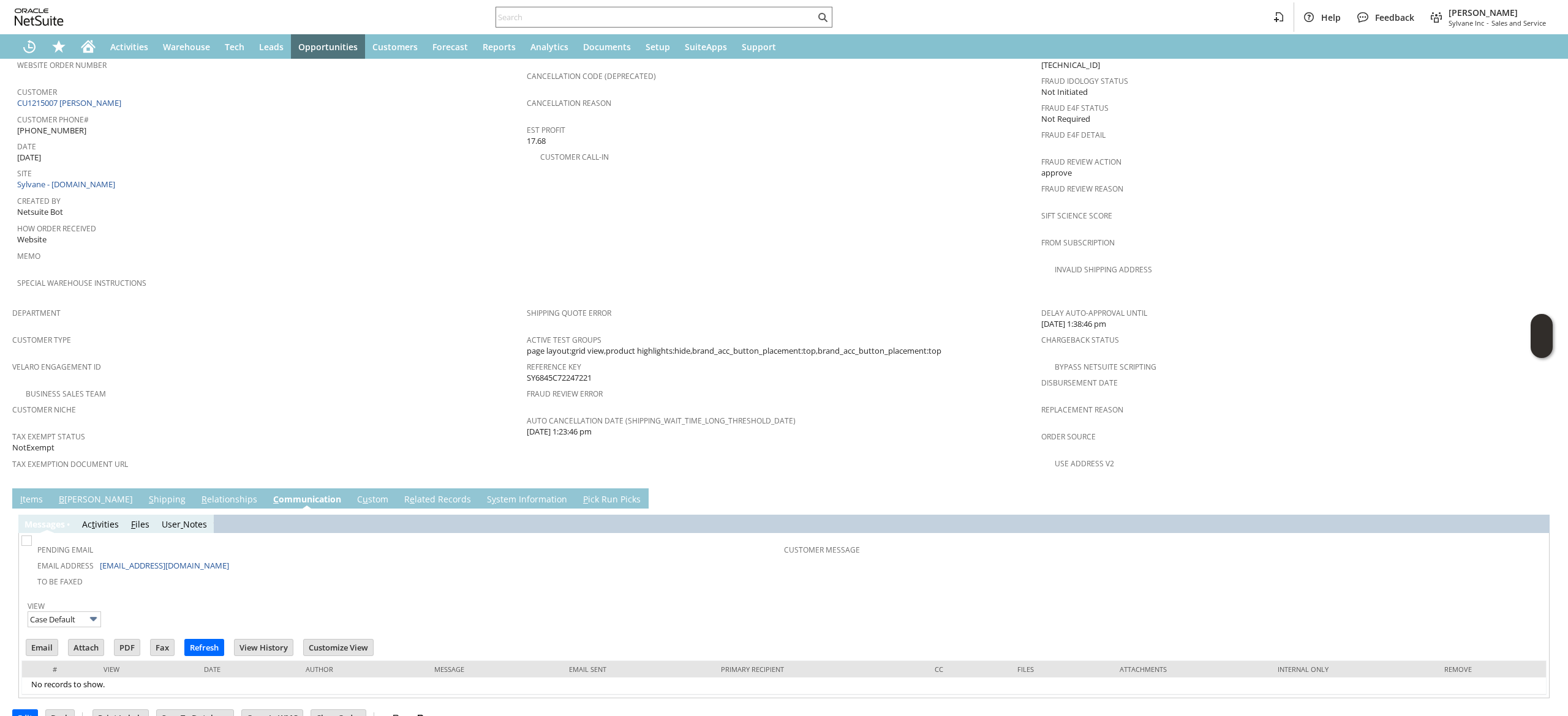
click at [662, 3] on div "Help Feedback Devin Carswell Sylvane Inc - Sales and Service" at bounding box center [784, 17] width 1568 height 34
click at [666, 12] on input "text" at bounding box center [655, 17] width 319 height 15
paste input "ronaldrippner@yahoo.com"
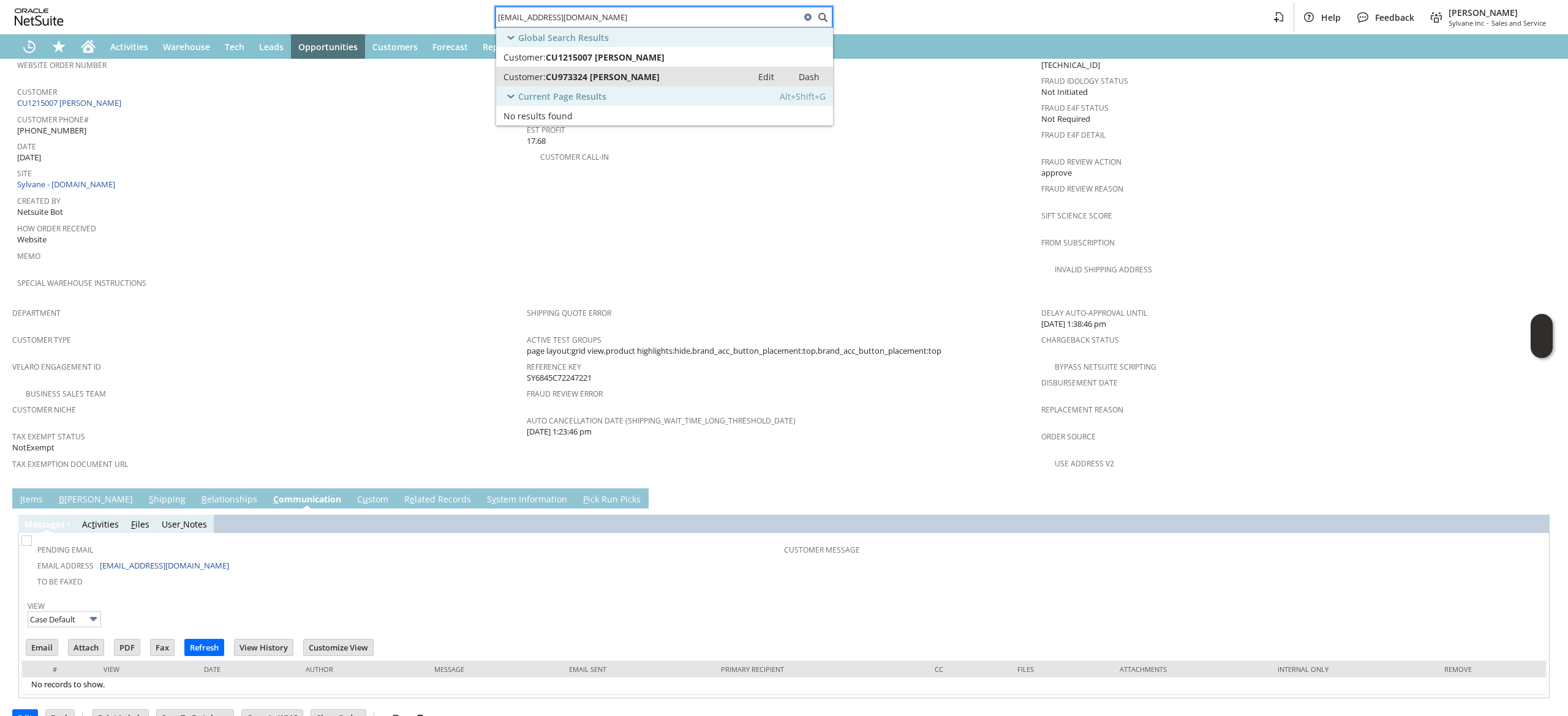
type input "ronaldrippner@yahoo.com"
click at [662, 80] on div "Customer: CU973324 Ronald Rippner" at bounding box center [624, 77] width 241 height 12
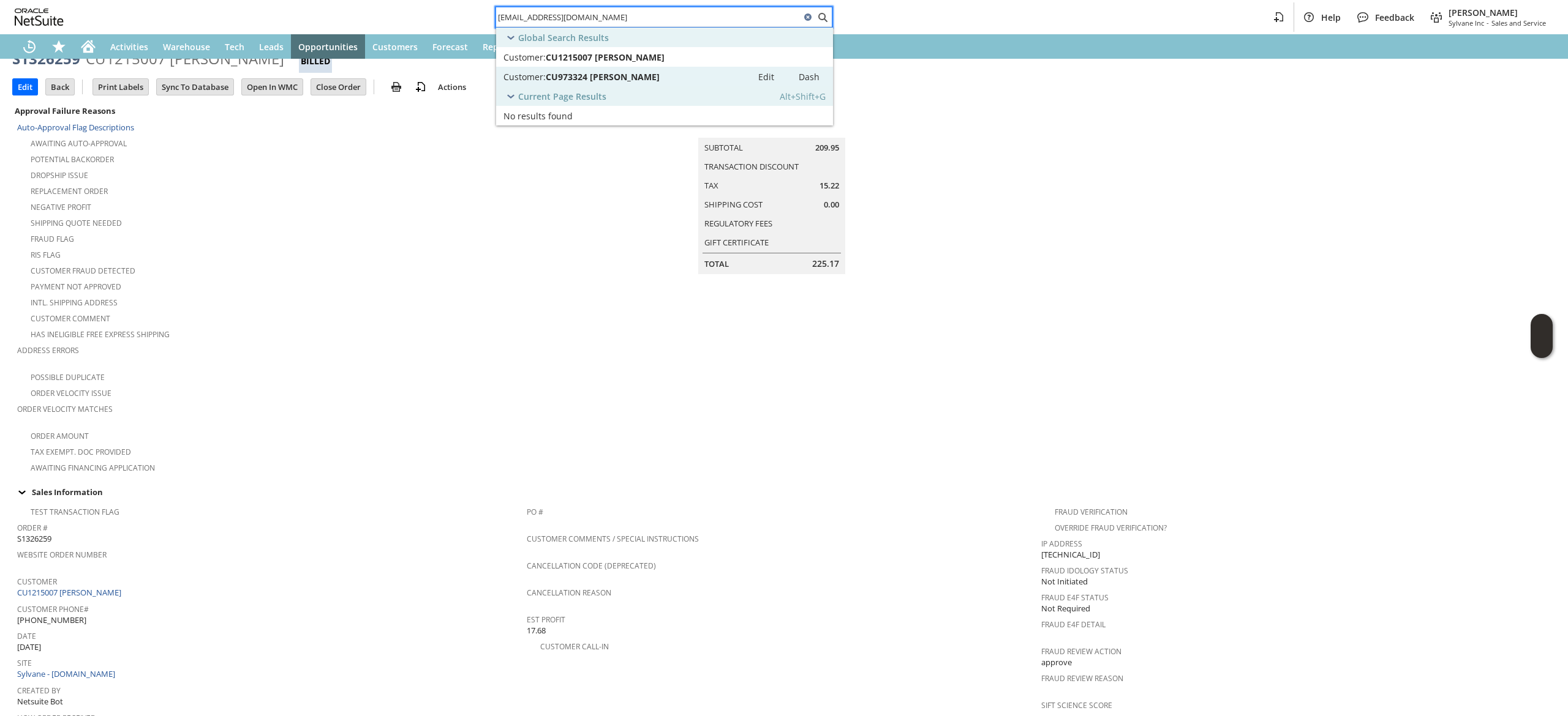
scroll to position [412, 0]
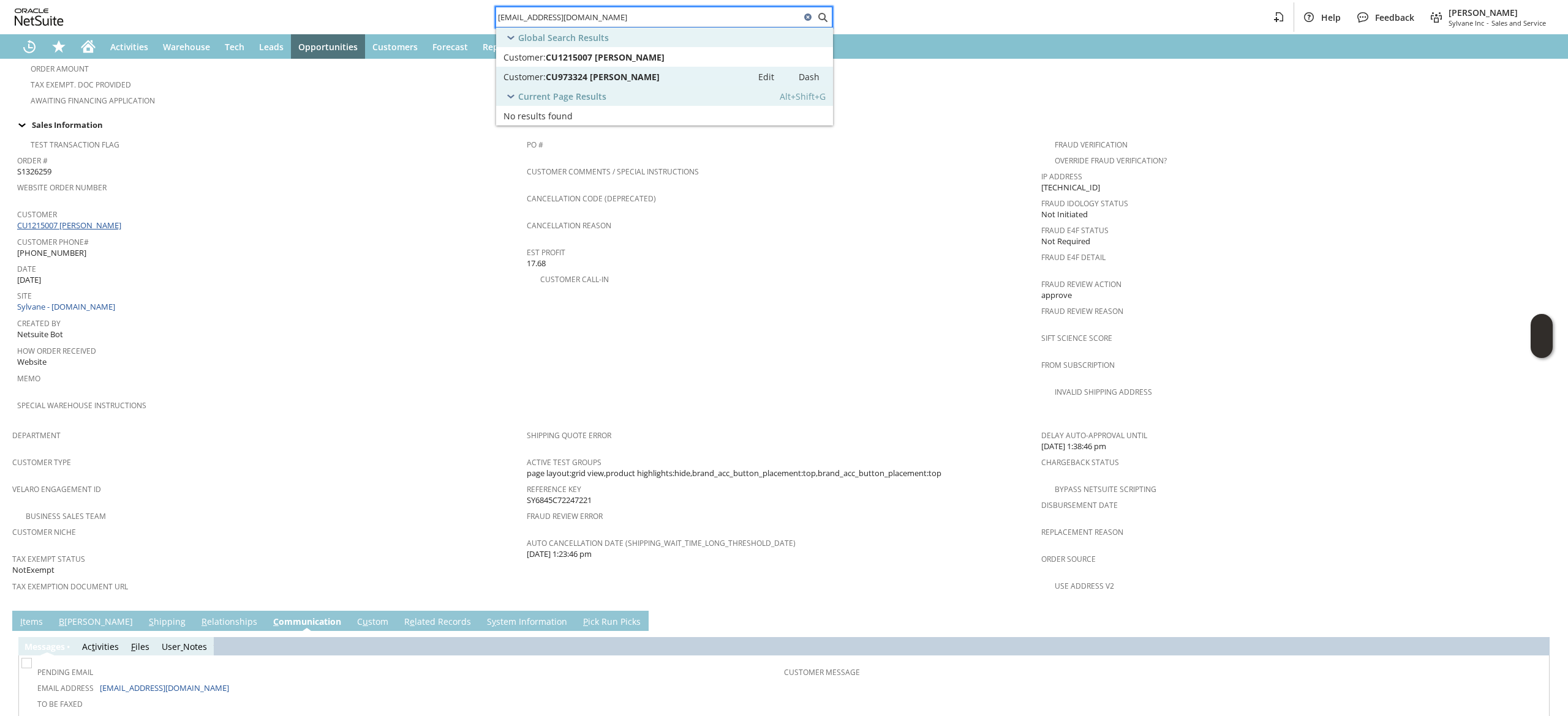
click at [101, 219] on link "CU1215007 Ronald Rippner" at bounding box center [70, 224] width 107 height 11
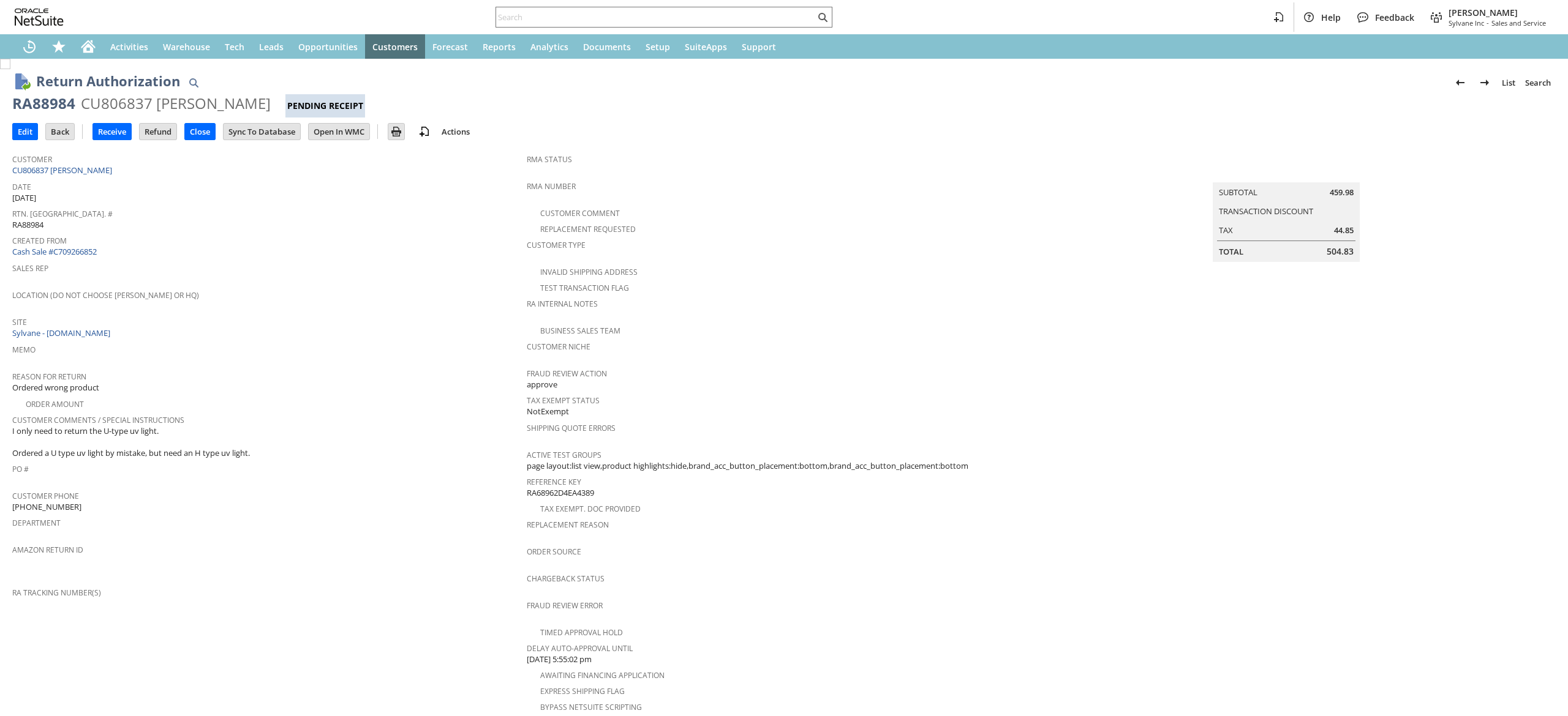
scroll to position [299, 0]
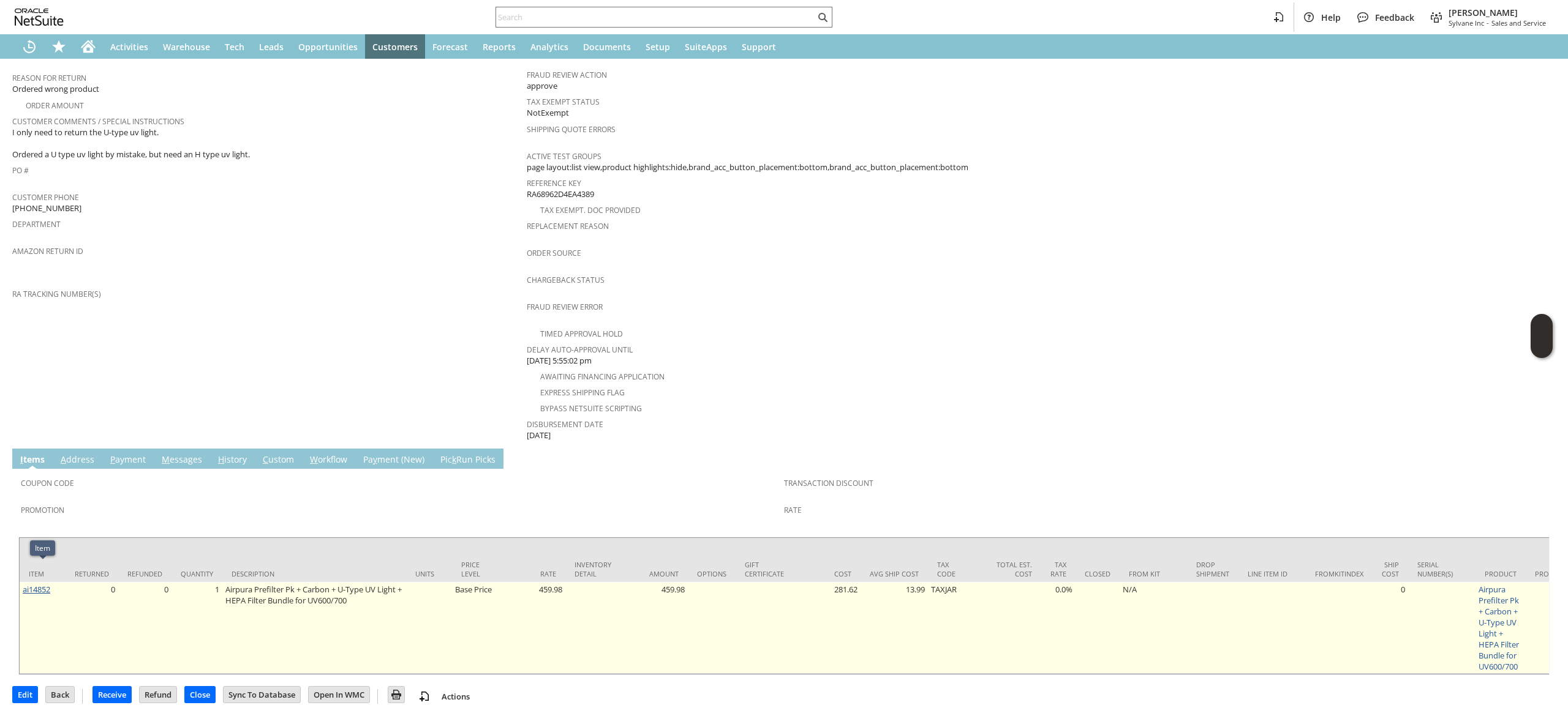
click at [37, 584] on link "ai14852" at bounding box center [36, 589] width 27 height 11
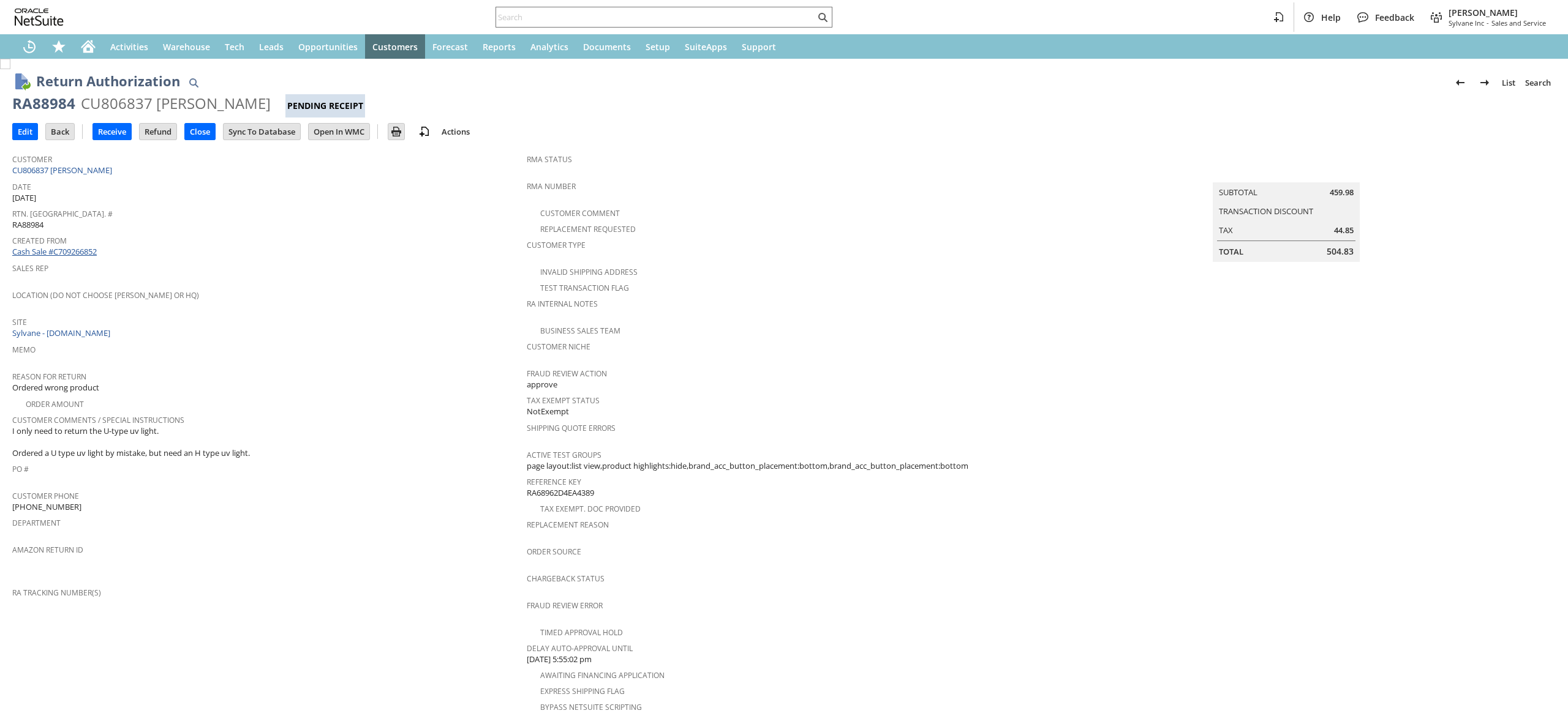
click at [80, 249] on link "Cash Sale #C709266852" at bounding box center [55, 251] width 84 height 11
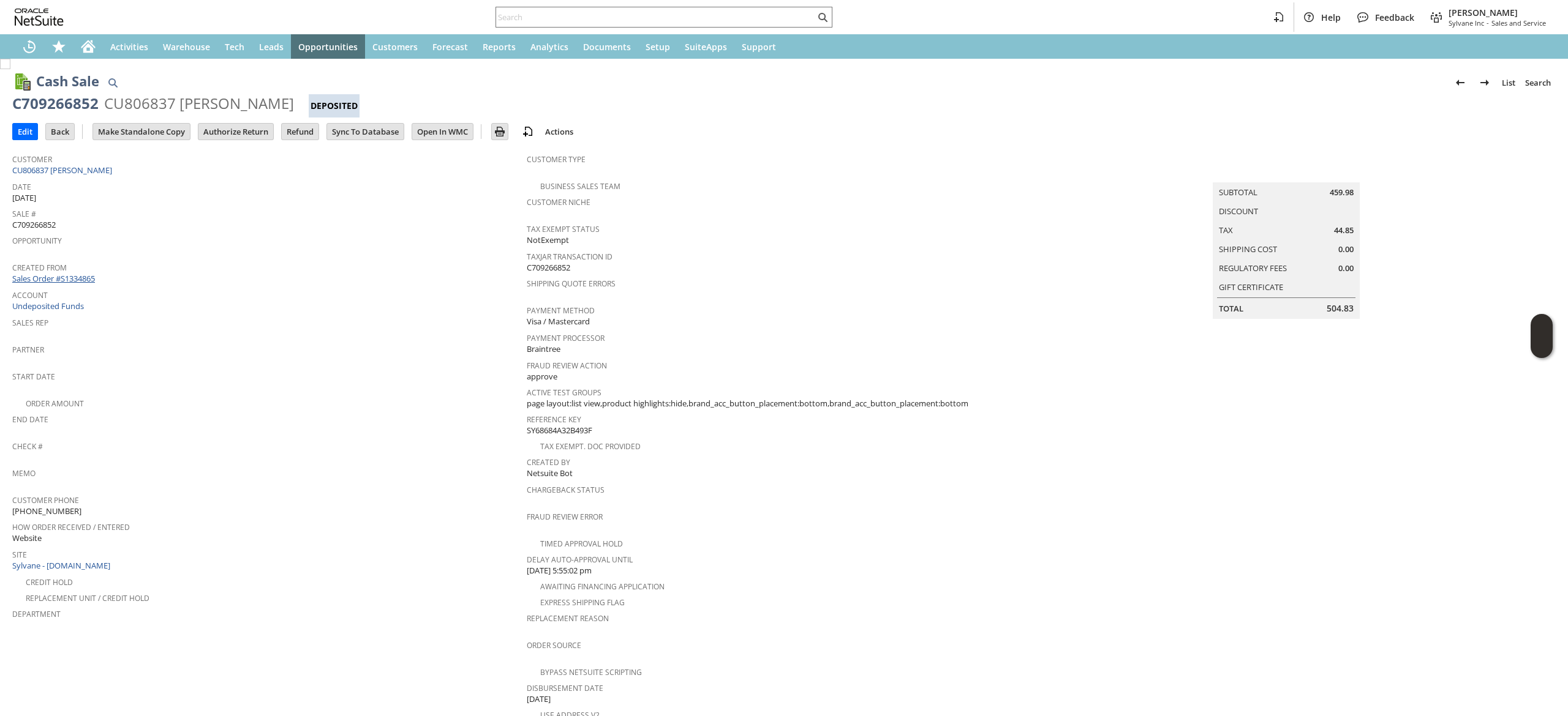
click at [79, 276] on link "Sales Order #S1334865" at bounding box center [55, 278] width 86 height 11
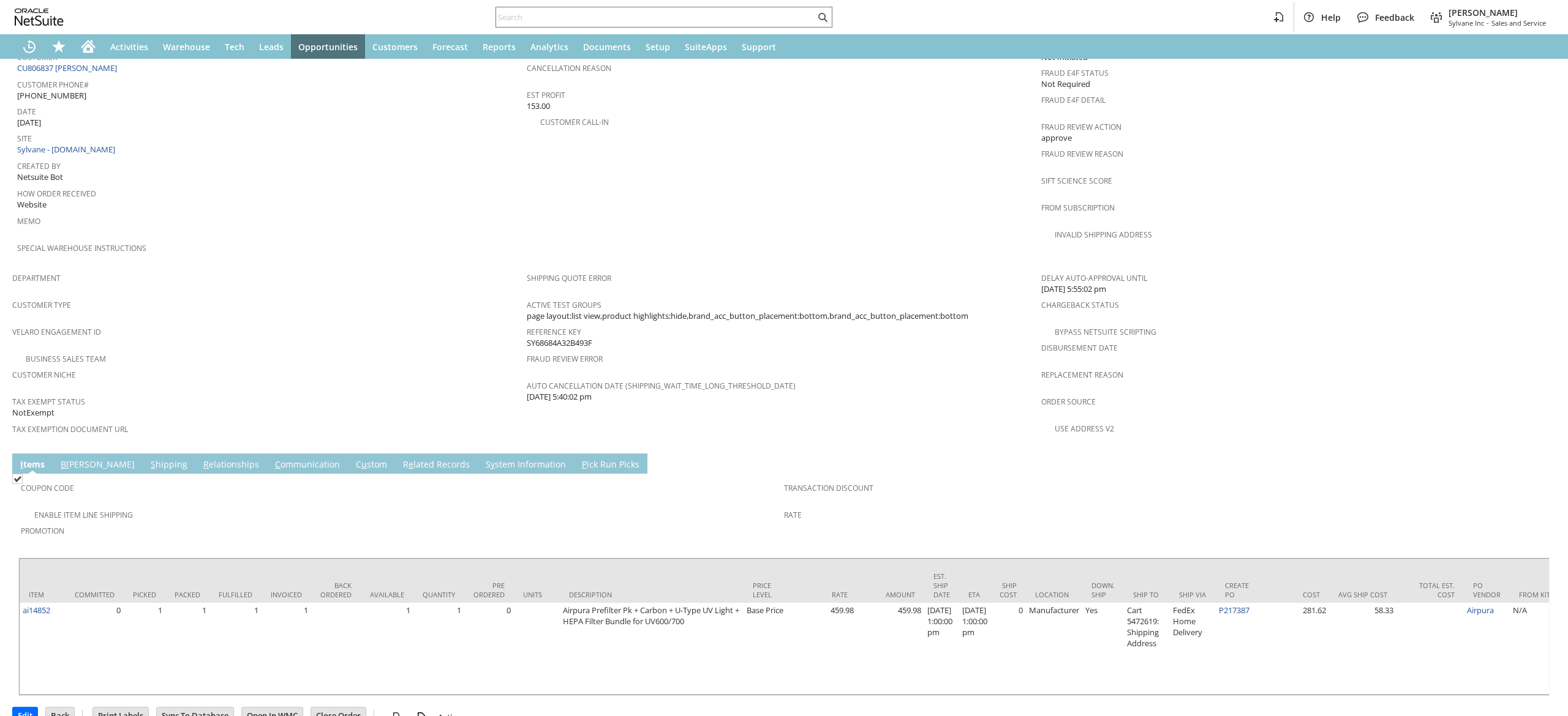
scroll to position [580, 0]
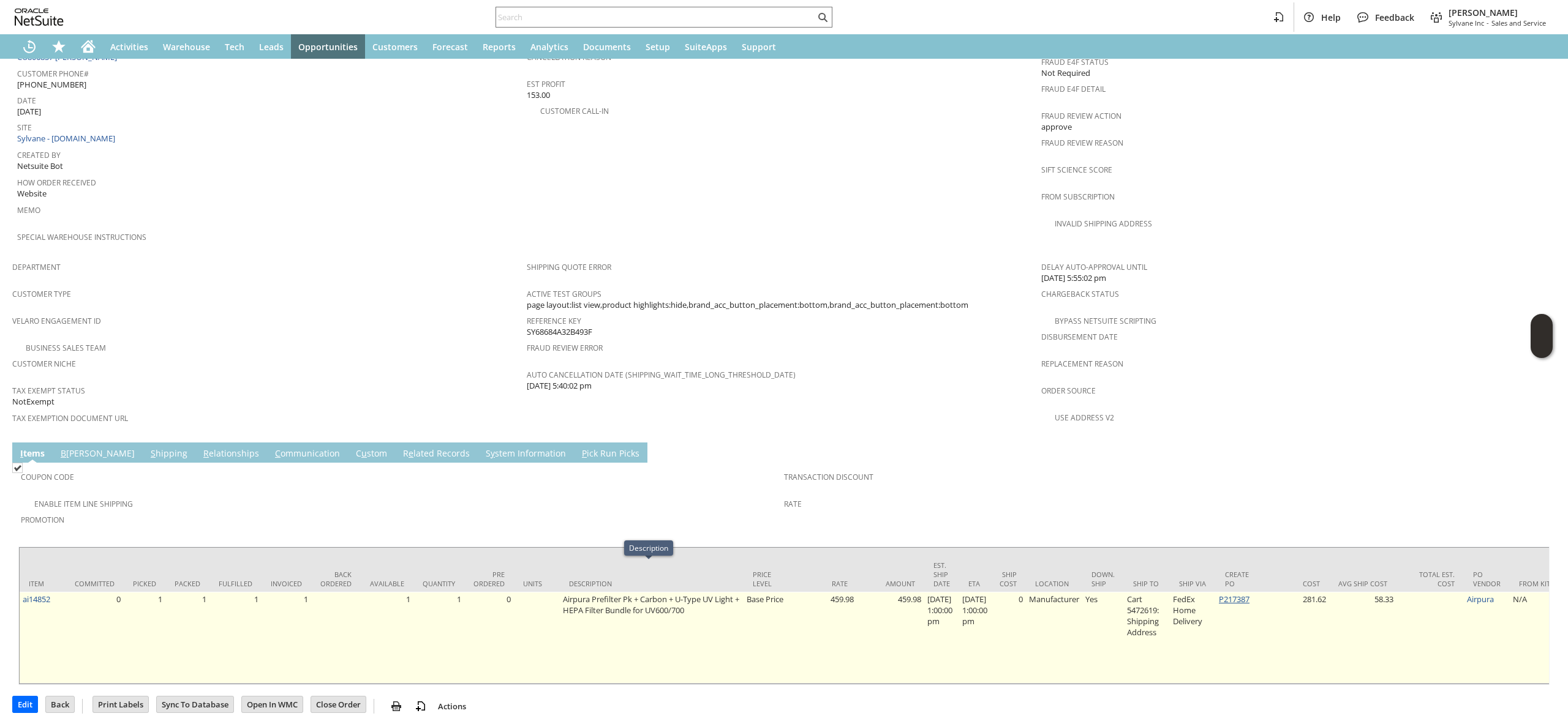
click at [1244, 593] on link "P217387" at bounding box center [1233, 598] width 31 height 11
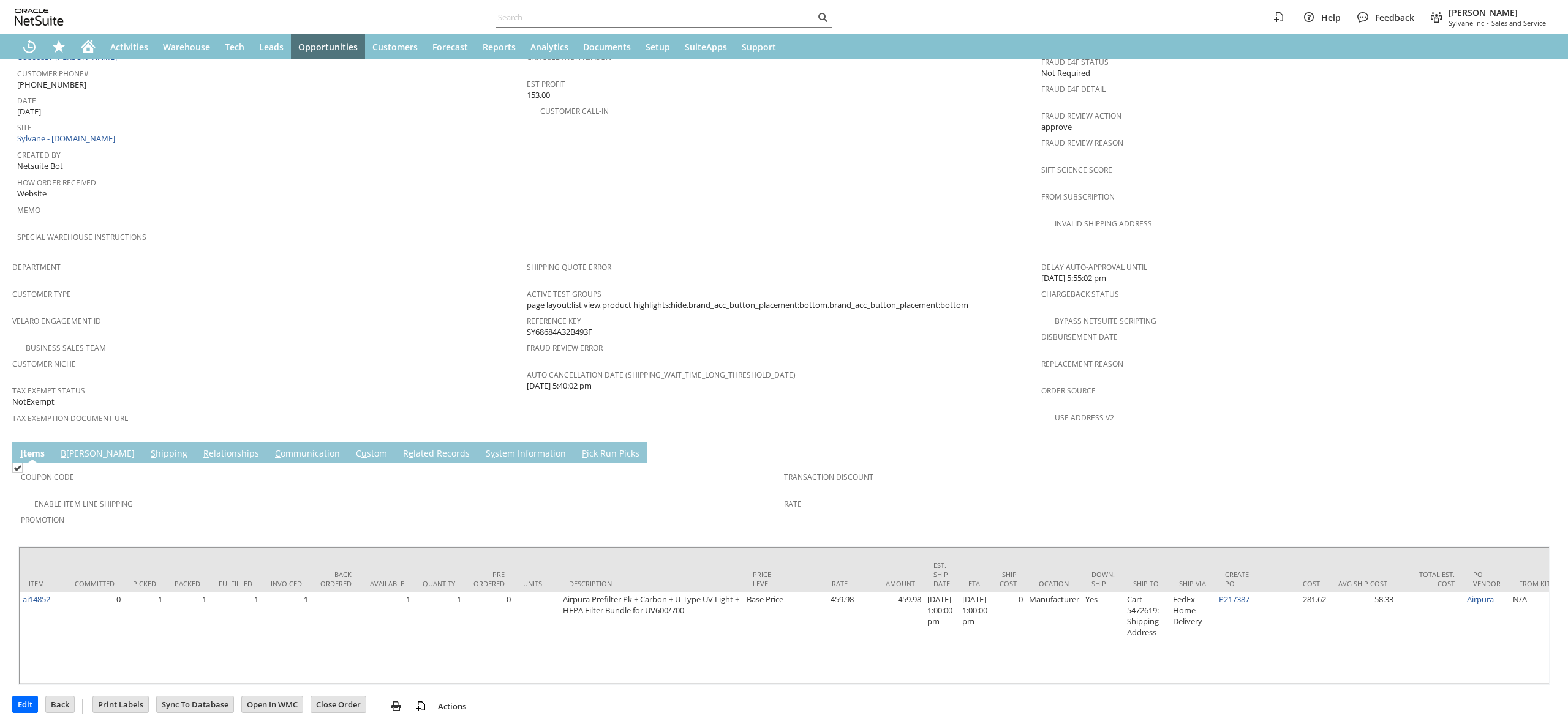
click at [275, 447] on span "C" at bounding box center [277, 453] width 6 height 12
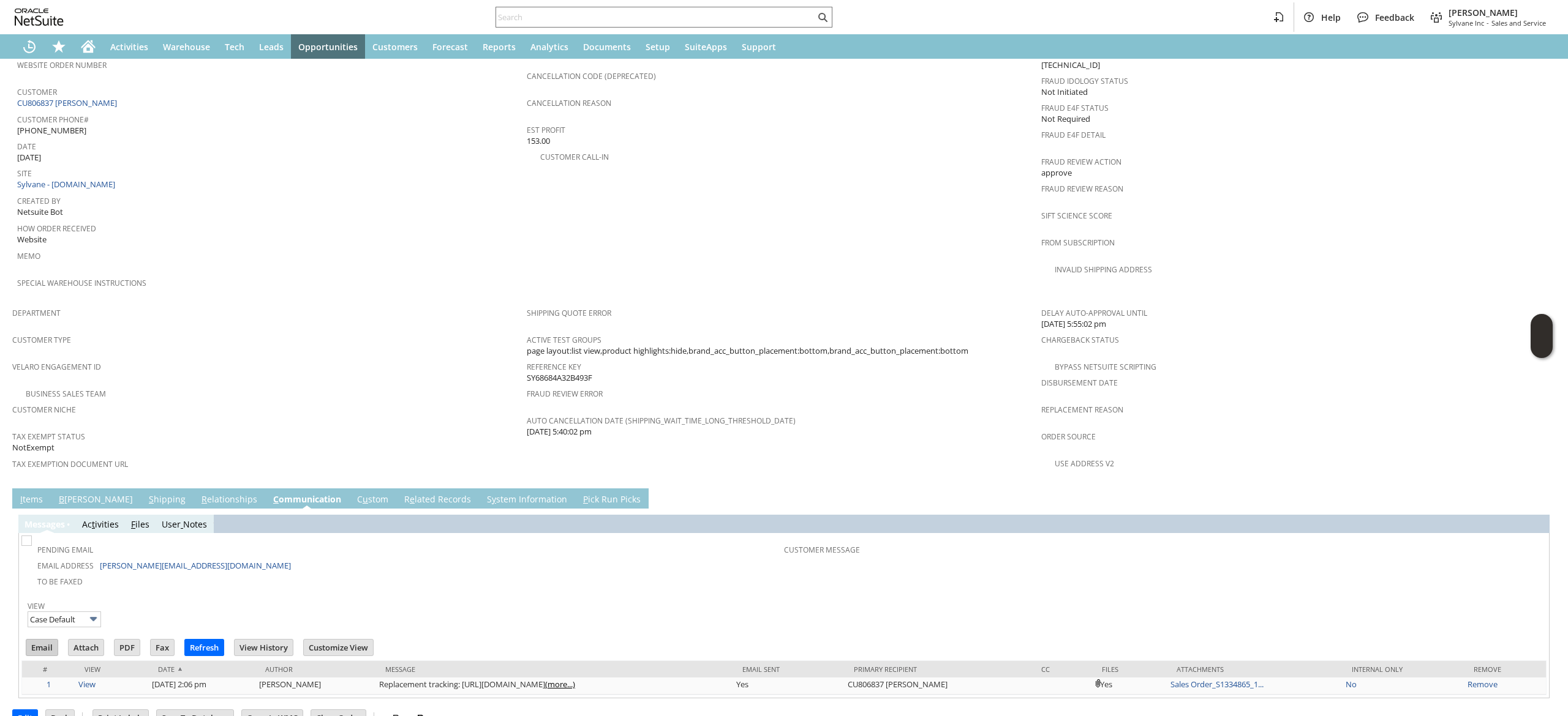
click at [46, 640] on input "Email" at bounding box center [42, 647] width 31 height 16
click at [91, 48] on icon "Home" at bounding box center [89, 47] width 10 height 9
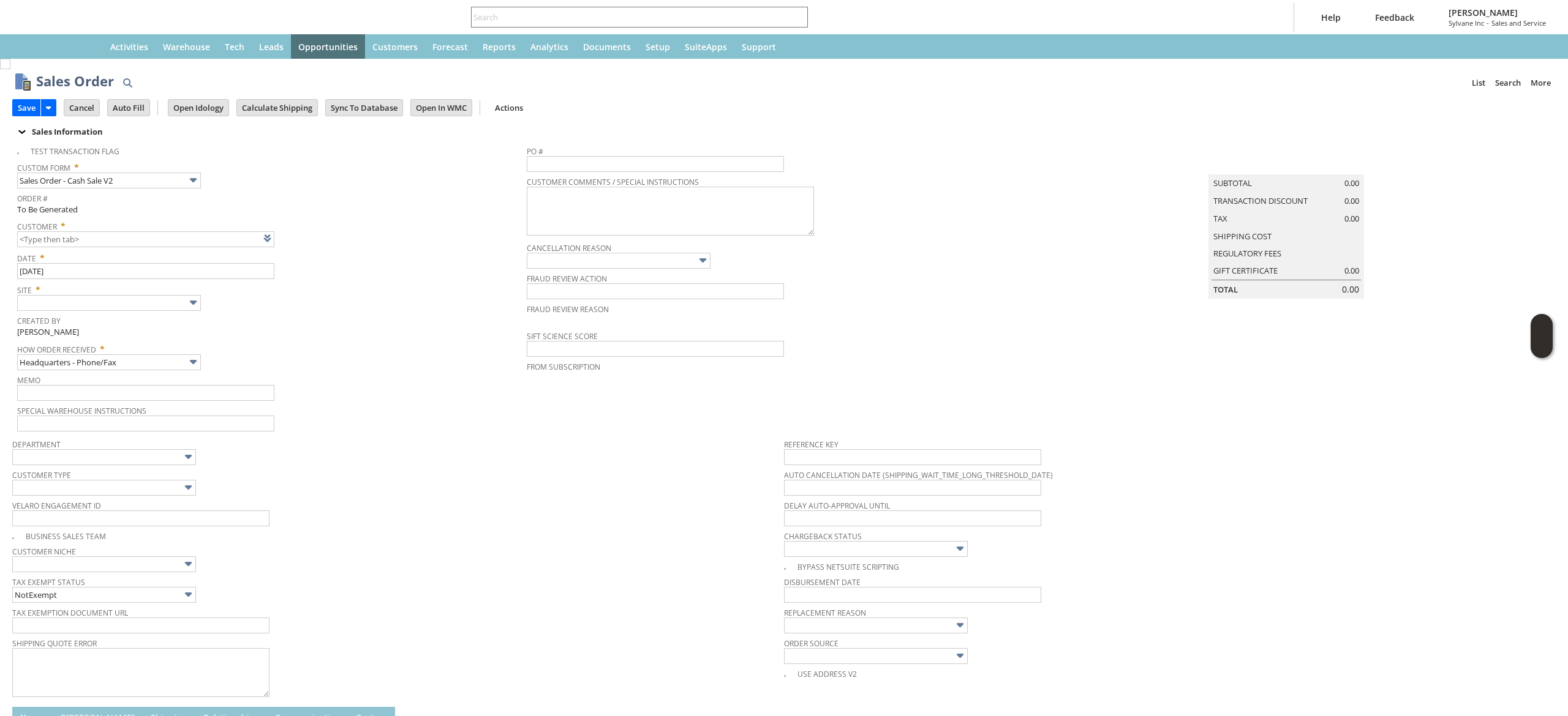
type input "Intelligent Recommendations ⁰"
click at [281, 243] on link at bounding box center [282, 238] width 13 height 13
drag, startPoint x: 1406, startPoint y: 509, endPoint x: 1353, endPoint y: 444, distance: 83.9
click at [1409, 509] on span "Delay Auto-Approval Until" at bounding box center [1166, 503] width 765 height 13
type input "CU1237456 [PERSON_NAME]"
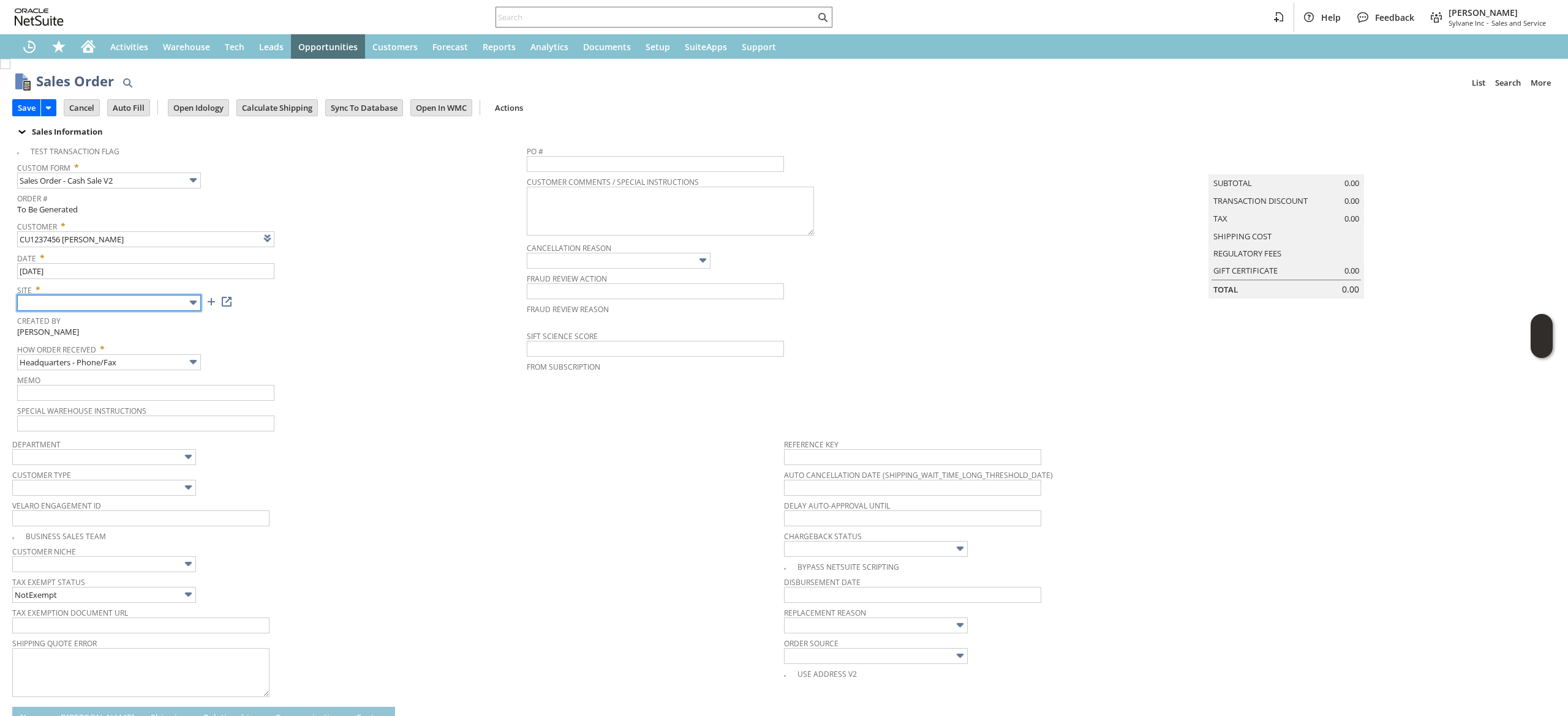
click at [142, 297] on input "text" at bounding box center [109, 302] width 184 height 16
drag, startPoint x: 136, startPoint y: 358, endPoint x: 126, endPoint y: 363, distance: 11.2
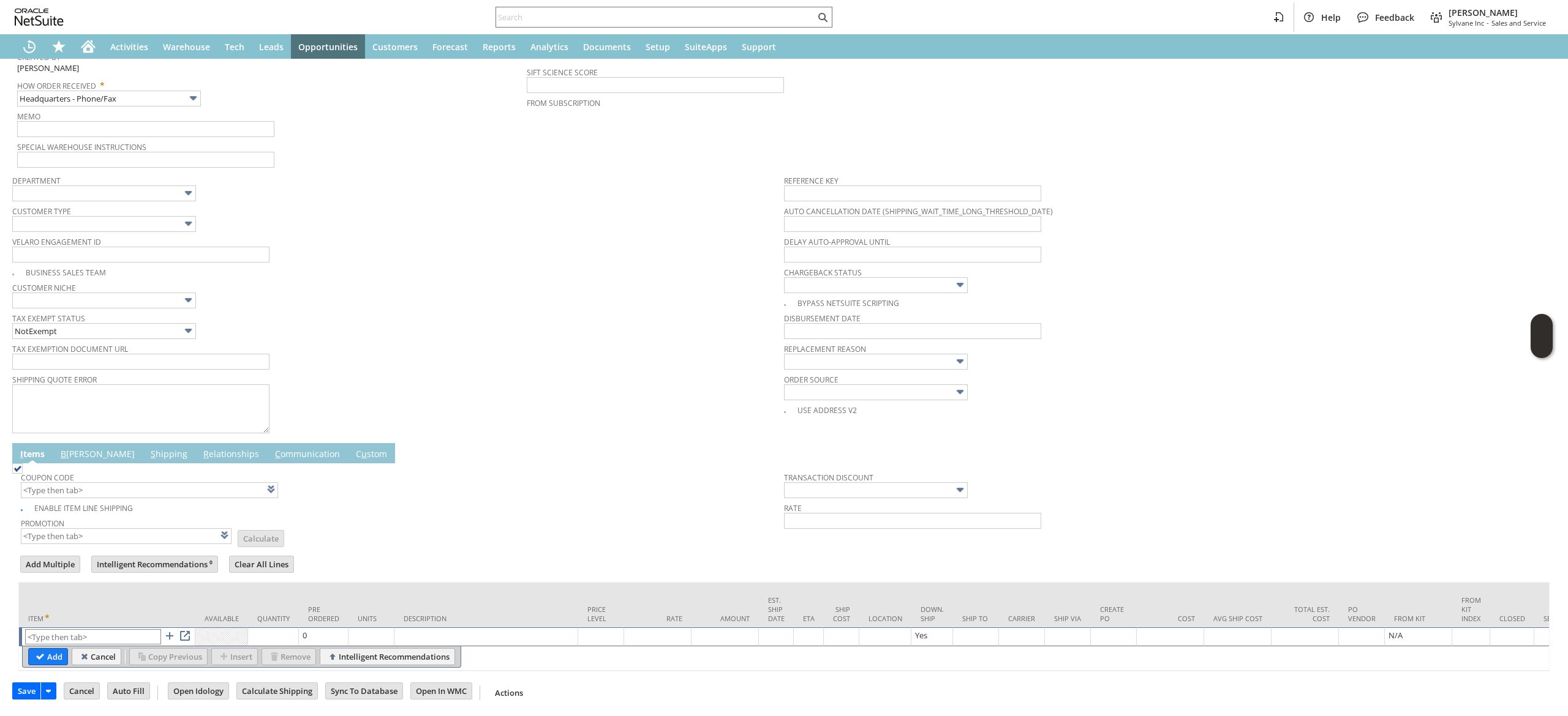
paste input "au1365"
type input "au1365"
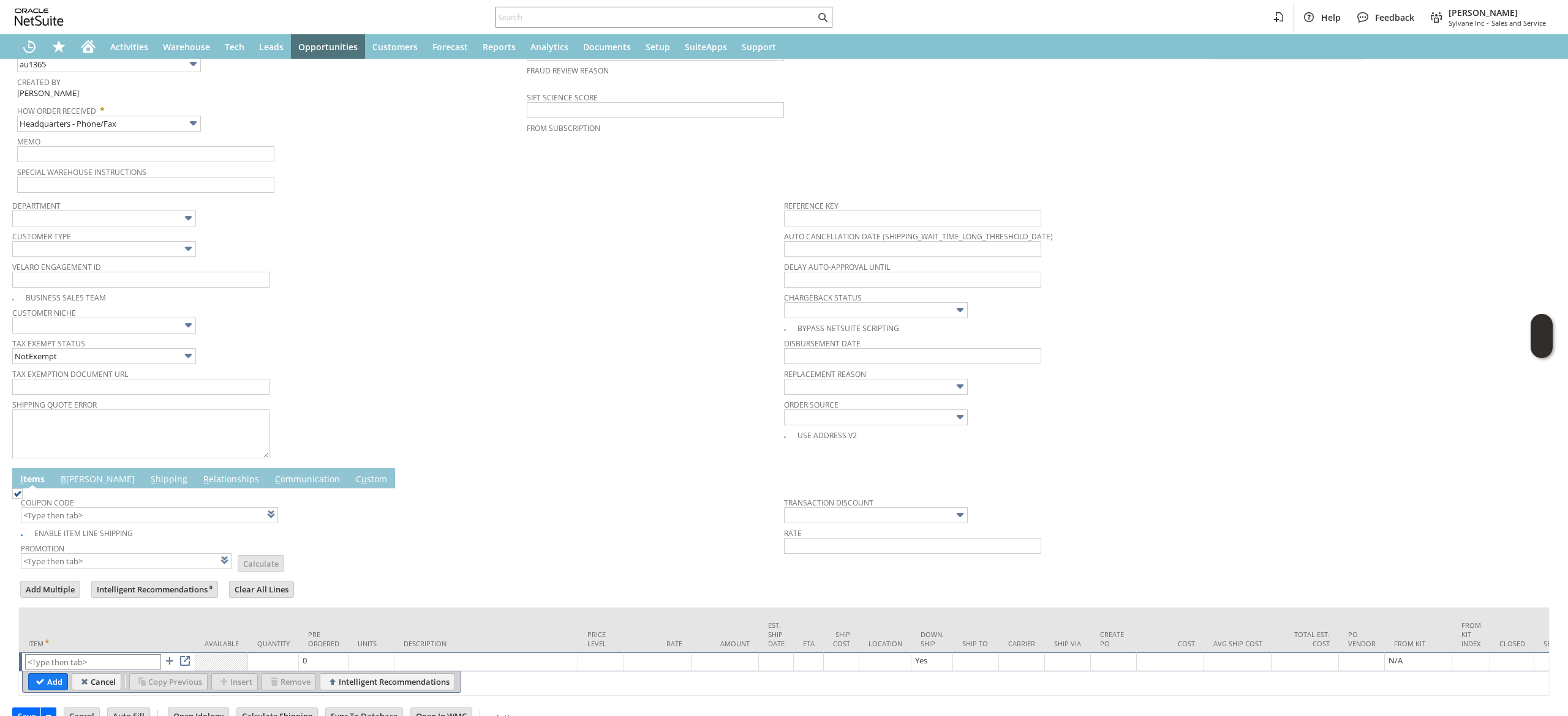
click at [82, 617] on td "Item" at bounding box center [107, 630] width 176 height 45
click at [86, 652] on td "Item" at bounding box center [107, 630] width 176 height 45
click at [86, 663] on input "text" at bounding box center [93, 661] width 136 height 15
paste input "au1365"
type input "au1365"
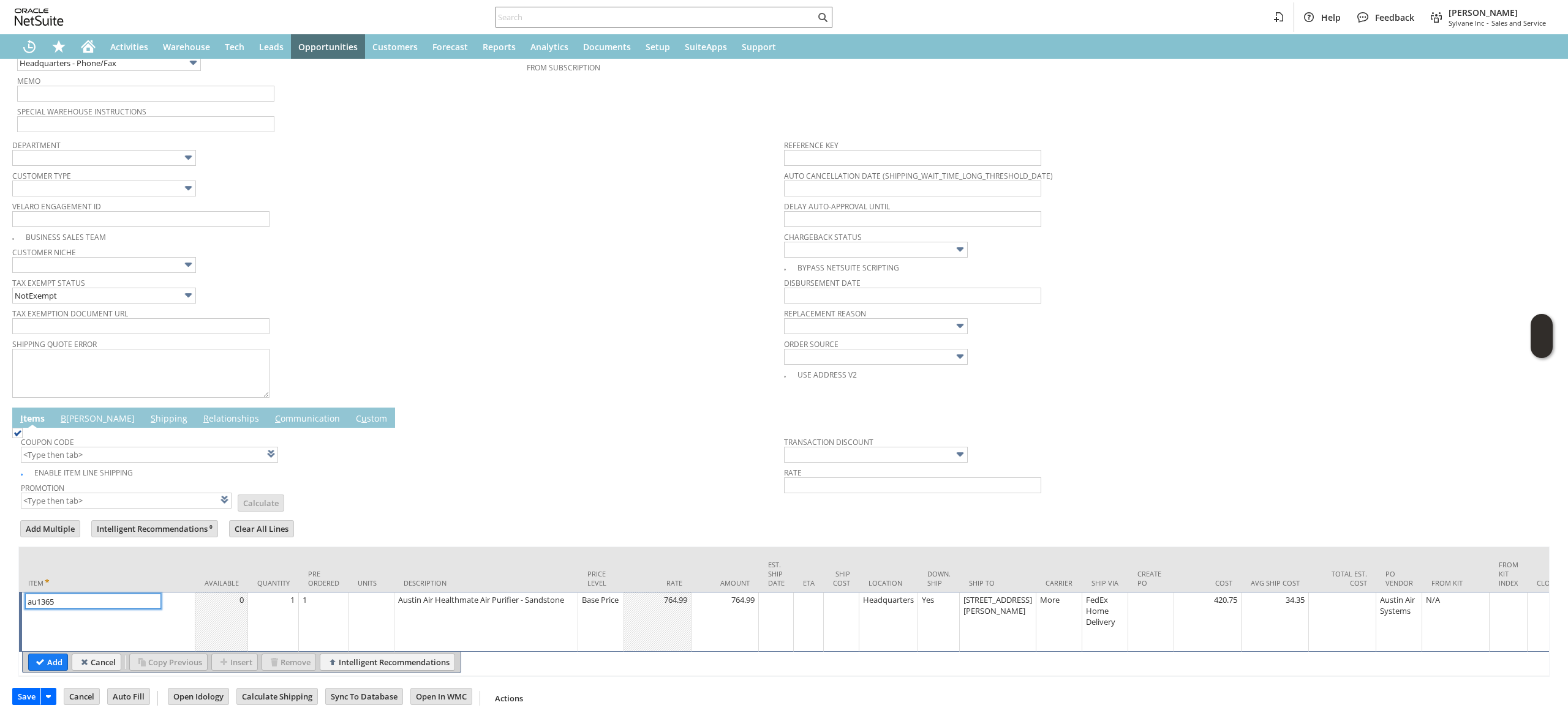
scroll to position [325, 0]
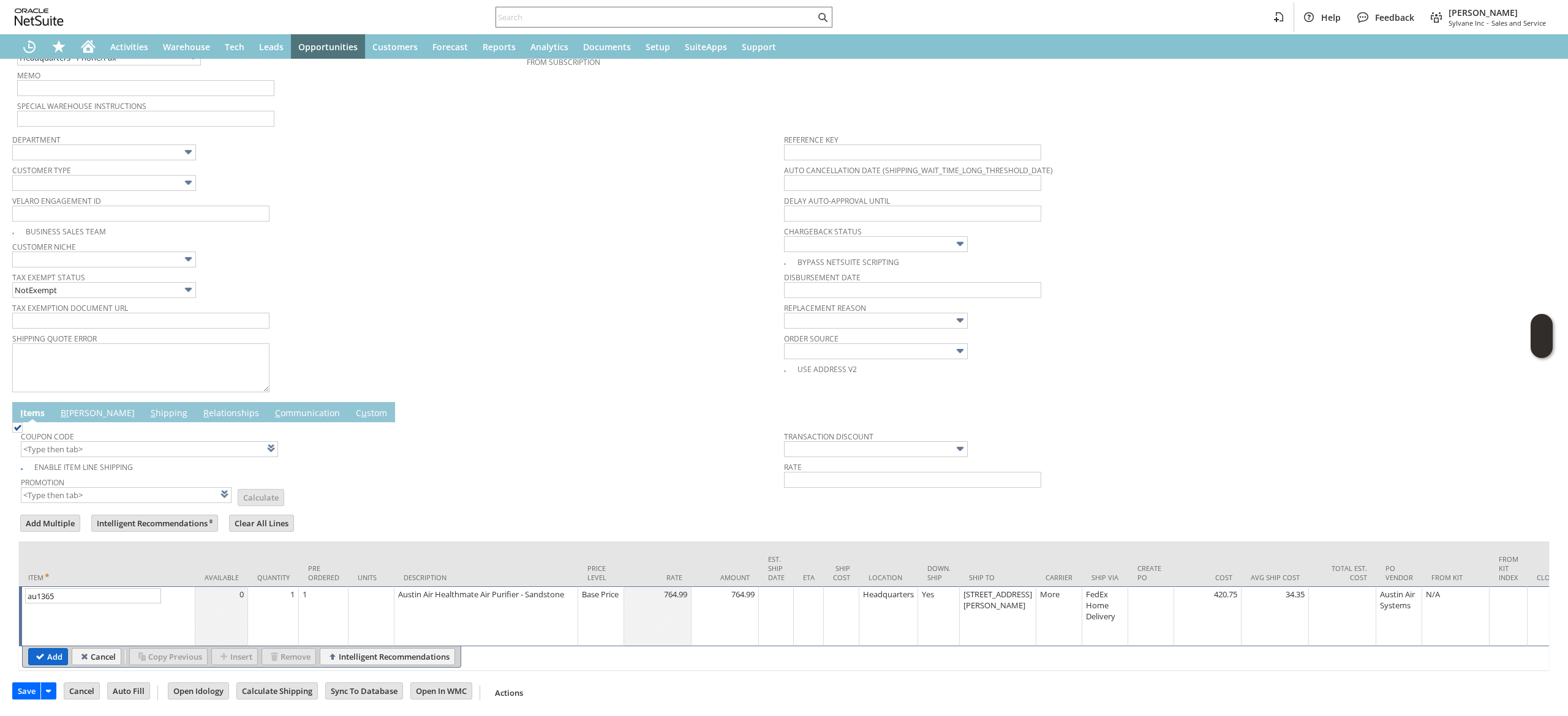
drag, startPoint x: 58, startPoint y: 650, endPoint x: 50, endPoint y: 639, distance: 13.6
click at [60, 650] on div "Add Cancel Copy Previous Insert Remove Intelligent Recommendations" at bounding box center [1534, 657] width 3023 height 22
click at [50, 649] on input "Add" at bounding box center [48, 656] width 39 height 16
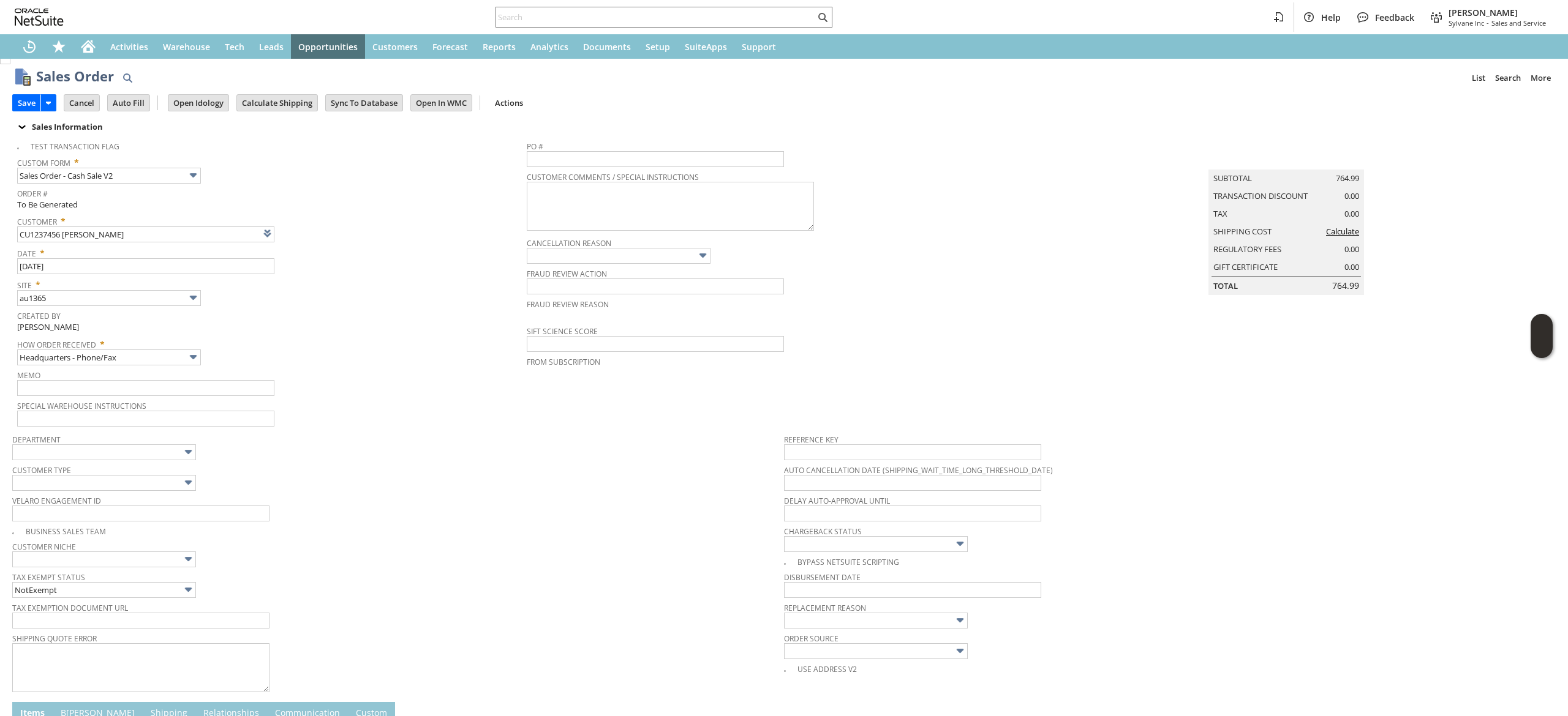
scroll to position [0, 0]
type input "Intelligent Recommendations¹⁰"
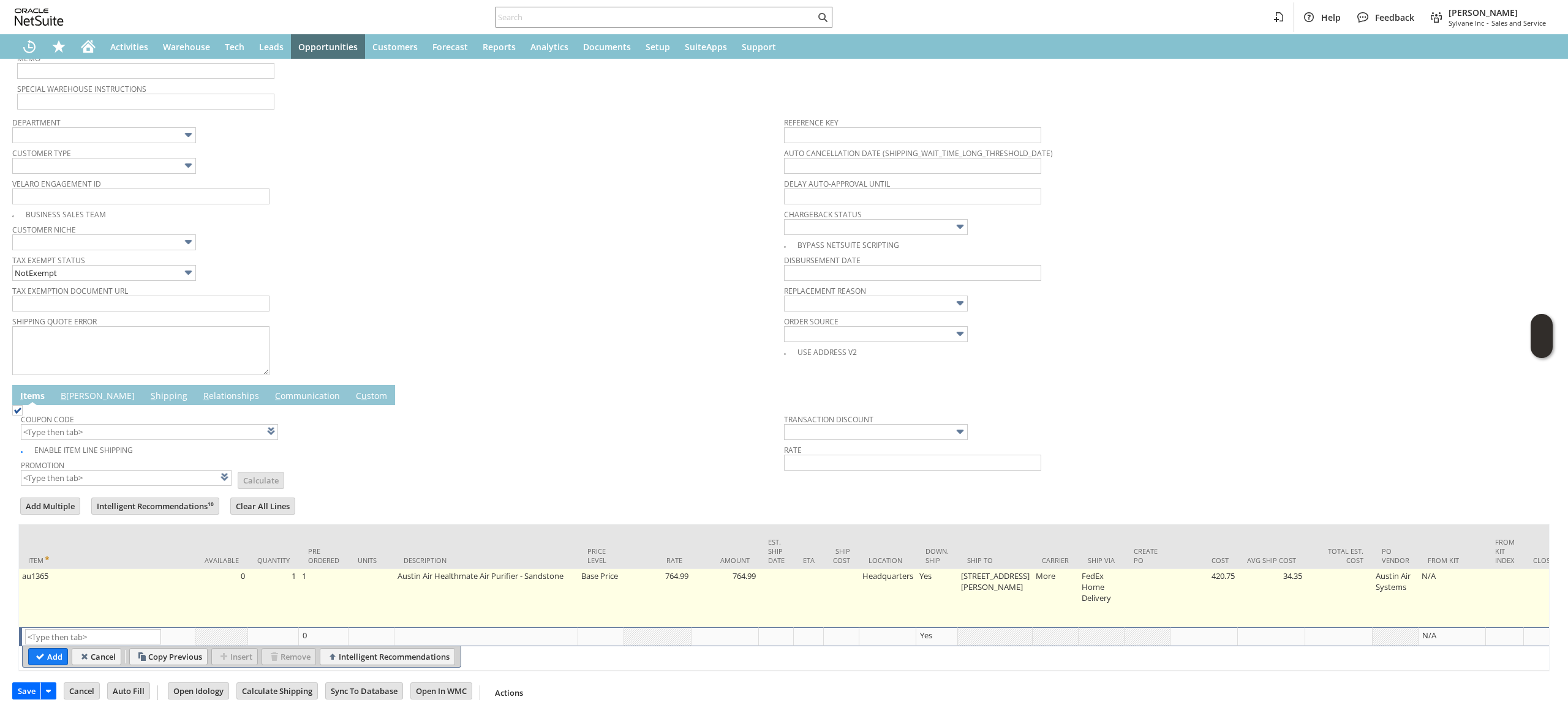
scroll to position [343, 0]
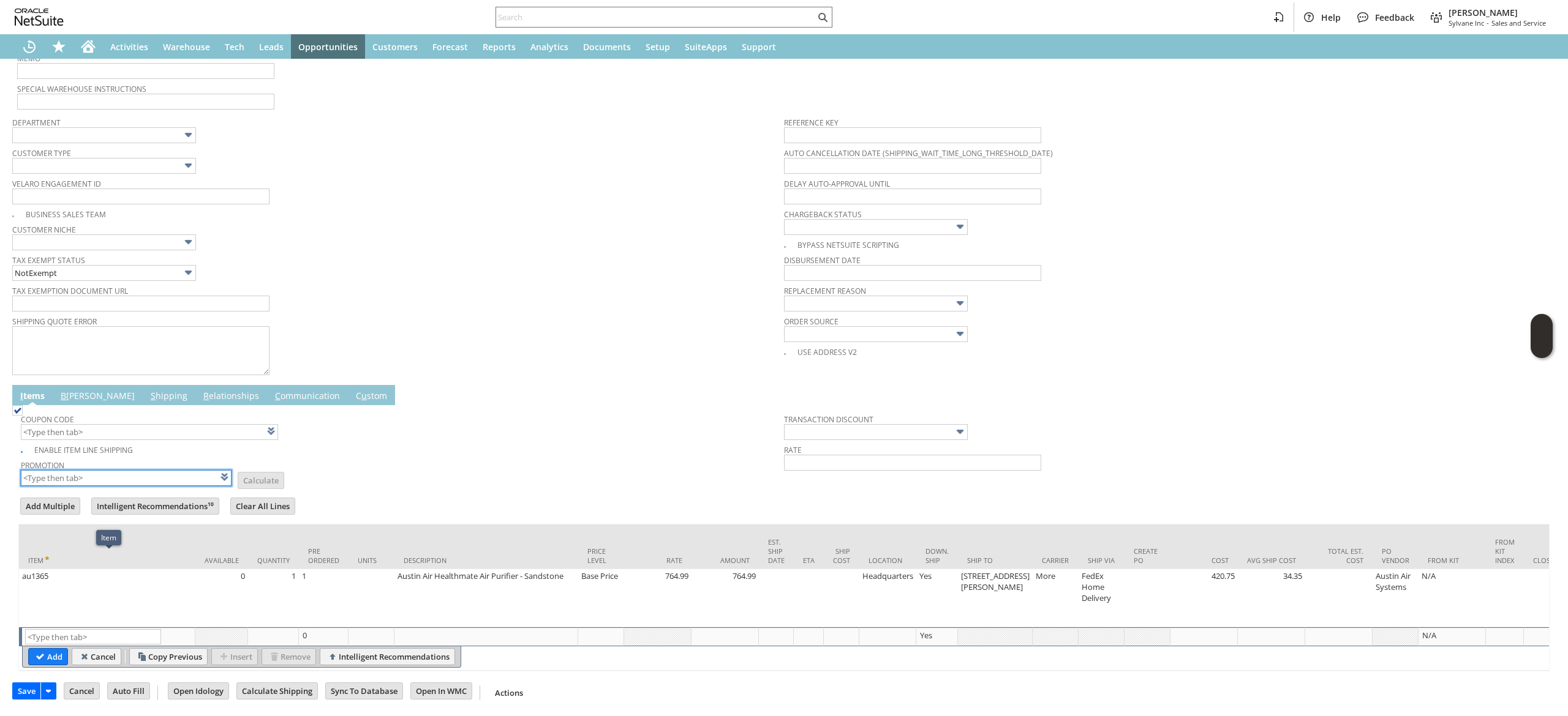
click at [176, 470] on input "text" at bounding box center [126, 478] width 210 height 16
type input "XA325"
click at [364, 441] on div "Enable Item Line Shipping" at bounding box center [402, 448] width 763 height 14
type input "XA325"
type input "Promo Code"
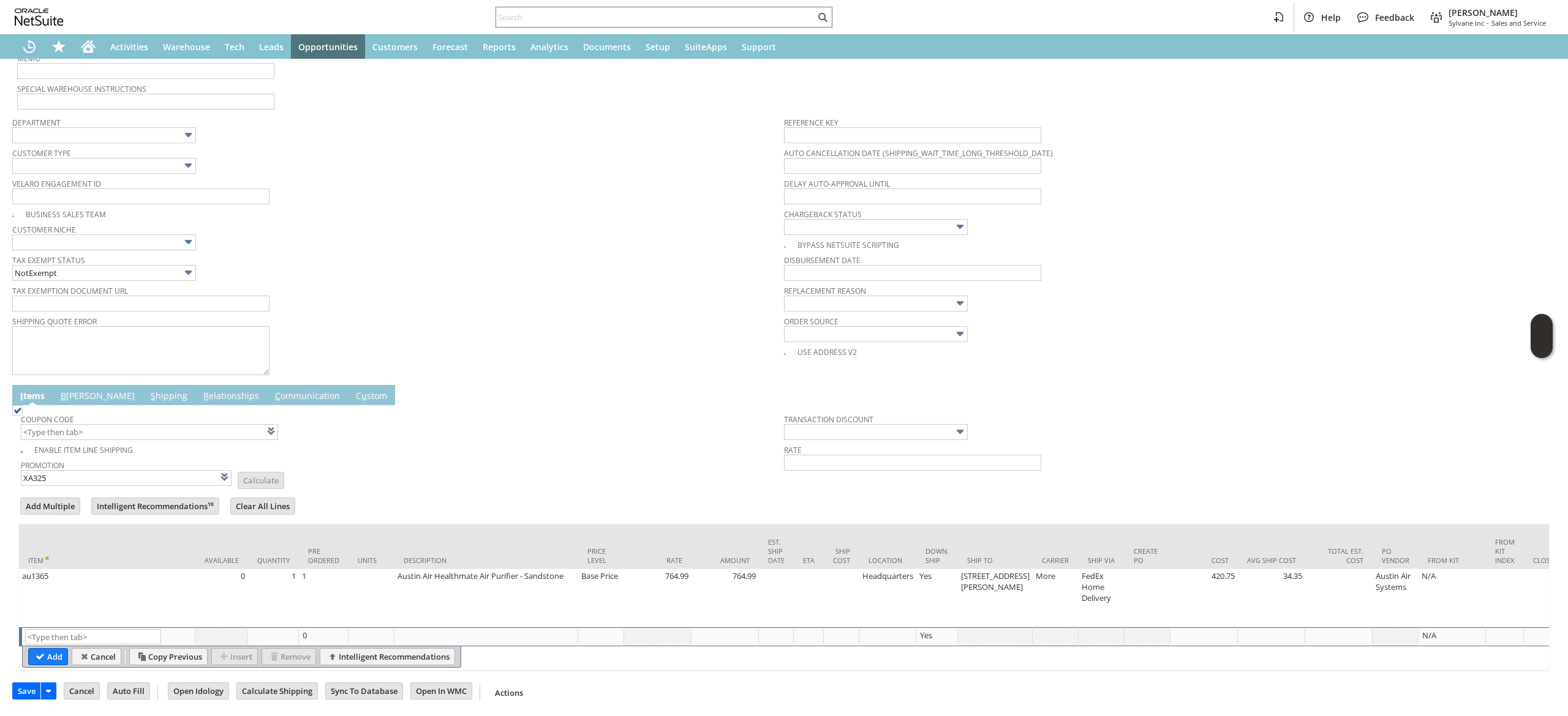
type input "-5.0%"
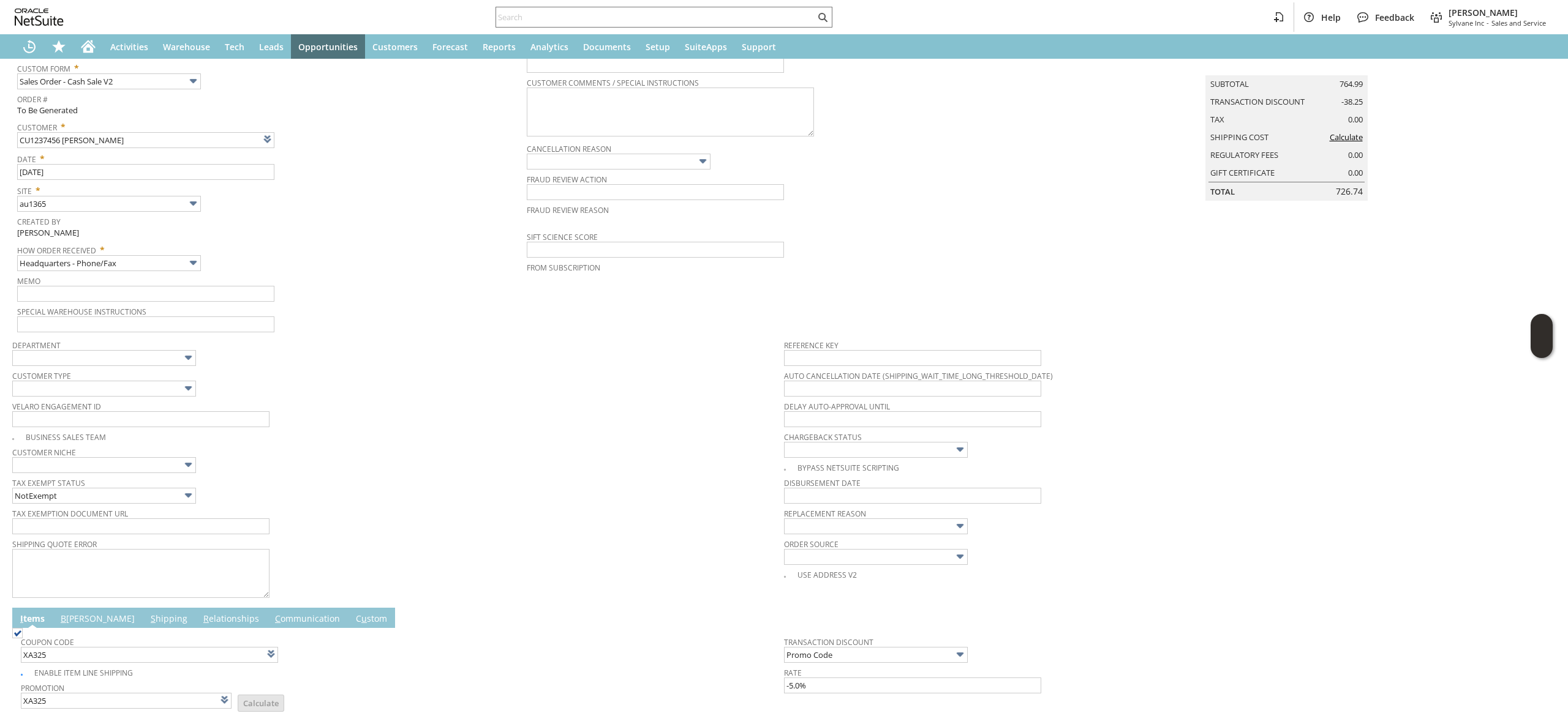
scroll to position [0, 0]
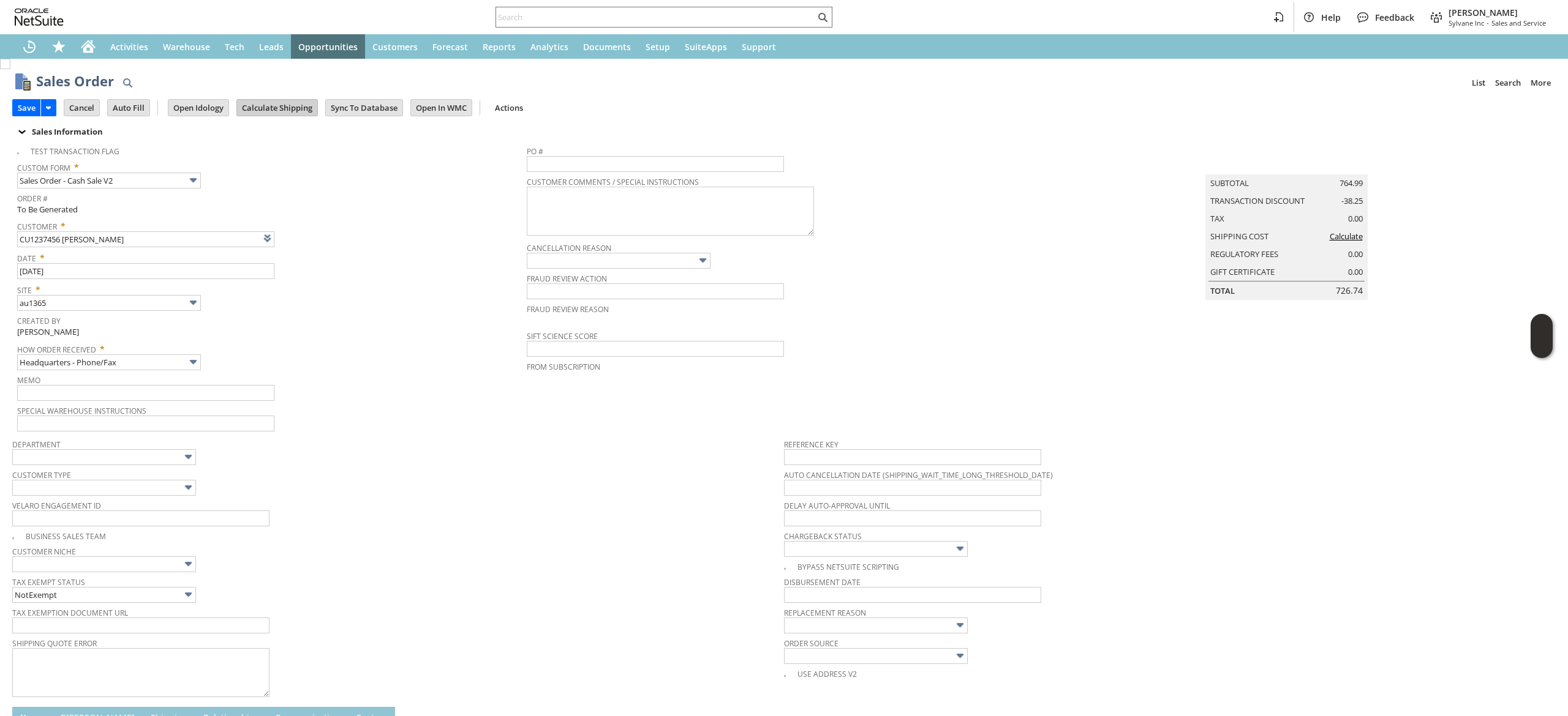
click at [295, 114] on input "Calculate Shipping" at bounding box center [277, 108] width 80 height 16
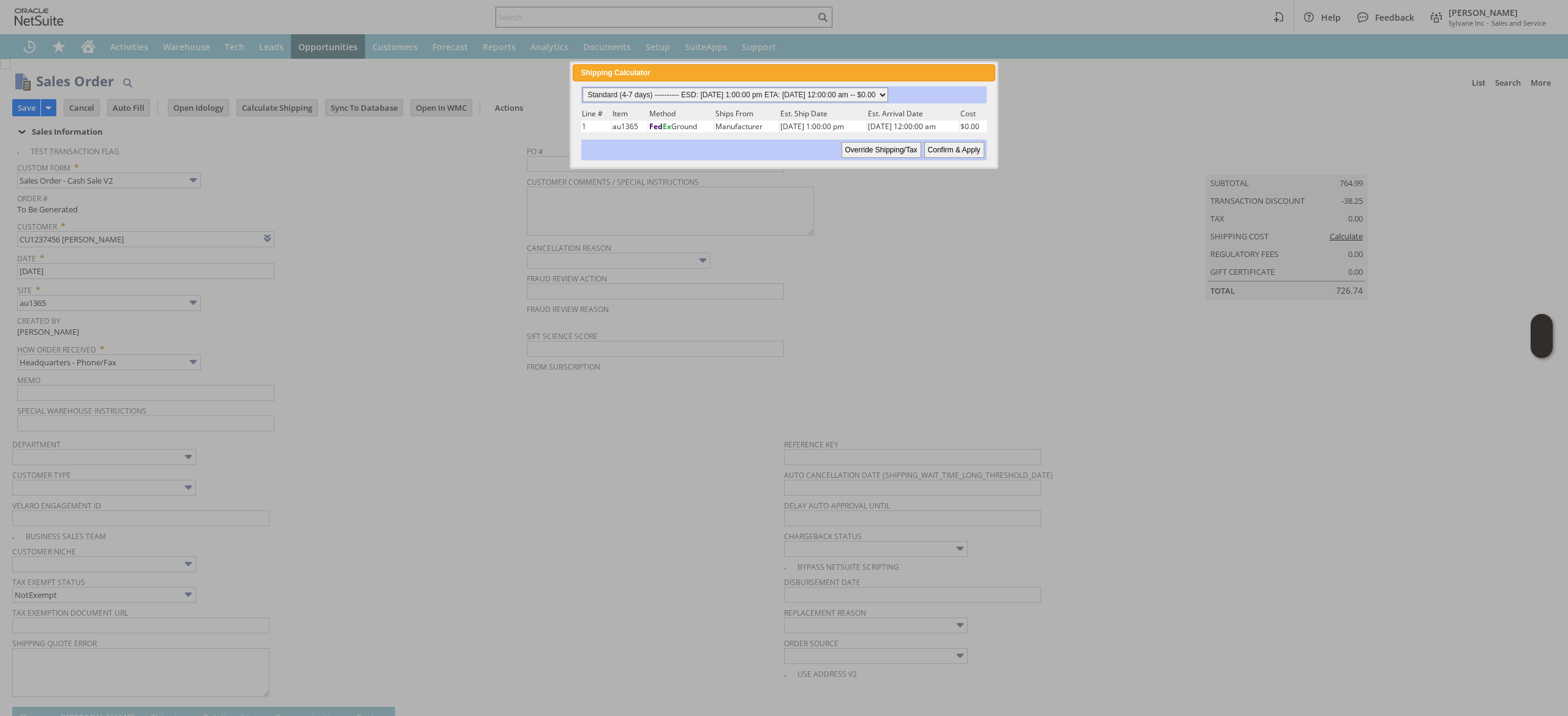
click at [742, 95] on select "Standard (4-7 days) ---------- ESD: 08/29/2025 1:00:00 pm ETA: 09/05/2025 12:00…" at bounding box center [735, 95] width 306 height 15
click at [582, 88] on select "Standard (4-7 days) ---------- ESD: 08/29/2025 1:00:00 pm ETA: 09/05/2025 12:00…" at bounding box center [735, 95] width 306 height 15
click at [969, 151] on input "Confirm & Apply" at bounding box center [954, 150] width 60 height 16
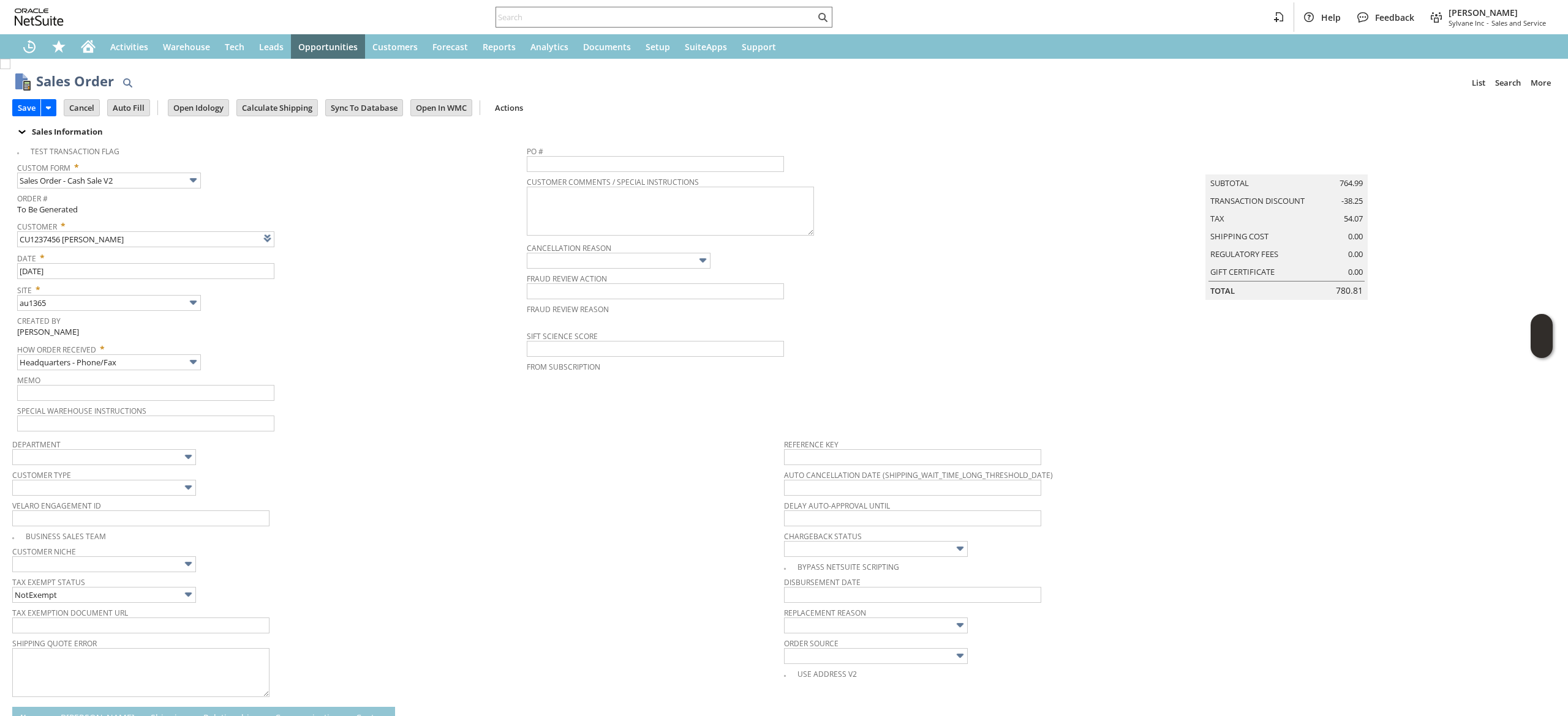
type input "Add"
type input "Copy Previous"
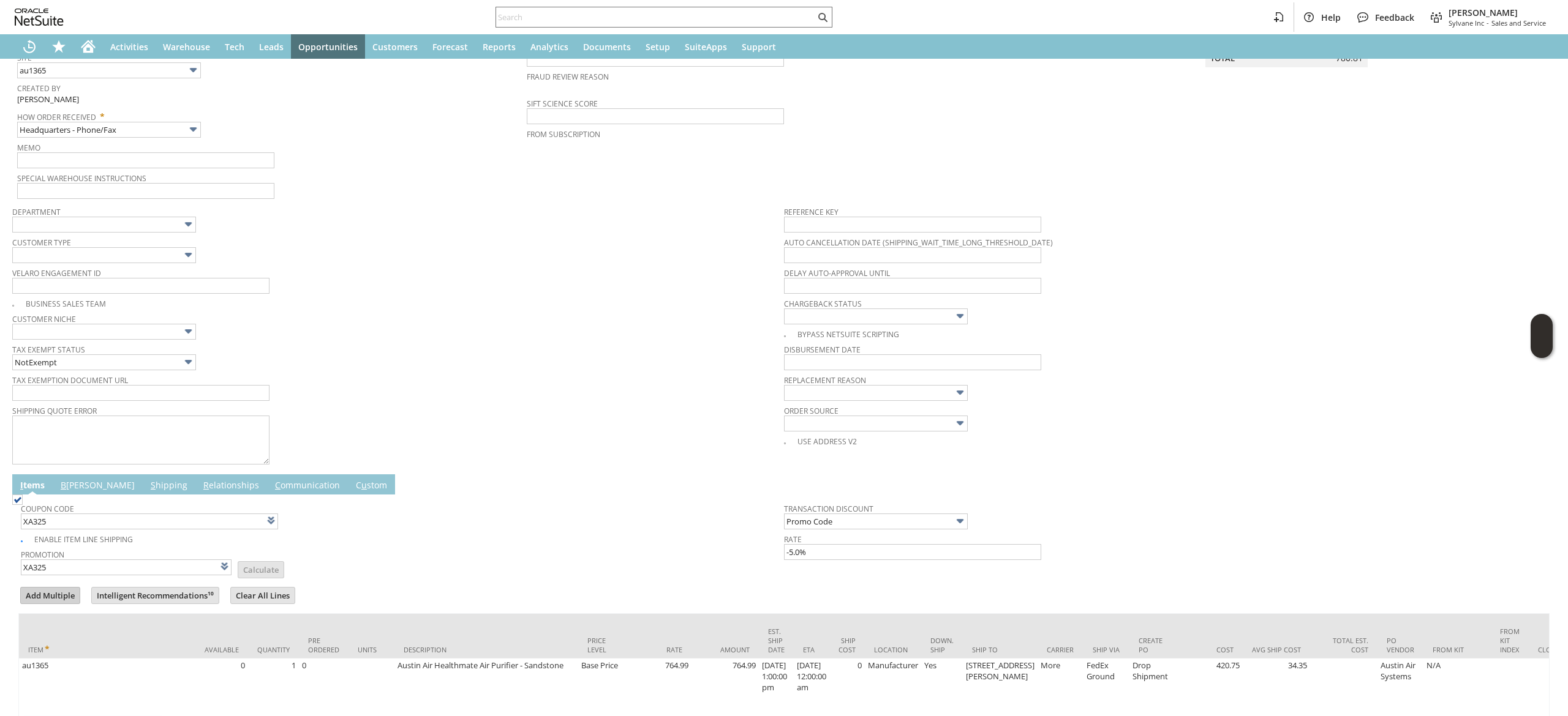
scroll to position [343, 0]
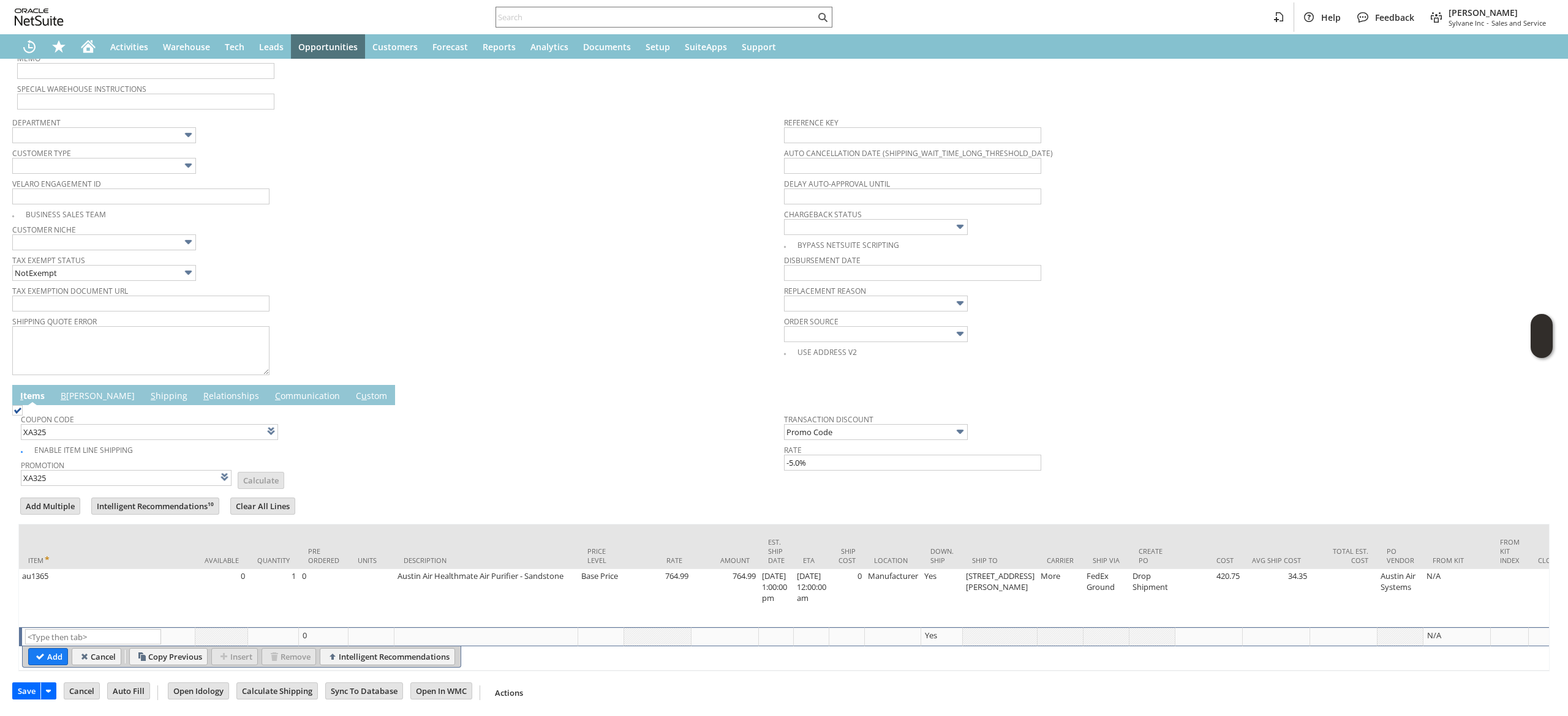
click at [84, 407] on td "Coupon Code XA325" at bounding box center [402, 424] width 763 height 34
click at [81, 386] on td "B illing" at bounding box center [98, 395] width 90 height 20
click at [77, 390] on link "B illing" at bounding box center [98, 396] width 80 height 13
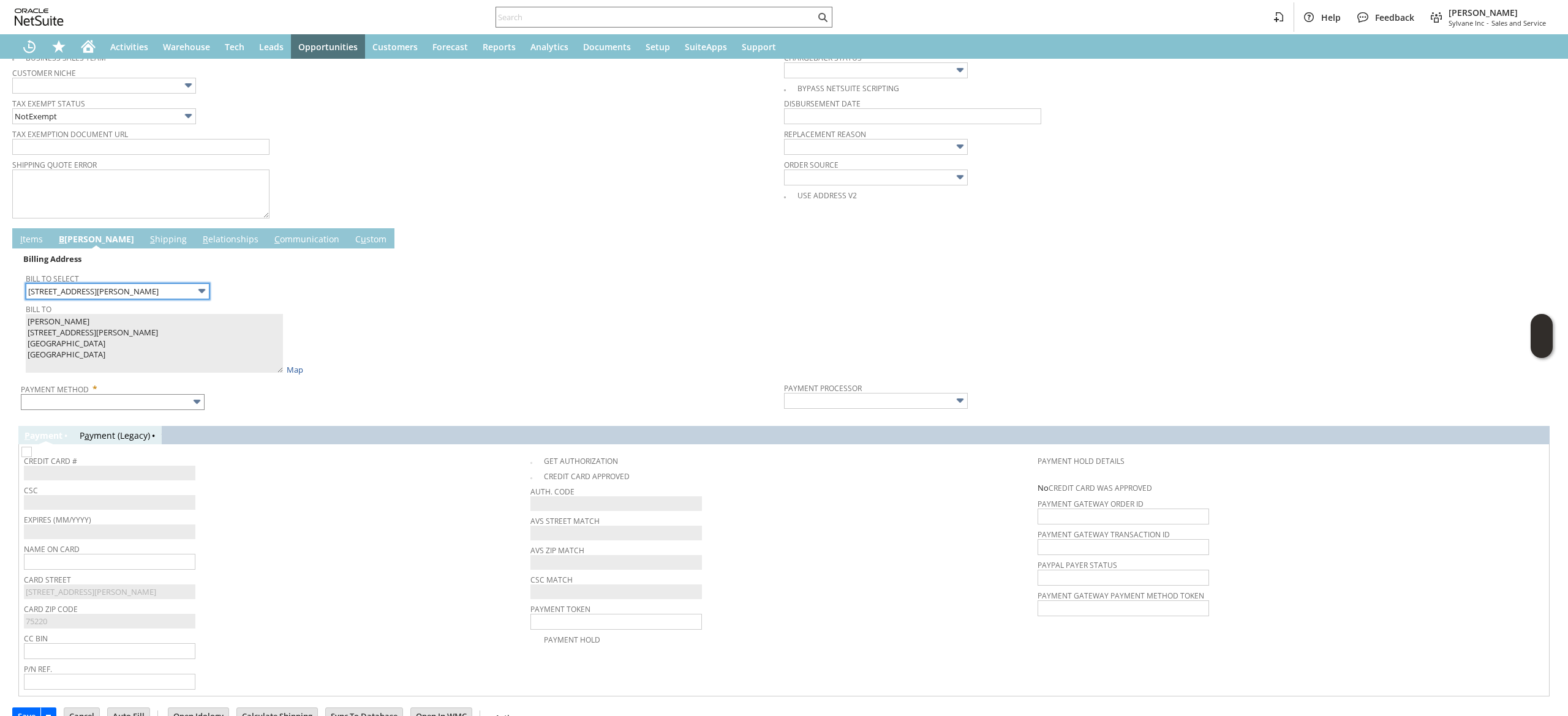
scroll to position [514, 0]
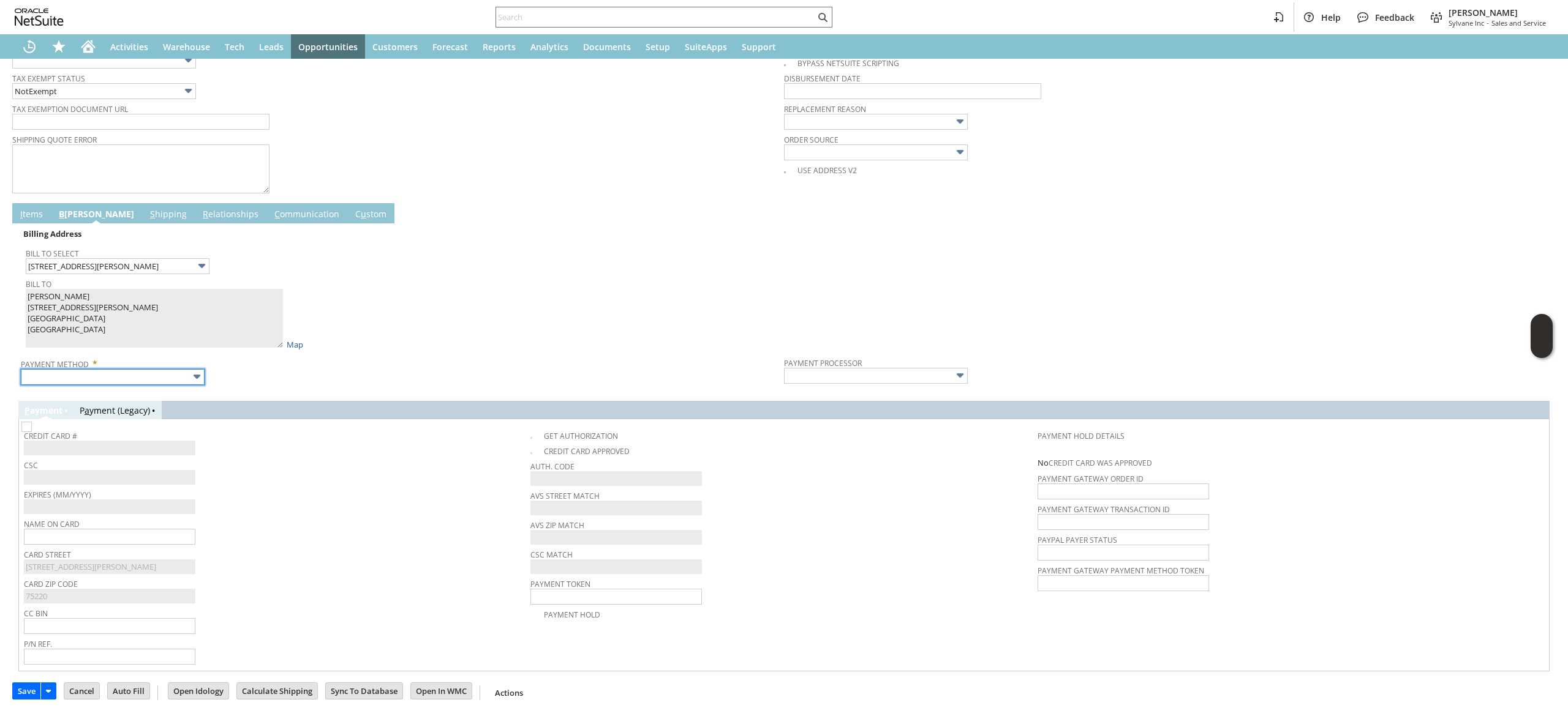
click at [148, 369] on input "text" at bounding box center [113, 377] width 184 height 16
type input "Visa / Mastercard"
type input "Braintree"
checkbox input "true"
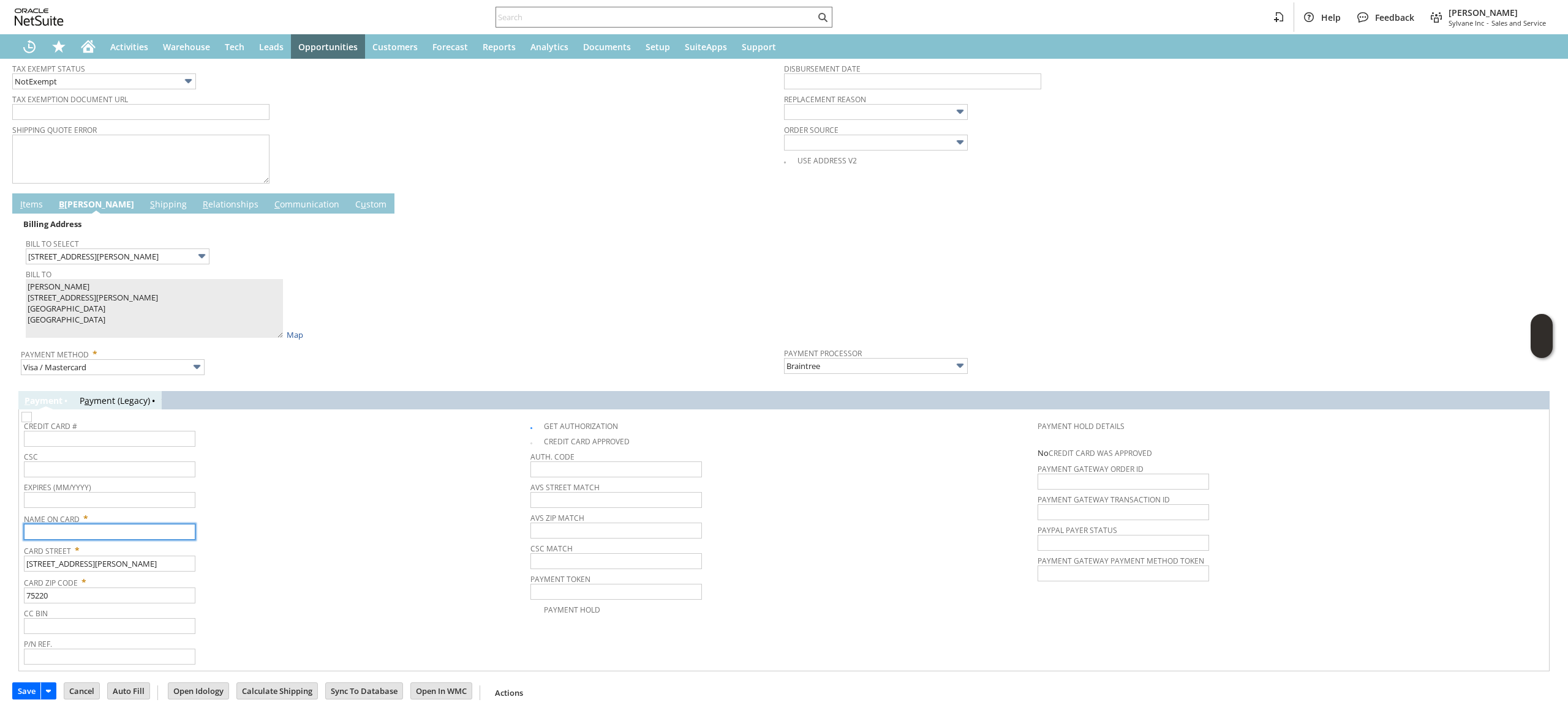
click at [167, 540] on input "text" at bounding box center [109, 531] width 171 height 16
paste input "[PERSON_NAME]"
type input "[PERSON_NAME]"
click at [268, 562] on div "Card Street * 3873 Van Ness Ln." at bounding box center [274, 556] width 500 height 31
click at [101, 430] on span "Credit Card #" at bounding box center [274, 424] width 500 height 13
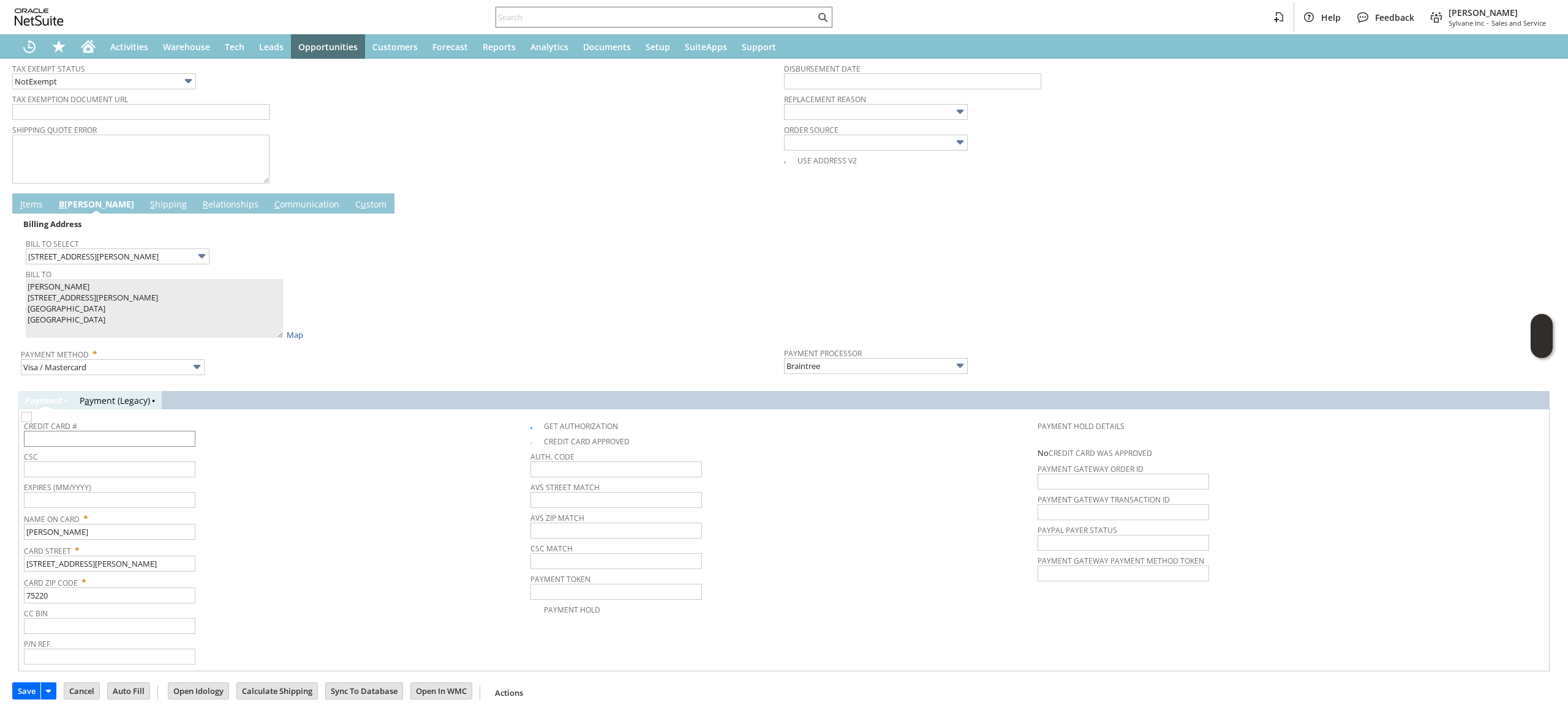
click at [99, 435] on div "Credit Card #" at bounding box center [274, 431] width 500 height 29
click at [99, 435] on input "text" at bounding box center [109, 439] width 171 height 16
click at [167, 445] on input "text" at bounding box center [109, 439] width 171 height 16
paste input "4610460216203356"
type input "4610460216203356"
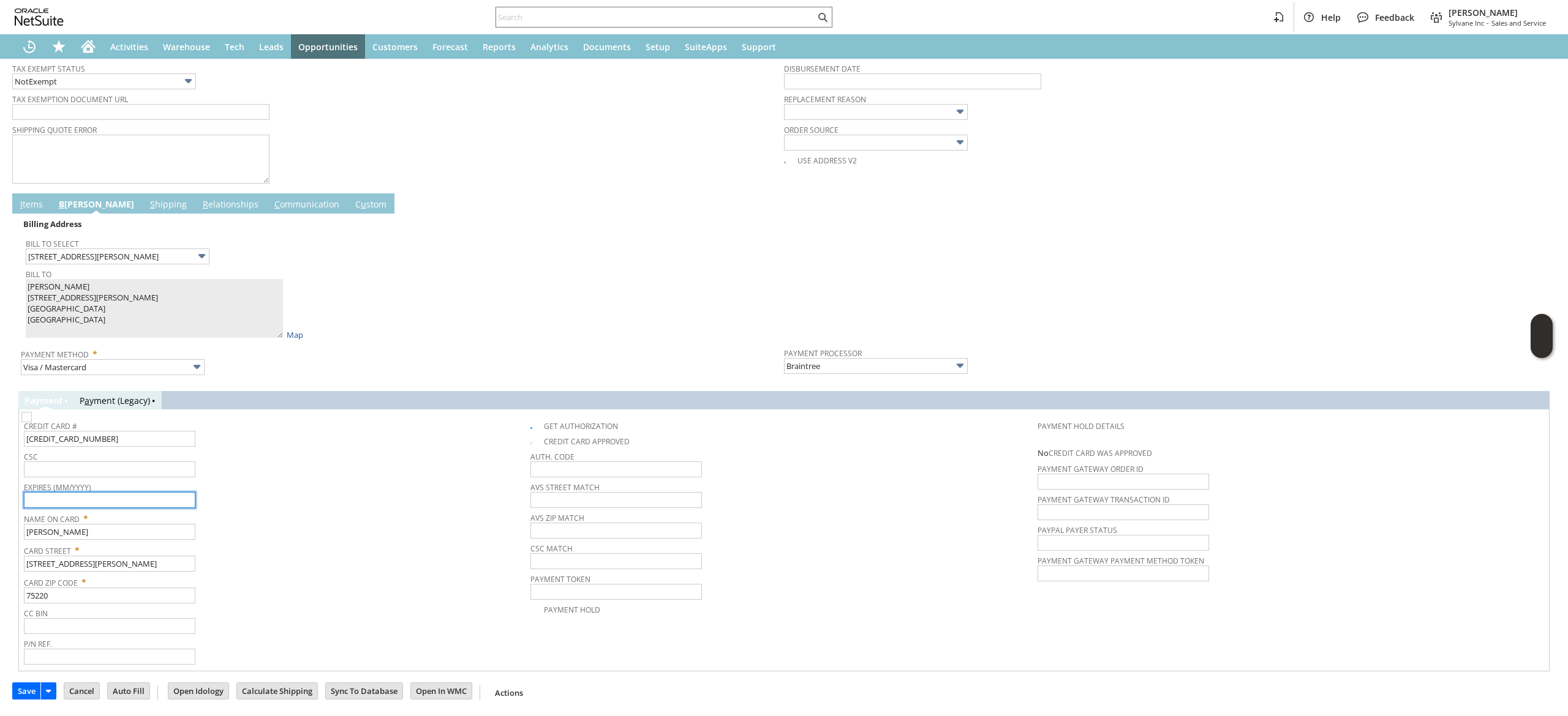
click at [164, 508] on input "text" at bounding box center [109, 499] width 171 height 16
type input "10/2029"
click at [171, 470] on input "text" at bounding box center [109, 469] width 171 height 16
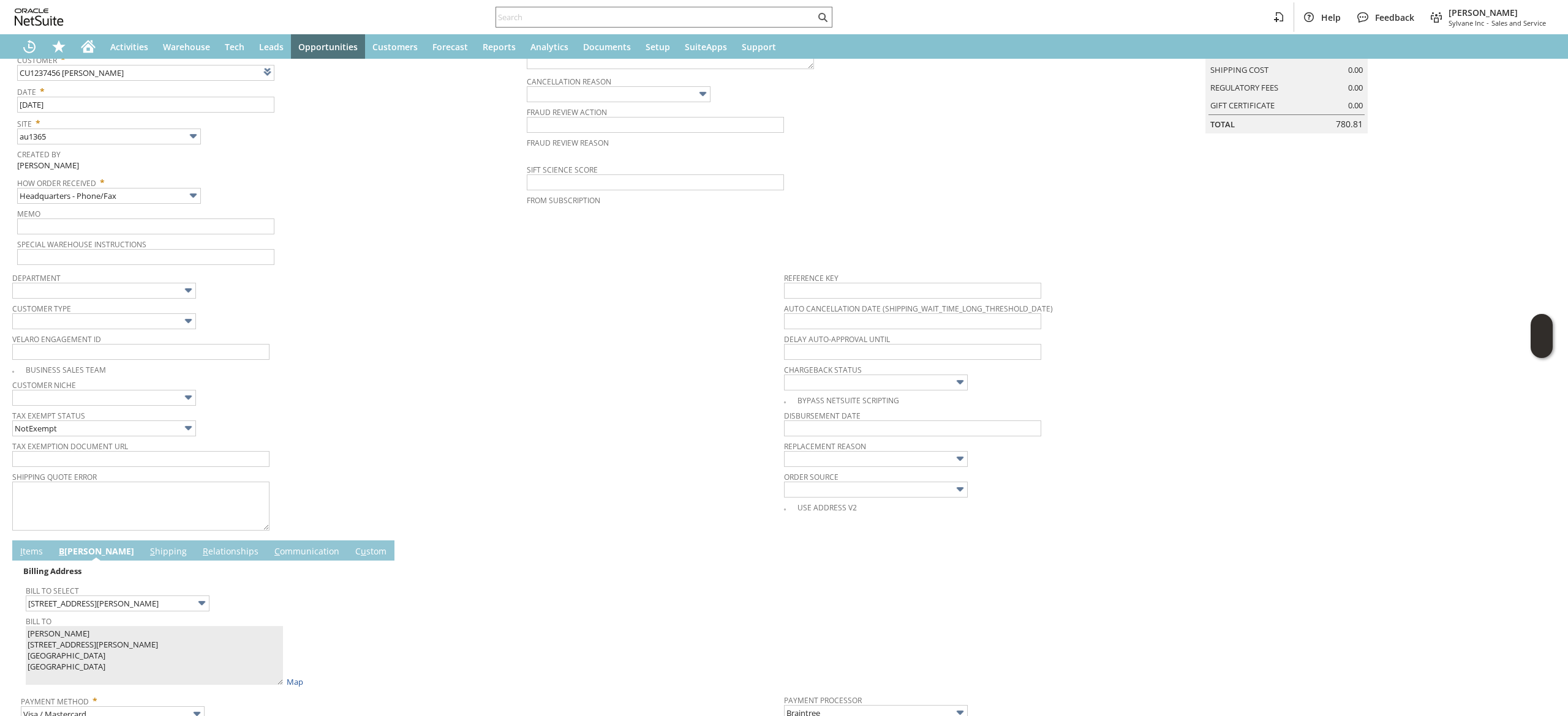
scroll to position [25, 0]
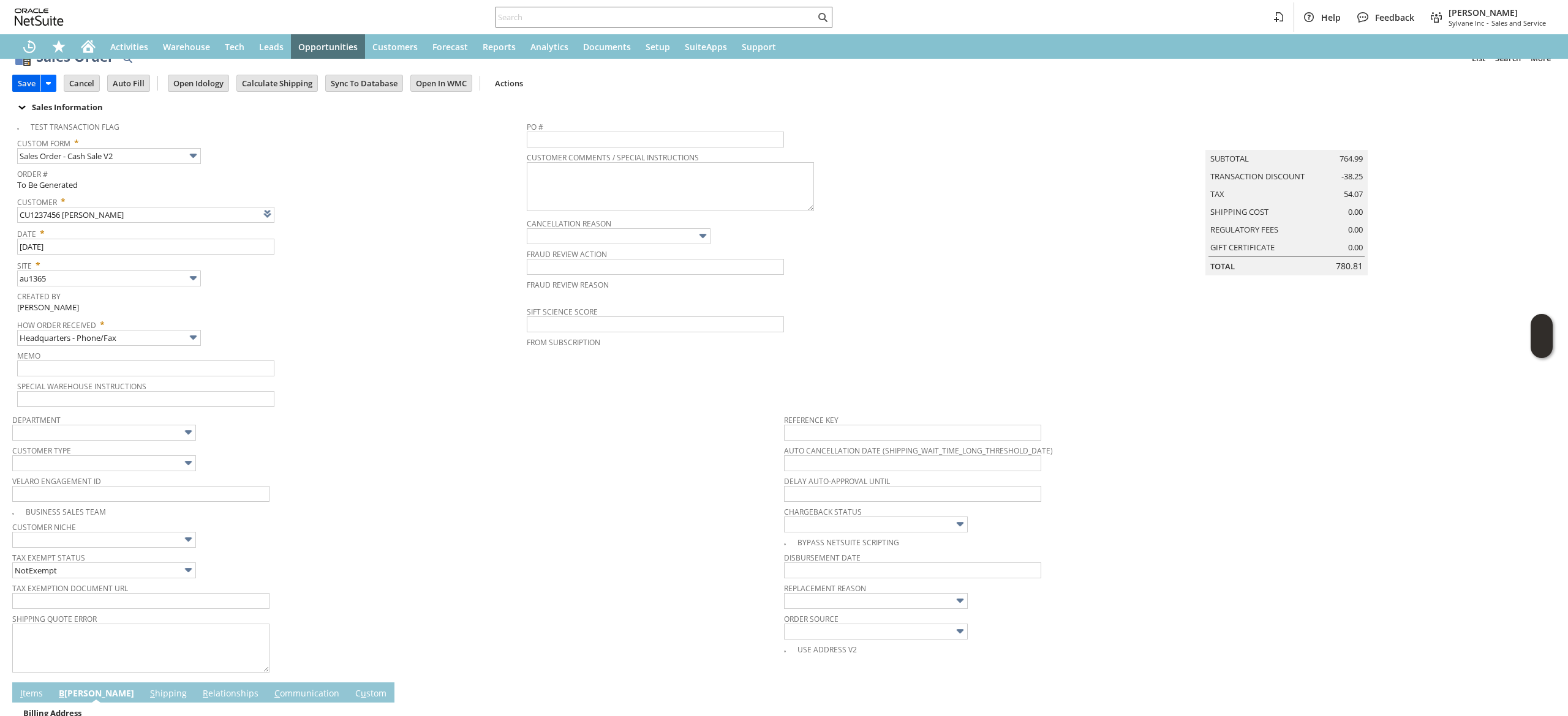
type input "485"
click at [31, 79] on input "Save" at bounding box center [27, 83] width 27 height 16
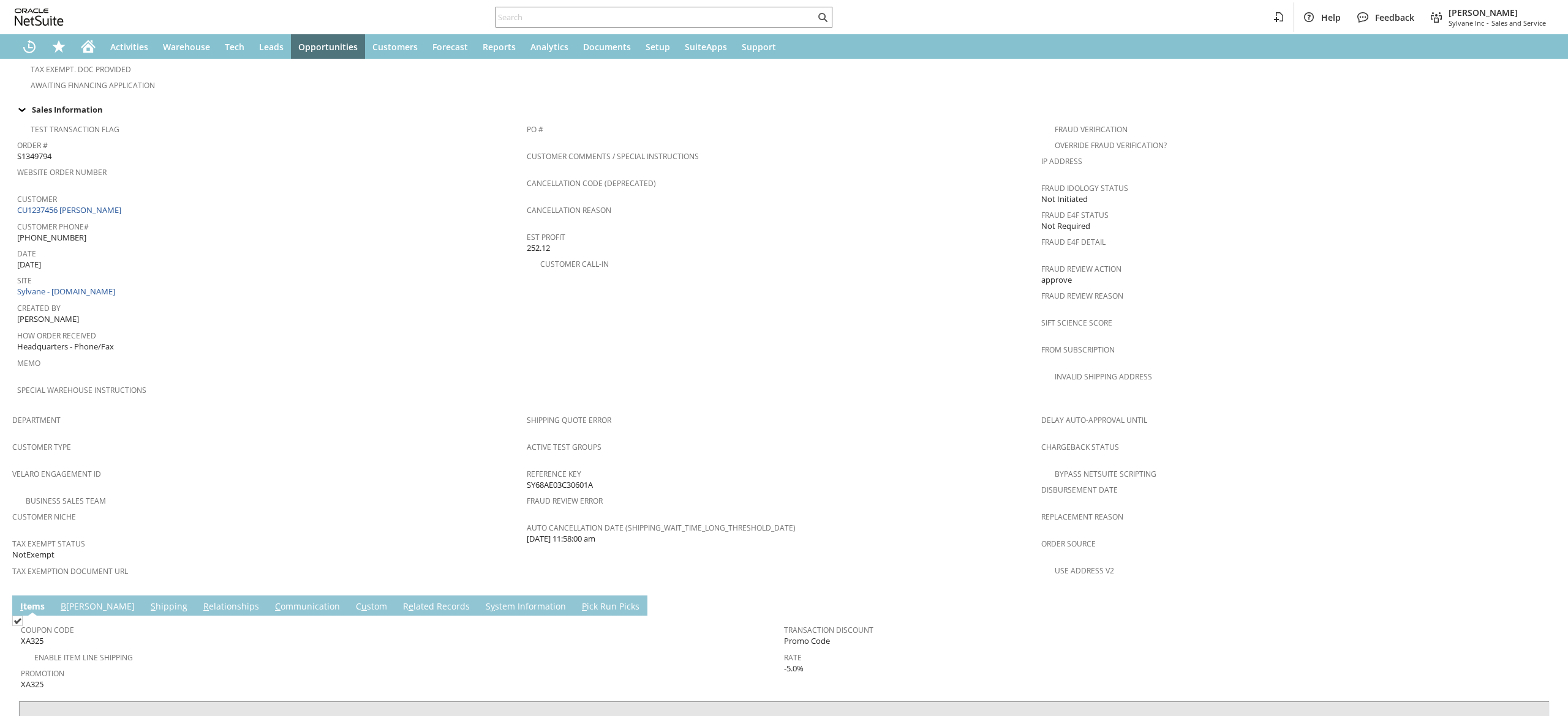
scroll to position [489, 0]
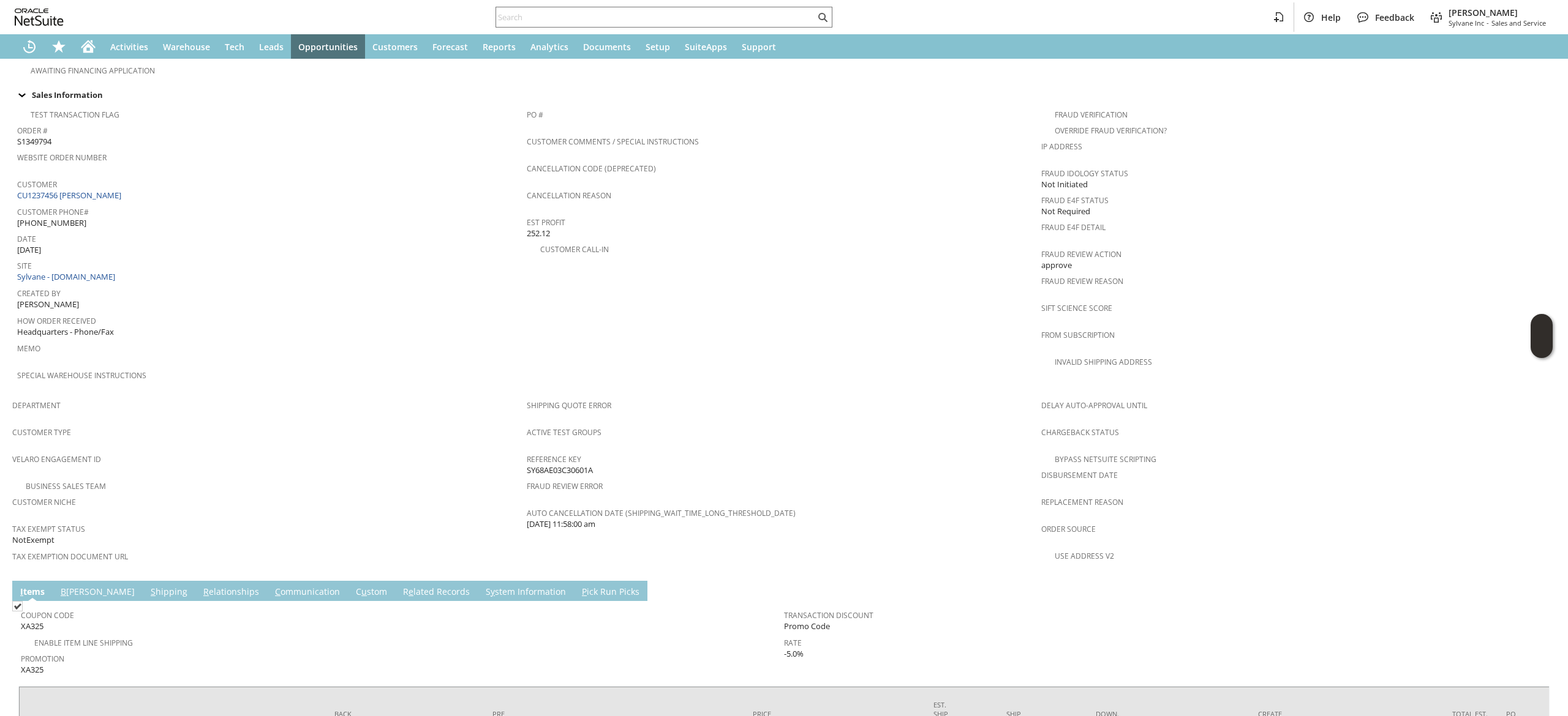
click at [272, 586] on link "C ommunication" at bounding box center [307, 593] width 71 height 13
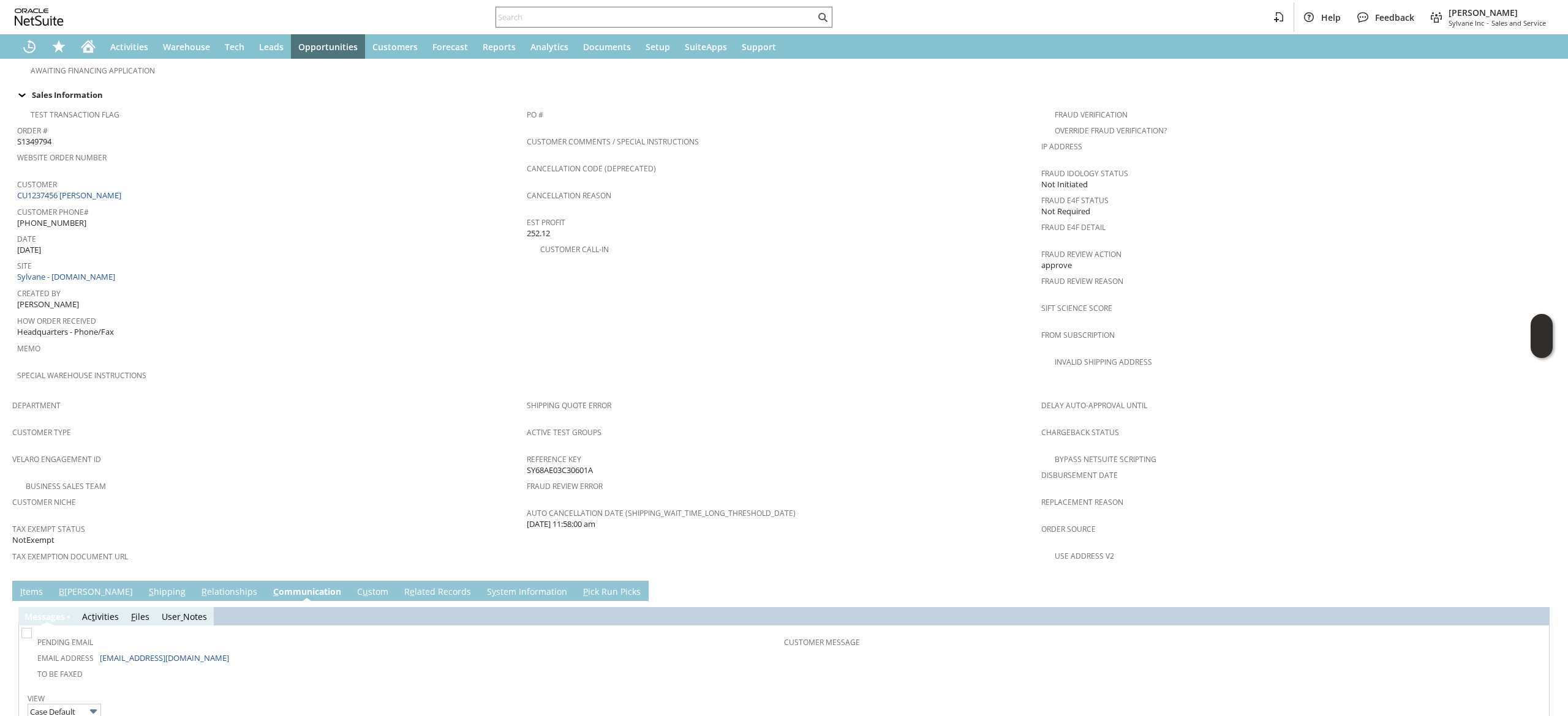
scroll to position [581, 0]
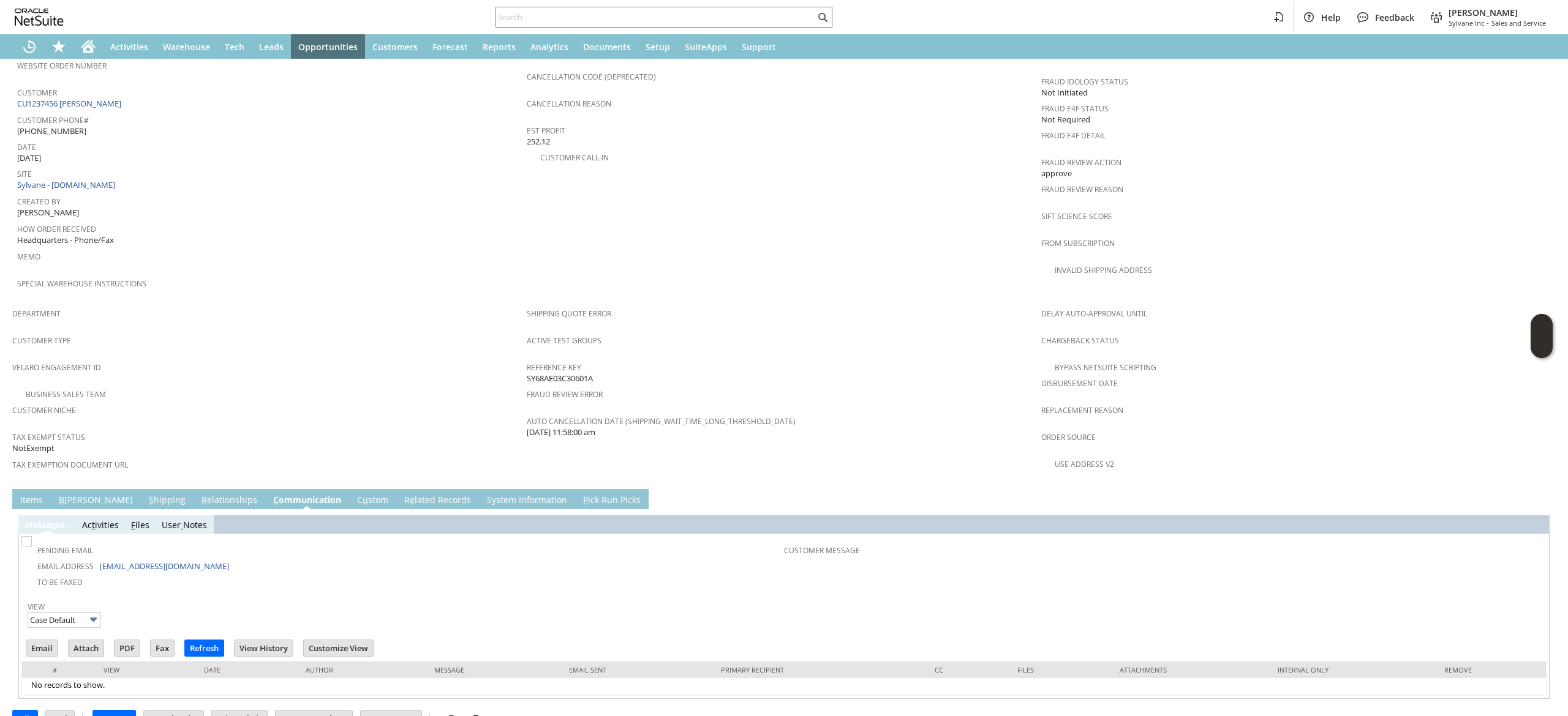
click at [26, 494] on link "I tems" at bounding box center [31, 501] width 29 height 13
